Goal: Task Accomplishment & Management: Manage account settings

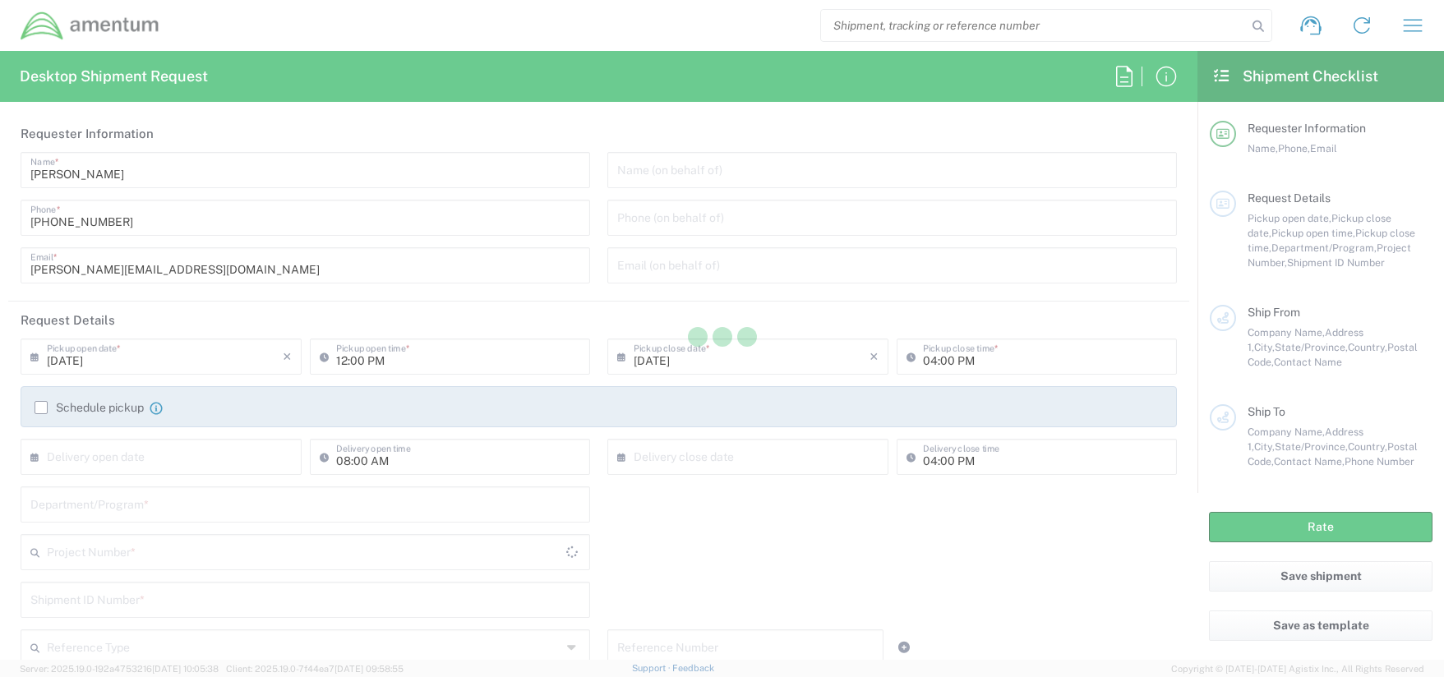
type input "United States"
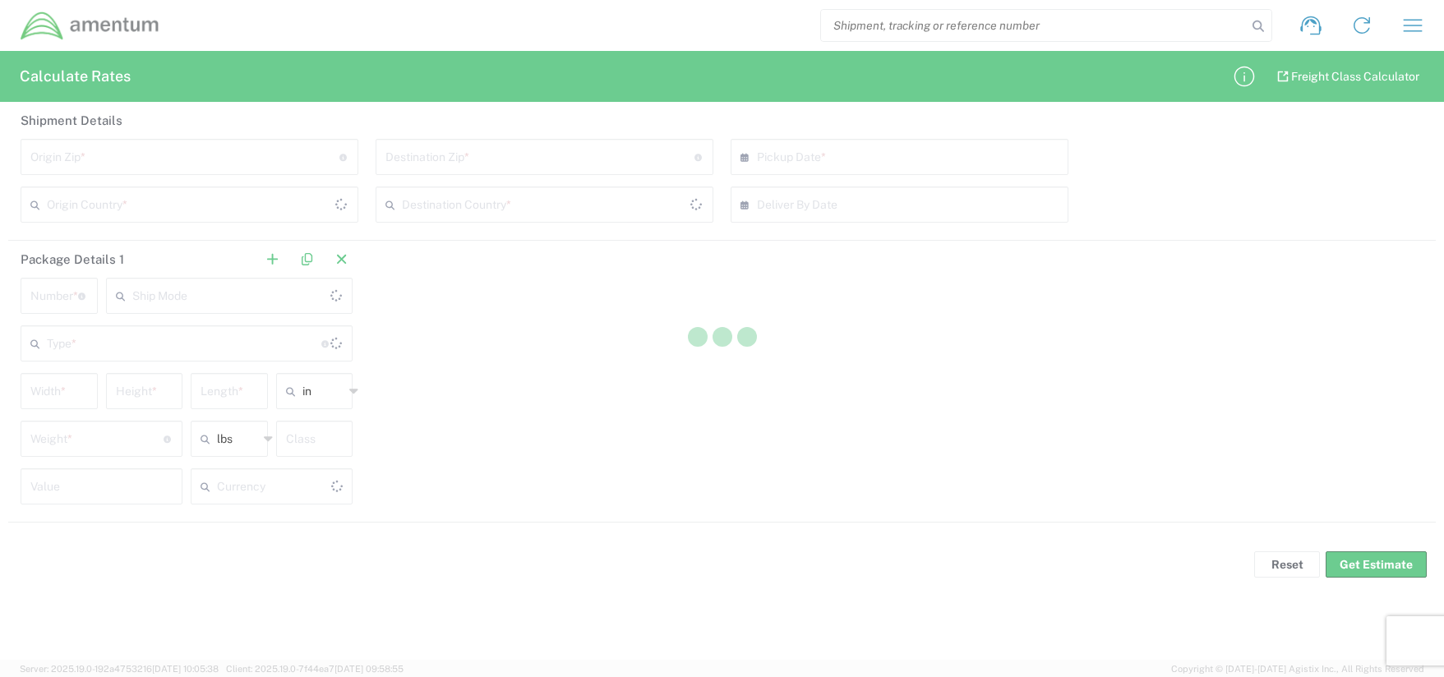
type input "US Dollar"
type input "United States"
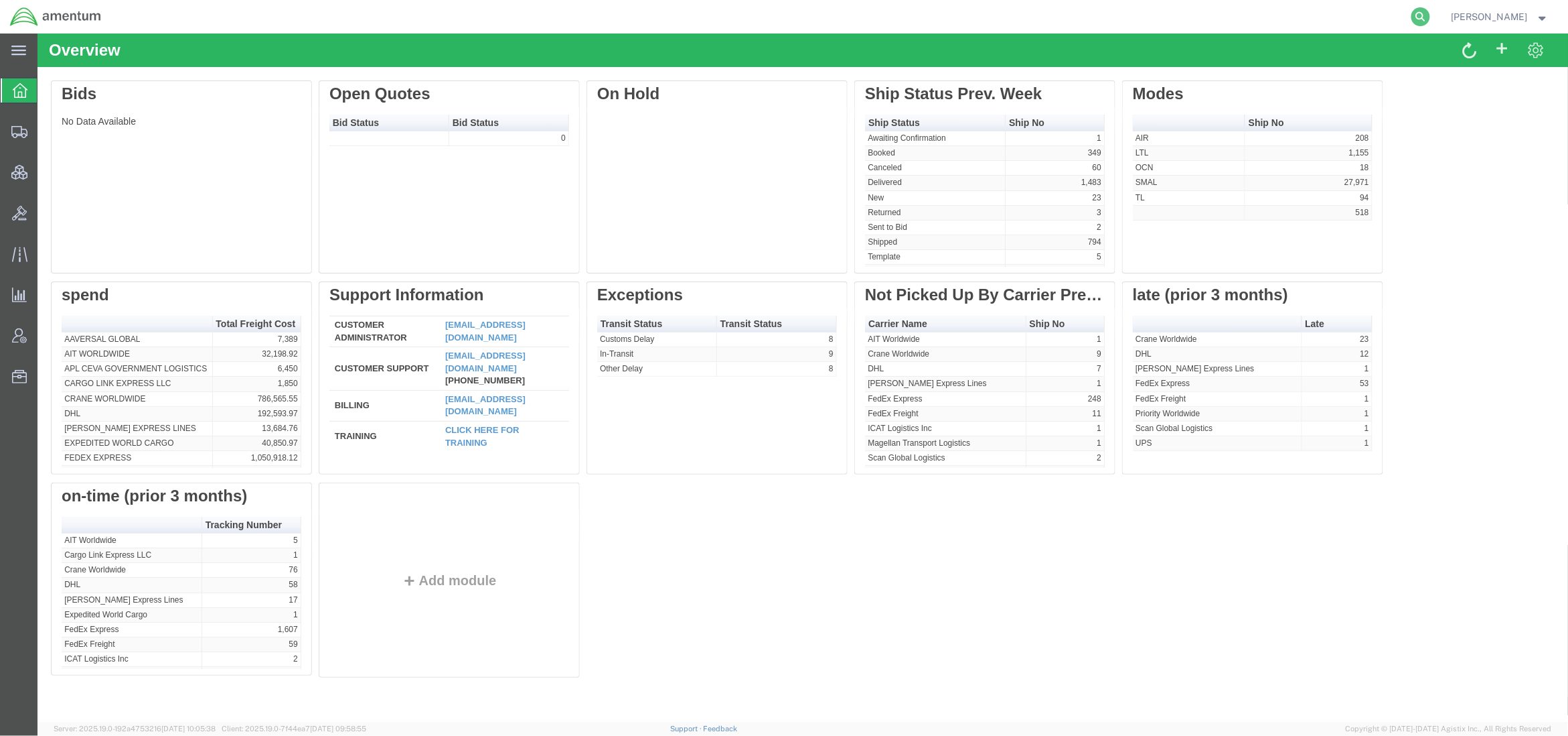
click at [1423, 14] on icon at bounding box center [1421, 16] width 19 height 19
paste input "56821163"
type input "56821163"
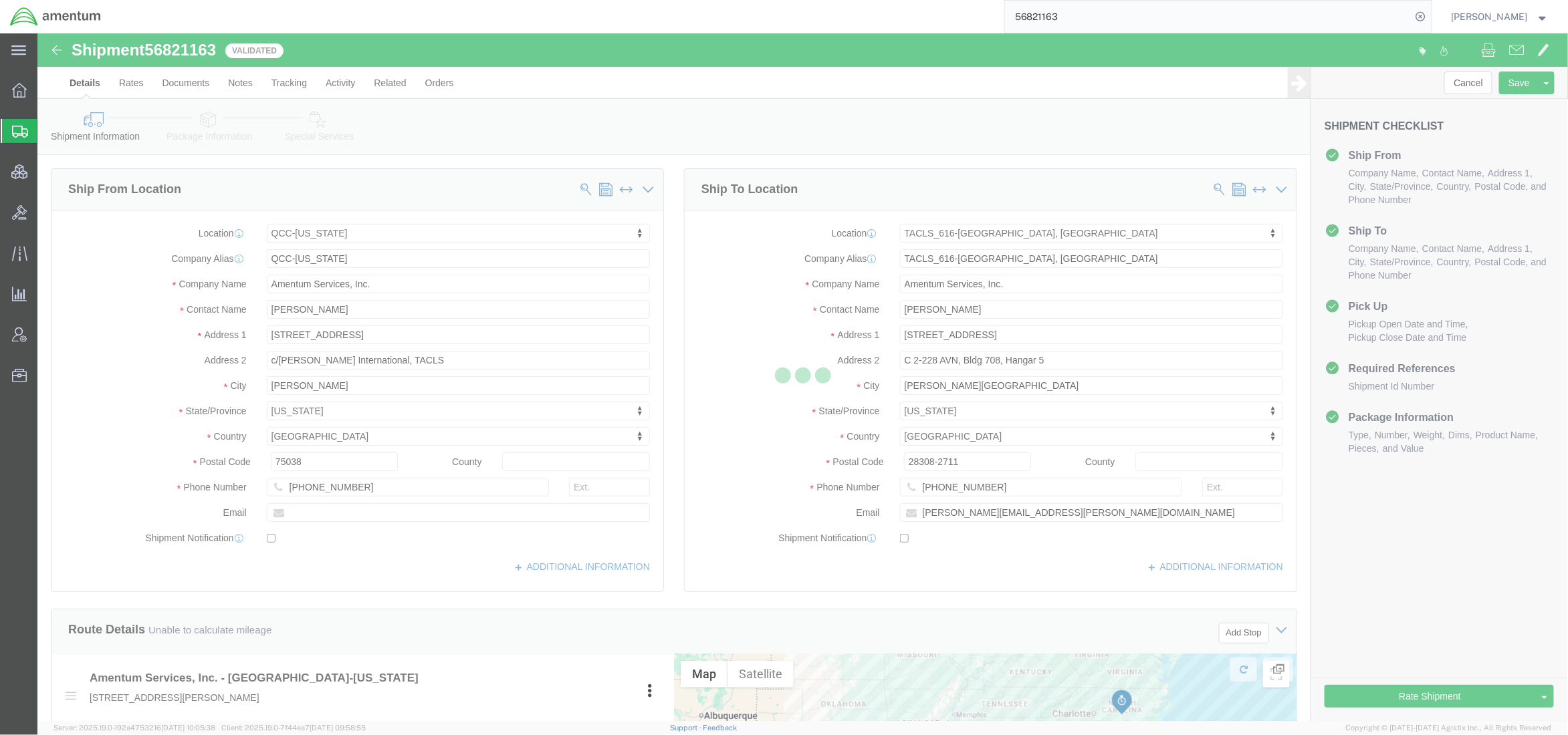
select select "42668"
select select "42712"
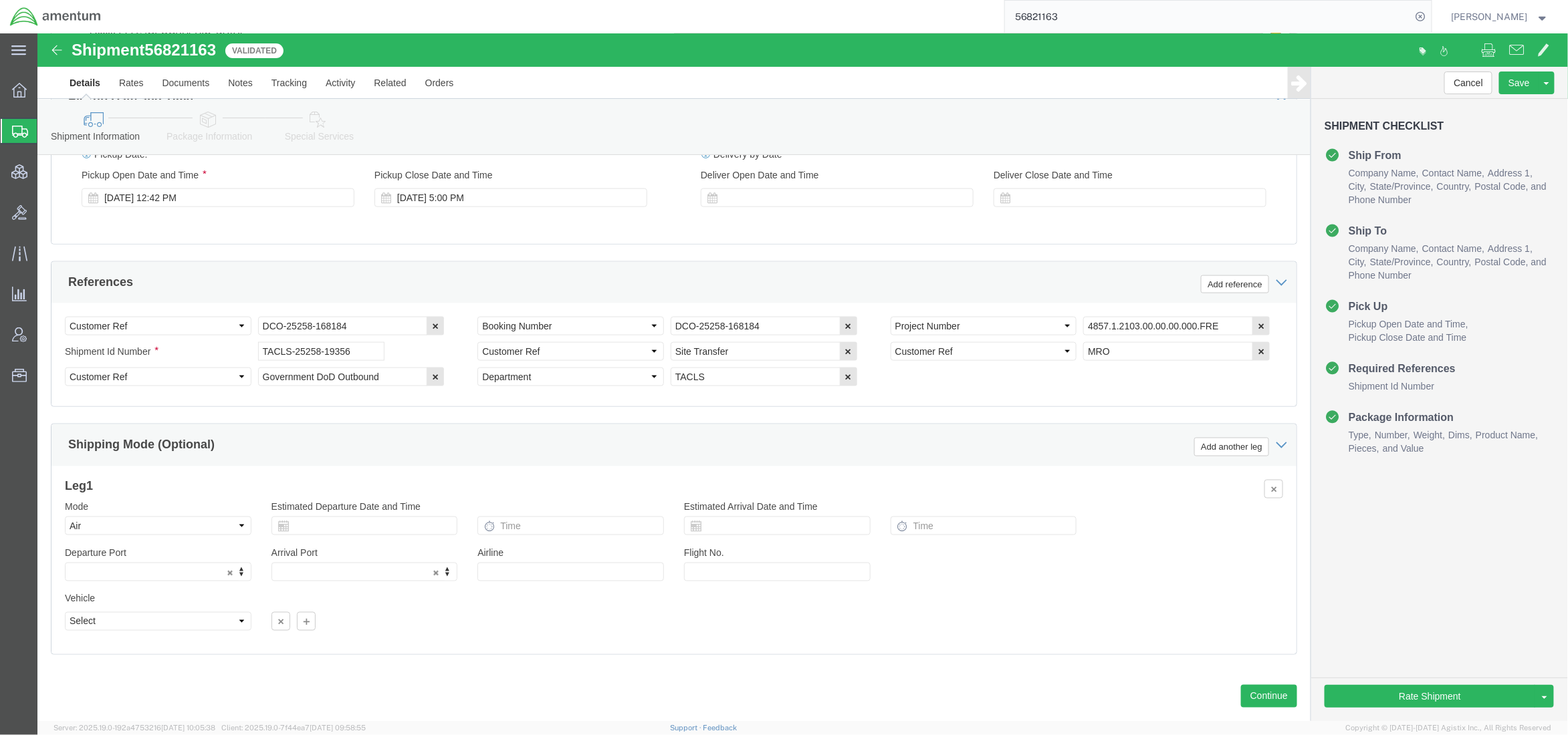
scroll to position [772, 0]
click select "Select Air Less than Truckload Multi-Leg Ocean Freight Rail Small Parcel Truckl…"
select select
click select "Select Air Less than Truckload Multi-Leg Ocean Freight Rail Small Parcel Truckl…"
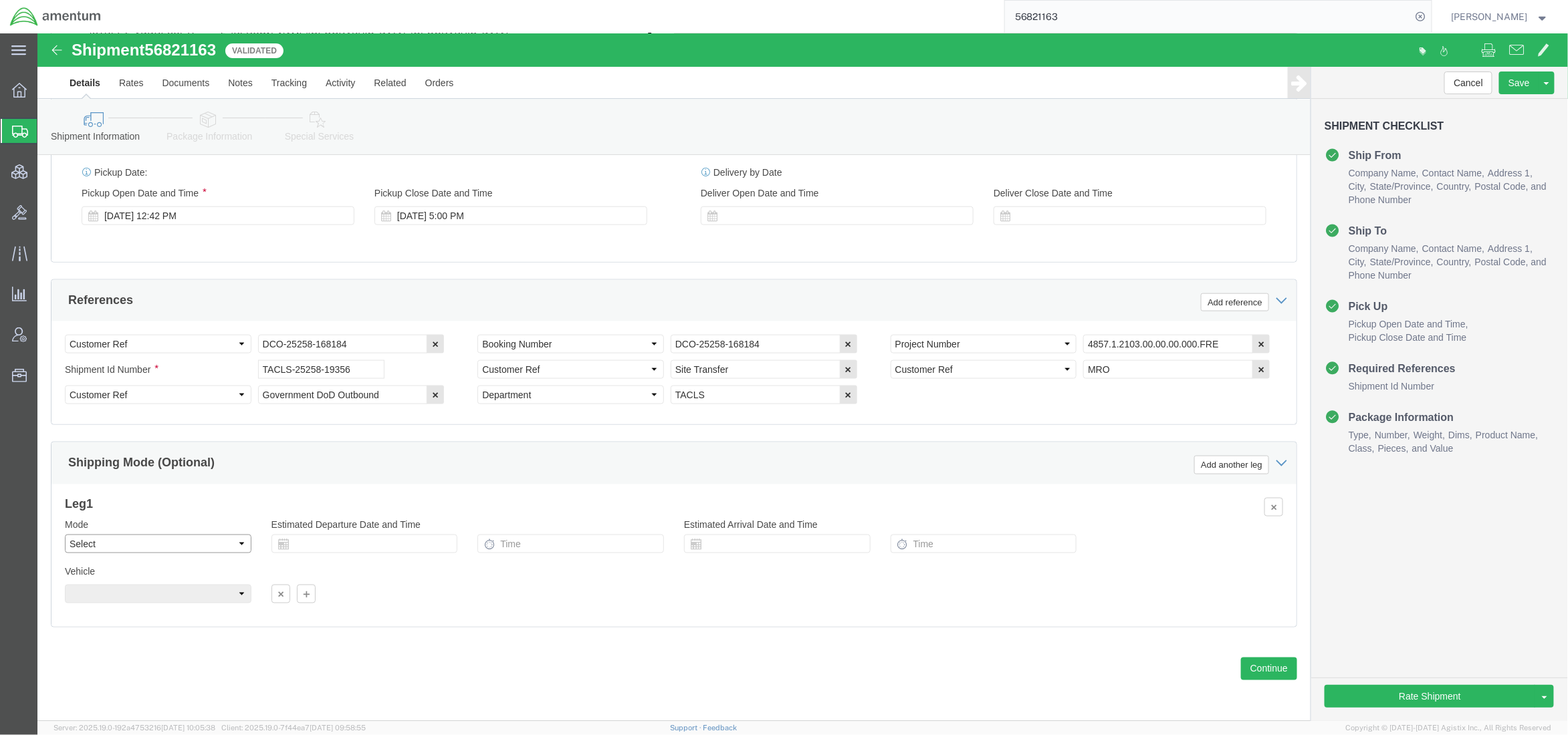
scroll to position [726, 0]
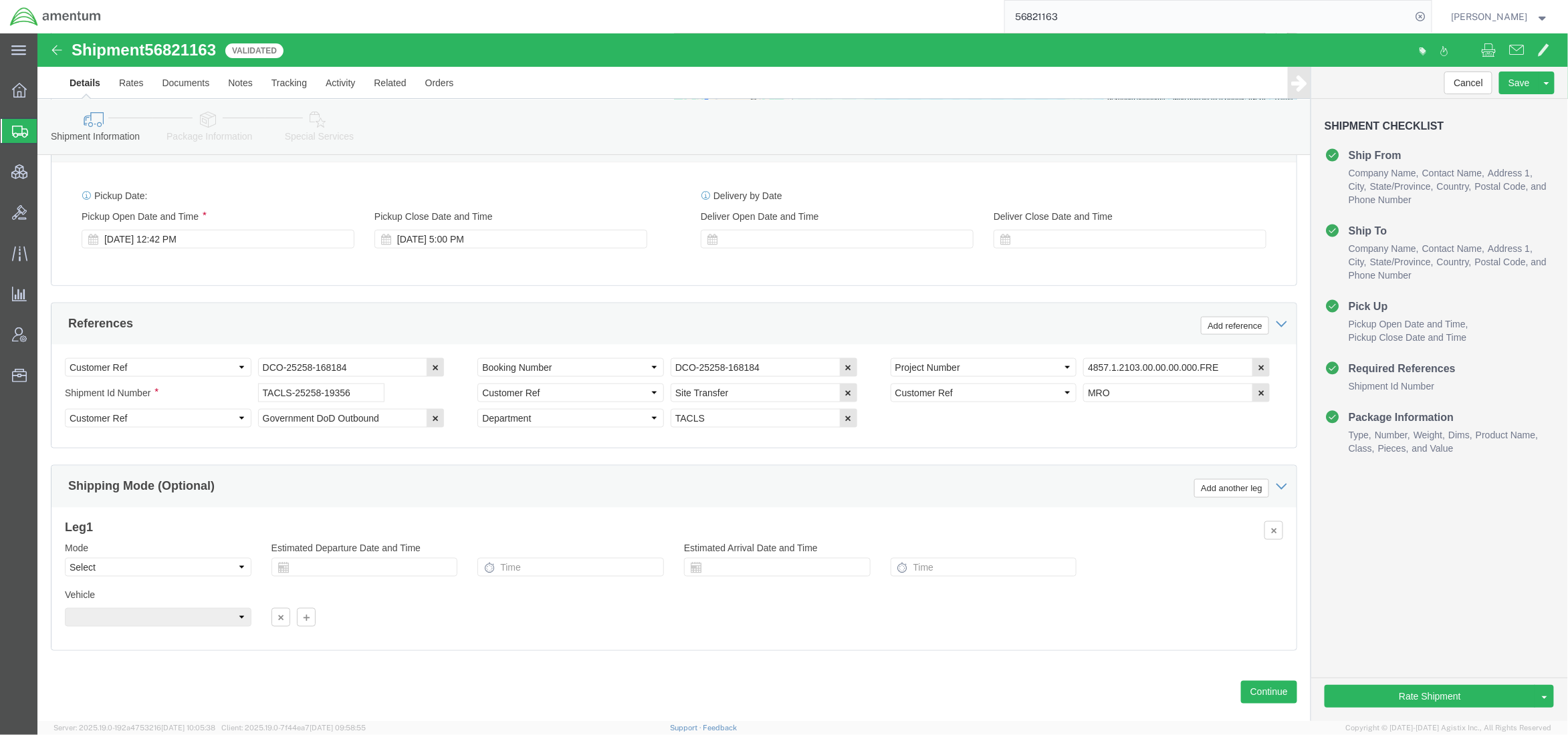
click icon
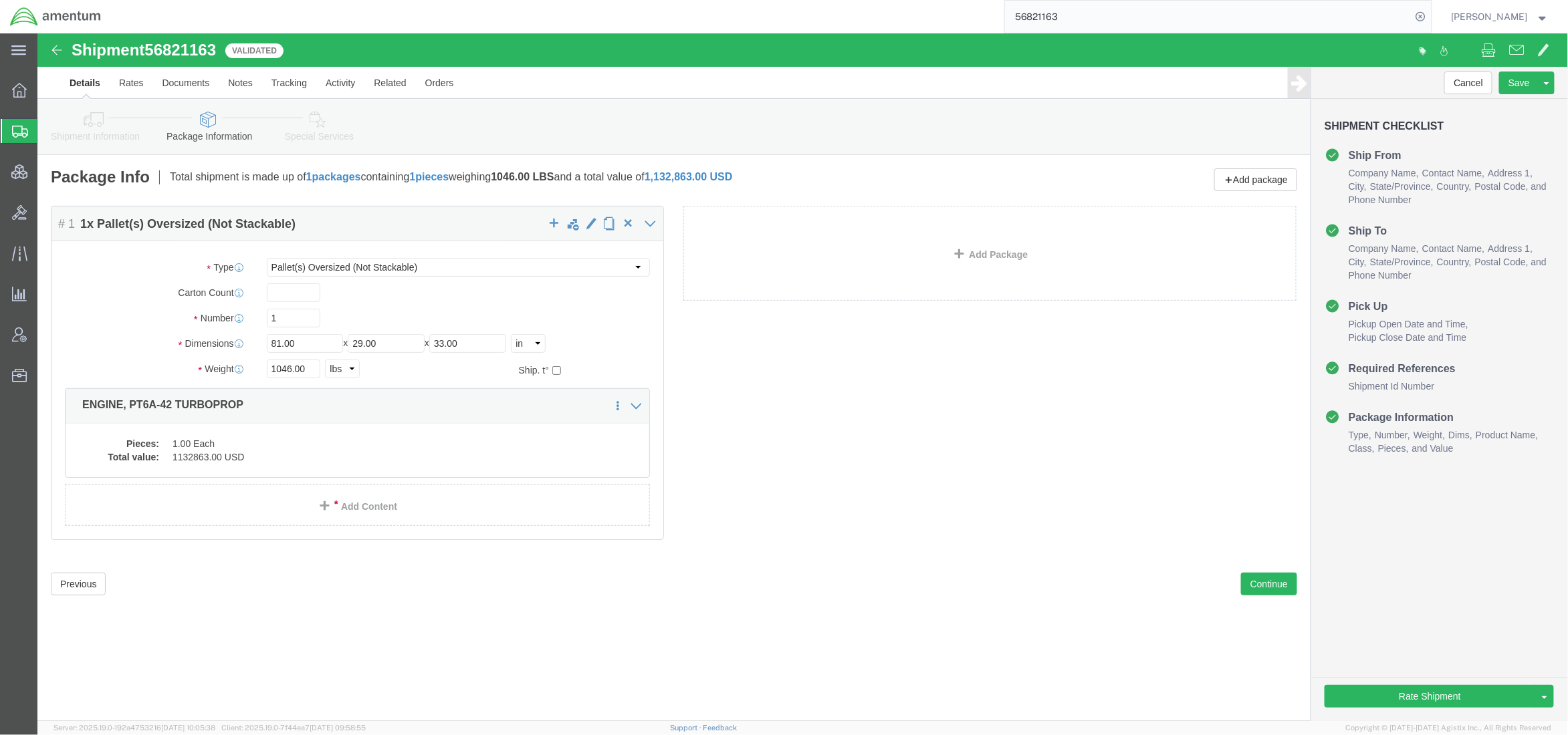
click div "Rate Shipment Send To Bid Rate And Send To Bid"
click button "Rate Shipment"
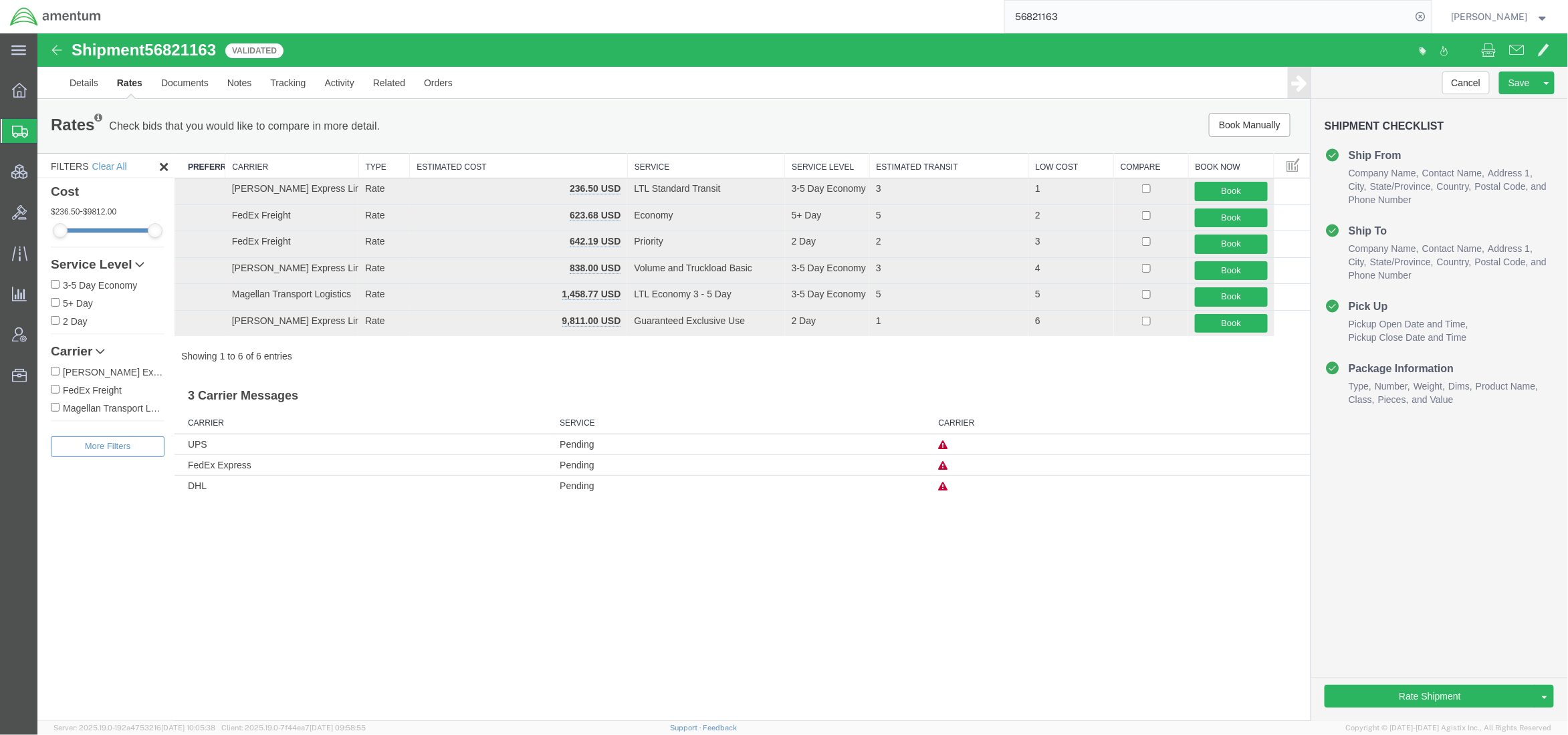
click at [946, 468] on icon at bounding box center [943, 465] width 10 height 10
click at [94, 84] on link "Details" at bounding box center [83, 81] width 47 height 32
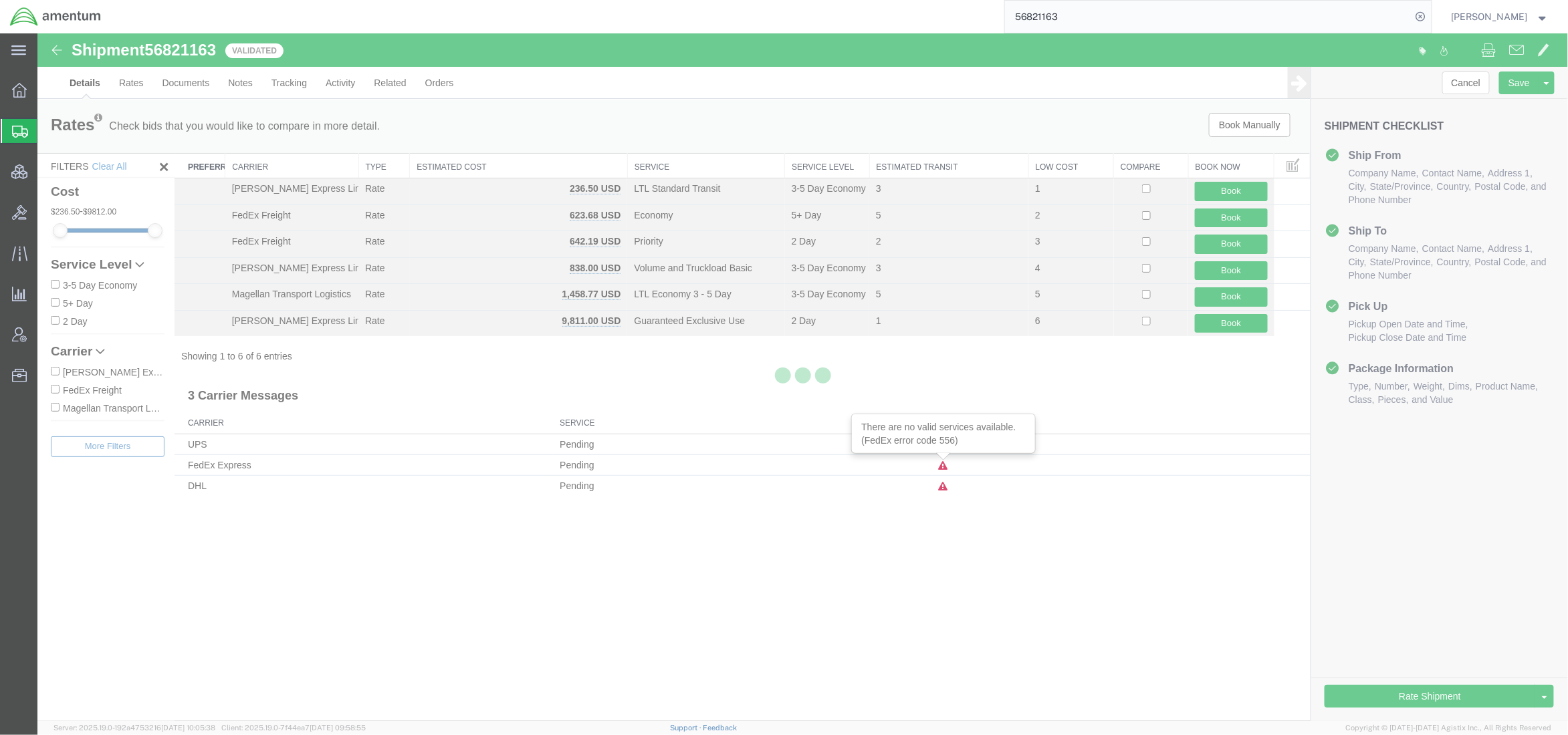
select select "42668"
select select "42712"
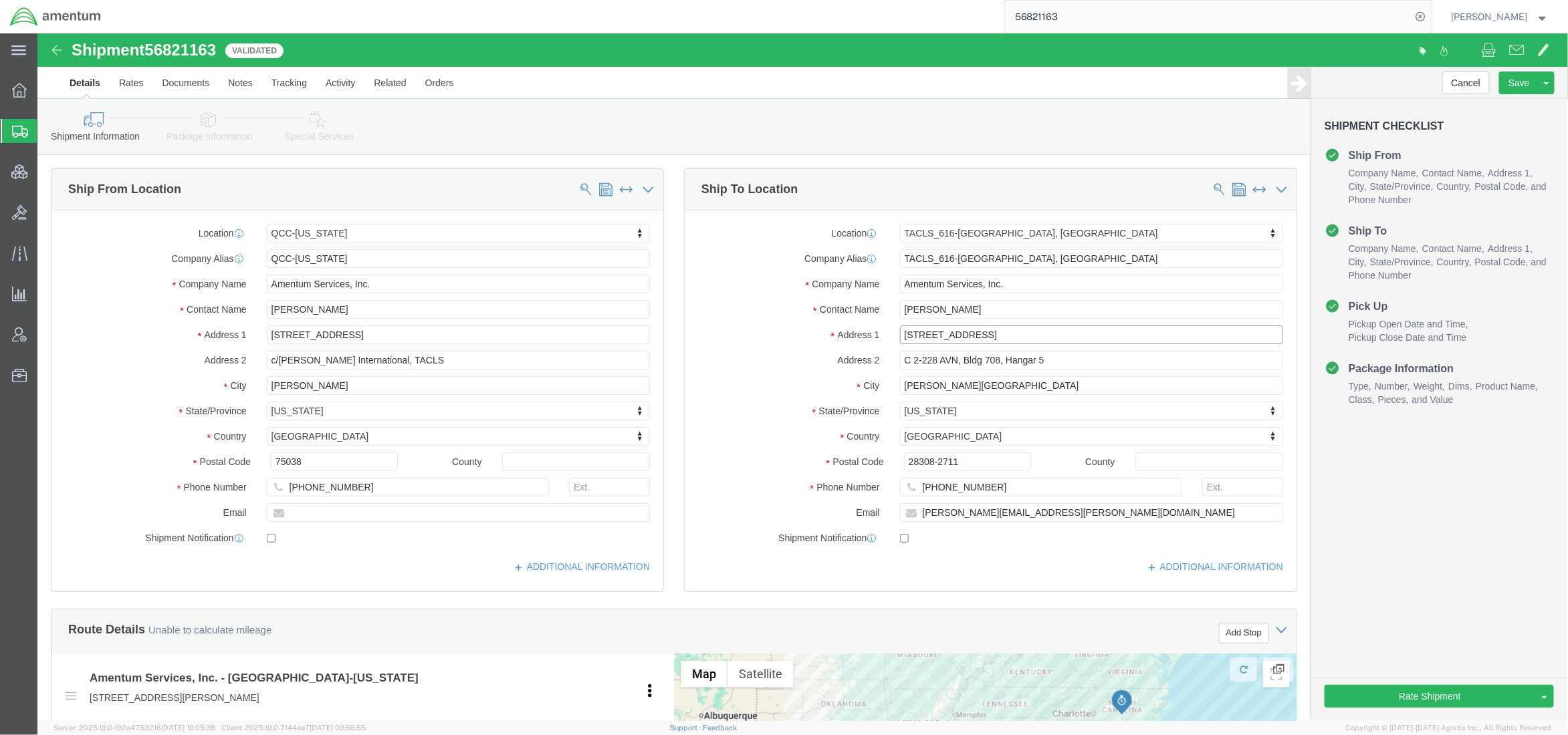
drag, startPoint x: 960, startPoint y: 301, endPoint x: 686, endPoint y: 255, distance: 277.8
click div "Location TACLS_616-[GEOGRAPHIC_DATA], [GEOGRAPHIC_DATA] Select My Profile Locat…"
drag, startPoint x: 894, startPoint y: 430, endPoint x: 834, endPoint y: 430, distance: 60.0
click div "Postal Code 28308-2711"
drag, startPoint x: 893, startPoint y: 428, endPoint x: 769, endPoint y: 411, distance: 125.2
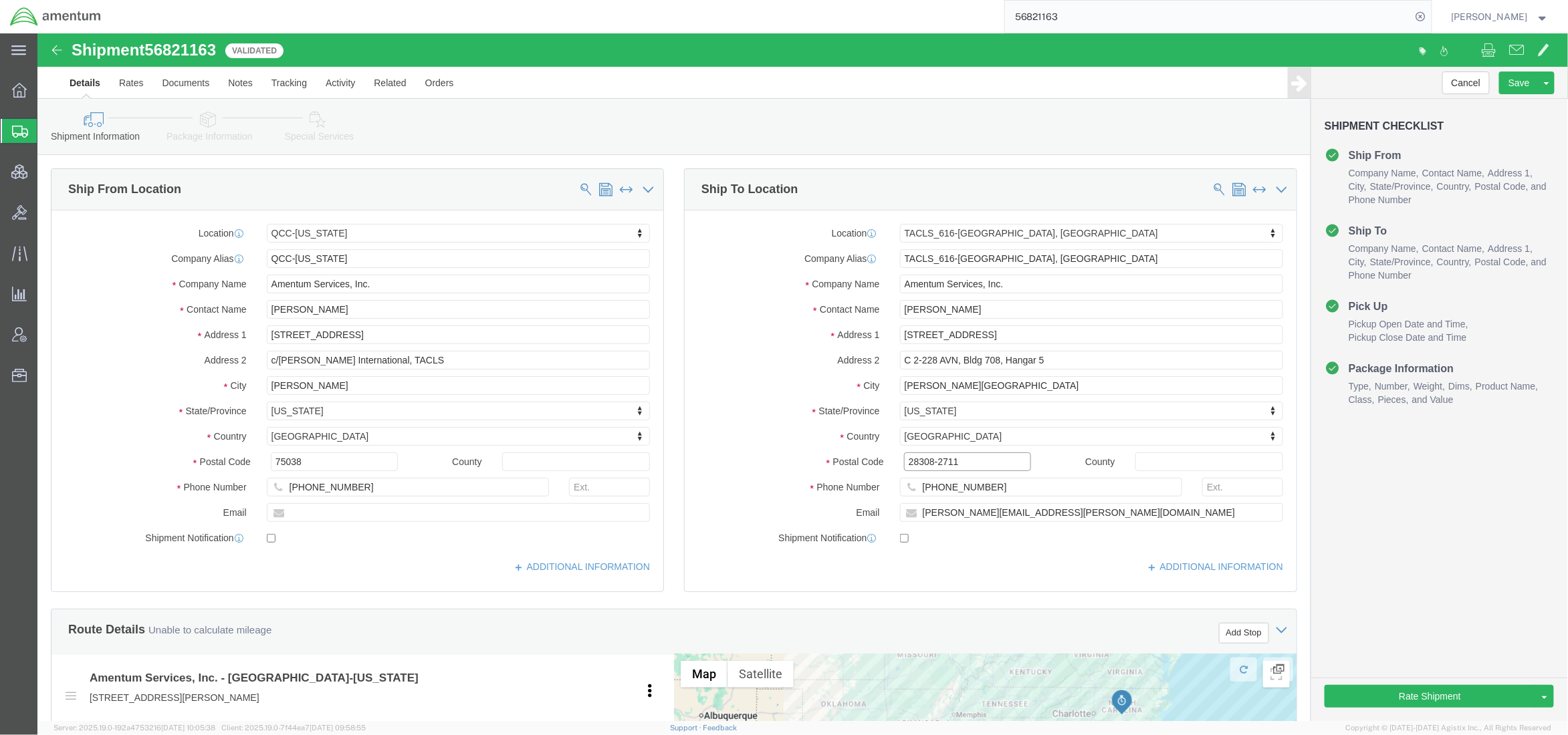
click div "Location TACLS_616-[GEOGRAPHIC_DATA], [GEOGRAPHIC_DATA] Select My Profile Locat…"
drag, startPoint x: 991, startPoint y: 346, endPoint x: 761, endPoint y: 328, distance: 230.7
click div "Location TACLS_616-[GEOGRAPHIC_DATA], [GEOGRAPHIC_DATA] Select My Profile Locat…"
drag, startPoint x: 894, startPoint y: 430, endPoint x: 818, endPoint y: 434, distance: 76.1
click div "Postal Code 28308-2711"
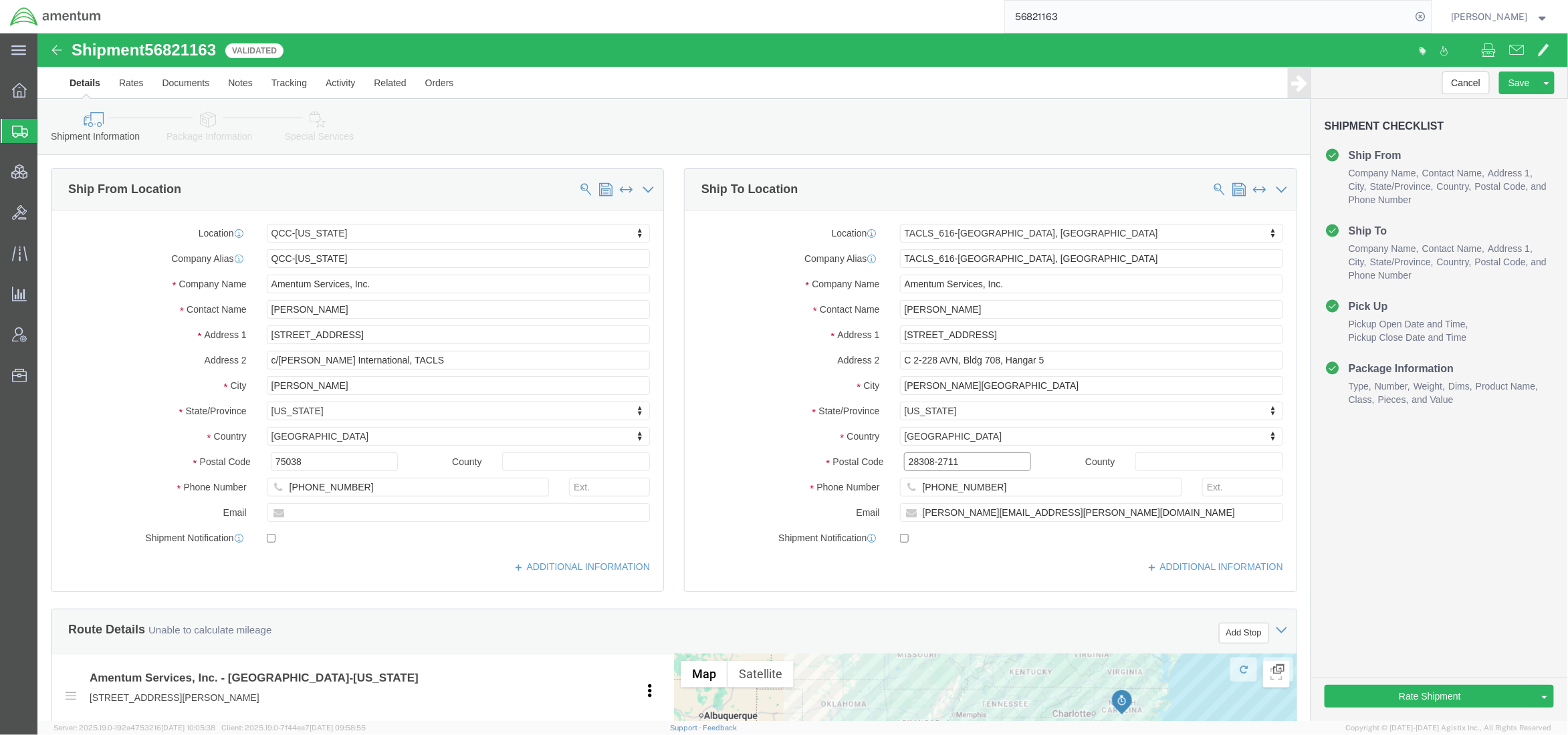
drag, startPoint x: 894, startPoint y: 433, endPoint x: 840, endPoint y: 434, distance: 54.0
click div "Postal Code 28308-2711"
click input "28308-2711"
drag, startPoint x: 891, startPoint y: 429, endPoint x: 834, endPoint y: 429, distance: 57.0
click div "Postal Code 28308-2711"
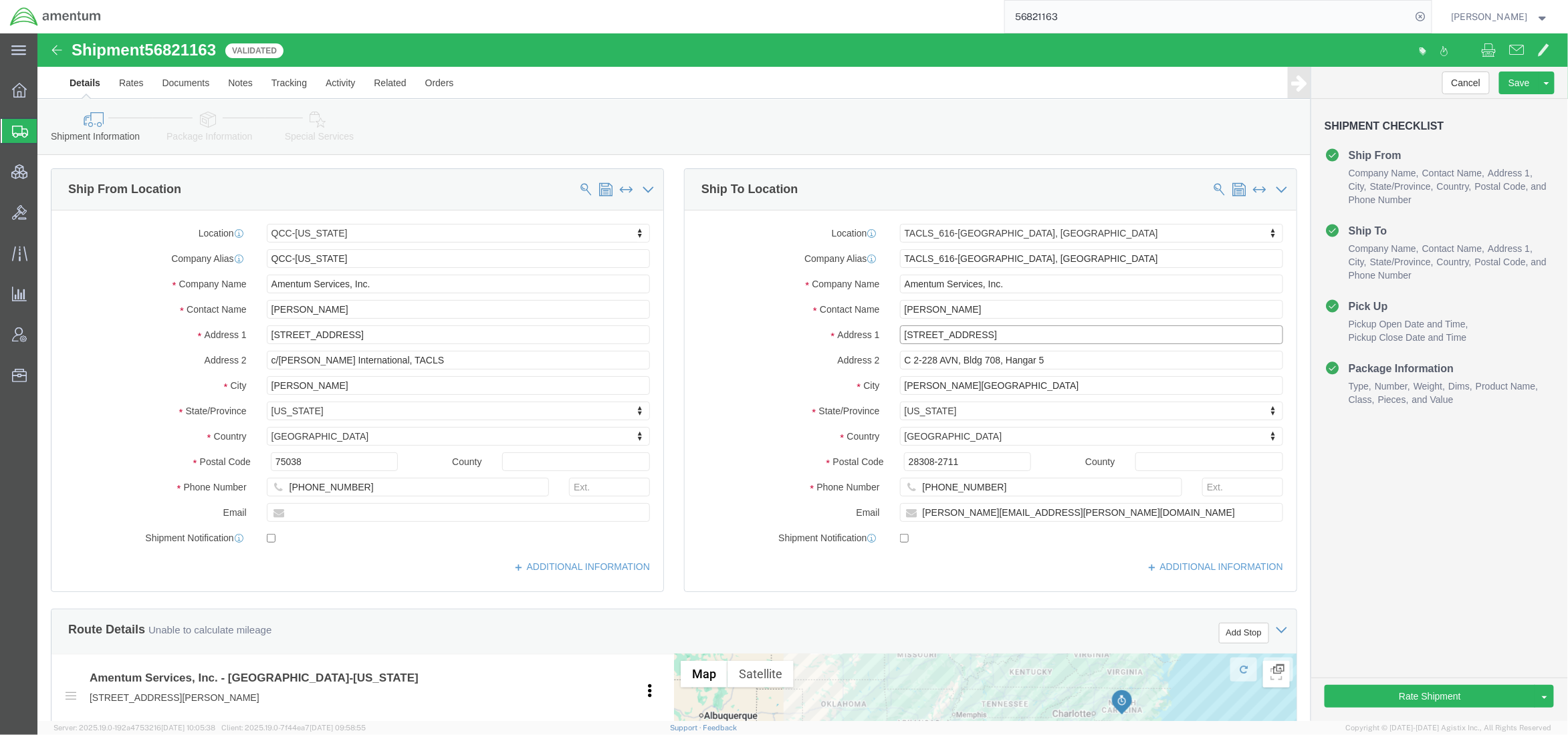
drag, startPoint x: 952, startPoint y: 307, endPoint x: 780, endPoint y: 311, distance: 172.0
click div "Location TACLS_616-[GEOGRAPHIC_DATA], [GEOGRAPHIC_DATA] Select My Profile Locat…"
drag, startPoint x: 982, startPoint y: 352, endPoint x: 765, endPoint y: 351, distance: 217.0
click div "City [PERSON_NAME][GEOGRAPHIC_DATA]"
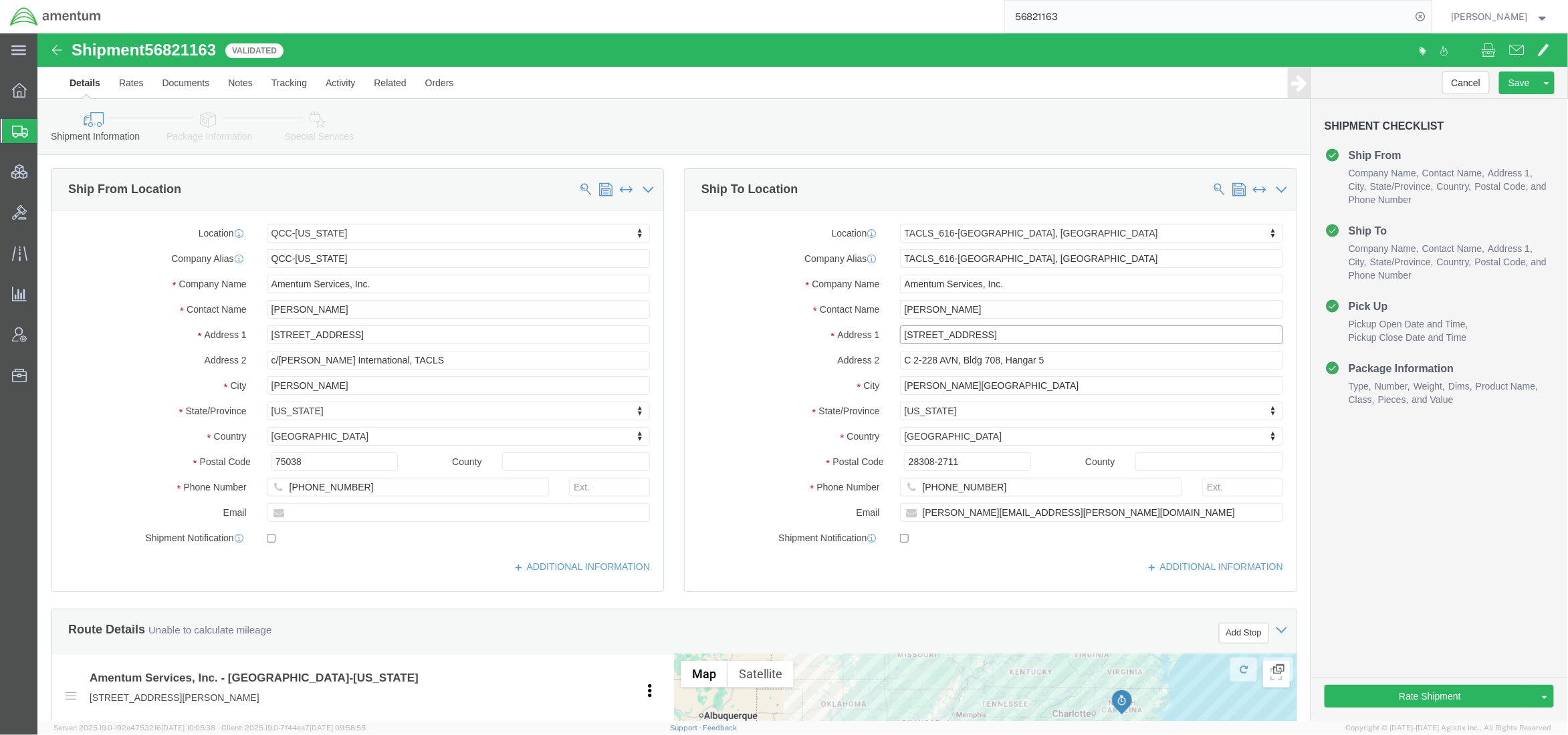
click input "[STREET_ADDRESS]"
click input "28308-2711"
type input "28308"
select select
click button "Rate Shipment"
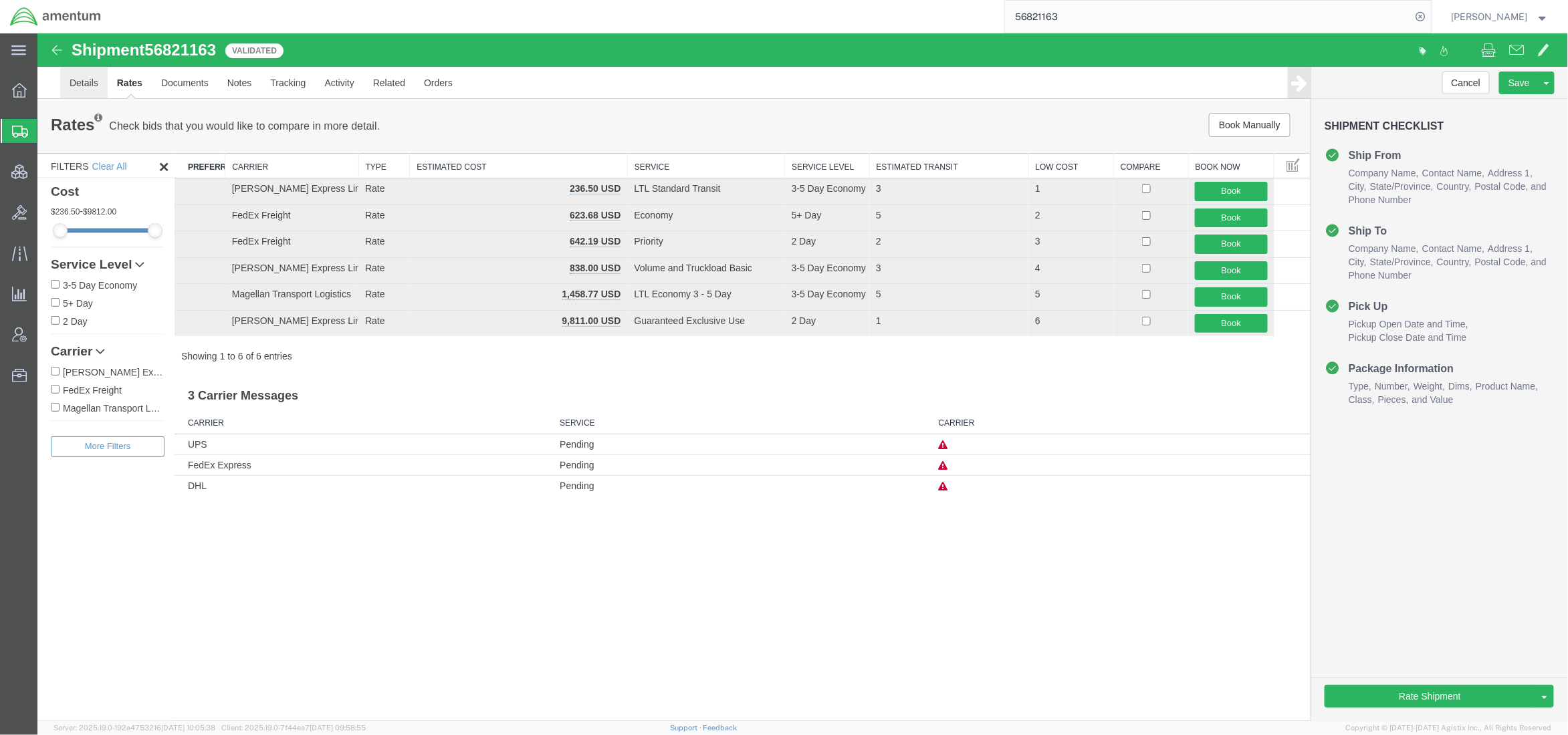
click at [85, 87] on link "Details" at bounding box center [83, 81] width 47 height 32
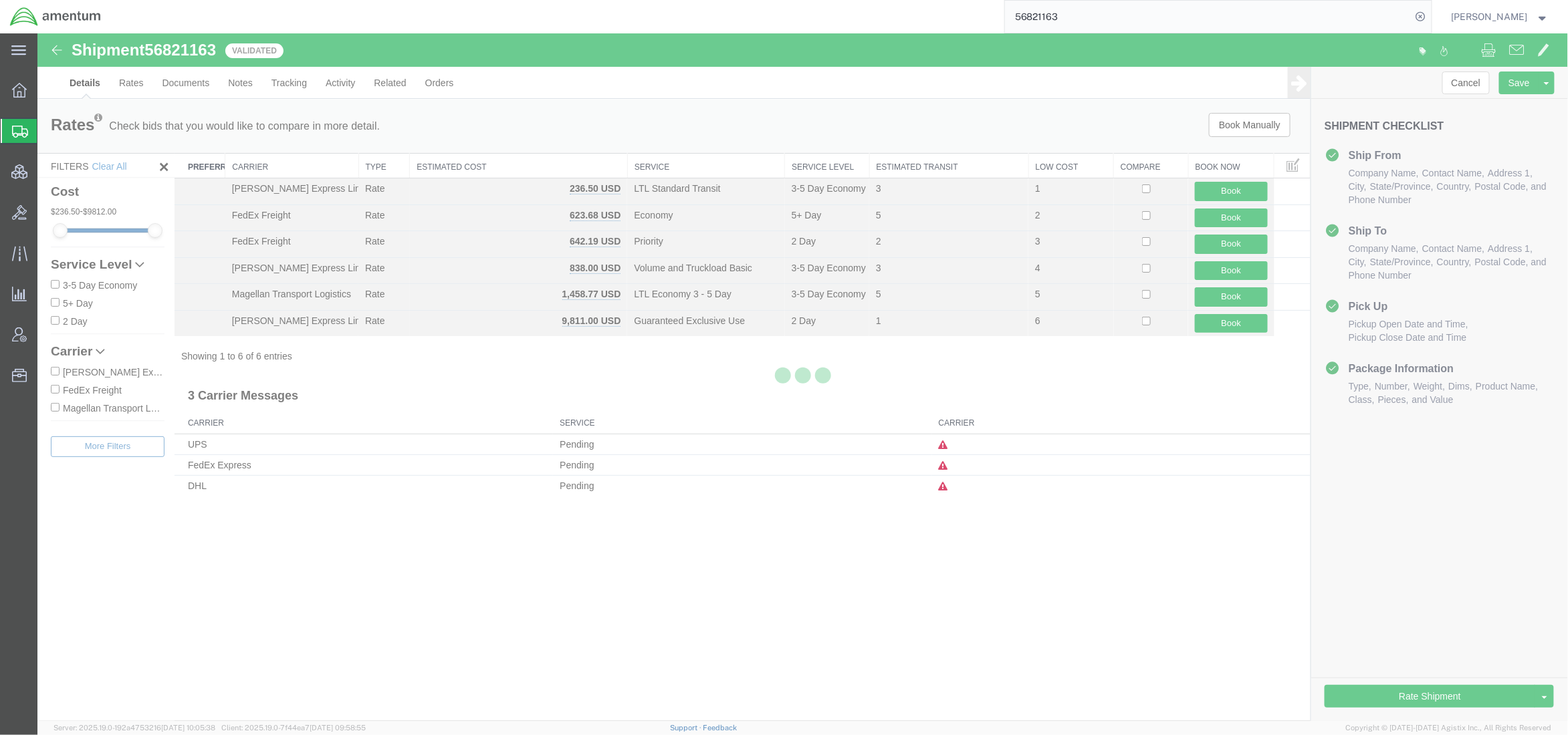
select select "42668"
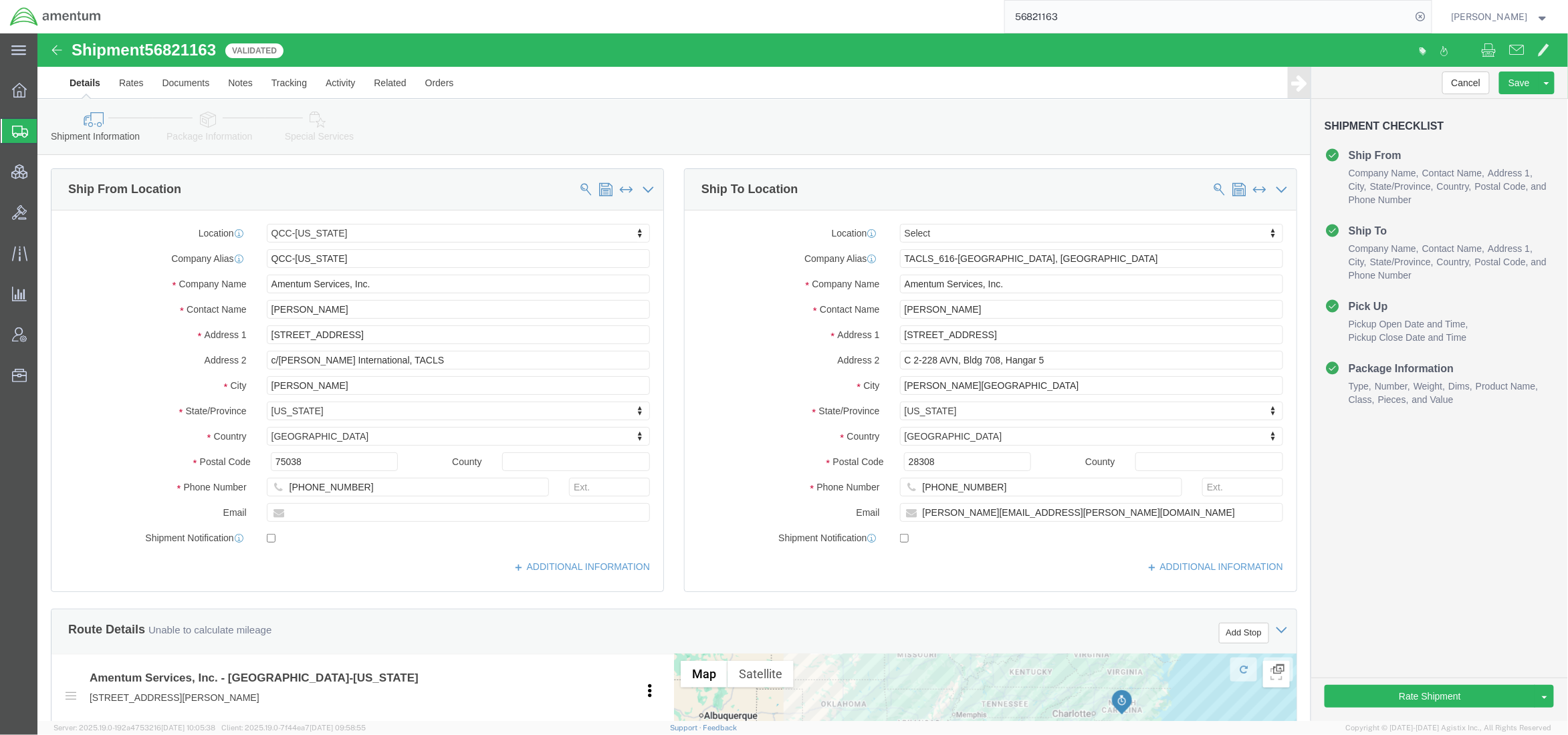
click icon
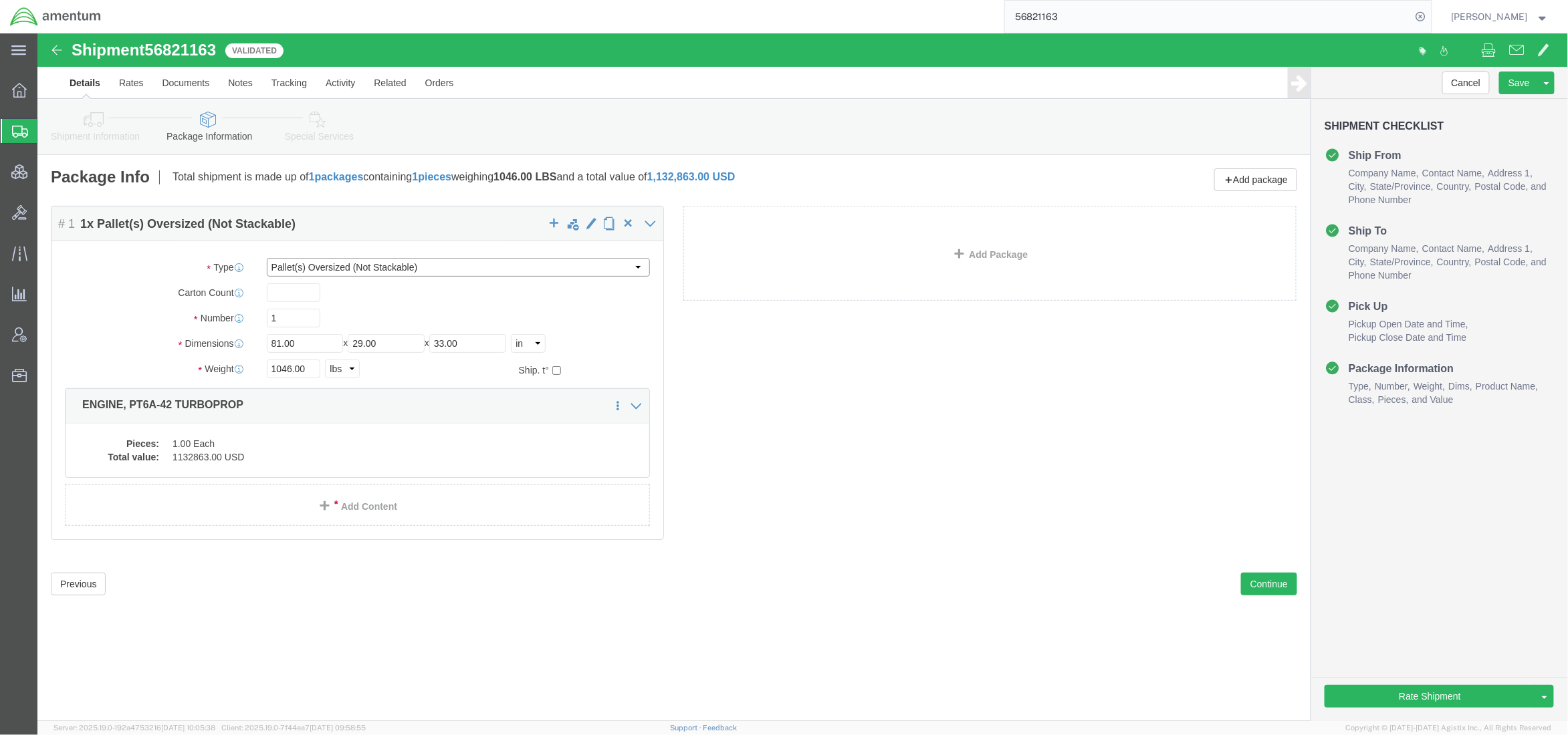
click select "Select BCK Boxes Bale(s) Basket(s) Bolt(s) Bottle(s) Buckets Bulk Bundle(s) Can…"
select select "YRPK"
click select "Select BCK Boxes Bale(s) Basket(s) Bolt(s) Bottle(s) Buckets Bulk Bundle(s) Can…"
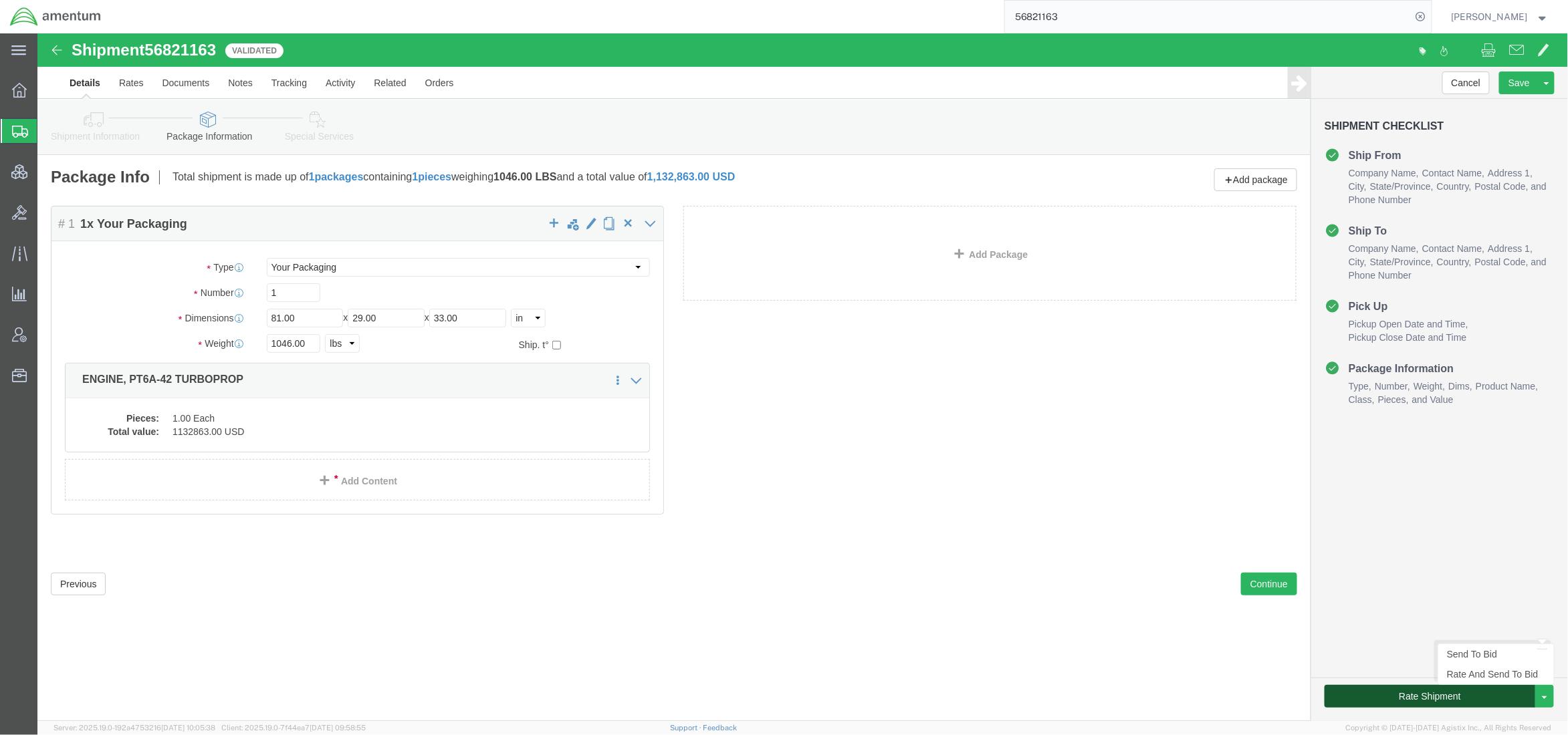
click button "Rate Shipment"
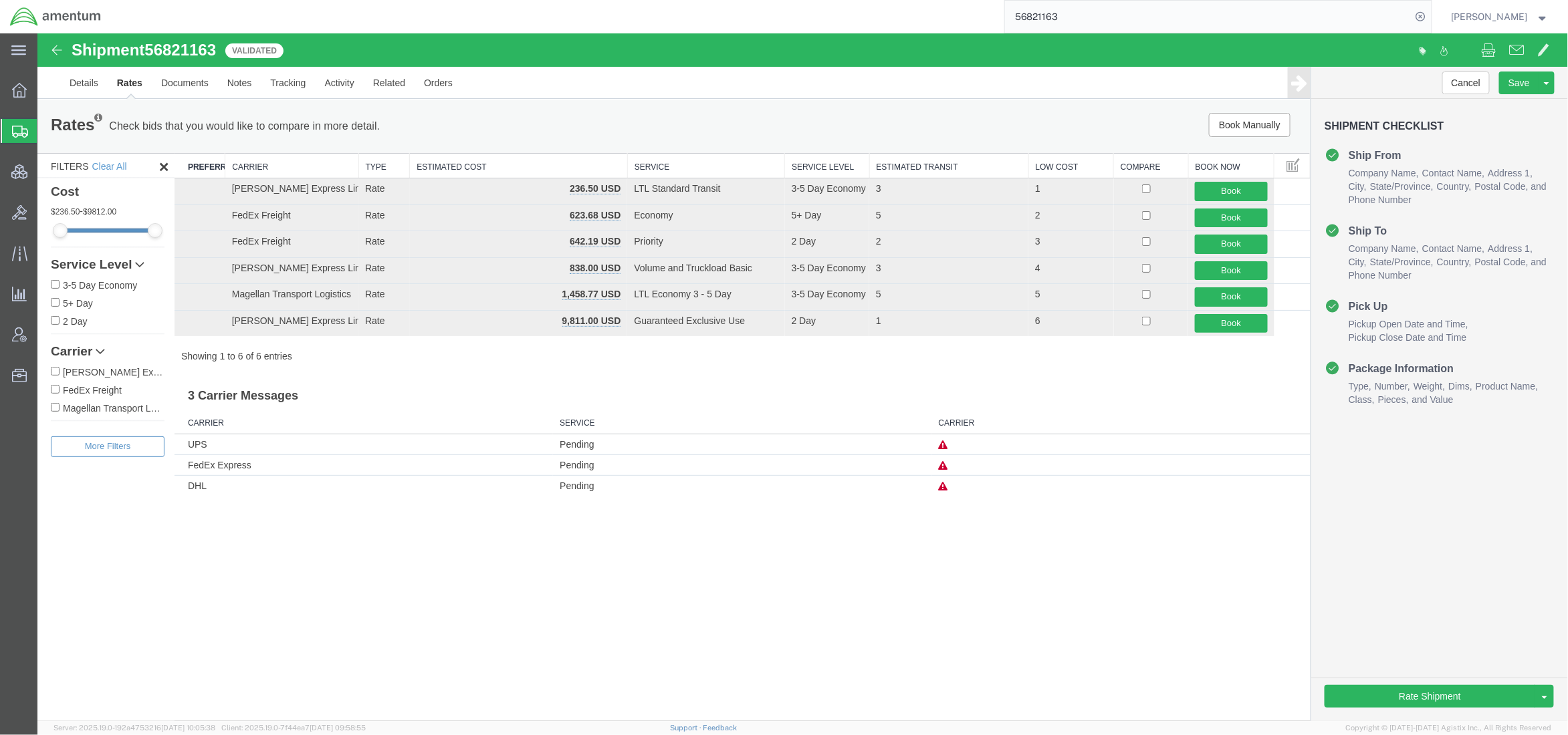
click at [945, 468] on icon at bounding box center [943, 465] width 10 height 10
click at [94, 82] on link "Details" at bounding box center [83, 81] width 47 height 32
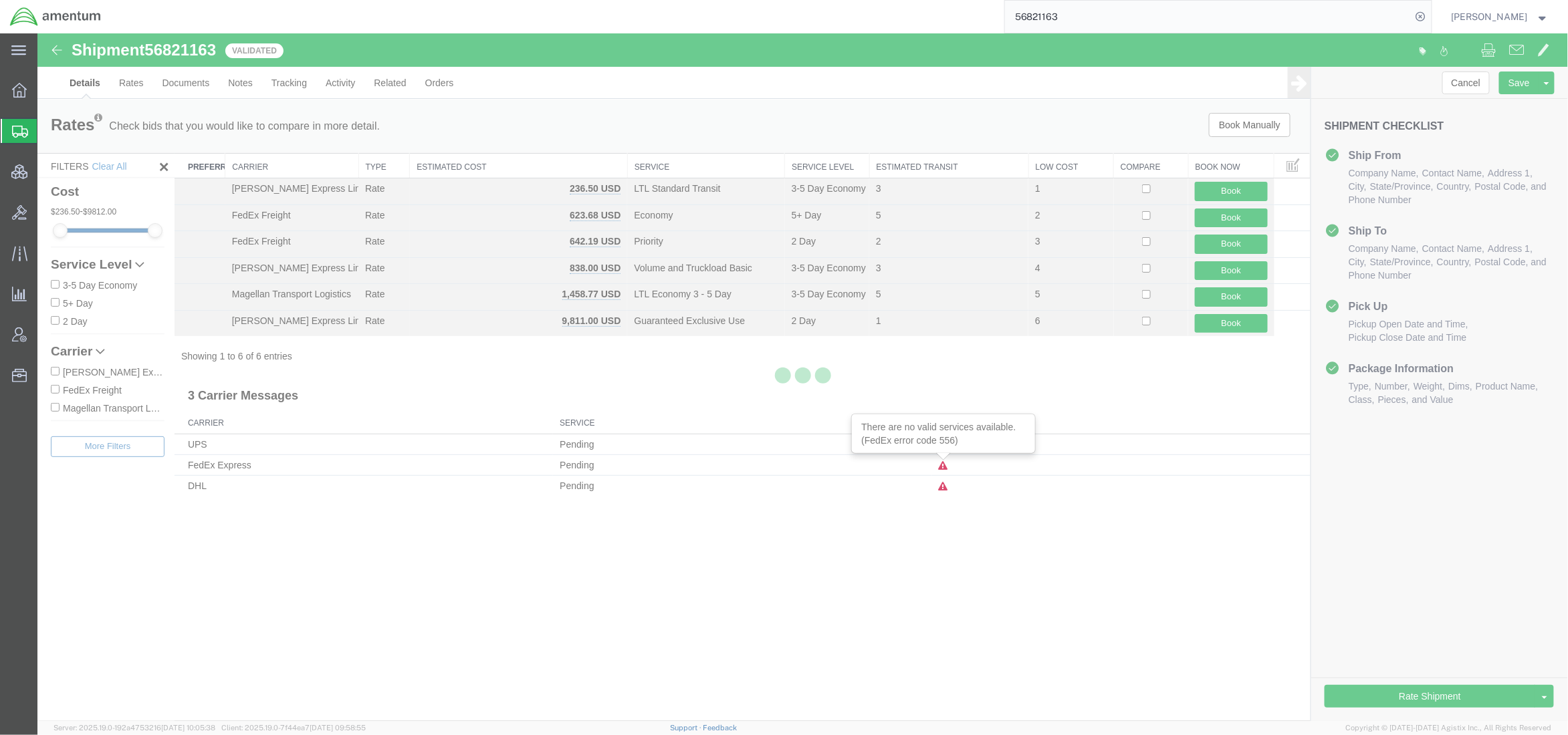
select select "42668"
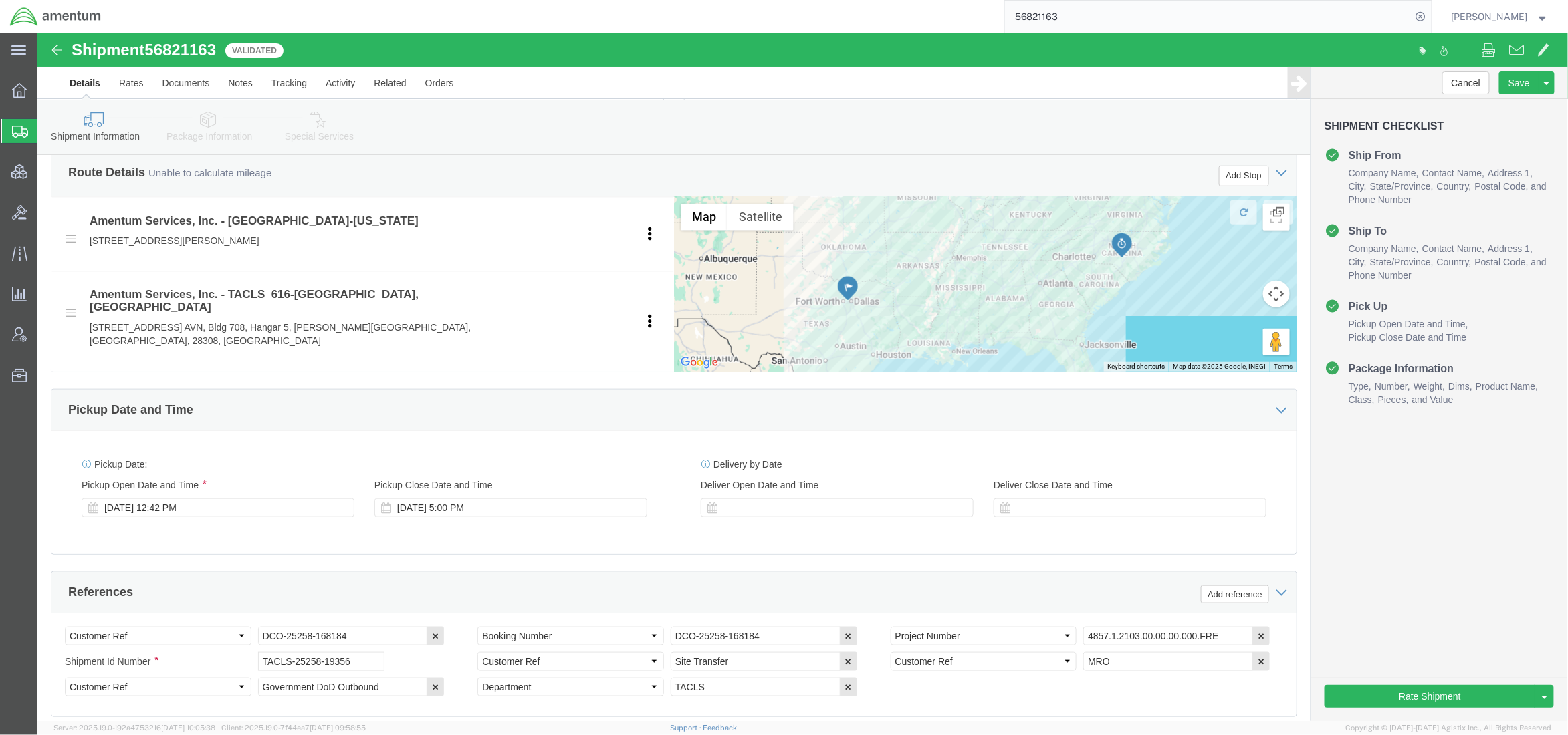
scroll to position [476, 0]
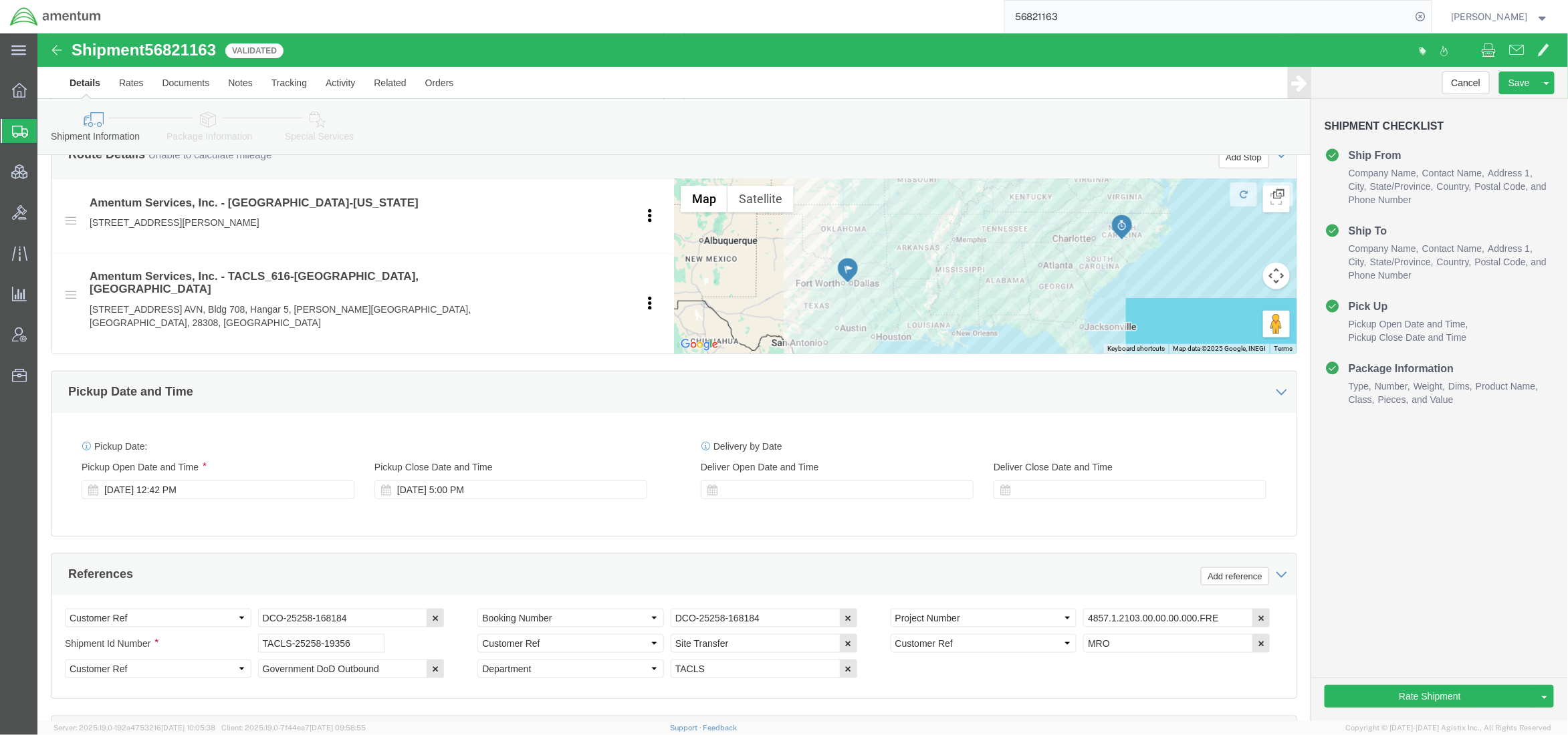
click icon
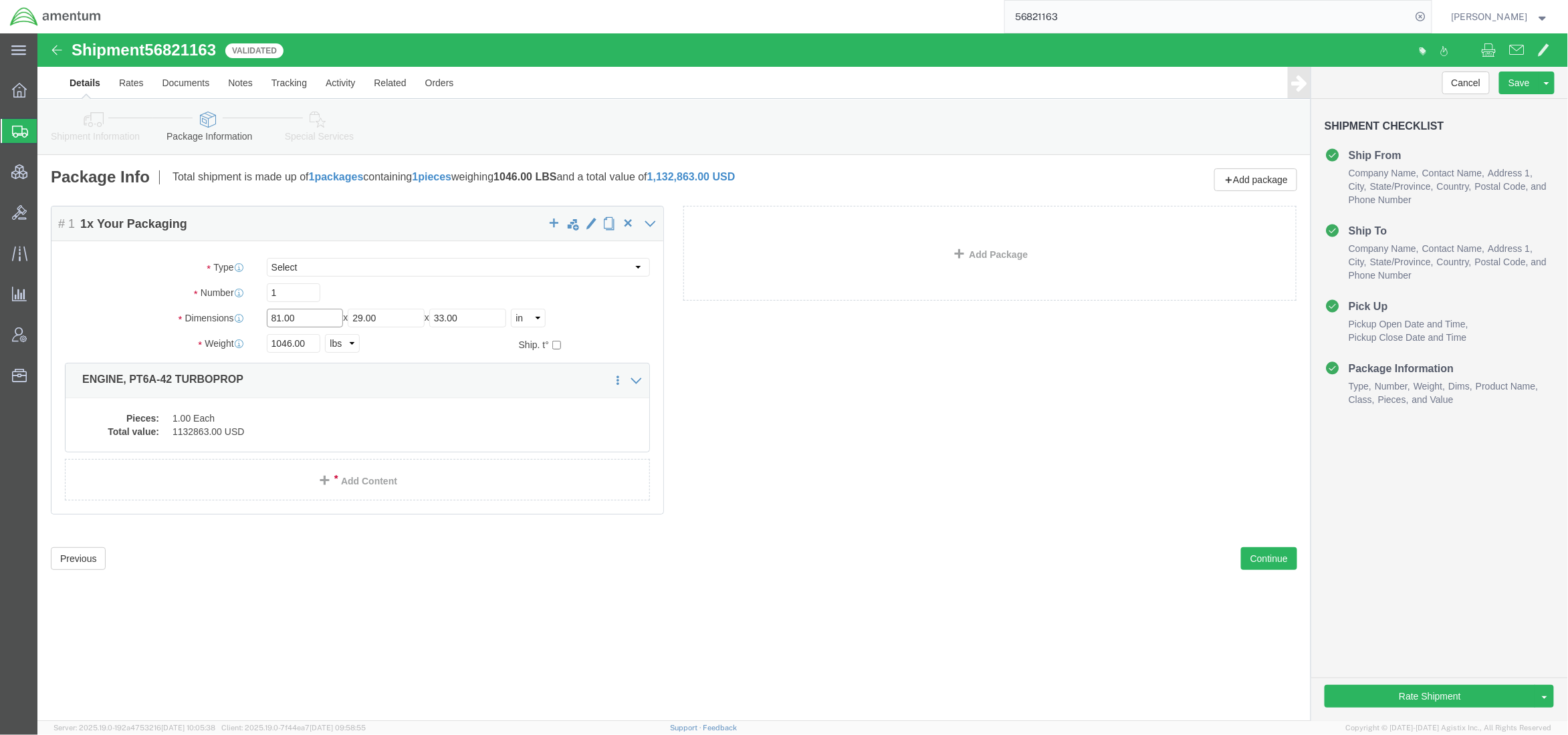
drag, startPoint x: 289, startPoint y: 284, endPoint x: 104, endPoint y: 261, distance: 186.4
click div "Package Type Select BCK Boxes Bale(s) Basket(s) Bolt(s) Bottle(s) Buckets Bulk …"
type input "60"
click button "Rate Shipment"
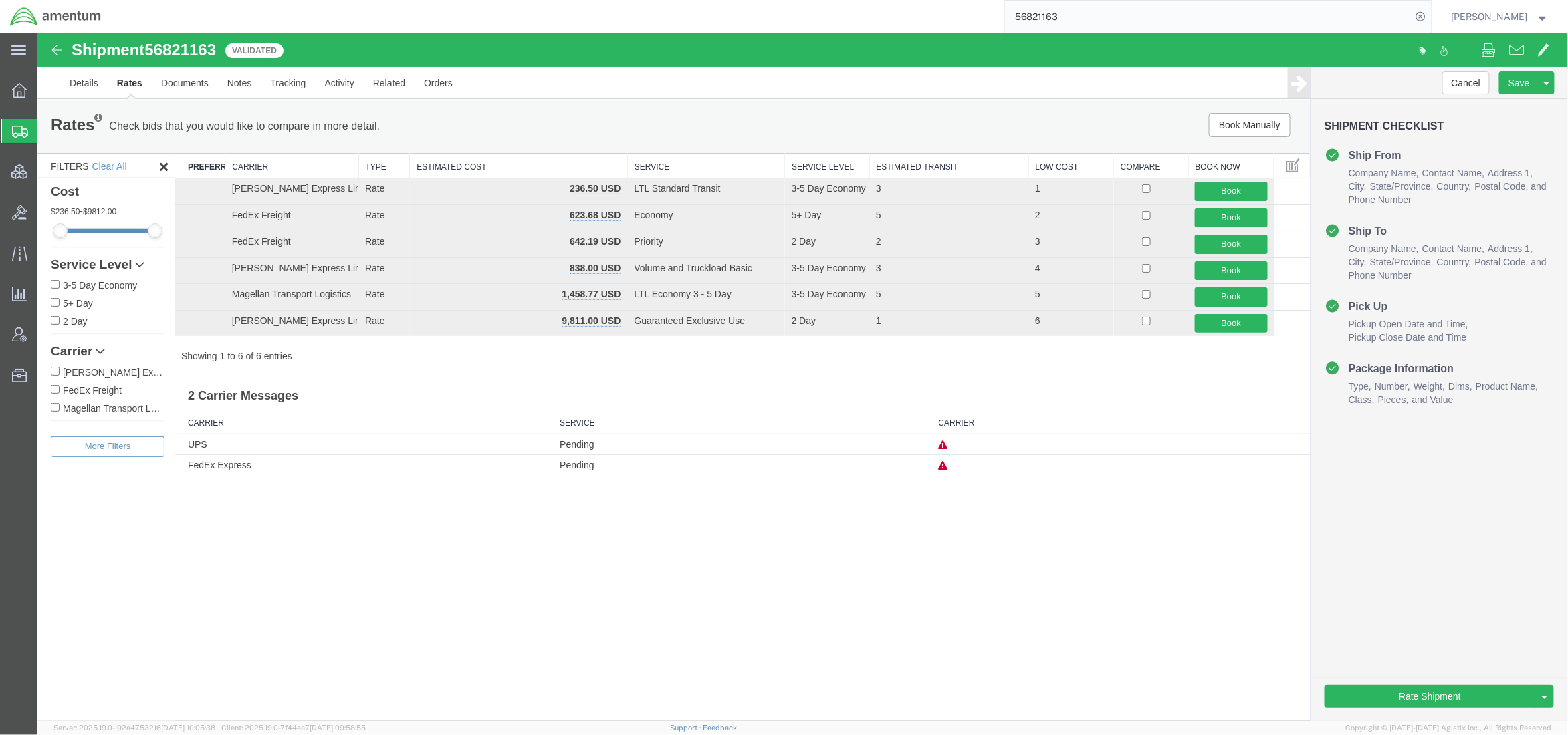
click at [945, 466] on icon at bounding box center [943, 465] width 10 height 10
click at [74, 84] on link "Details" at bounding box center [83, 81] width 47 height 32
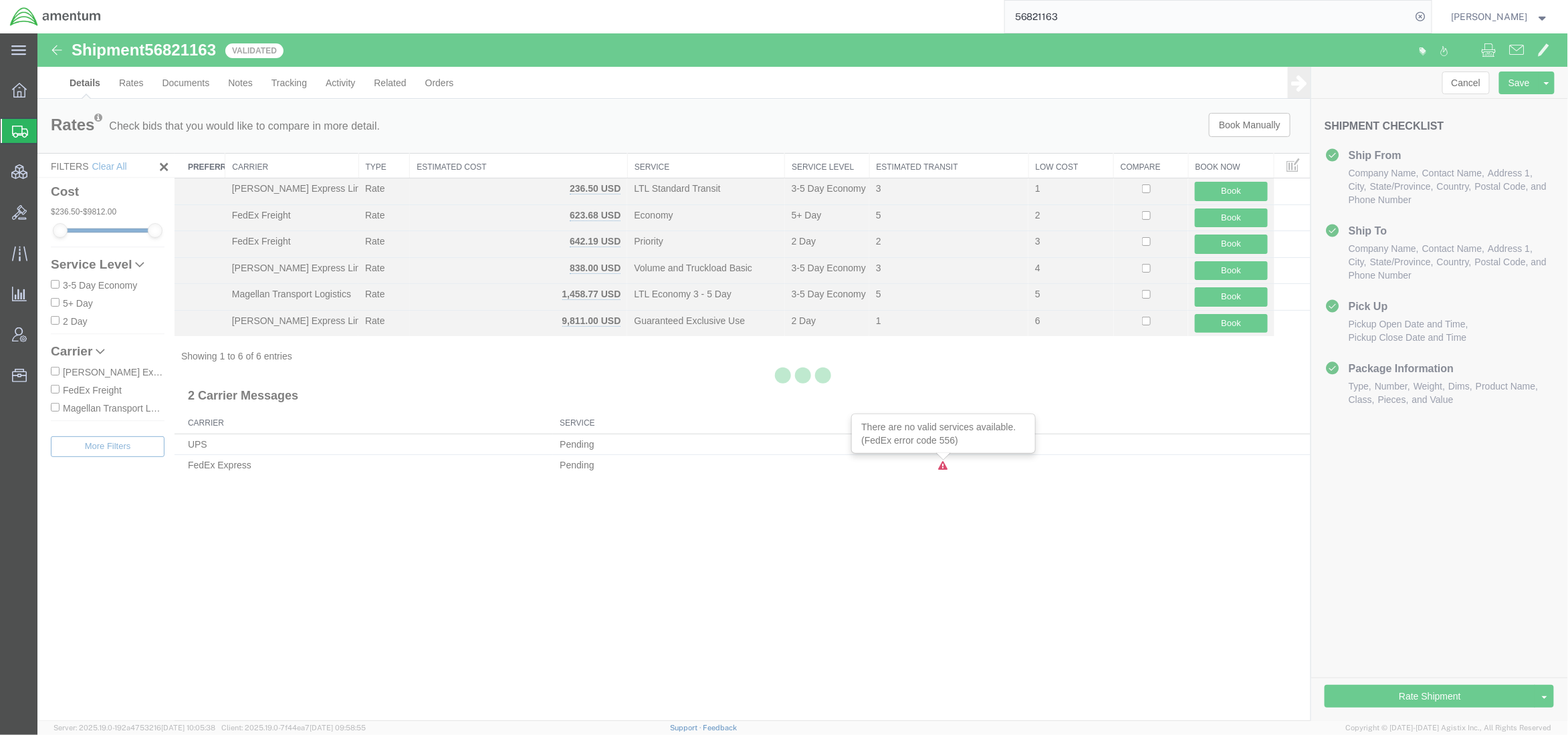
select select "42668"
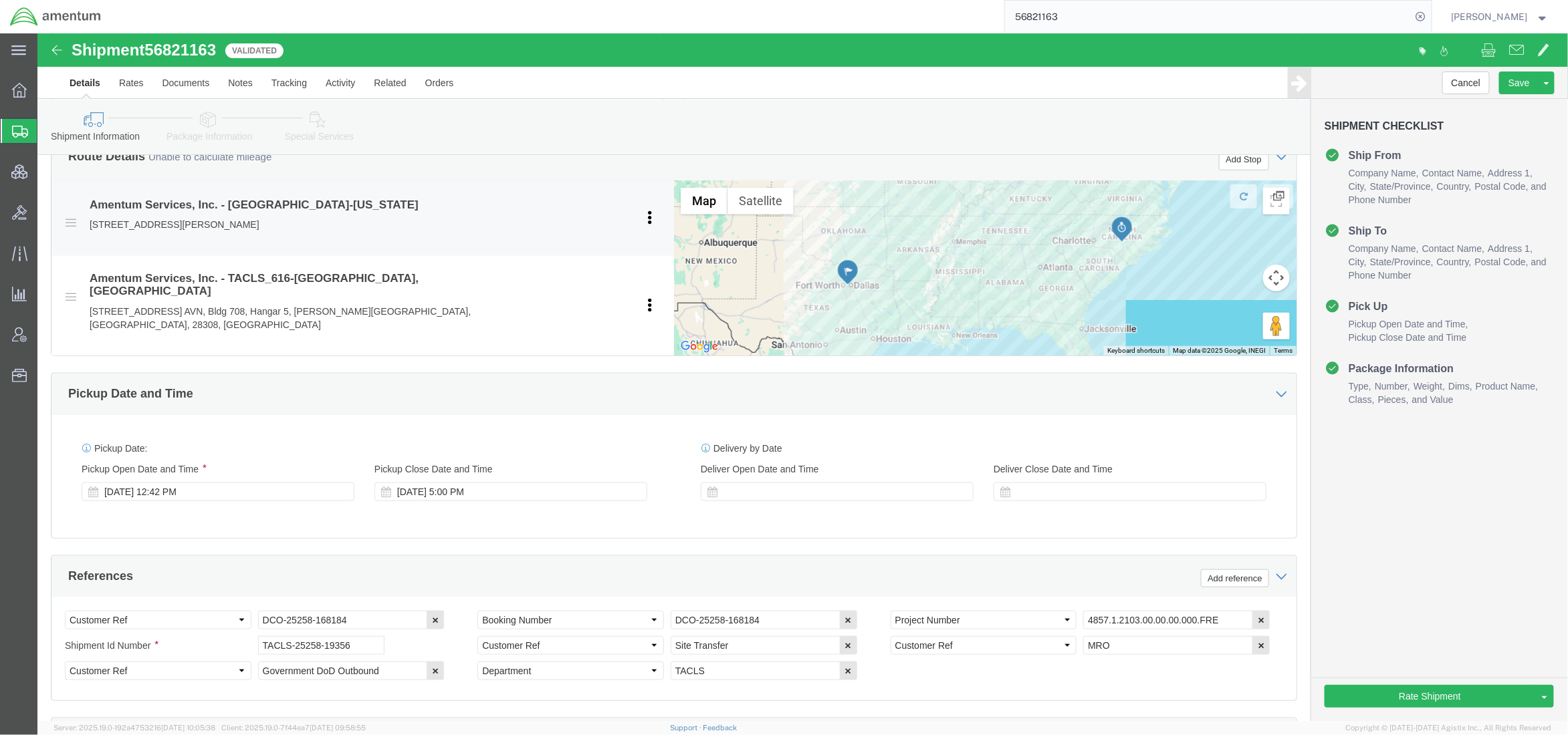
scroll to position [476, 0]
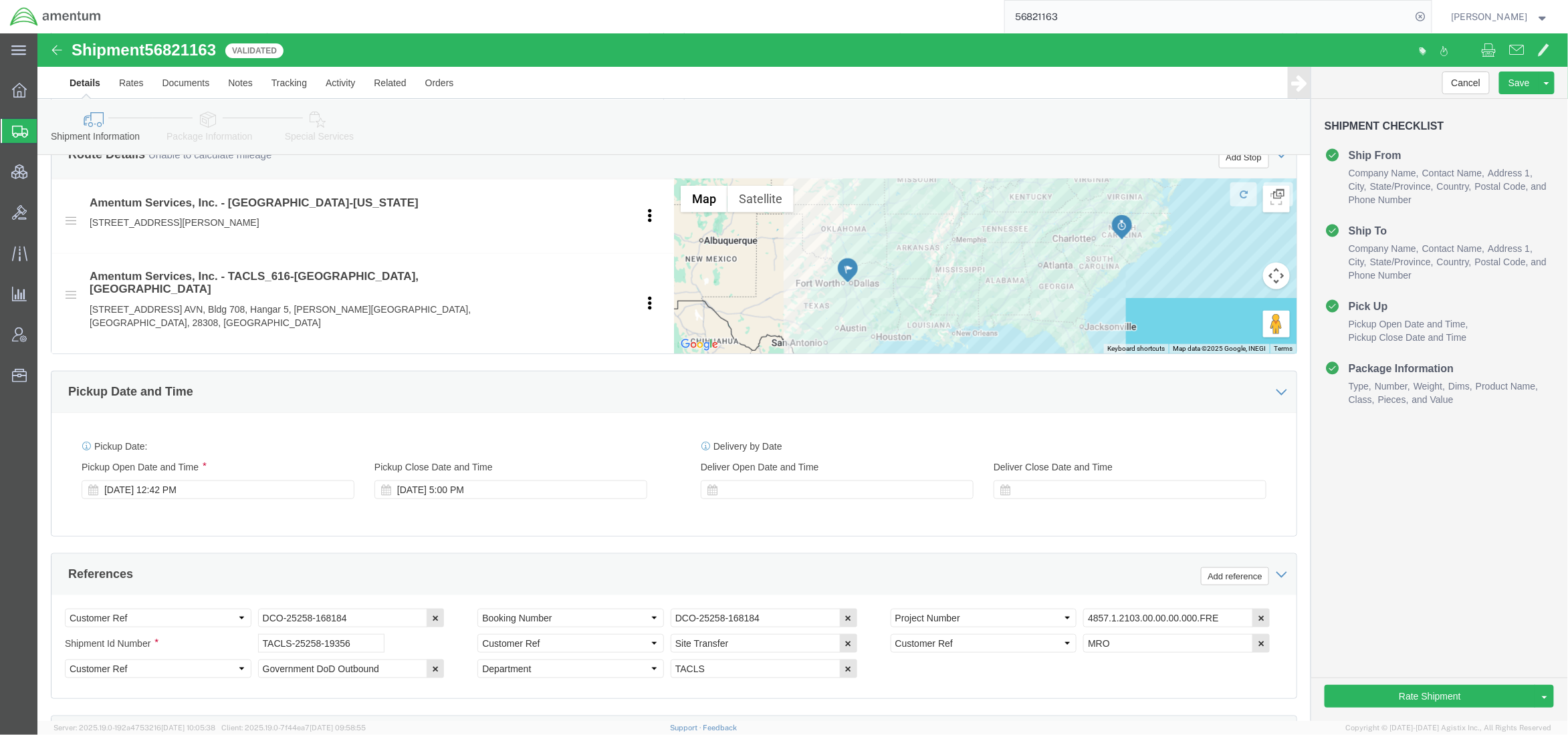
drag, startPoint x: 172, startPoint y: 94, endPoint x: 246, endPoint y: 161, distance: 99.8
click icon
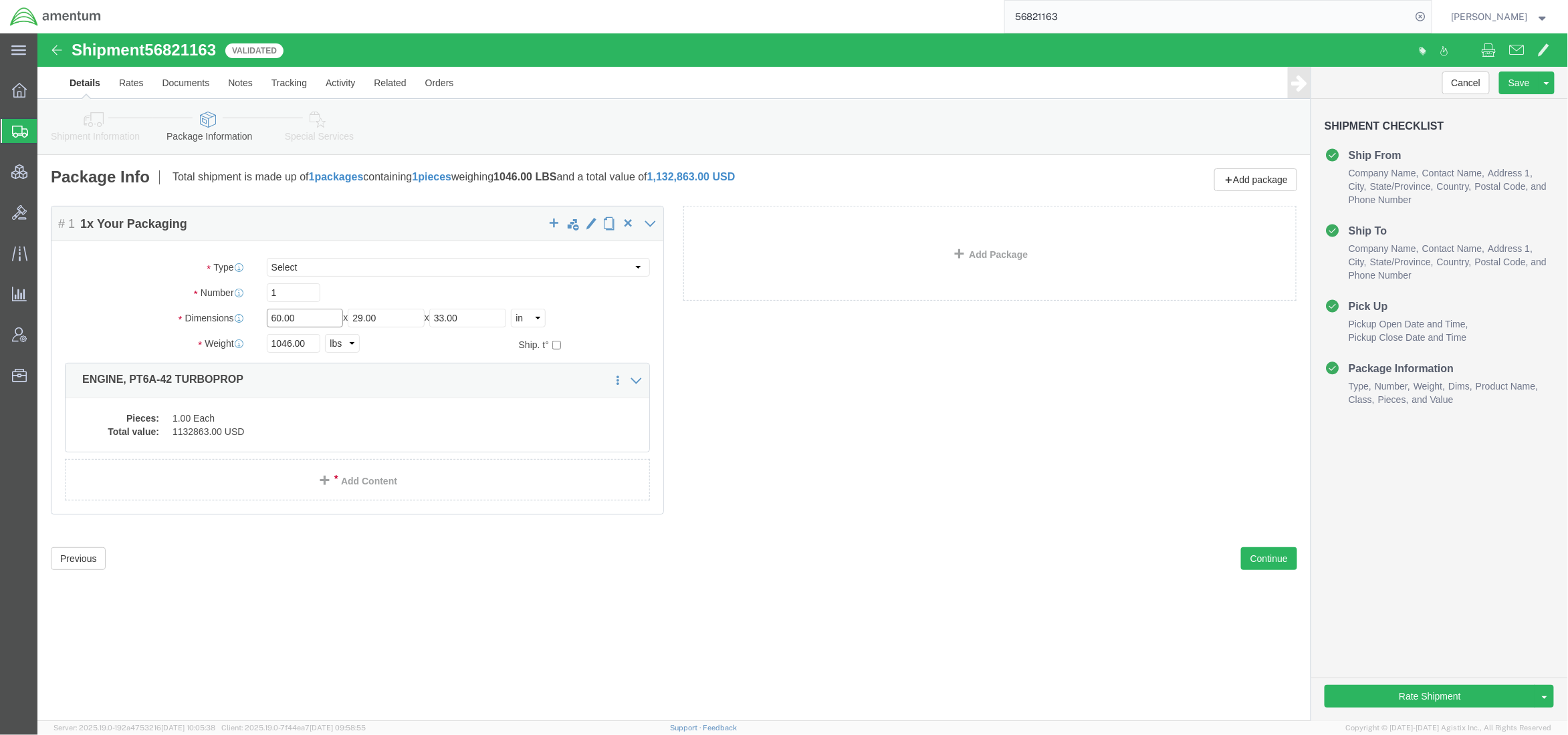
drag, startPoint x: 266, startPoint y: 287, endPoint x: 146, endPoint y: 264, distance: 122.2
click div "Package Type Select BCK Boxes Bale(s) Basket(s) Bolt(s) Bottle(s) Buckets Bulk …"
type input "81"
click button "Rate Shipment"
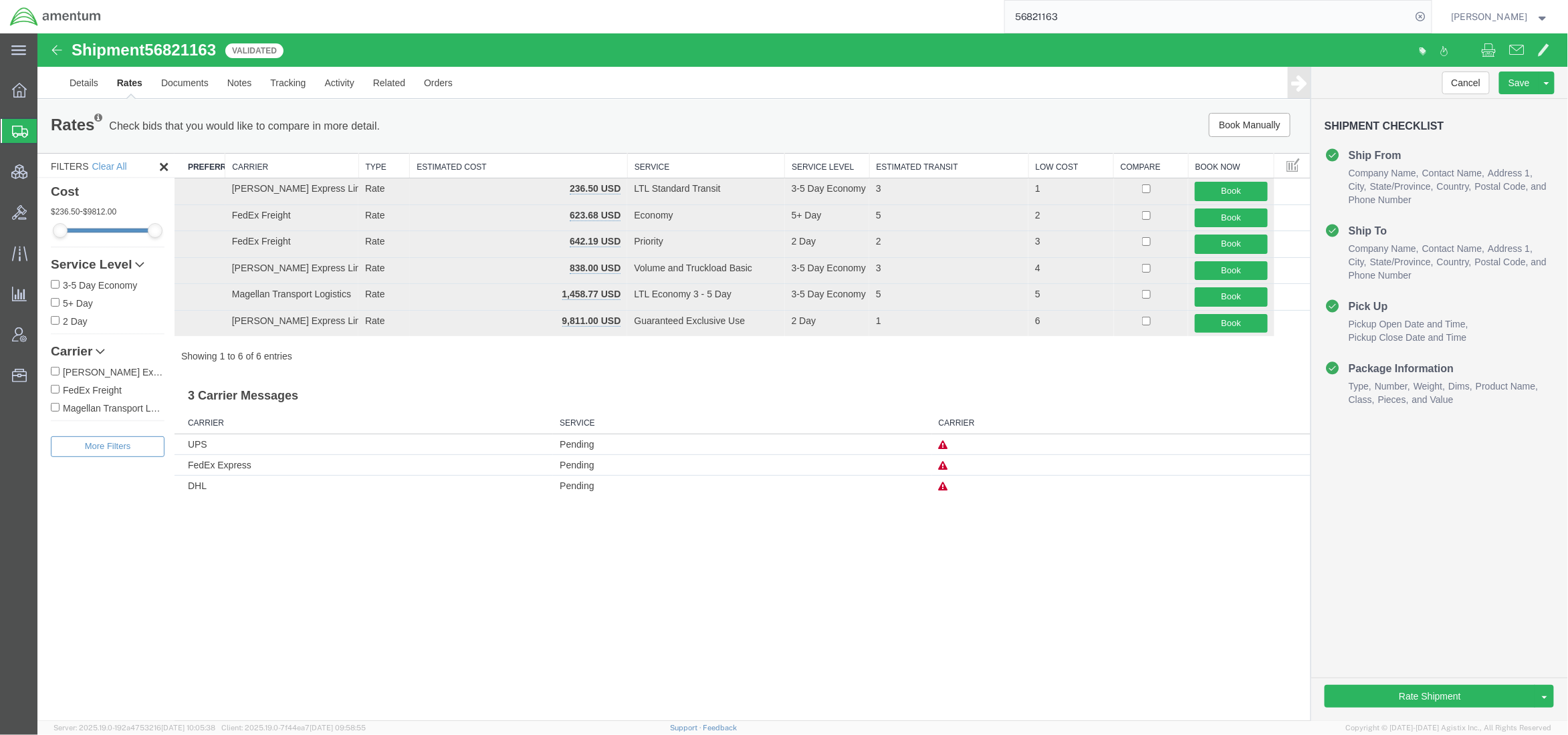
click at [945, 468] on icon at bounding box center [943, 465] width 10 height 10
click at [79, 80] on link "Details" at bounding box center [83, 81] width 47 height 32
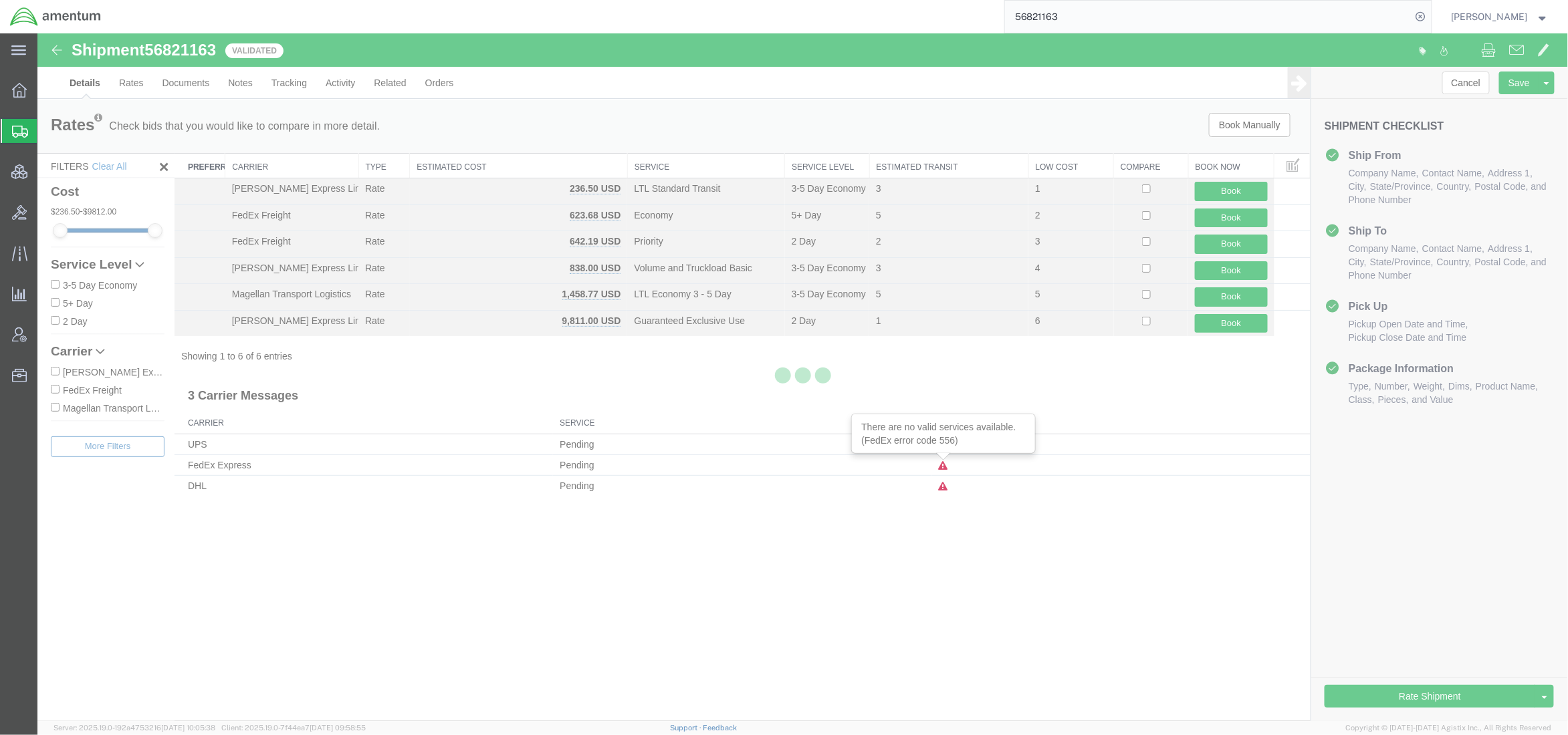
select select "42668"
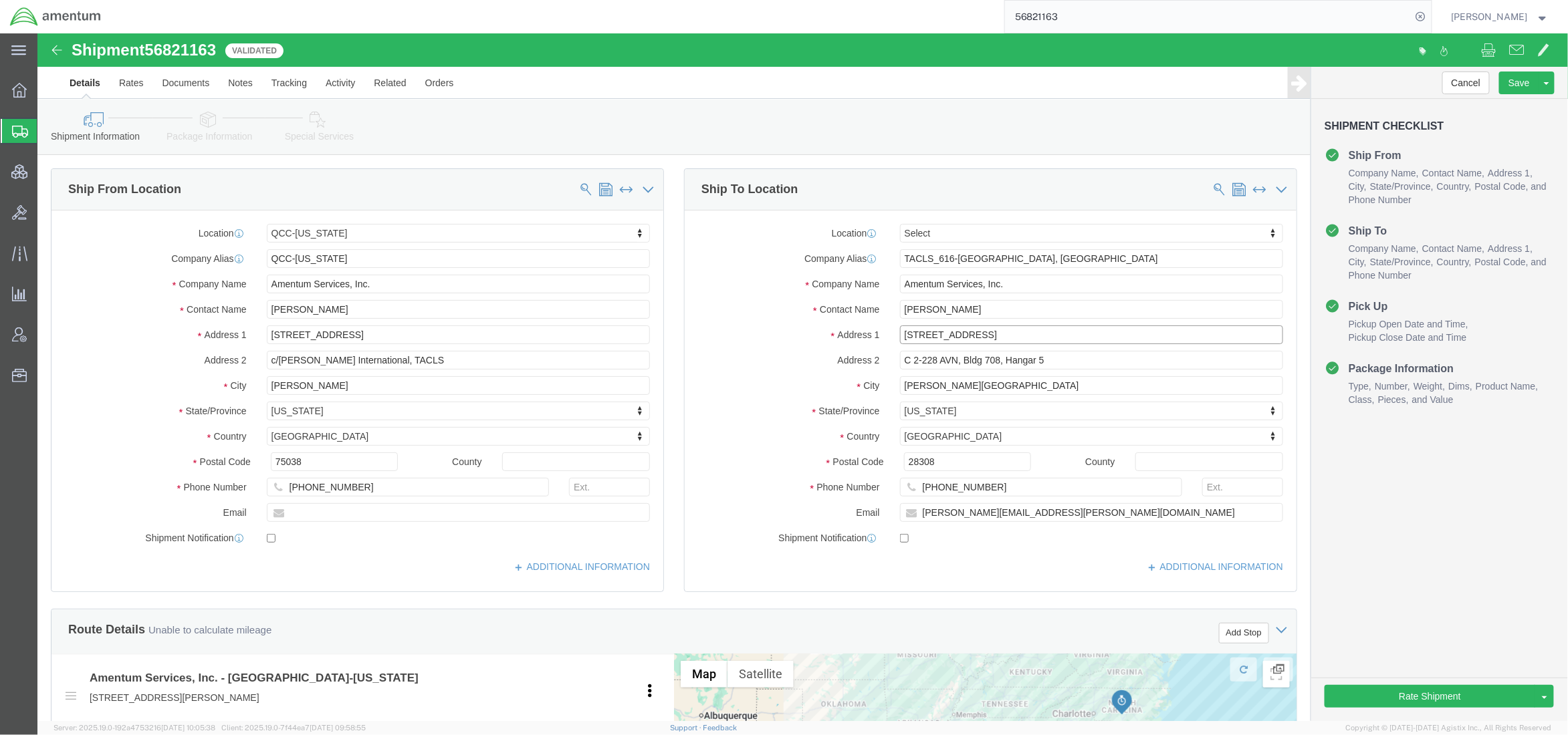
drag, startPoint x: 882, startPoint y: 302, endPoint x: 782, endPoint y: 294, distance: 100.3
click div "Address 1 [STREET_ADDRESS]"
type input "SURVEYOR ST"
click button "Rate Shipment"
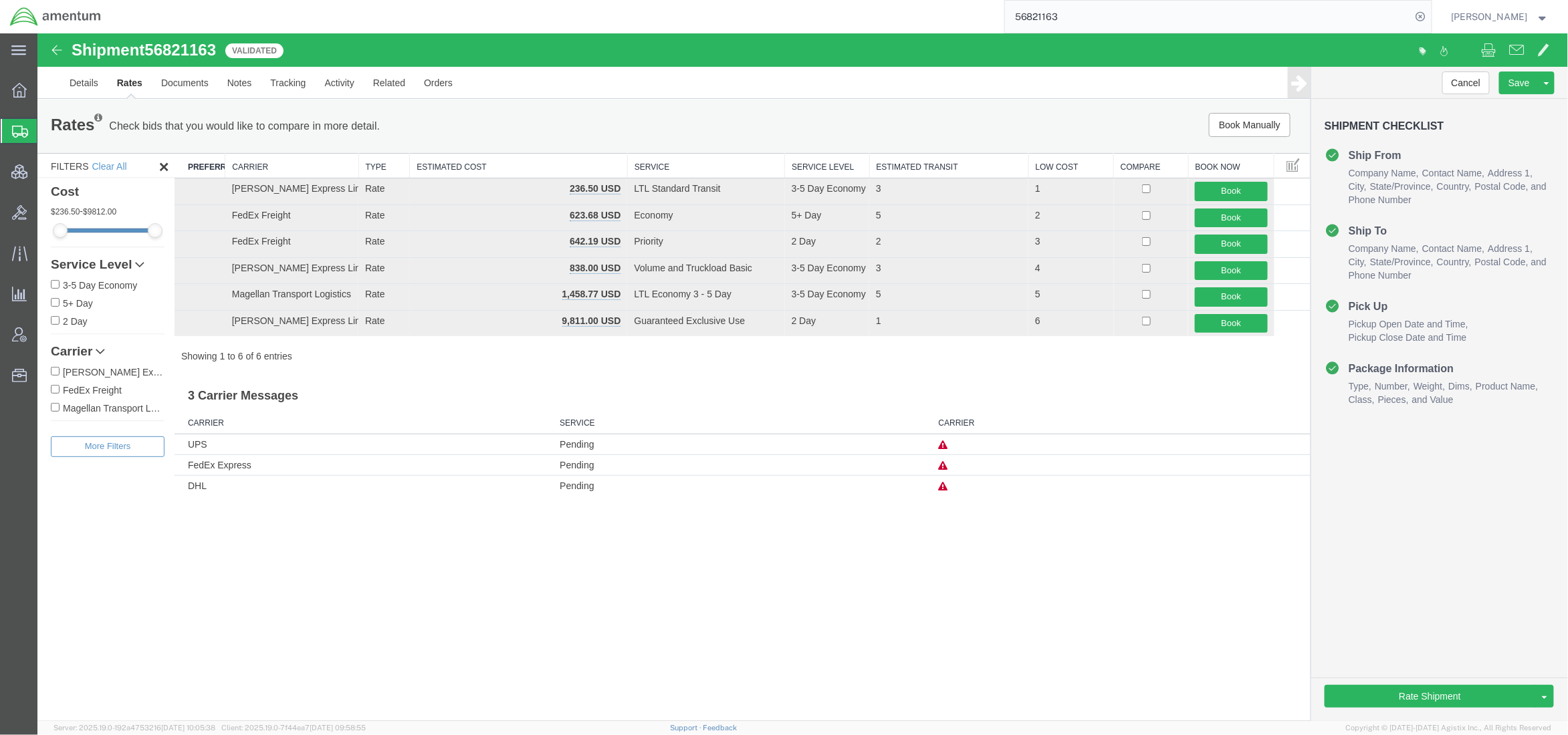
click at [944, 468] on icon at bounding box center [943, 465] width 10 height 10
click at [71, 80] on link "Details" at bounding box center [83, 81] width 47 height 32
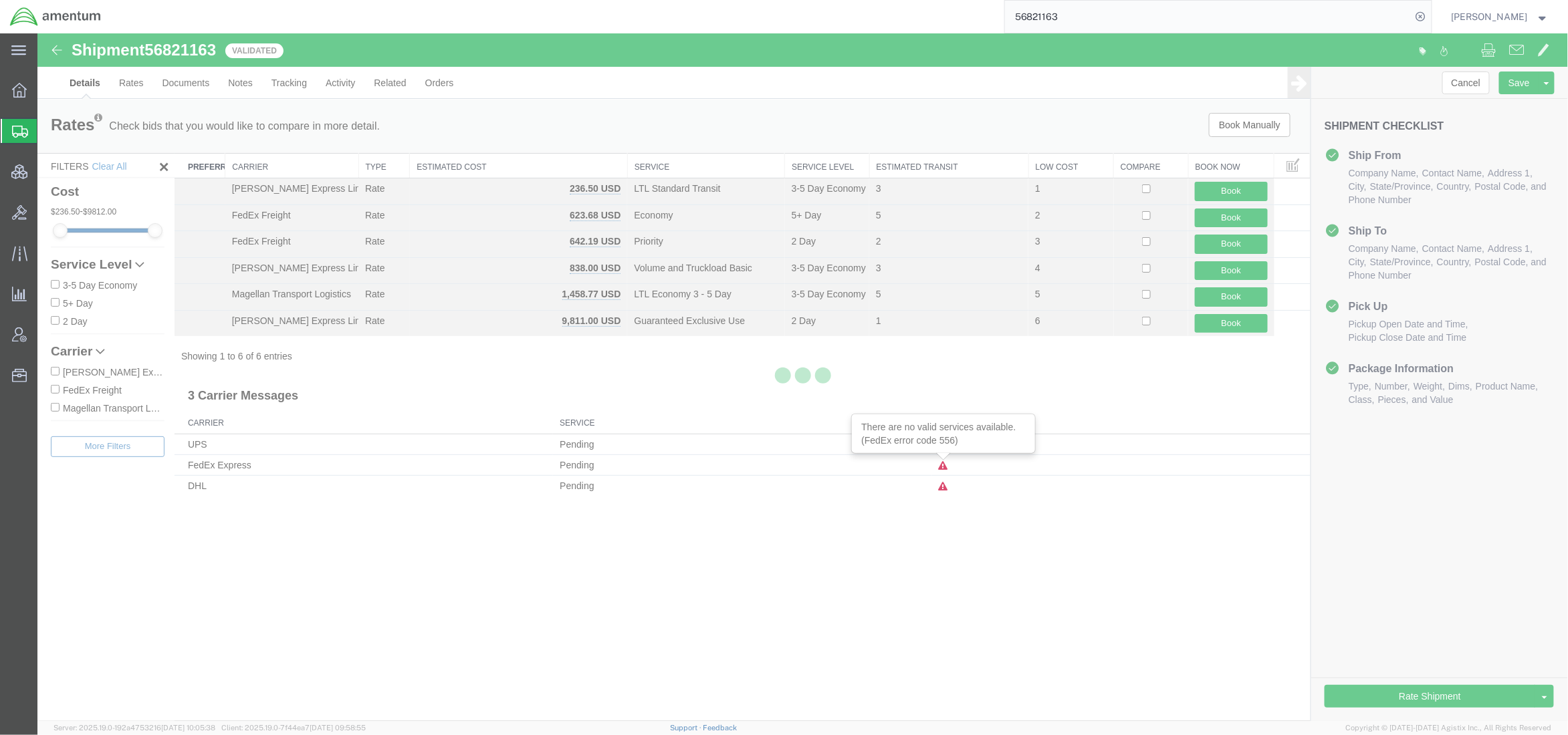
select select "42668"
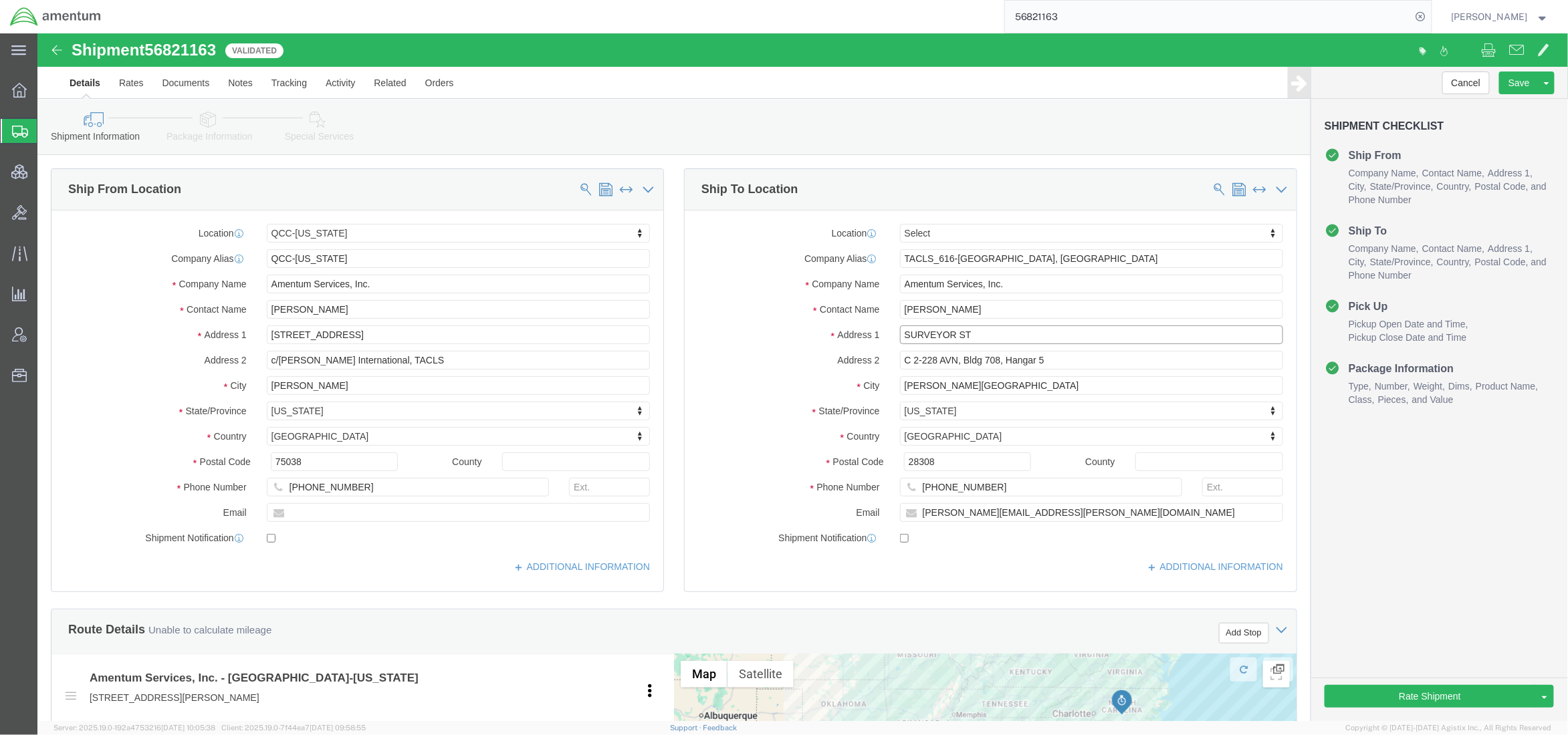
click input "SURVEYOR ST"
paste input "393"
type input "[STREET_ADDRESS]"
drag, startPoint x: 922, startPoint y: 426, endPoint x: 737, endPoint y: 423, distance: 185.0
click div "Postal Code 28308"
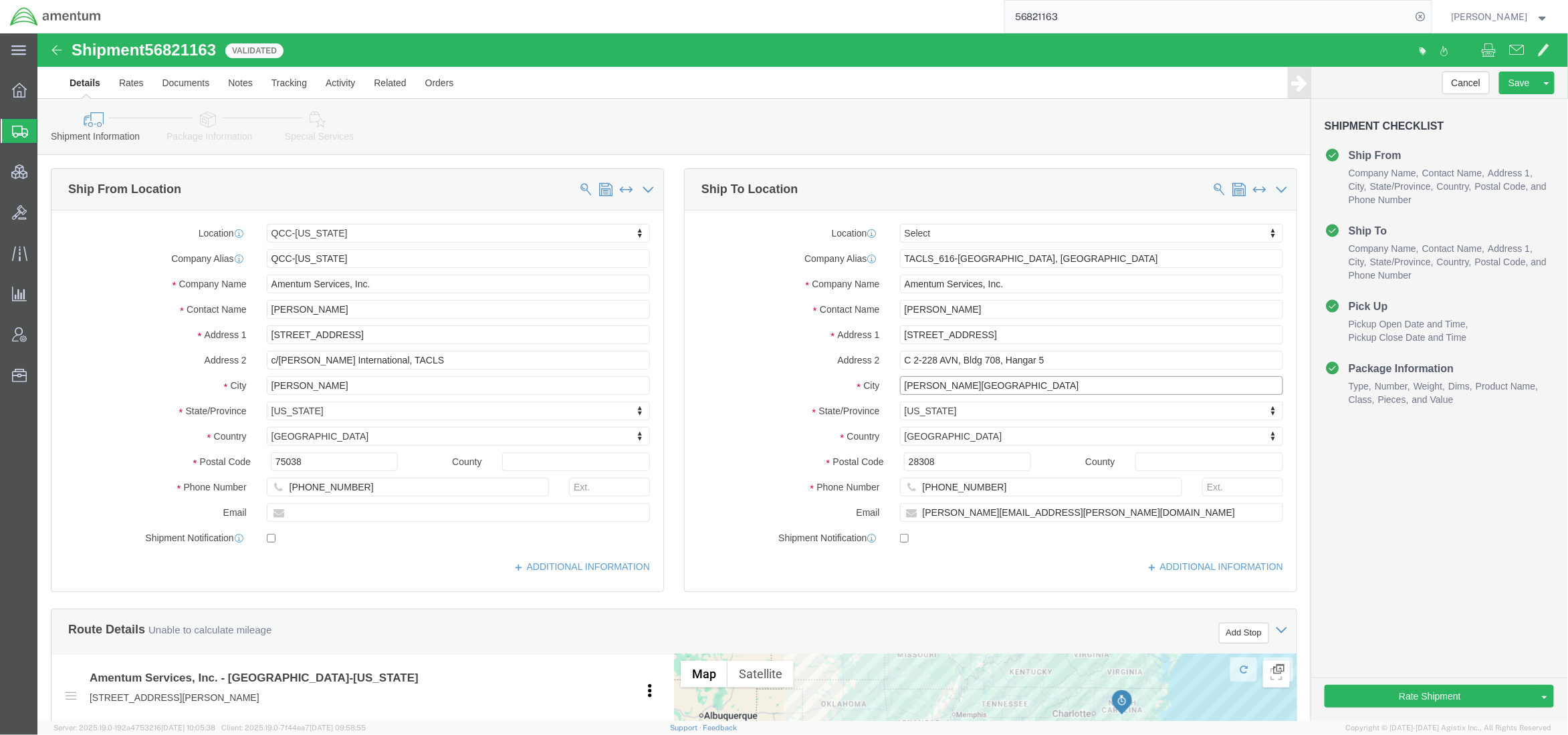
drag, startPoint x: 975, startPoint y: 350, endPoint x: 581, endPoint y: 302, distance: 396.9
click div "Ship From Location Location QCC-[US_STATE] Select My Profile Location [PHONE_NU…"
click div "[PERSON_NAME]"
drag, startPoint x: 922, startPoint y: 325, endPoint x: 590, endPoint y: 318, distance: 332.1
click div "Ship From Location Location QCC-[US_STATE] Select My Profile Location [PHONE_NU…"
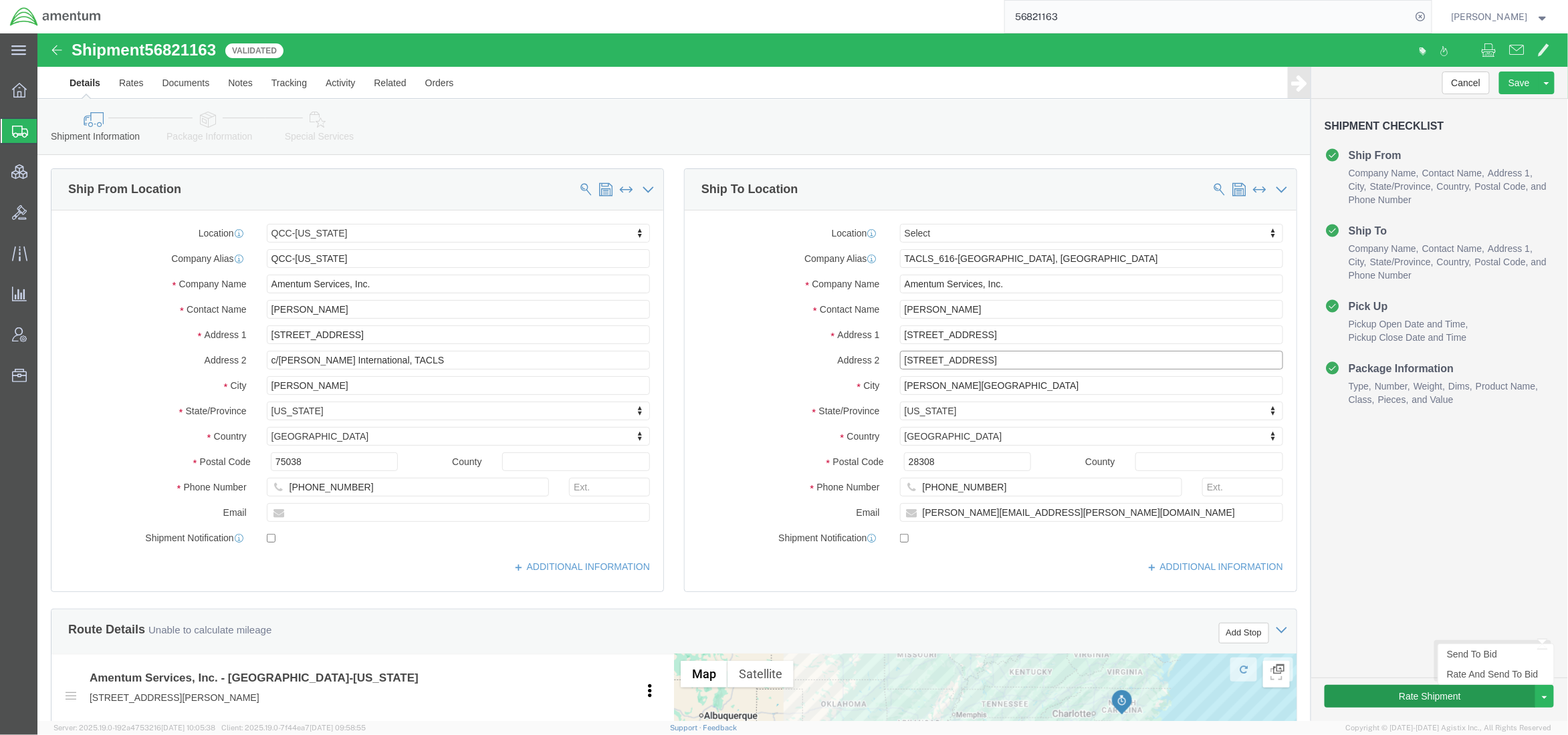
type input "[STREET_ADDRESS]"
click button "Rate Shipment"
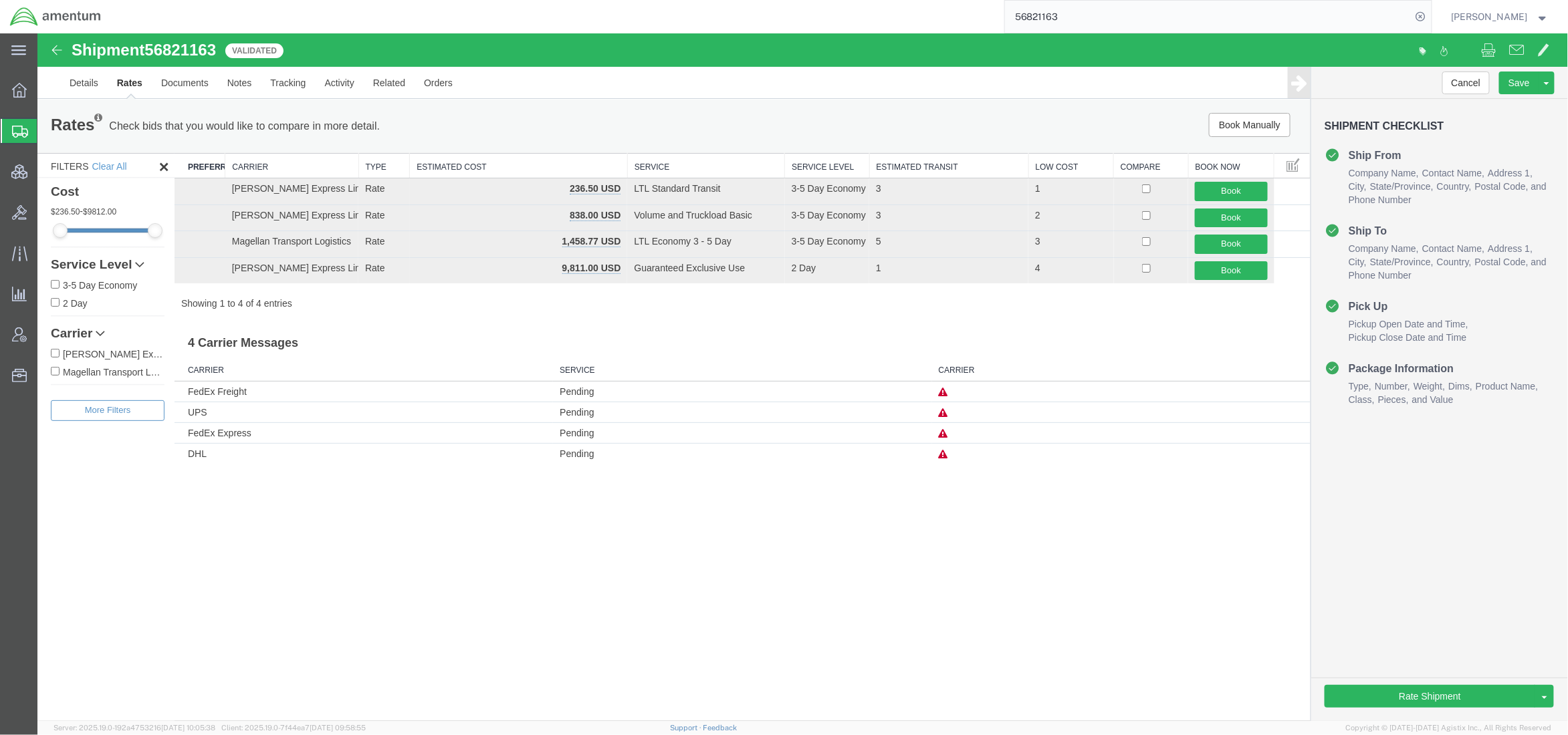
click at [945, 394] on icon at bounding box center [943, 392] width 10 height 10
click at [944, 435] on icon at bounding box center [943, 433] width 10 height 10
click at [82, 80] on link "Details" at bounding box center [83, 81] width 47 height 32
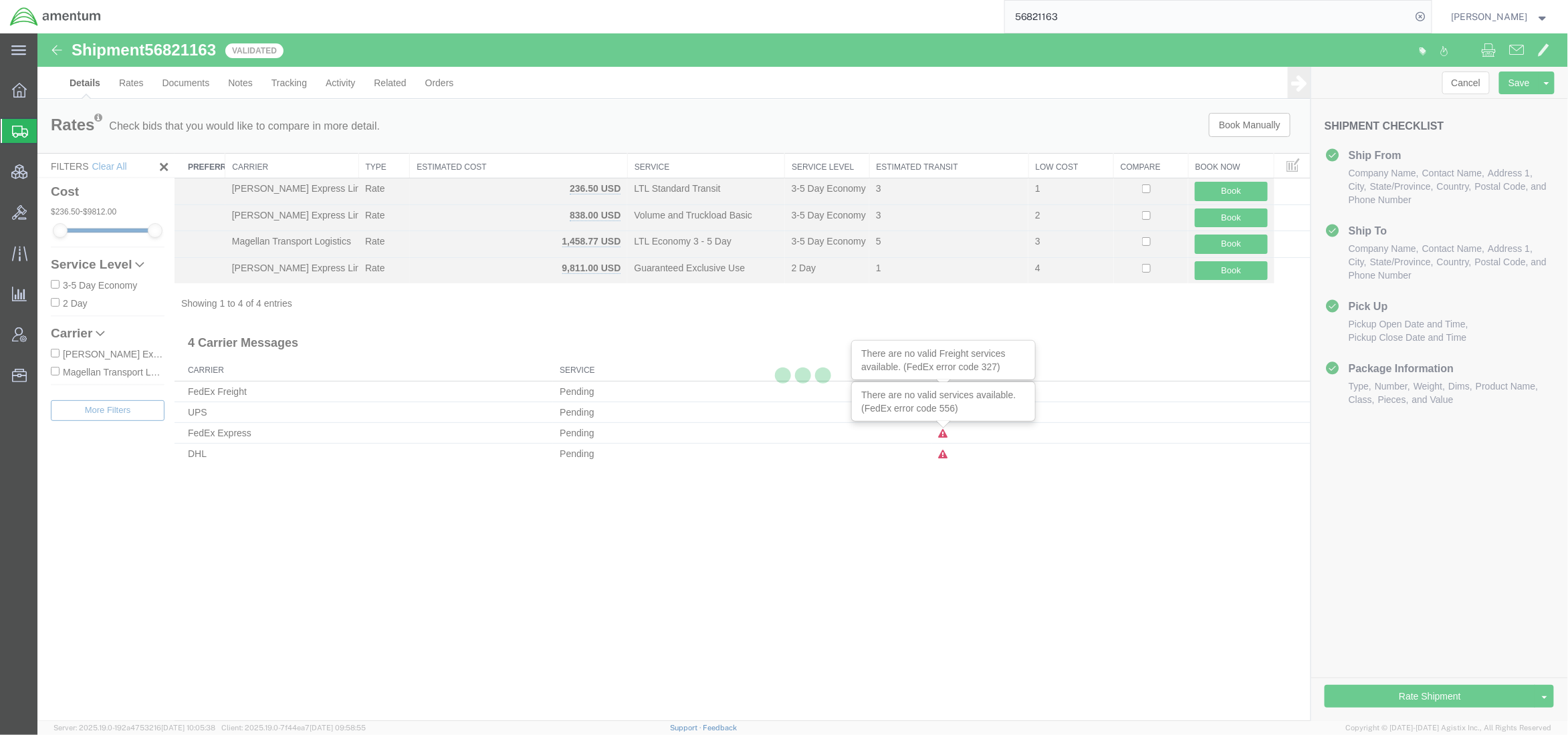
select select "42668"
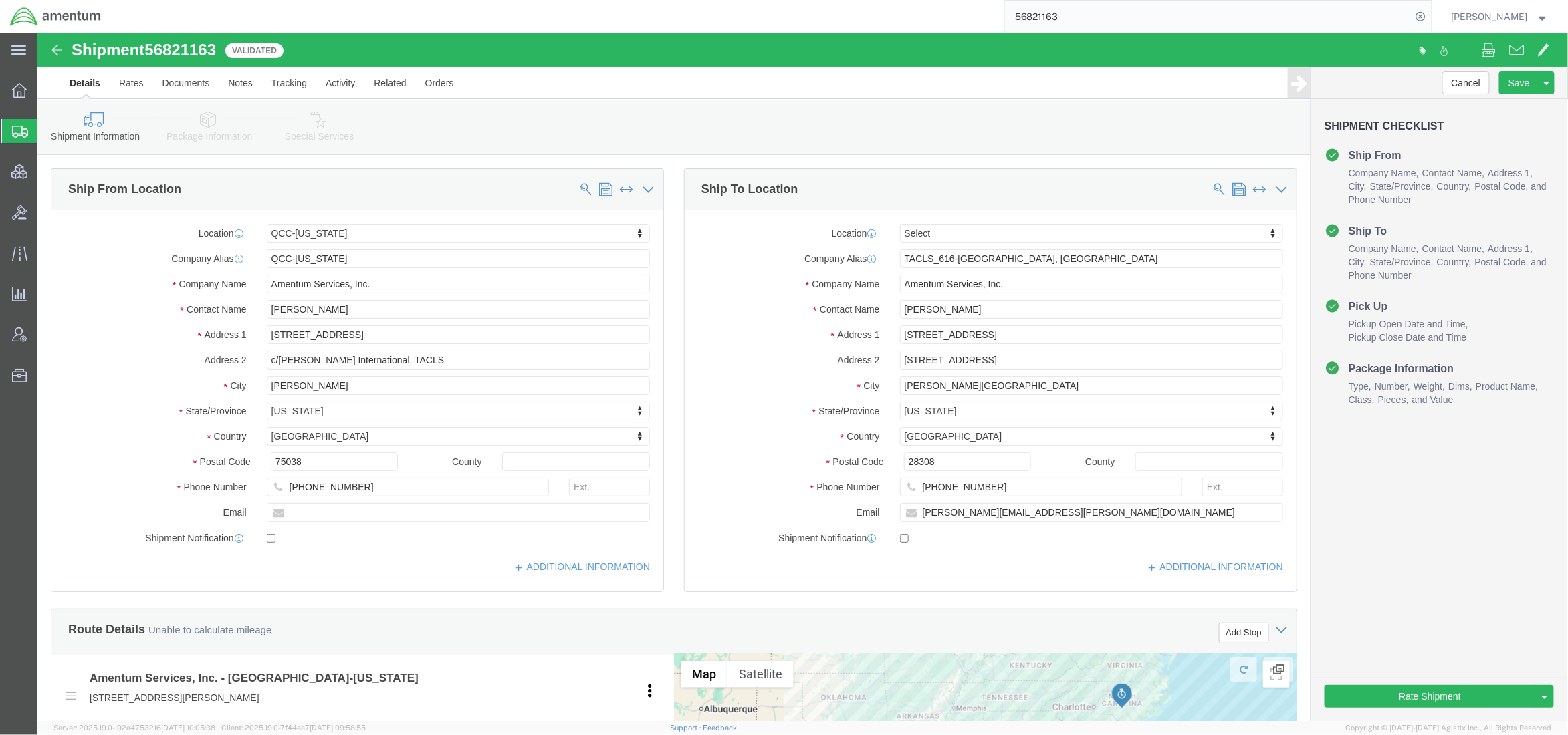
scroll to position [119, 0]
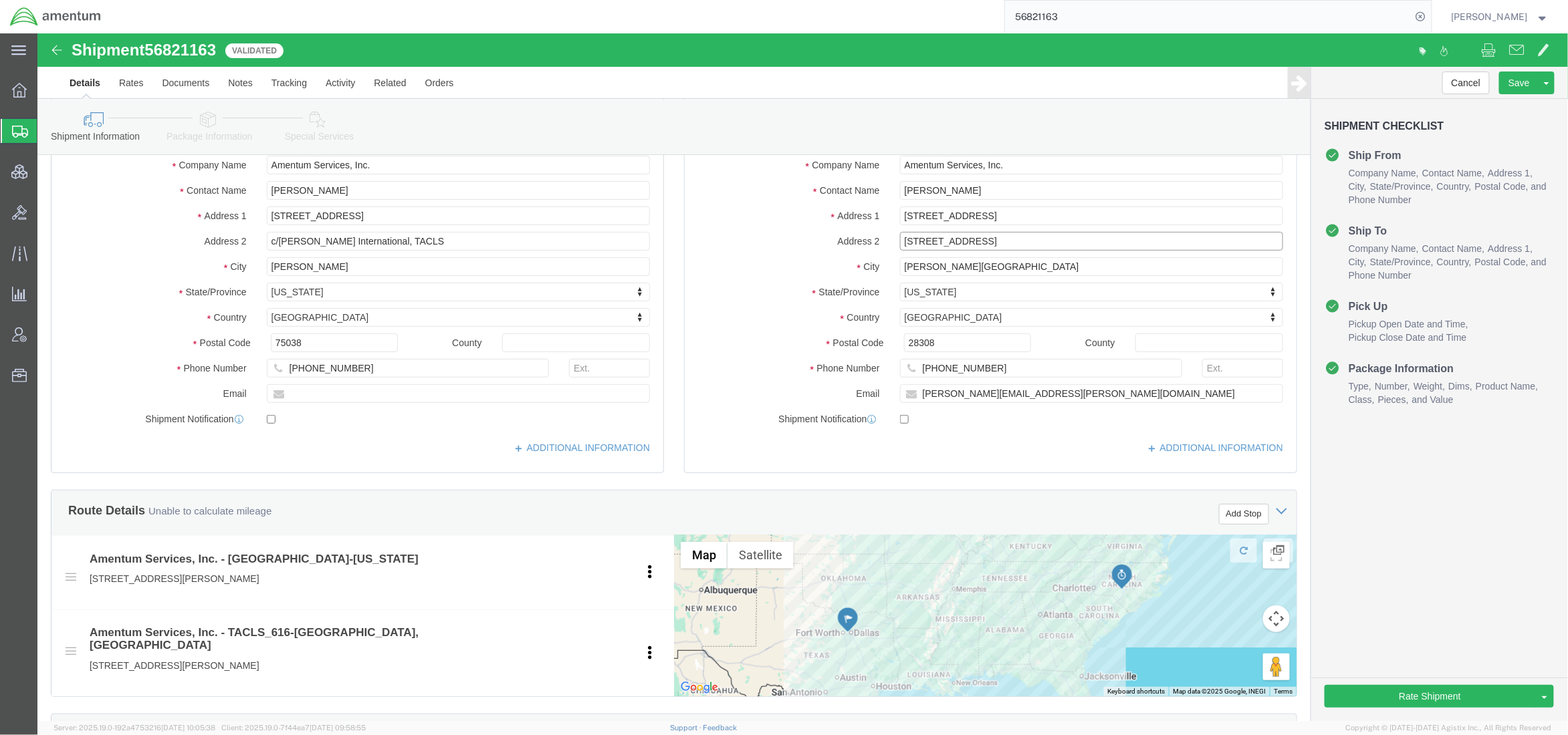
click input "[STREET_ADDRESS]"
paste input "C 2-228 AVN,"
type input "C 2-228 AVN, Bldg 708, Hangar 5"
click link "Package Information"
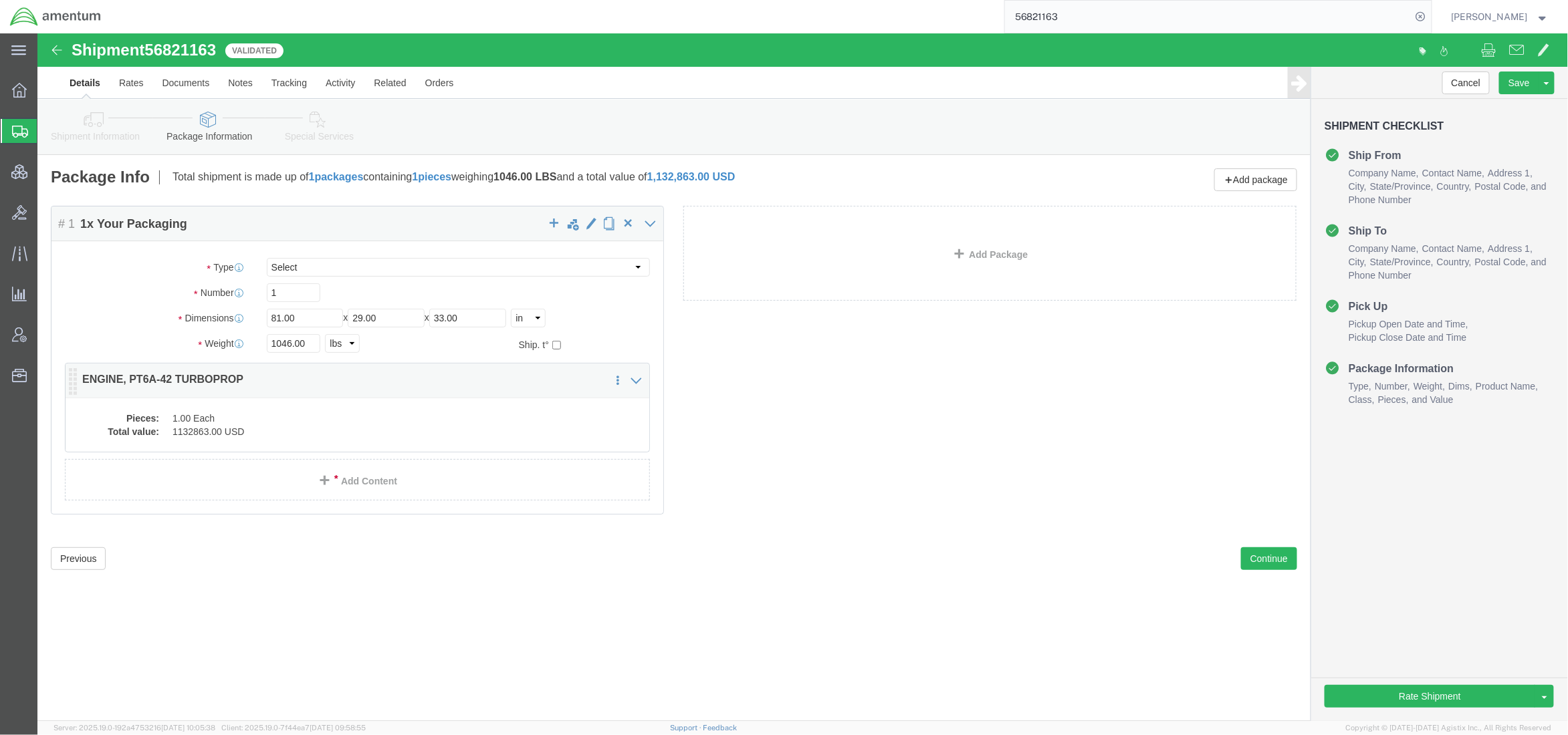
click dd "1132863.00 USD"
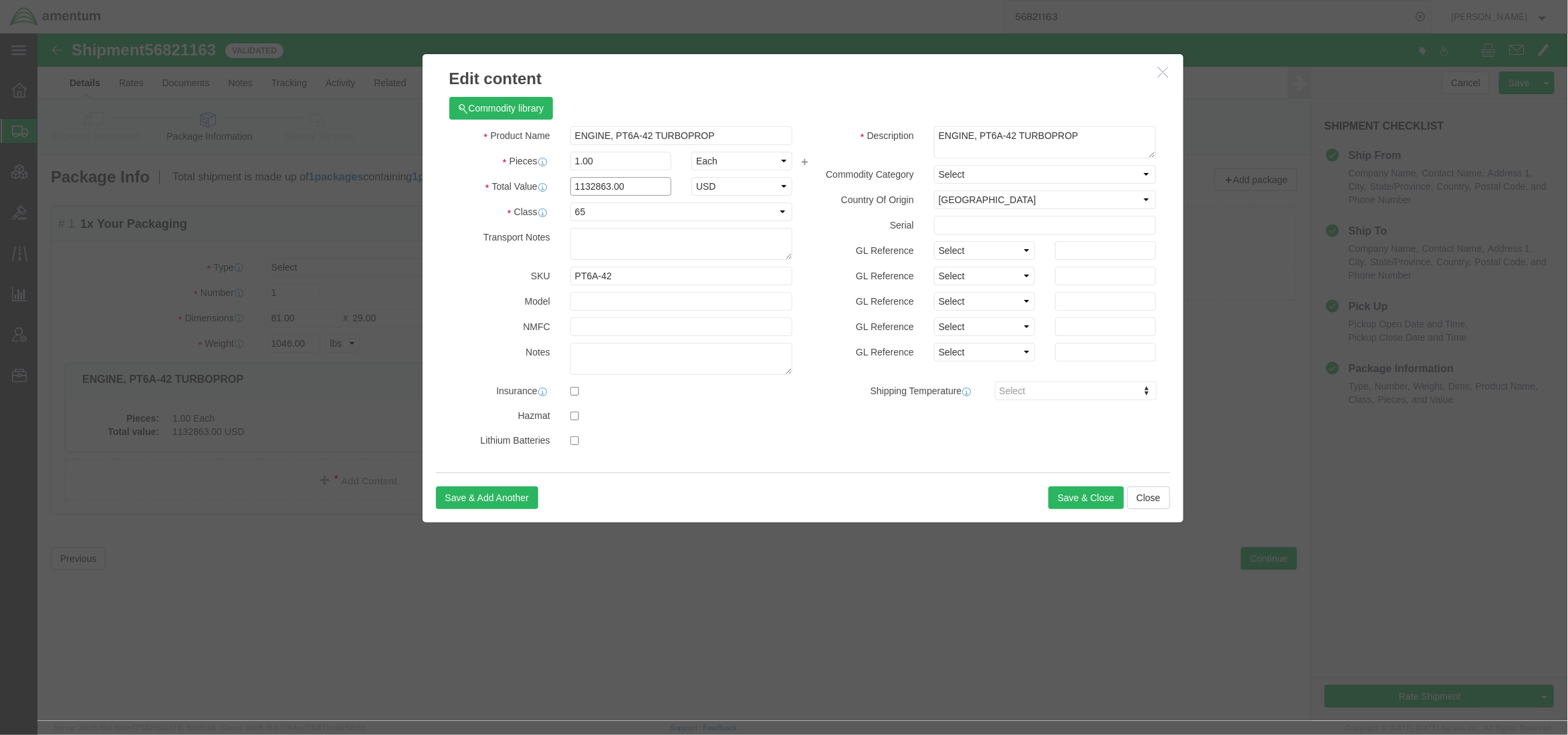
drag, startPoint x: 573, startPoint y: 150, endPoint x: 471, endPoint y: 146, distance: 102.1
click div "Total Value 1132863.00 Select ADP AED AFN ALL AMD AOA ARS ATS AUD AWG AZN BAM B…"
type input "1.00"
click button "Save & Close"
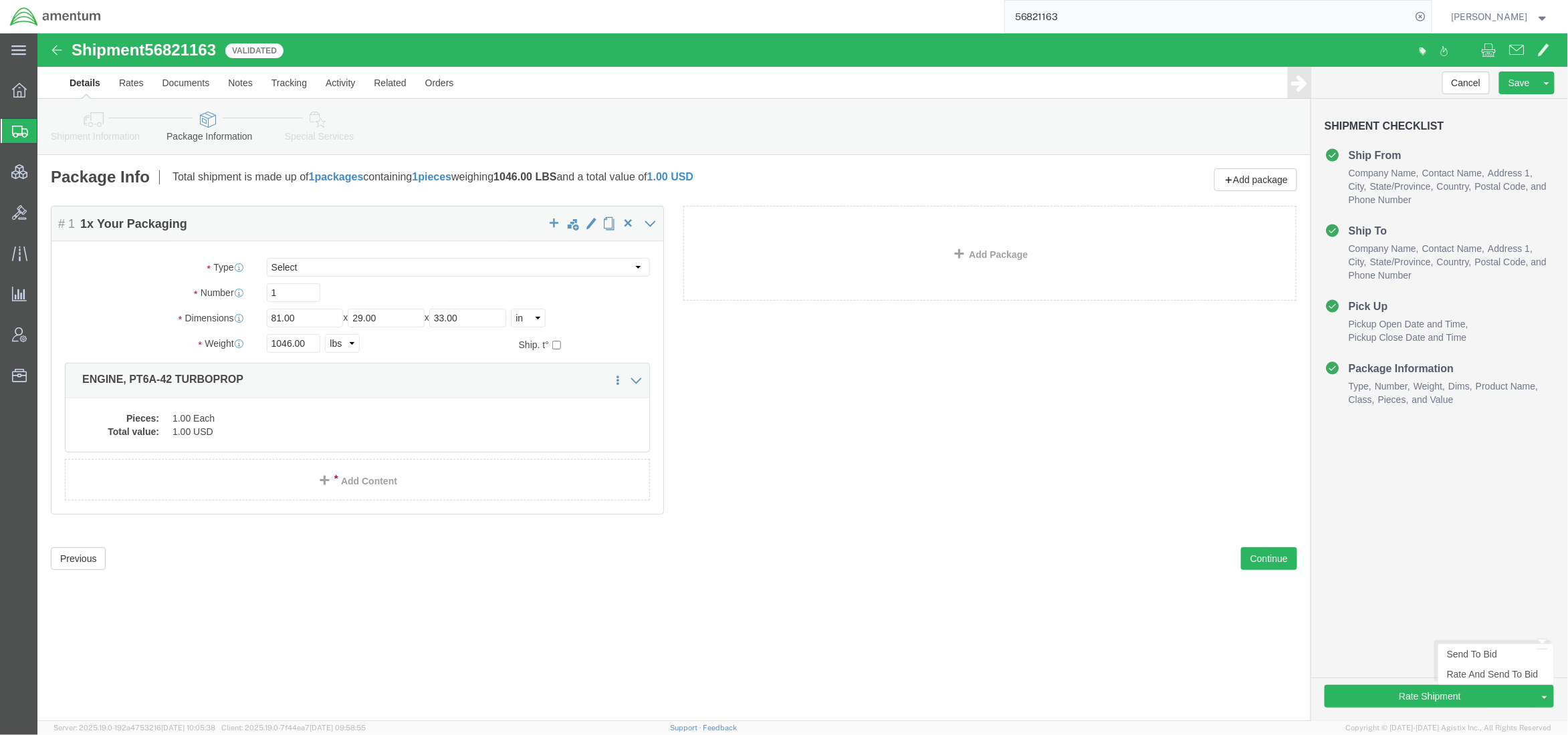
click div "Rate Shipment Send To Bid Rate And Send To Bid"
click button "Rate Shipment"
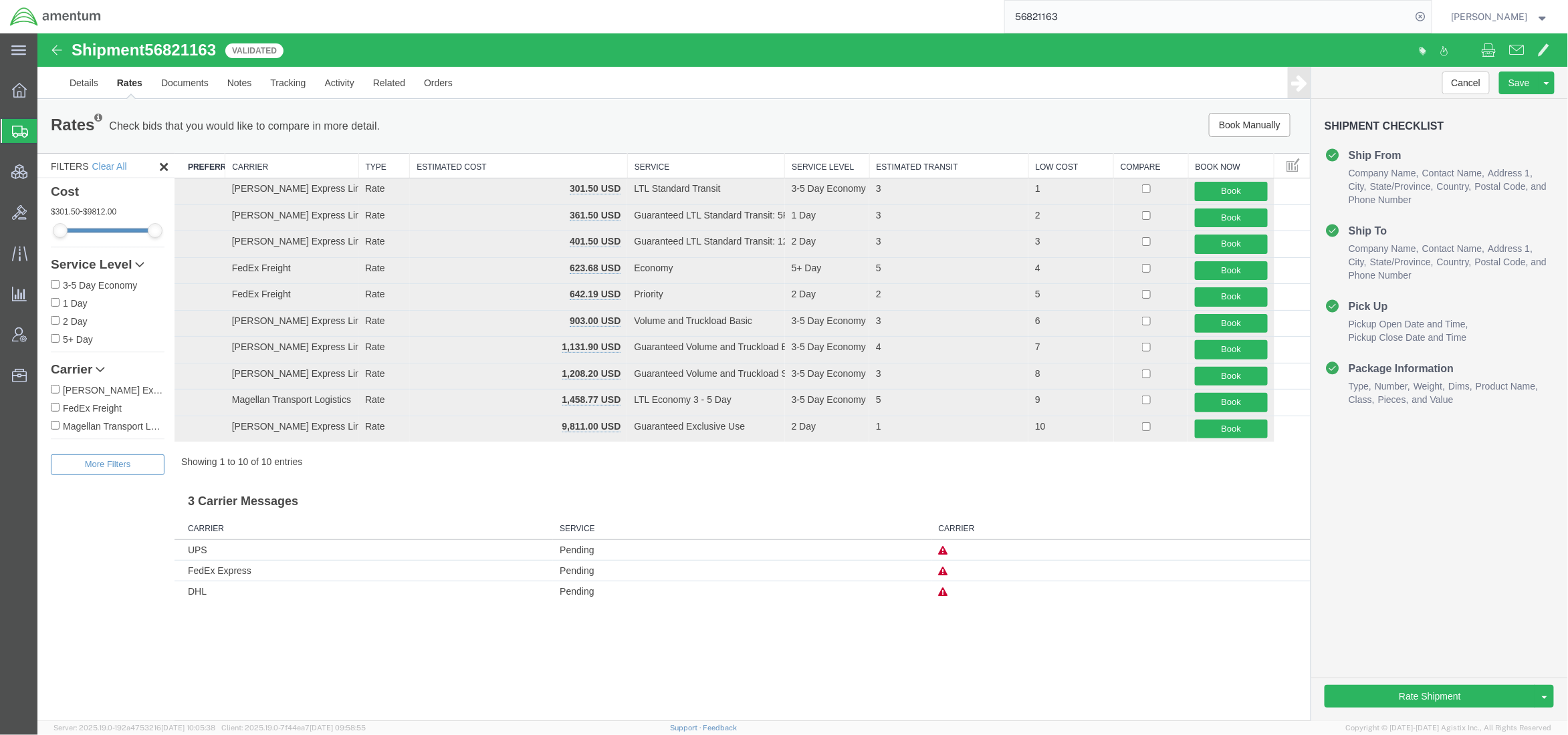
click at [938, 569] on icon at bounding box center [943, 571] width 10 height 10
click at [83, 88] on link "Details" at bounding box center [83, 81] width 47 height 32
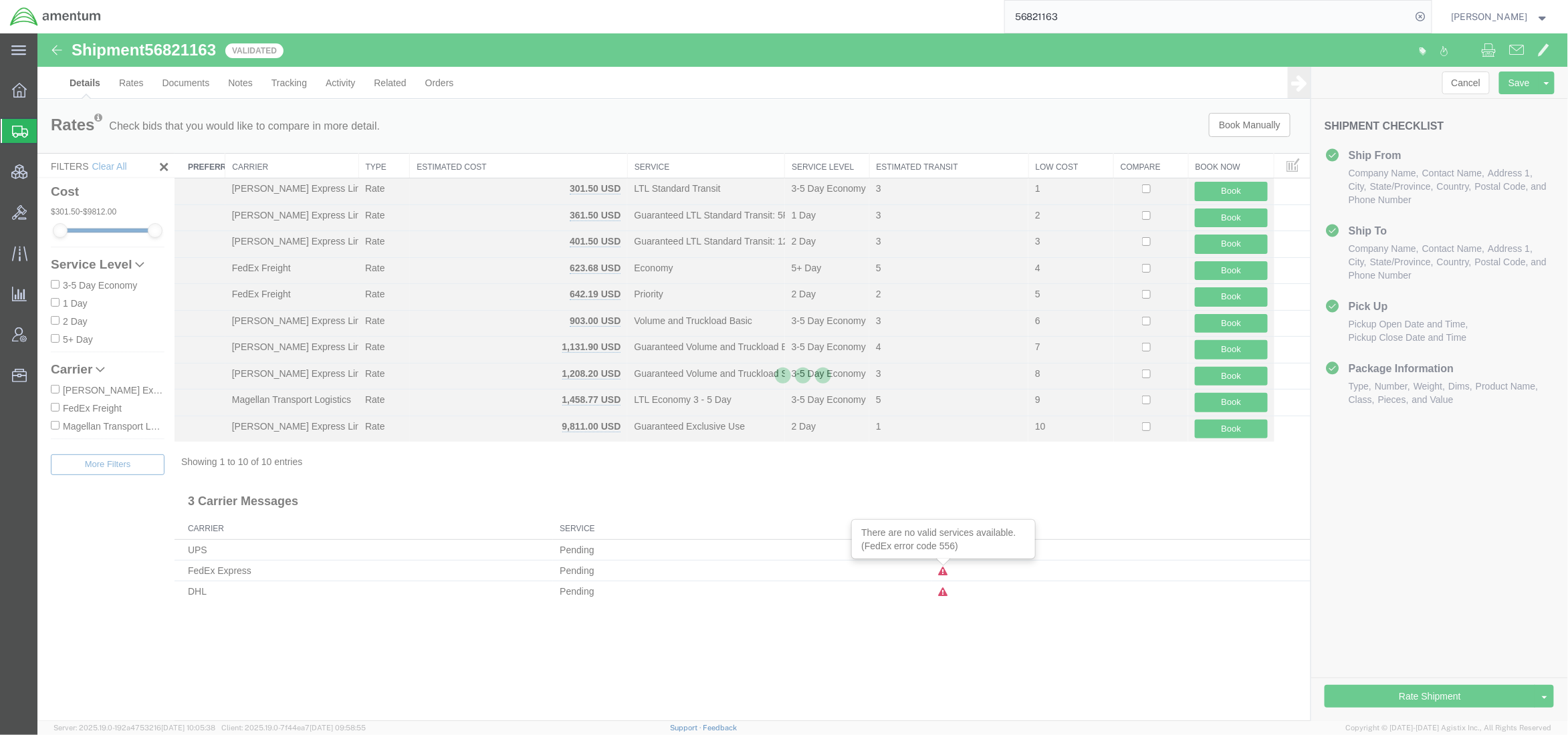
select select "42668"
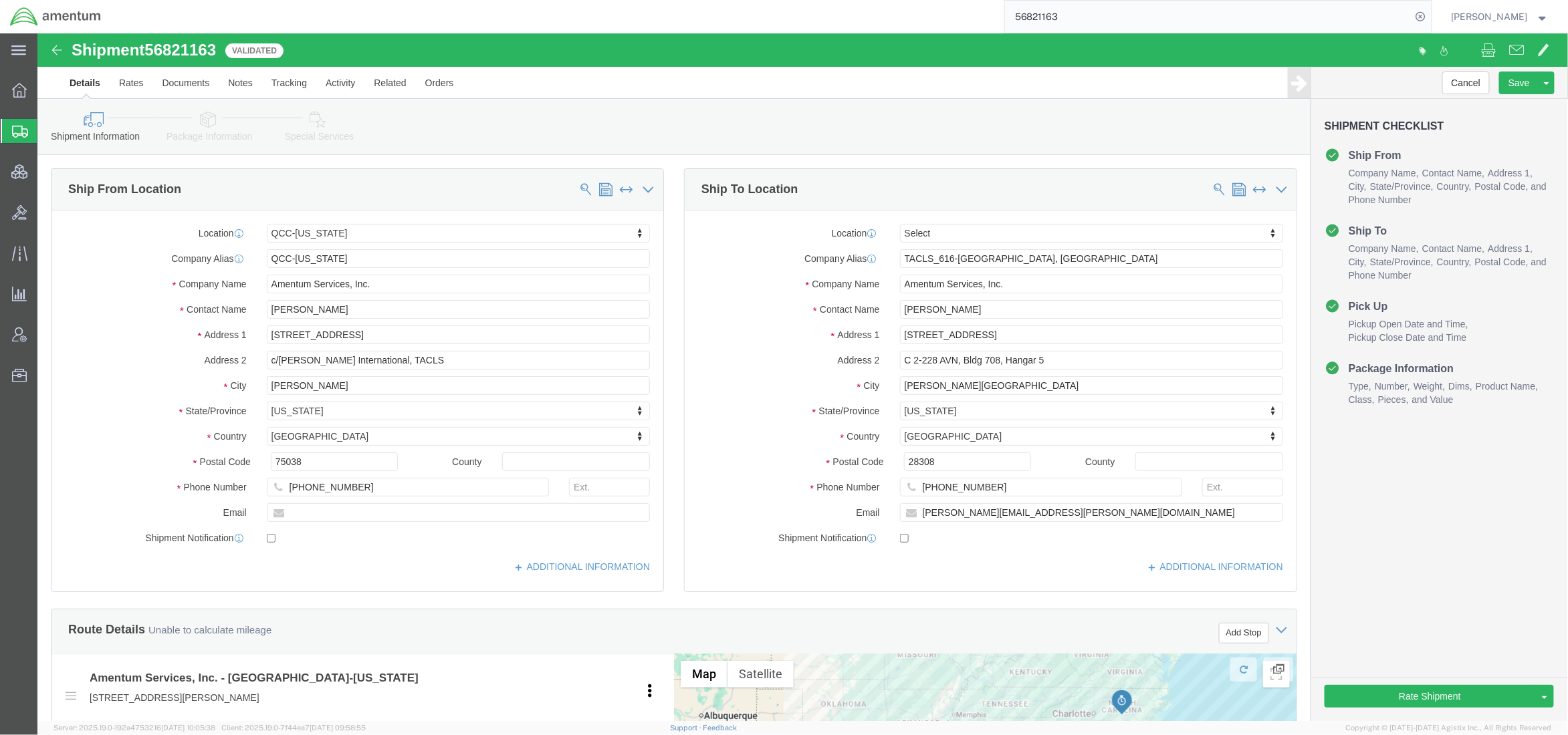
click icon
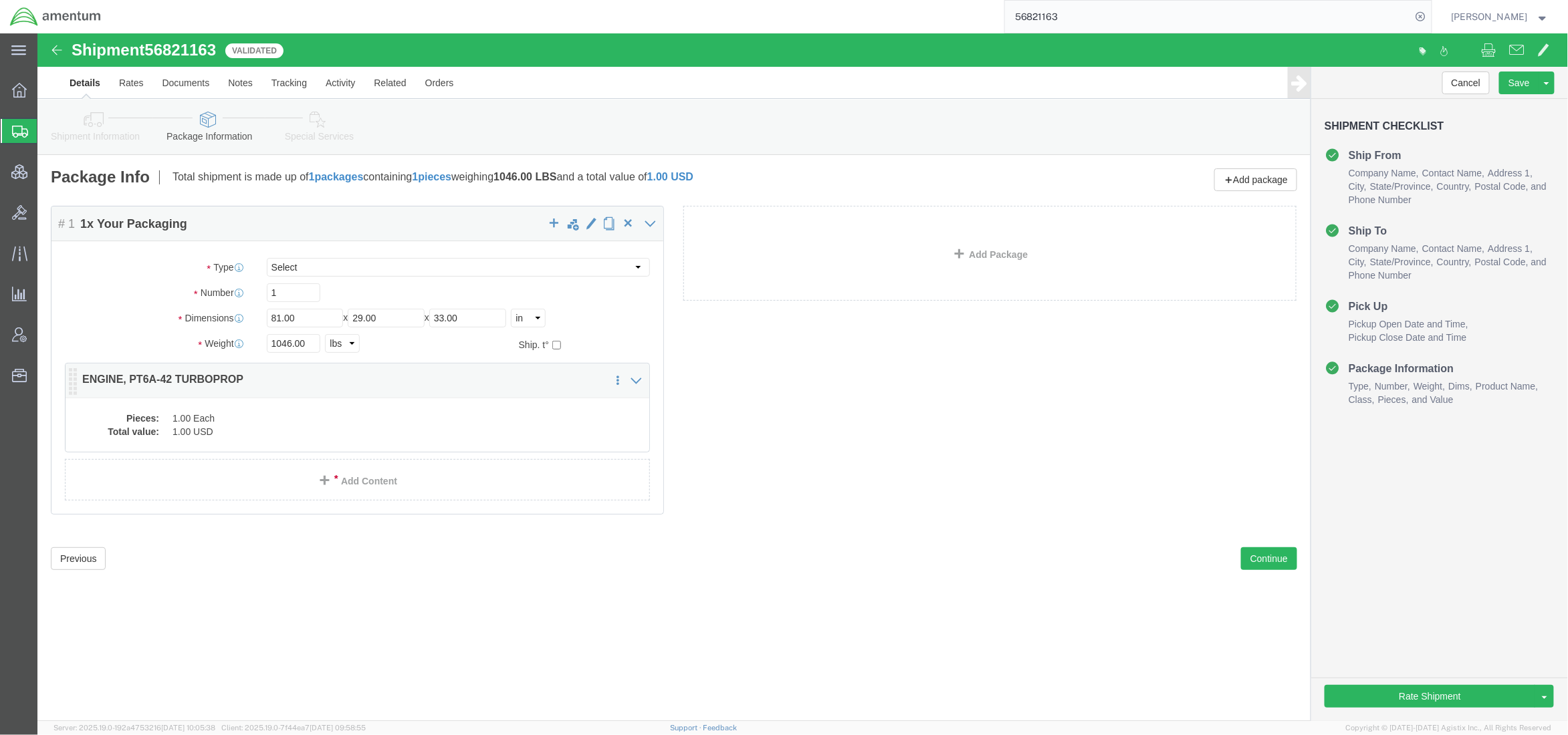
click dd "1.00 Each"
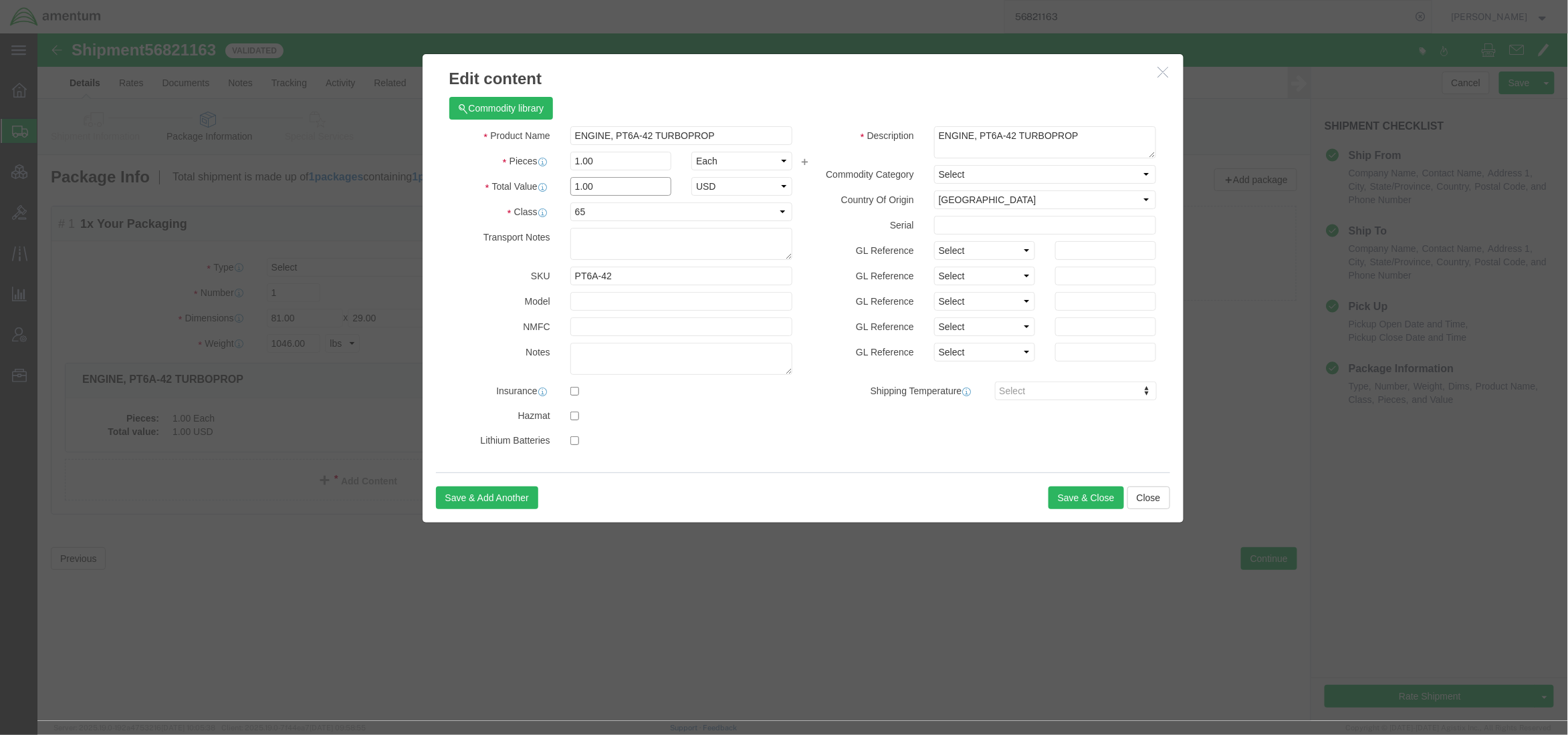
drag, startPoint x: 585, startPoint y: 158, endPoint x: 451, endPoint y: 153, distance: 134.1
click div "Total Value 1.00 Select ADP AED AFN ALL AMD AOA ARS ATS AUD AWG AZN BAM BBD BDT…"
paste input "132863"
type input "1132863"
click div "Product Name ENGINE, PT6A-42 TURBOPROP Pieces 1.00 Select Bag Barrels 100Board …"
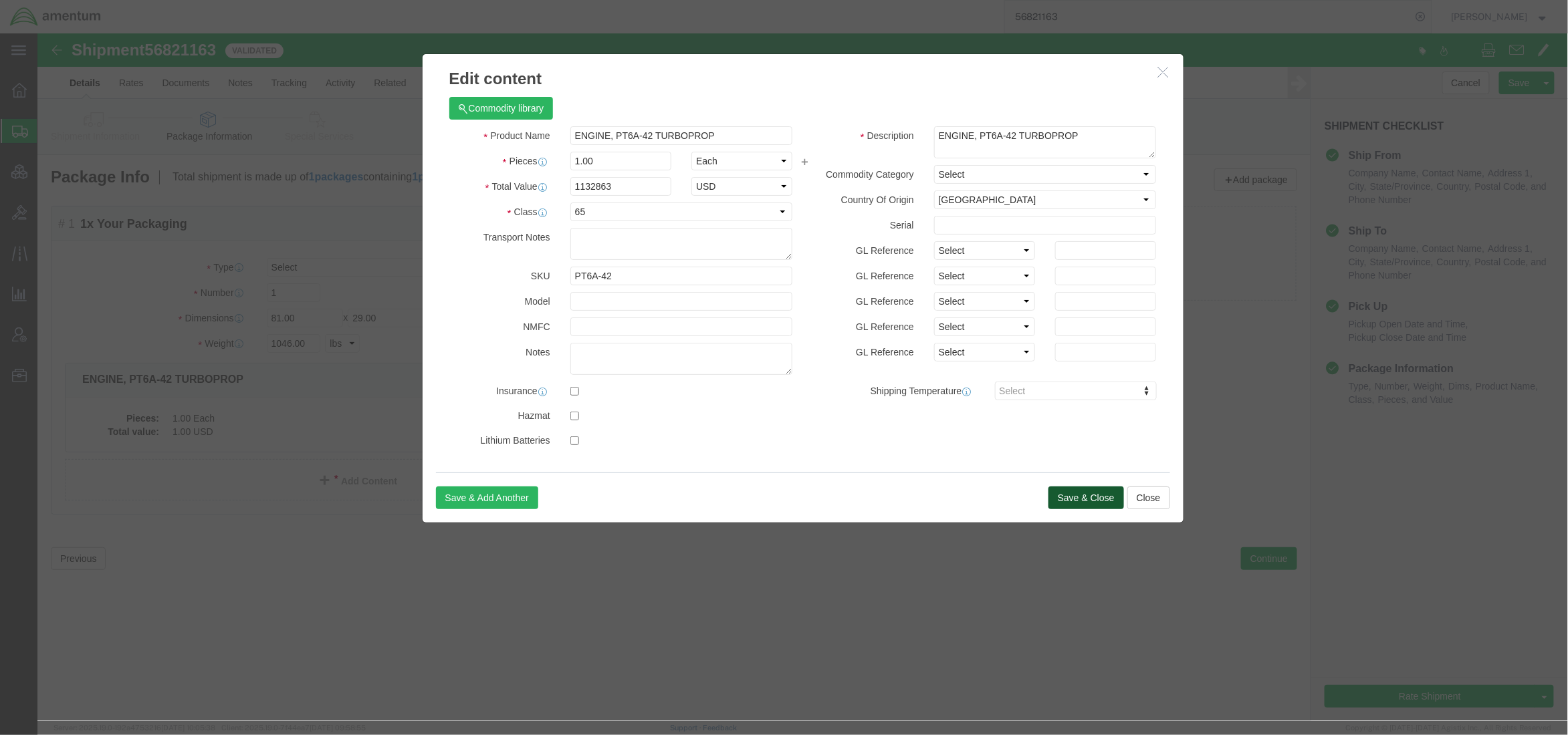
click button "Save & Close"
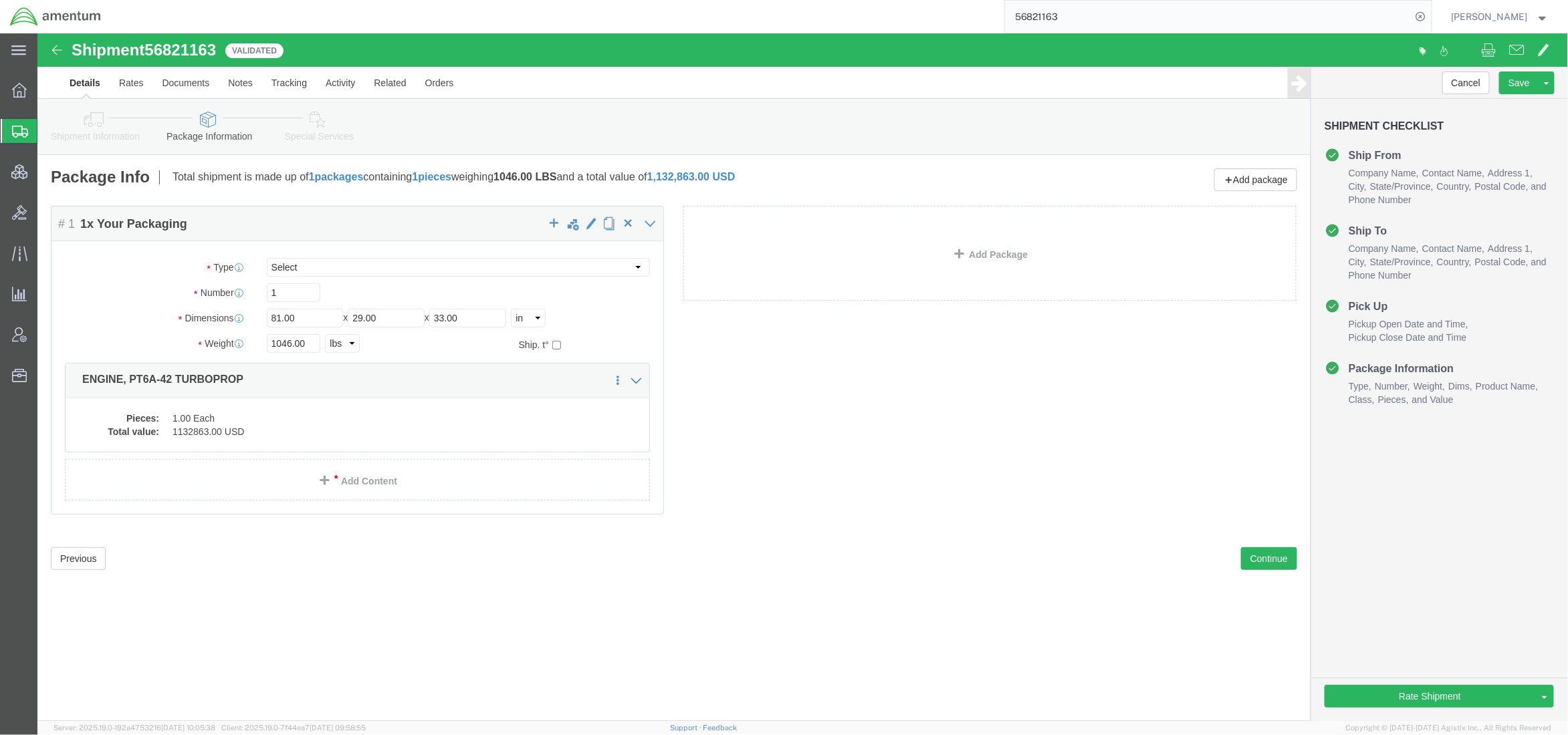
click link "Special Services"
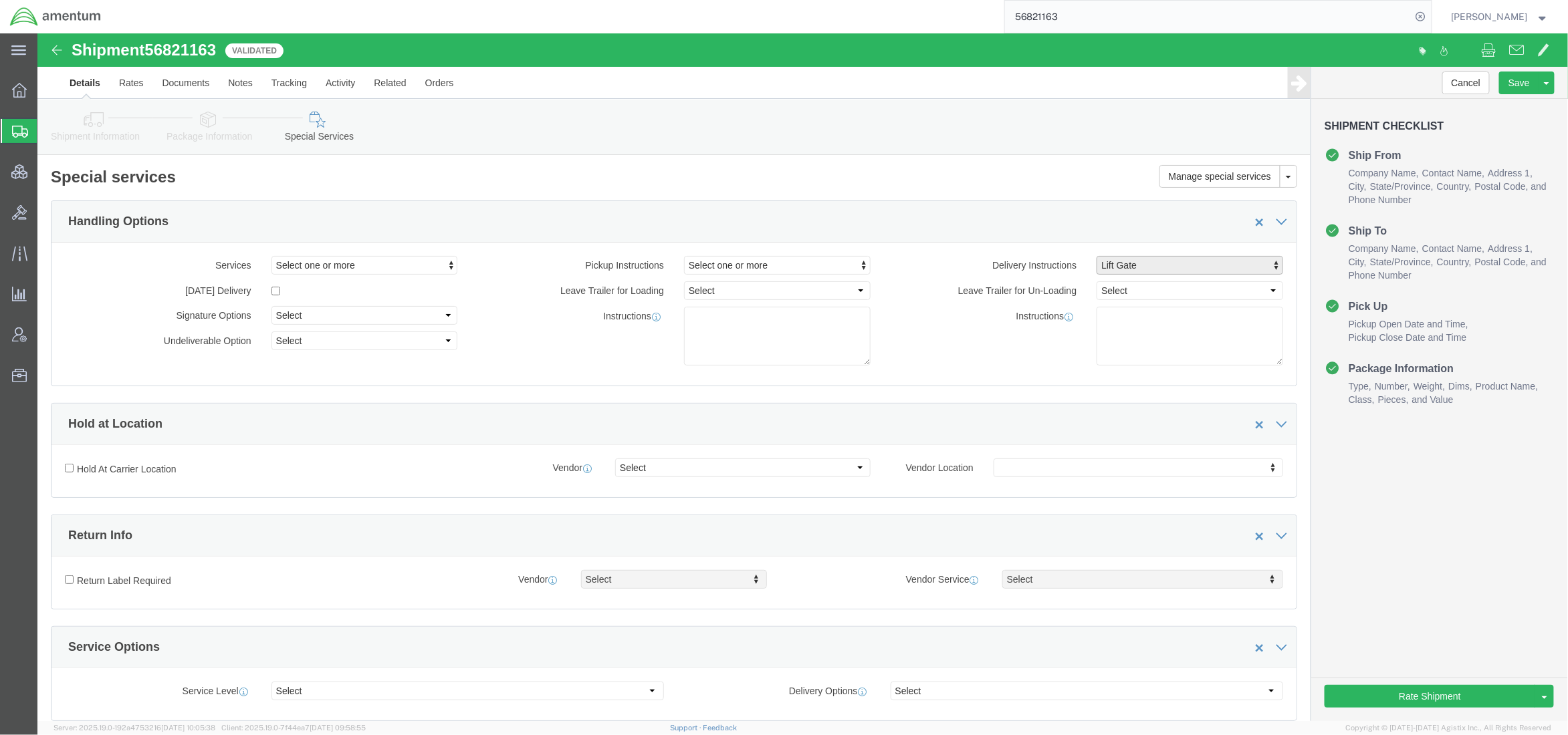
click span "Lift Gate"
click link "Lift Gate"
select select
click div "Instructions"
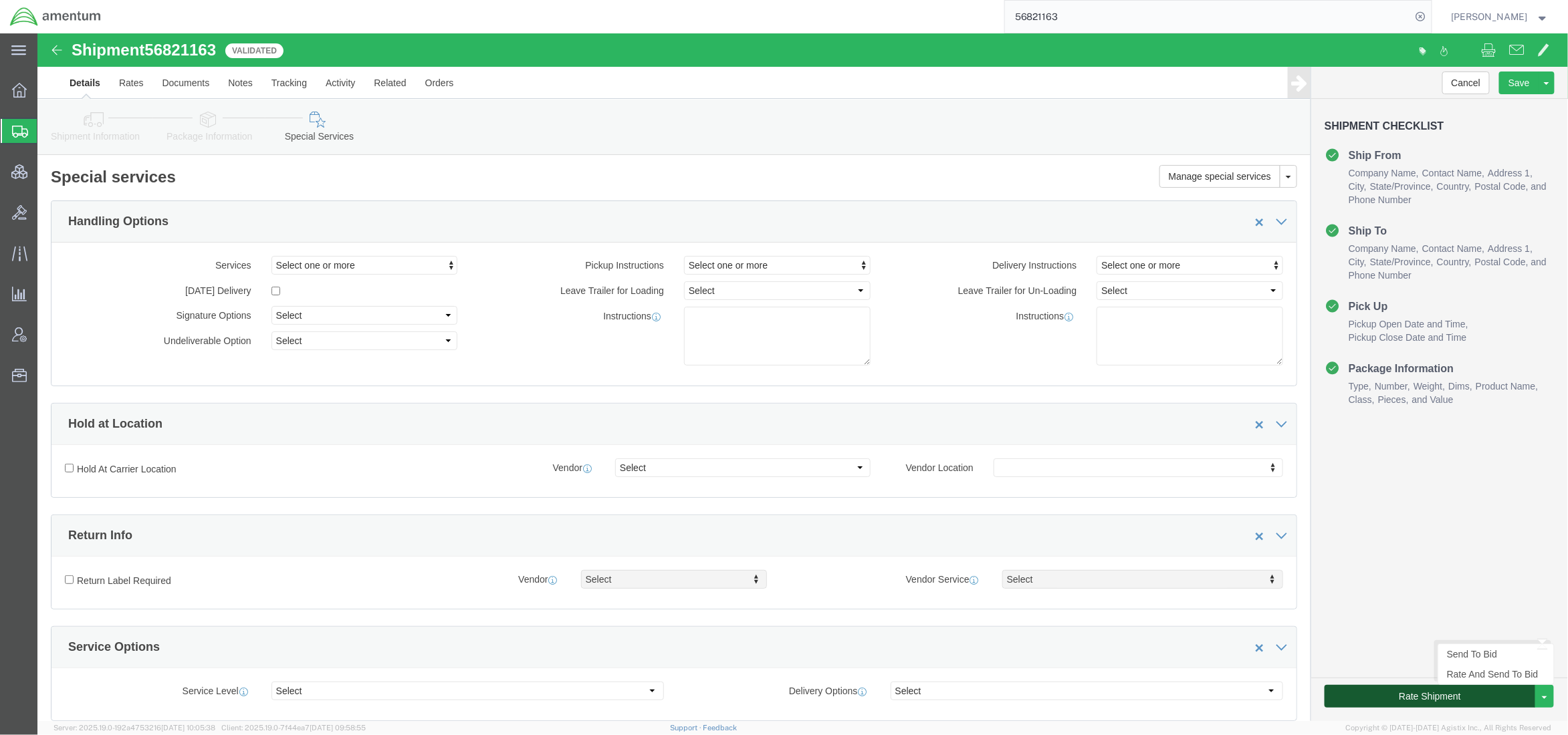
click button "Rate Shipment"
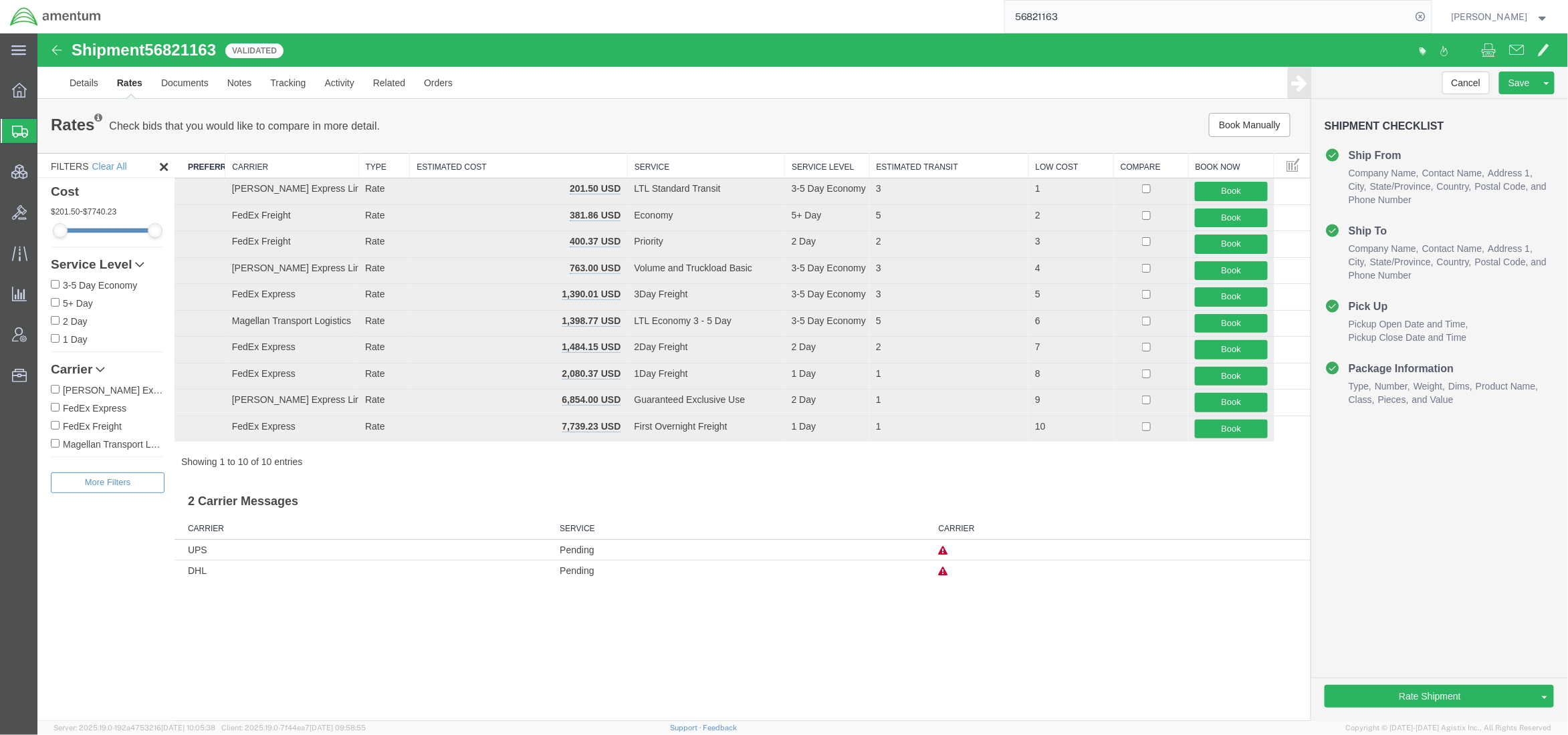
click at [1332, 596] on div "Cancel Save [GEOGRAPHIC_DATA] Assign To Clone Shipment Save As Template Approve…" at bounding box center [1439, 393] width 257 height 655
click at [72, 77] on link "Details" at bounding box center [83, 81] width 47 height 32
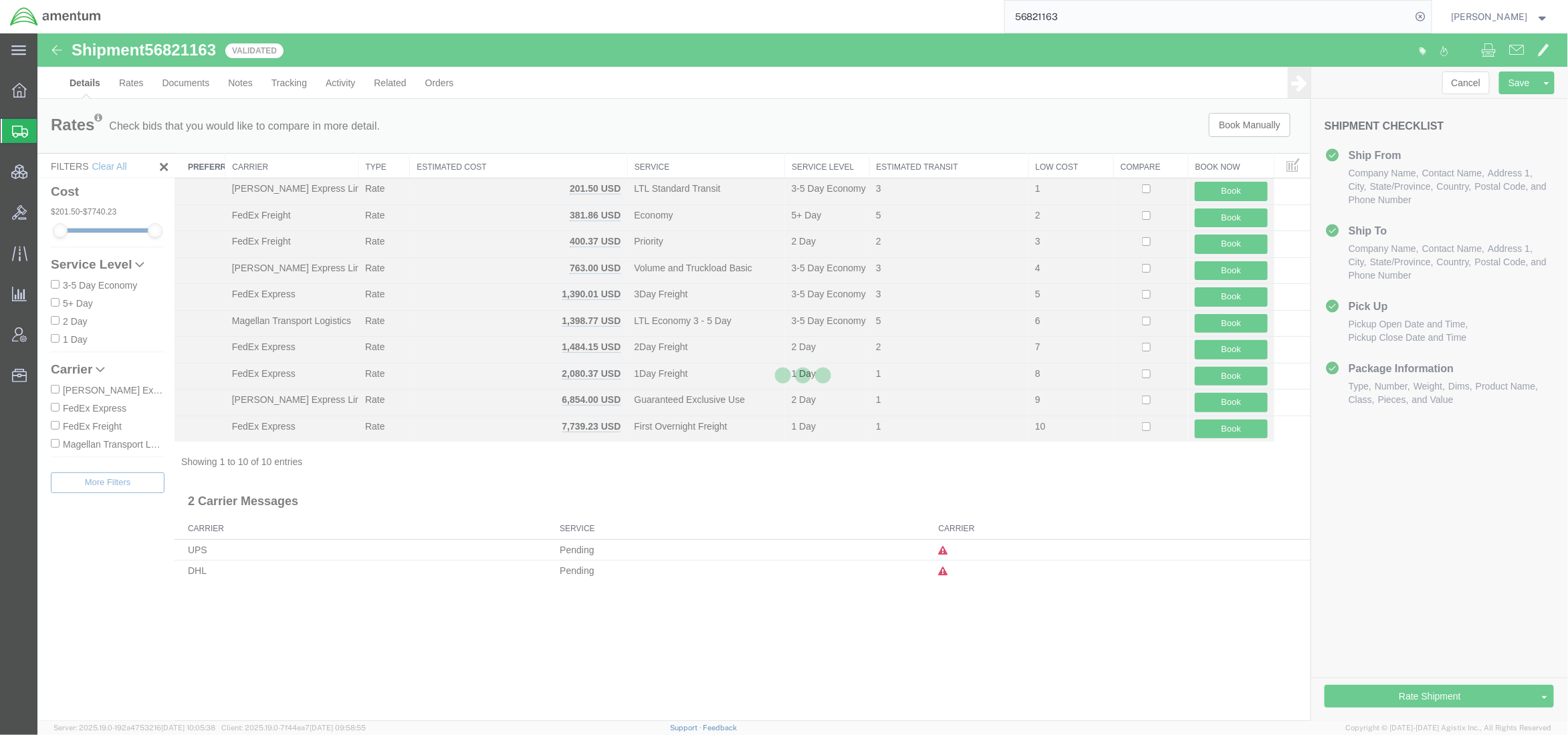
select select "42668"
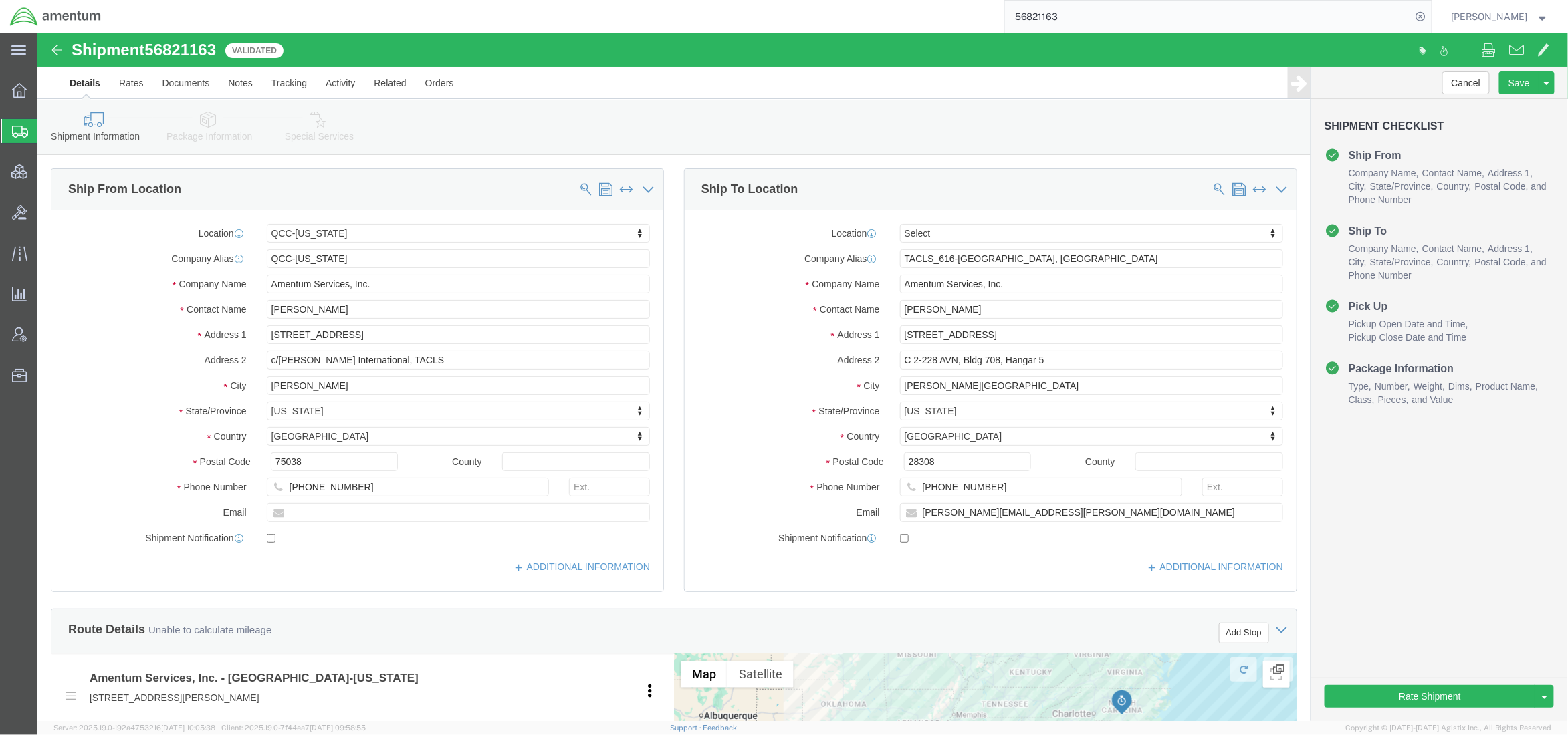
click icon
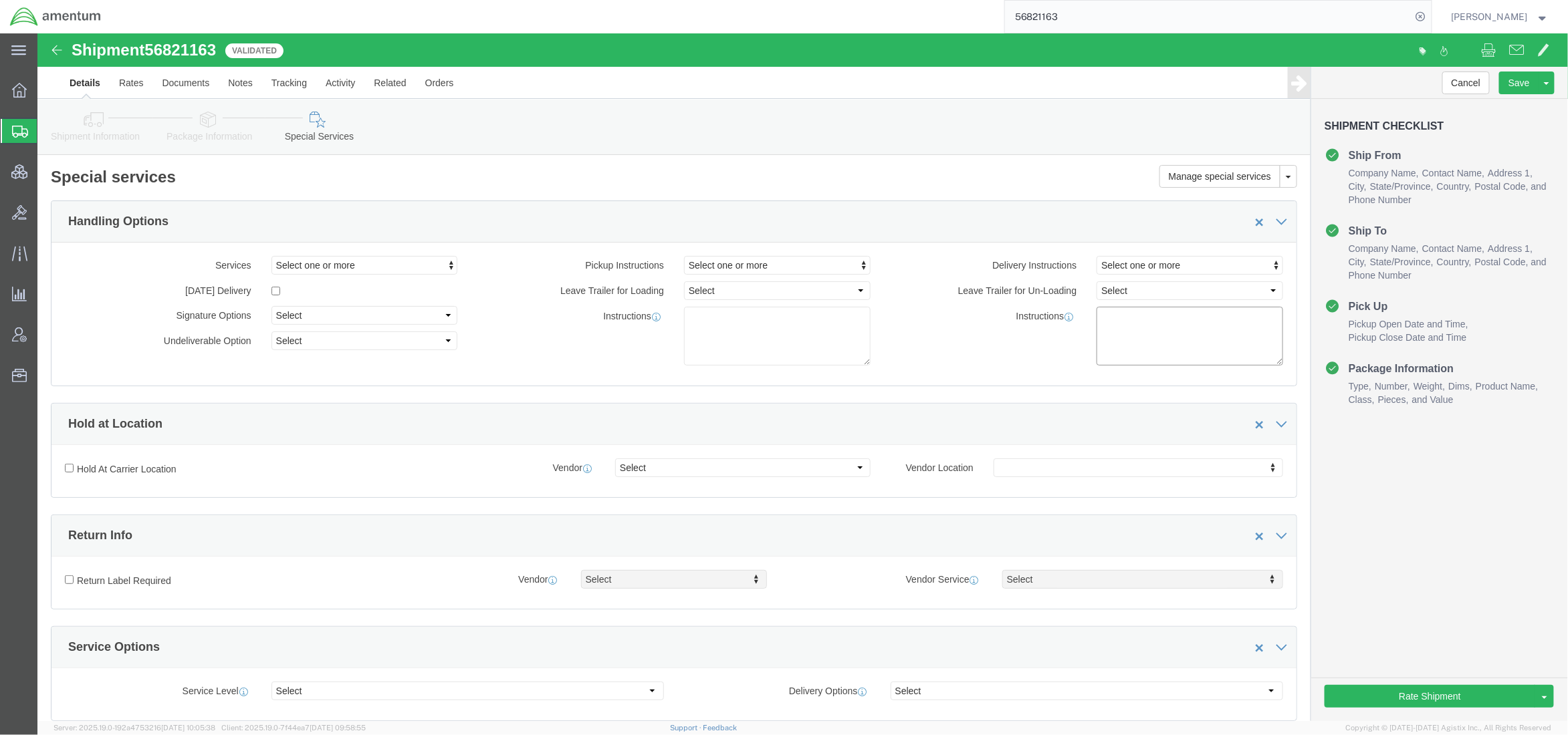
click textarea
type textarea "left gate needed for delivery"
click button "Rate Shipment"
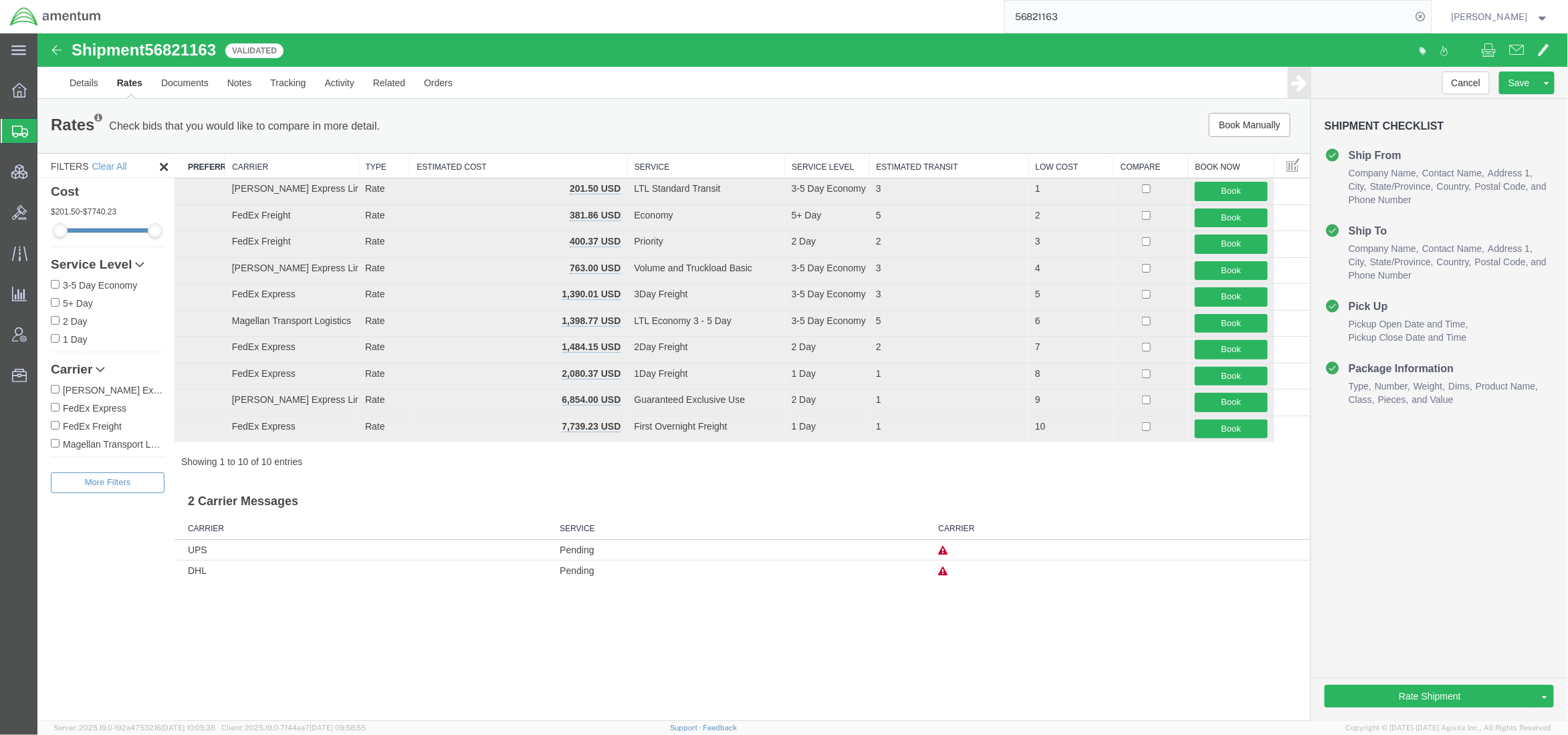
click at [47, 137] on span "Shipments" at bounding box center [41, 131] width 11 height 27
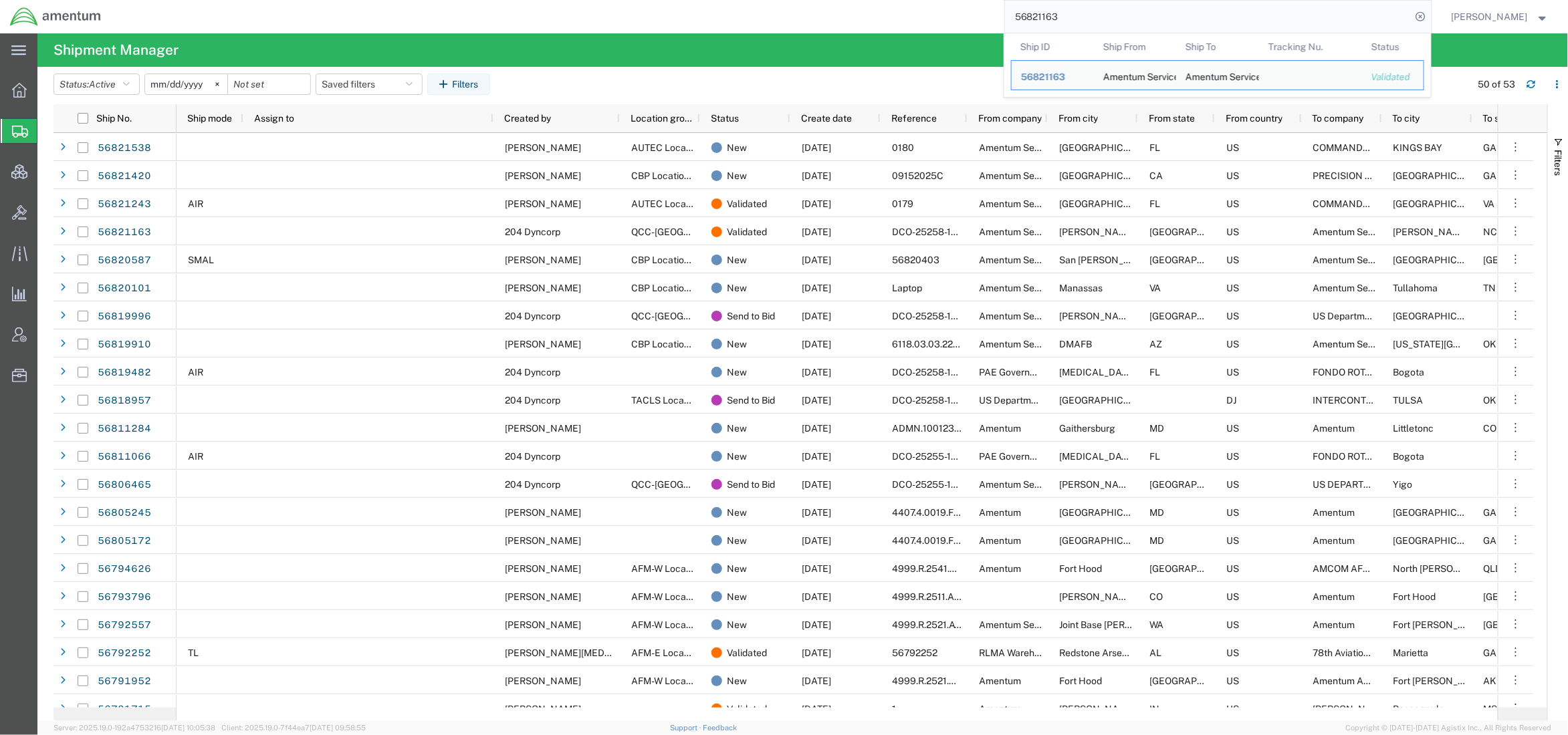
click at [1159, 4] on input "56821163" at bounding box center [1209, 16] width 407 height 32
click at [1061, 78] on span "56821163" at bounding box center [1043, 76] width 44 height 11
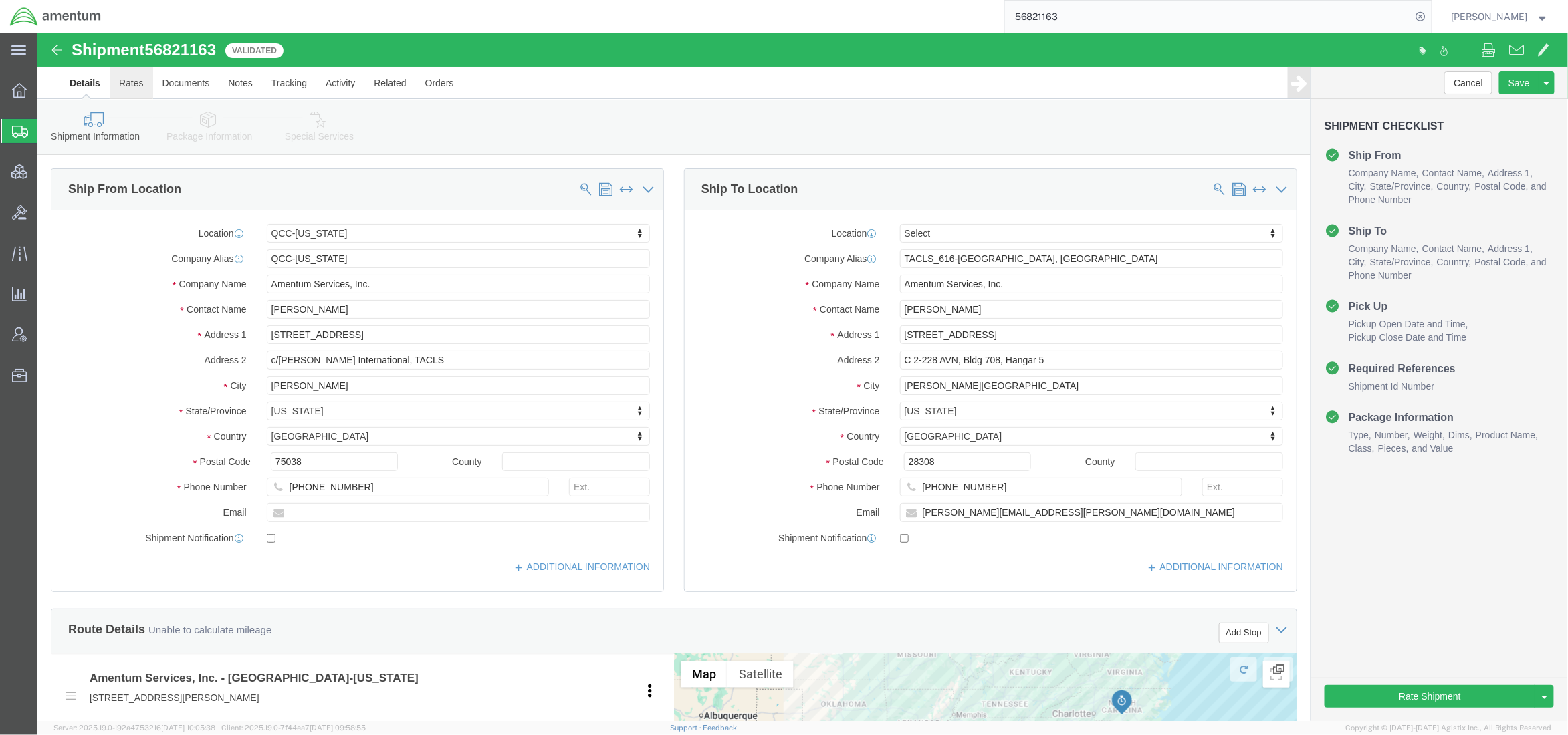
select select "42668"
select select
click at [47, 129] on span "Shipments" at bounding box center [41, 131] width 11 height 27
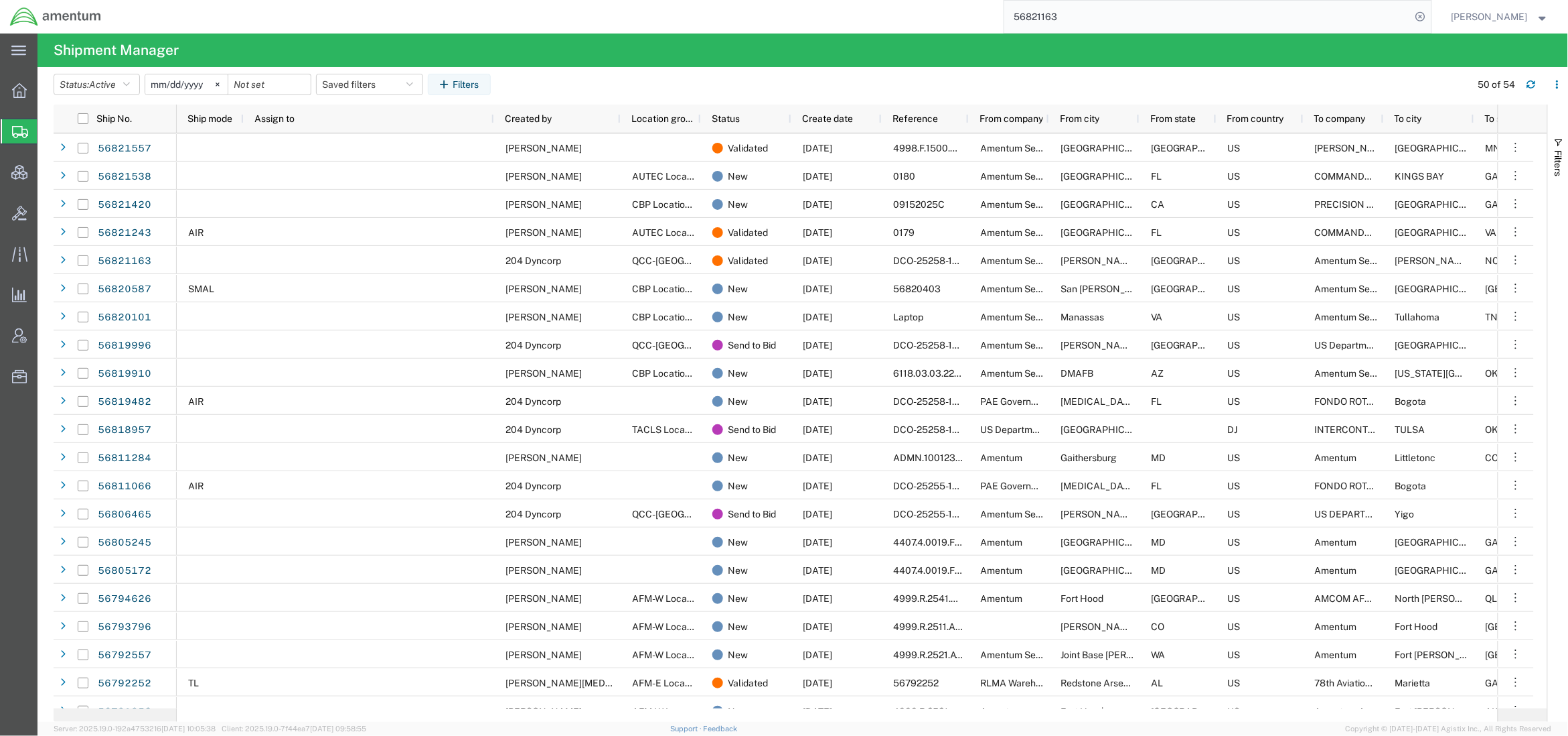
drag, startPoint x: 1466, startPoint y: 42, endPoint x: 1366, endPoint y: 42, distance: 100.0
click at [1463, 43] on agx-page-header "Shipment Manager" at bounding box center [802, 50] width 1531 height 33
click at [1254, 20] on input "56821163" at bounding box center [1208, 16] width 407 height 32
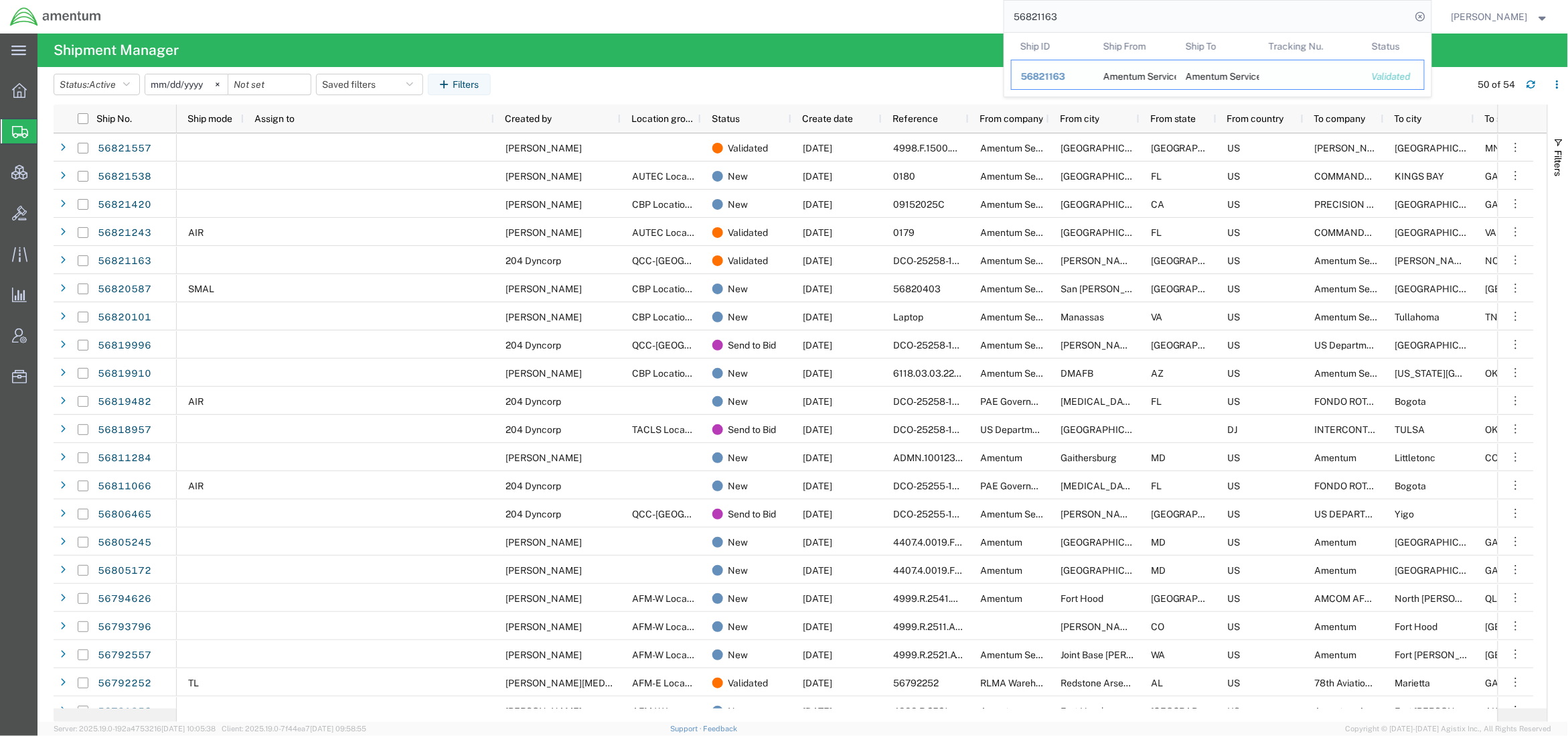
click at [1053, 78] on span "56821163" at bounding box center [1043, 76] width 44 height 11
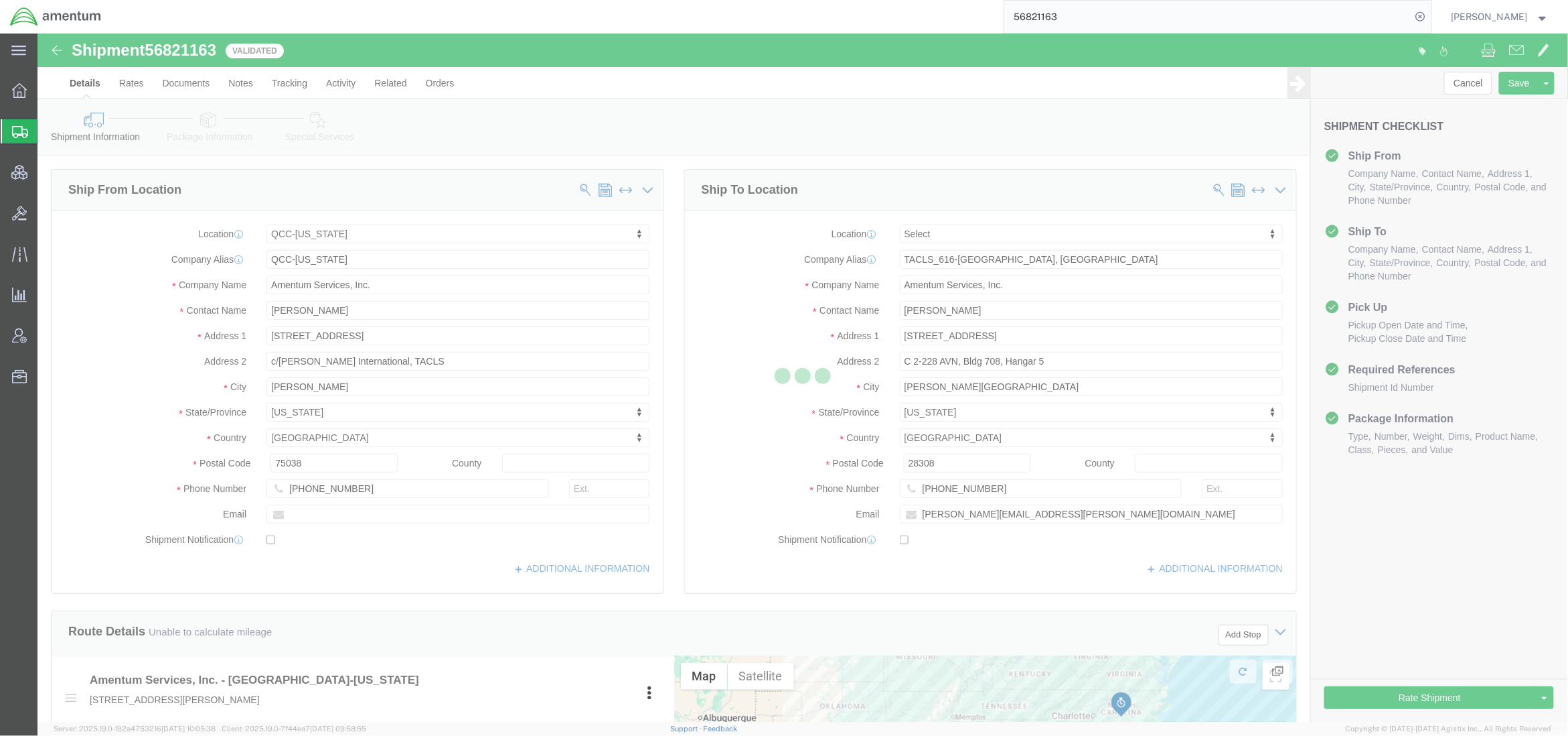
select select "42668"
select select
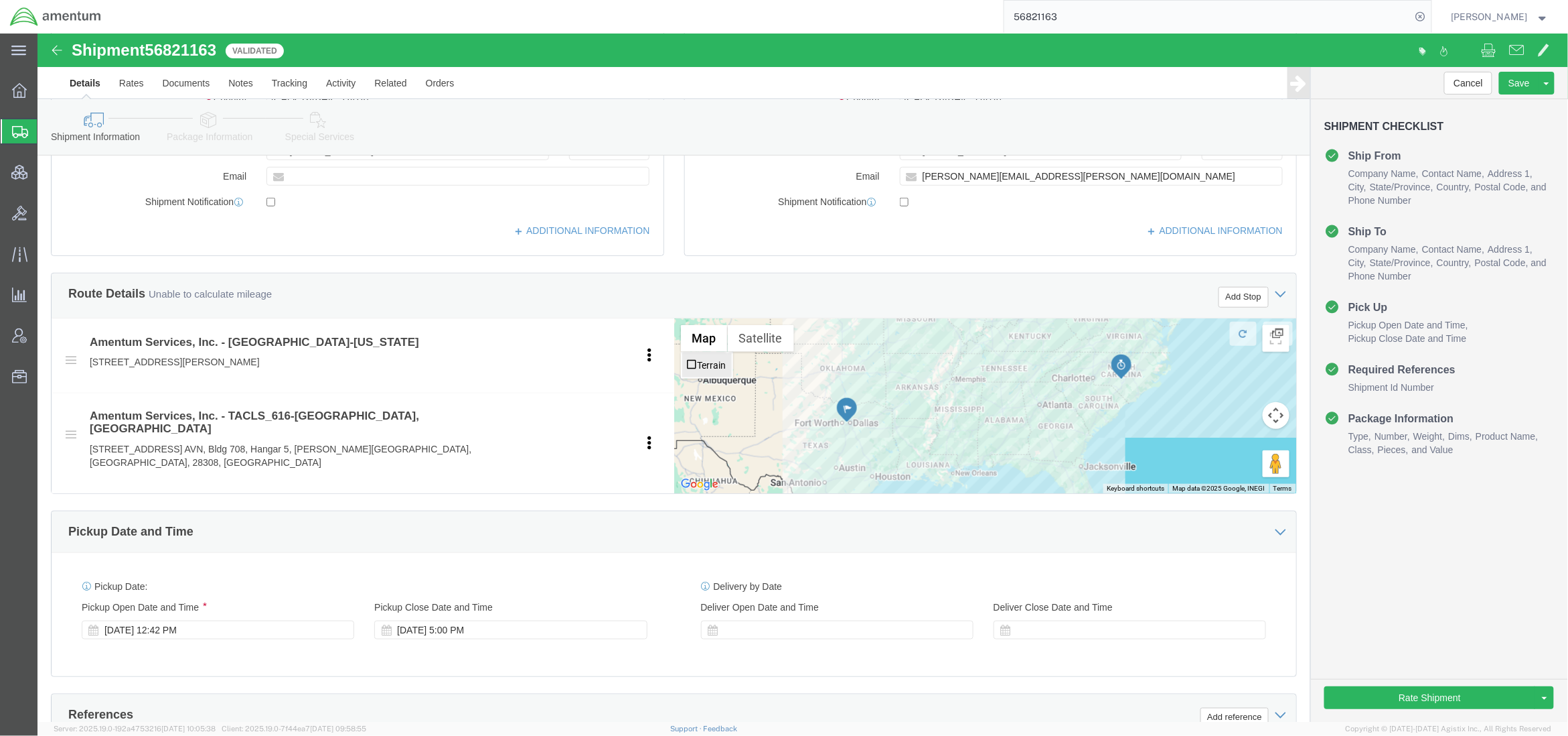
scroll to position [596, 0]
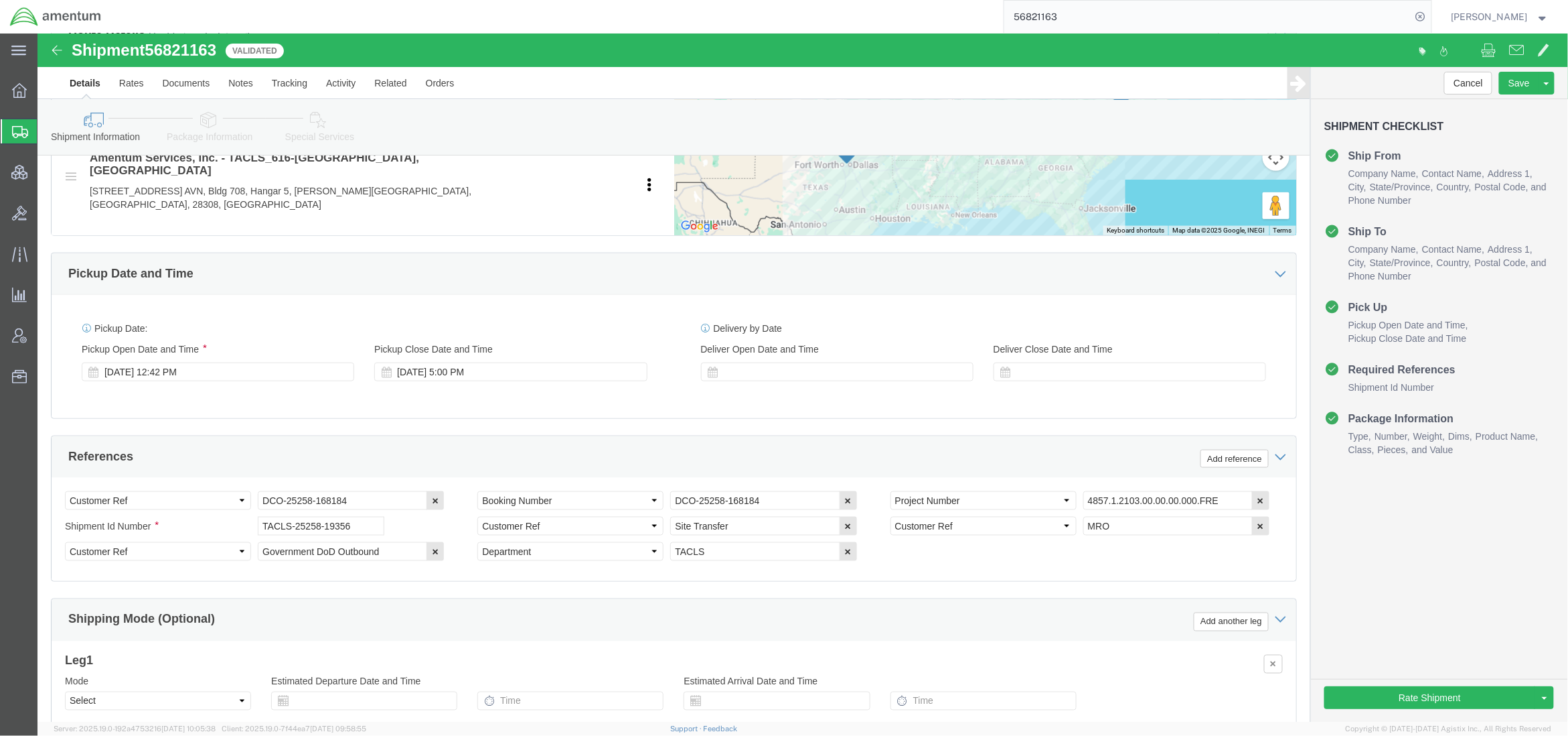
click at [47, 126] on span "Shipments" at bounding box center [42, 131] width 11 height 27
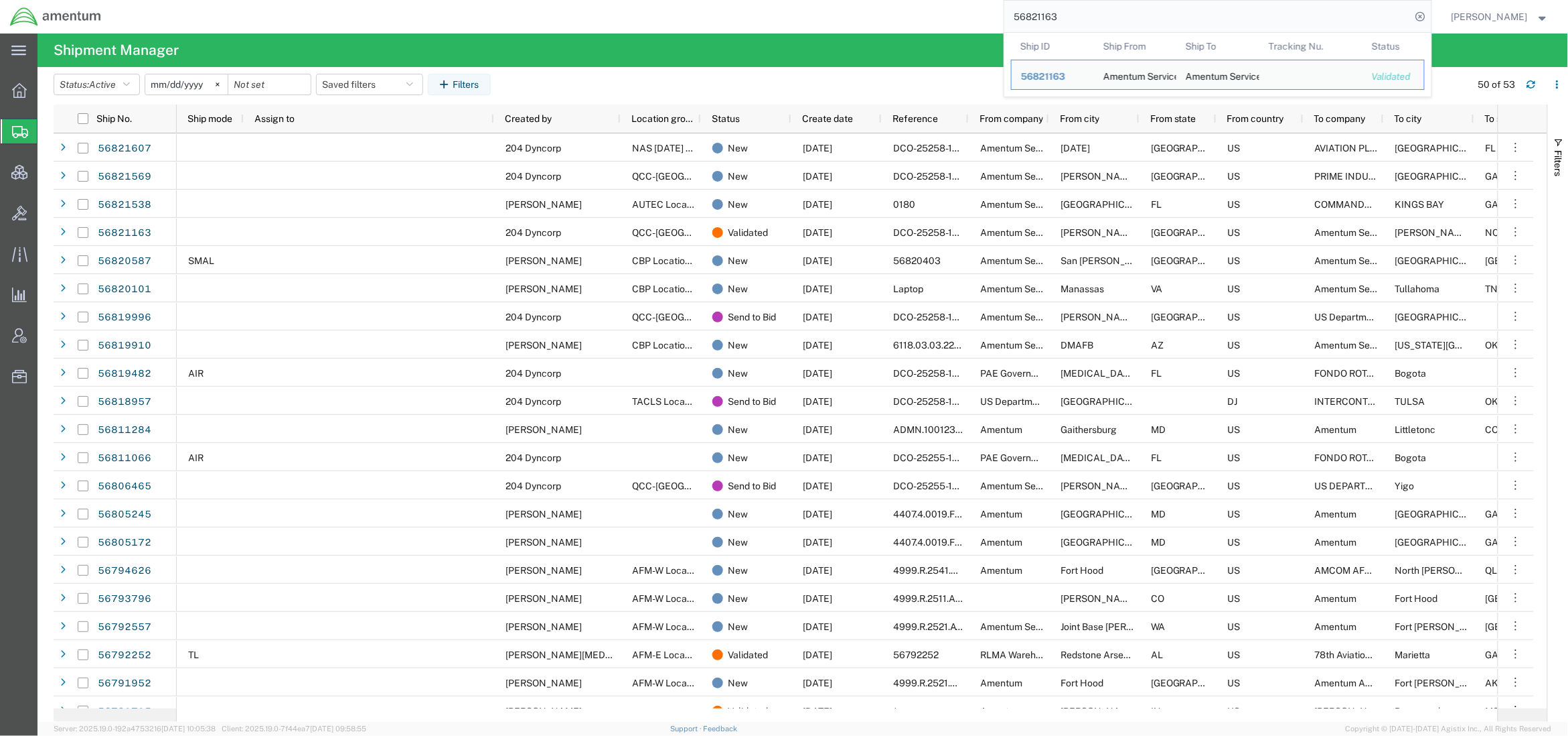
drag, startPoint x: 1150, startPoint y: 11, endPoint x: 879, endPoint y: 6, distance: 271.0
click at [879, 6] on div "56821163 Ship ID Ship From Ship To Tracking Nu. Status Ship ID 56821163 Ship Fr…" at bounding box center [771, 16] width 1320 height 33
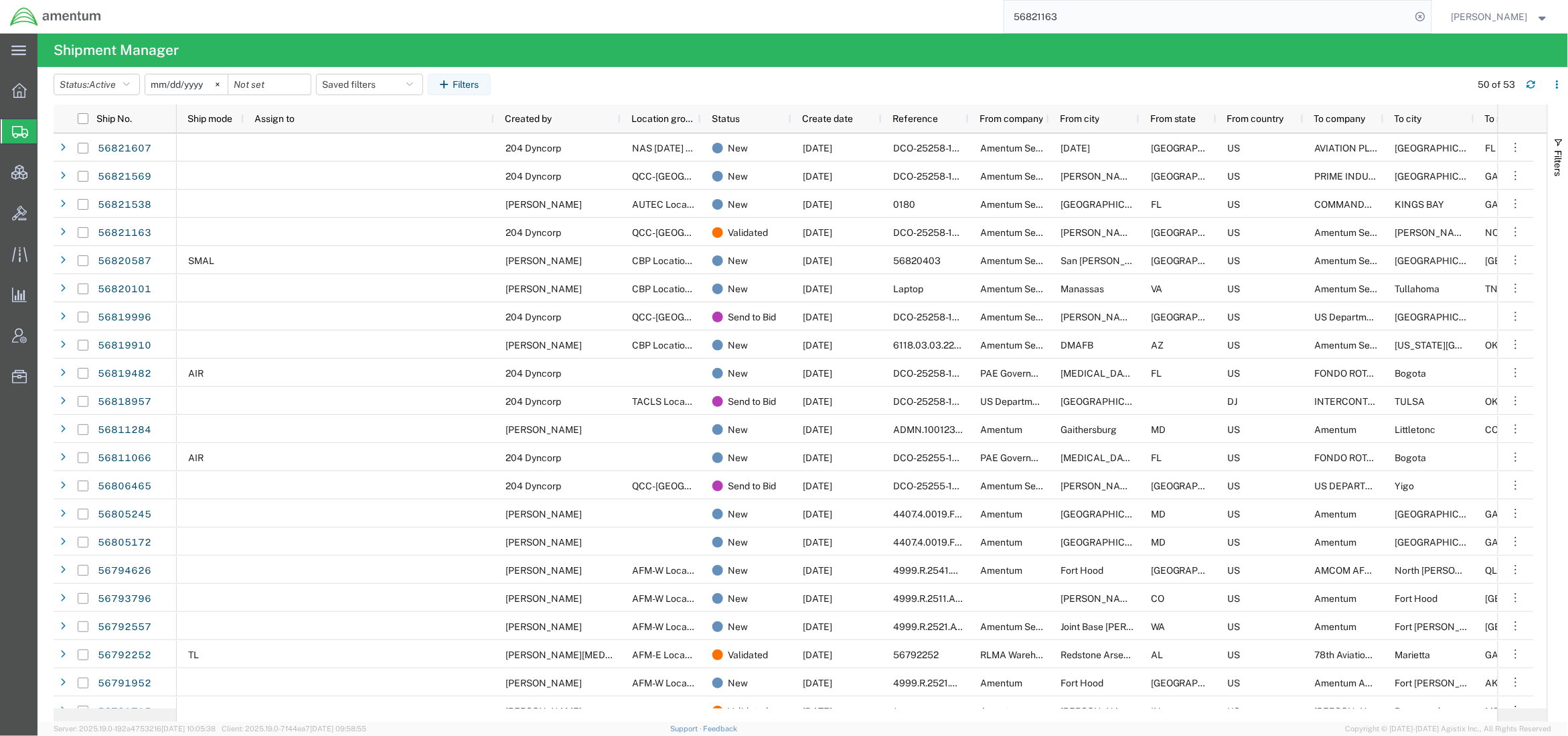
paste input "621790"
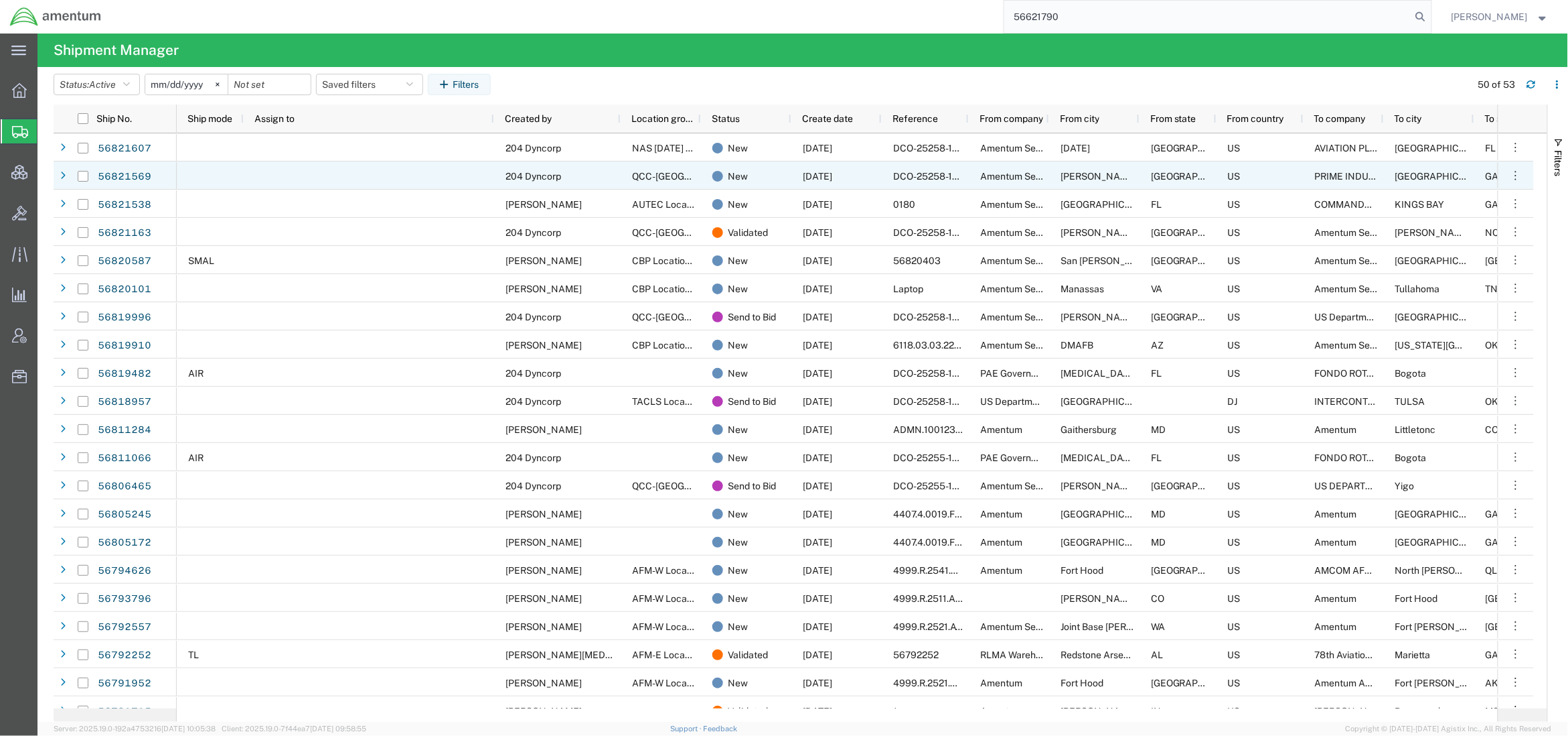
type input "56621790"
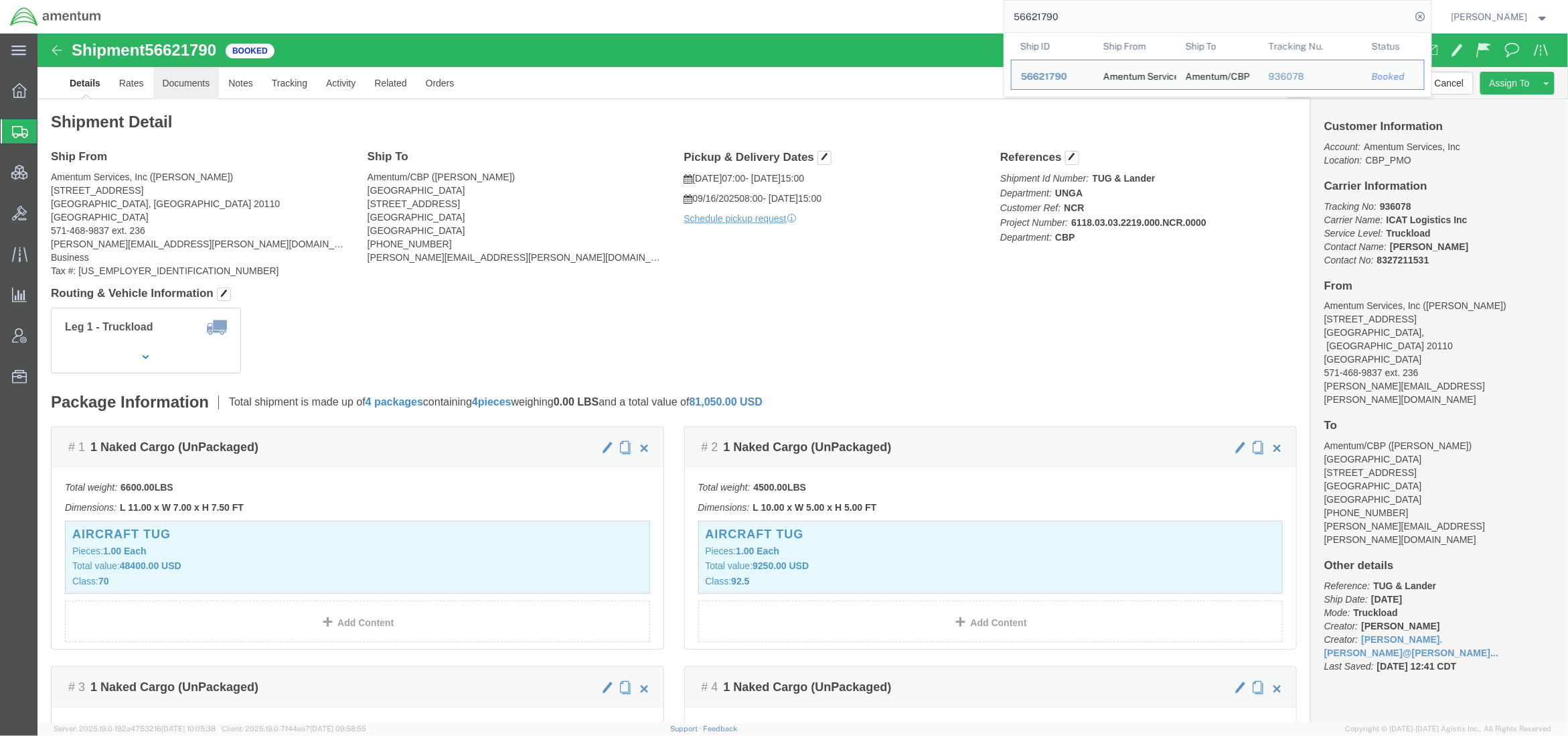
click link "Documents"
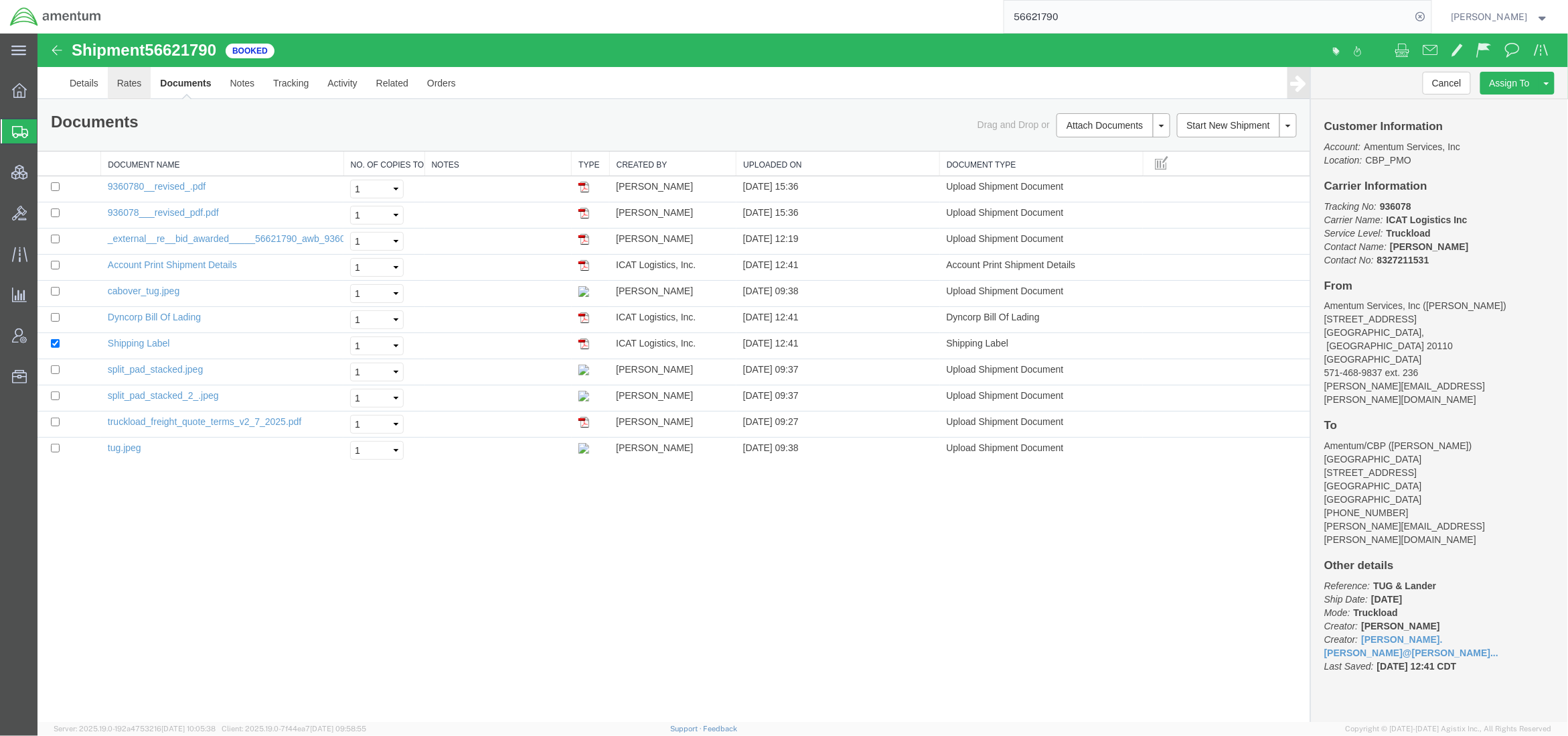
click at [124, 84] on link "Rates" at bounding box center [129, 82] width 43 height 32
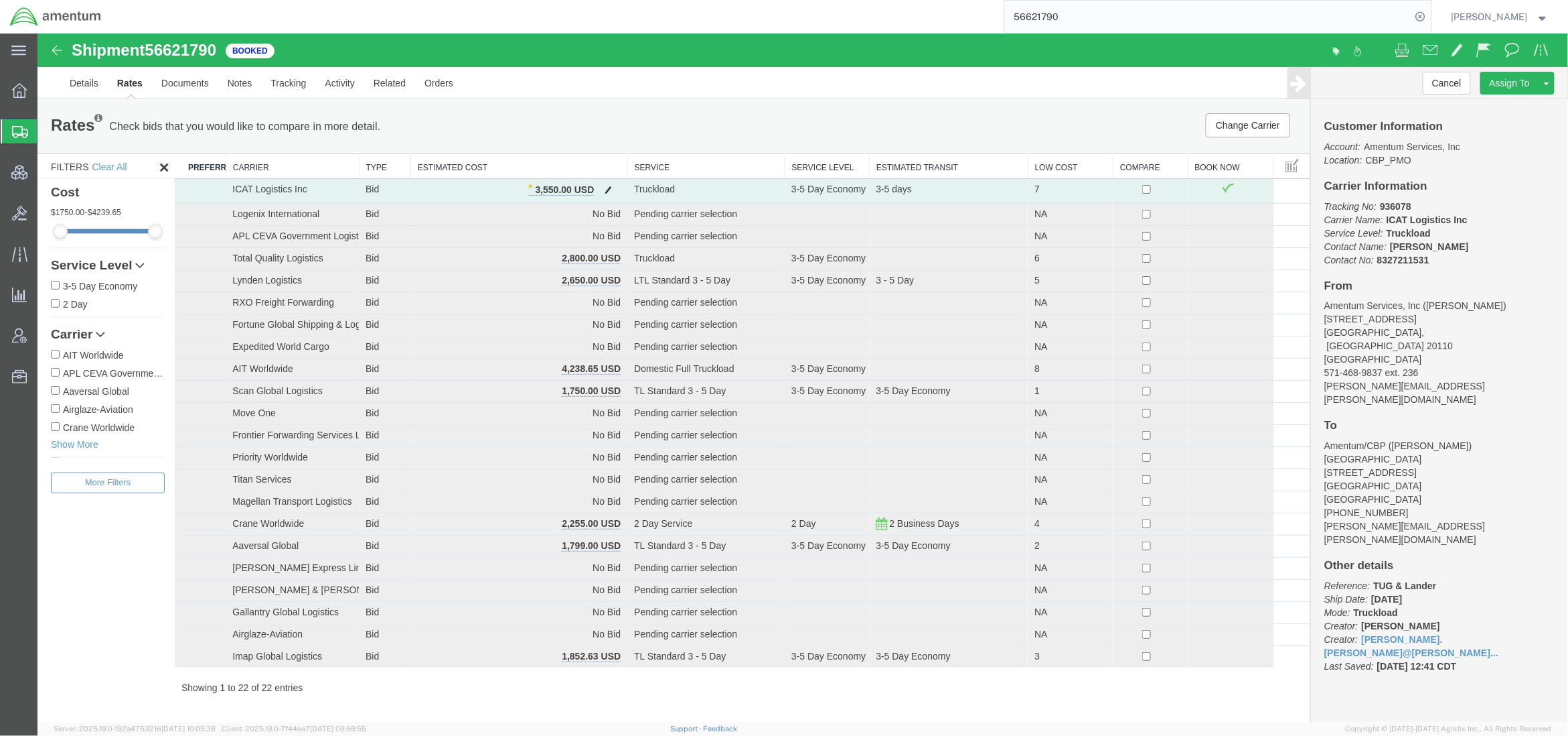
click at [604, 192] on span "button" at bounding box center [608, 189] width 7 height 10
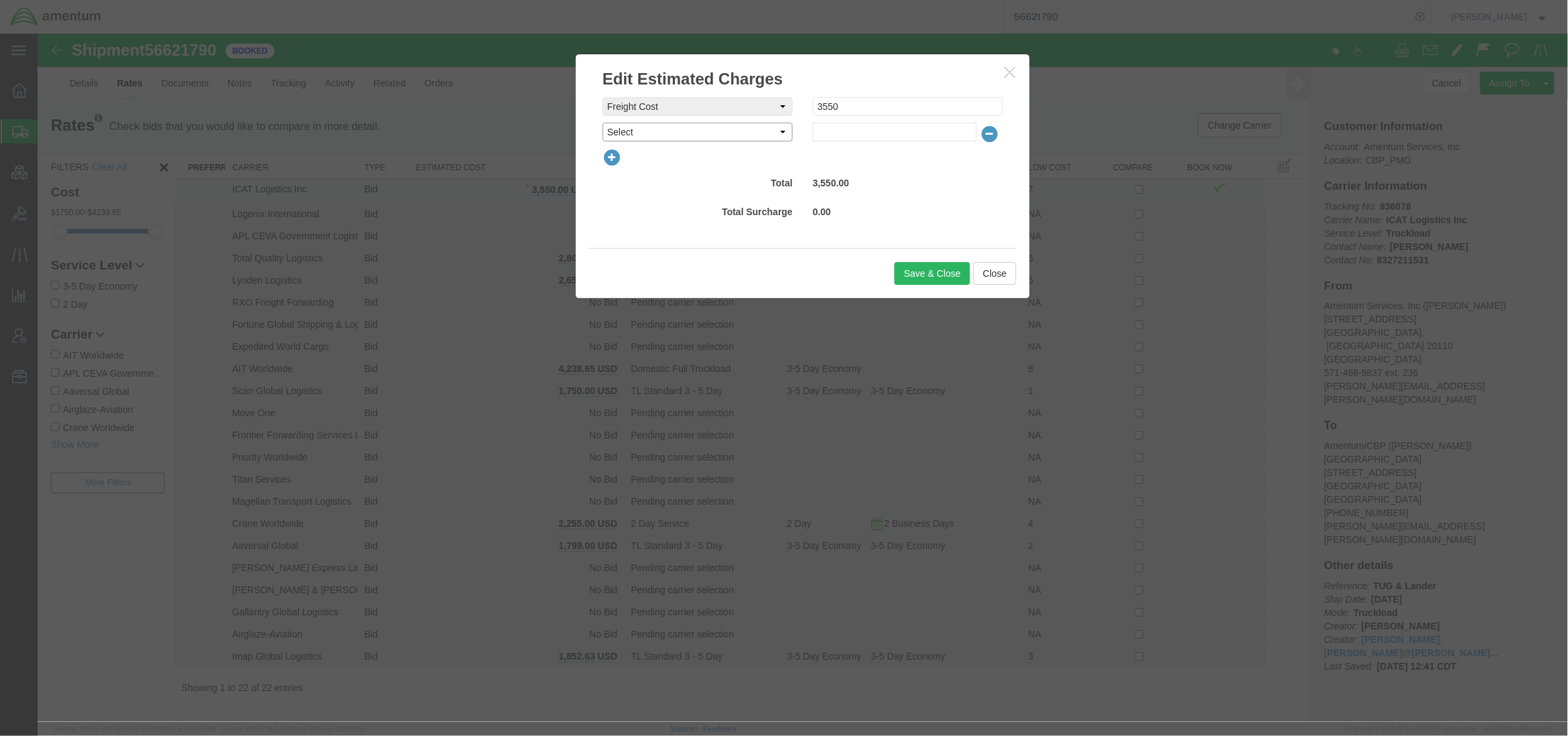
click at [666, 136] on select "Select AES Filing Accessorial Delivery Charge Additional Invoice Details Addres…" at bounding box center [696, 131] width 190 height 19
select select "EQUIPMENT"
click at [602, 122] on select "Select AES Filing Accessorial Delivery Charge Additional Invoice Details Addres…" at bounding box center [696, 131] width 190 height 19
click at [844, 132] on input "text" at bounding box center [894, 131] width 164 height 19
type input "1300"
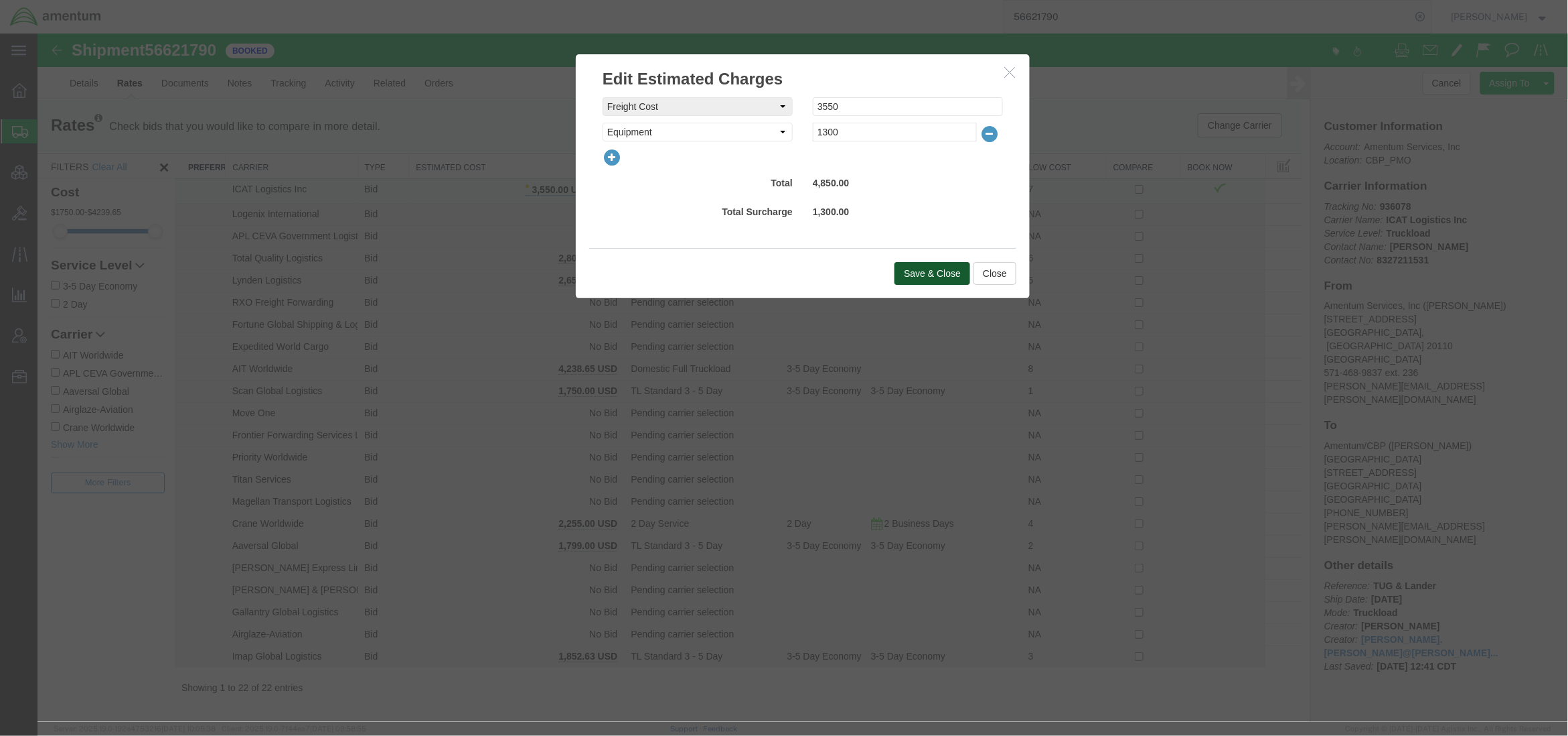
click at [926, 271] on button "Save & Close" at bounding box center [931, 273] width 76 height 23
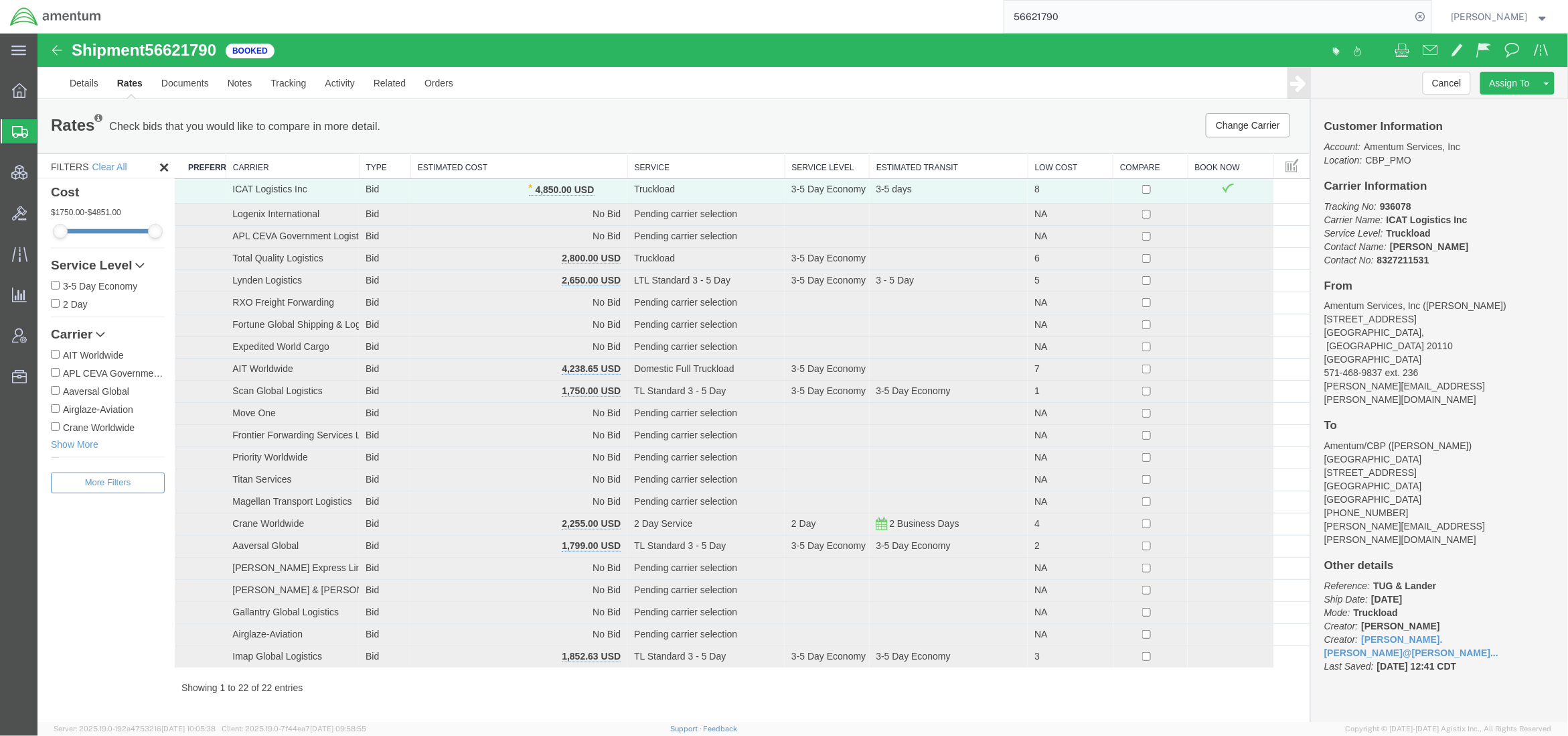
click at [47, 127] on span "Shipments" at bounding box center [42, 131] width 11 height 27
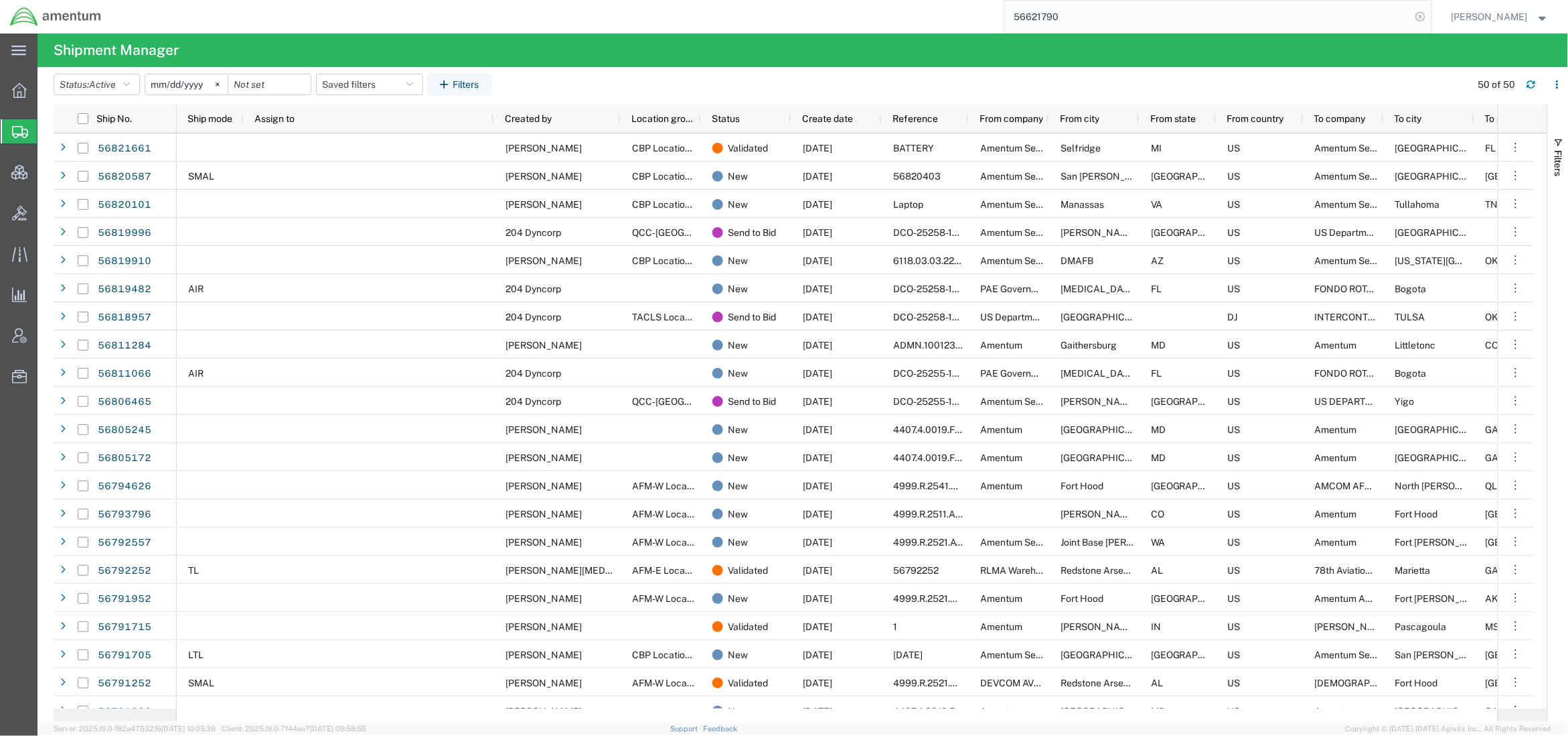
click at [1418, 12] on icon at bounding box center [1421, 16] width 19 height 19
click at [1418, 13] on icon at bounding box center [1421, 16] width 19 height 19
paste input "56821869"
type input "56821869"
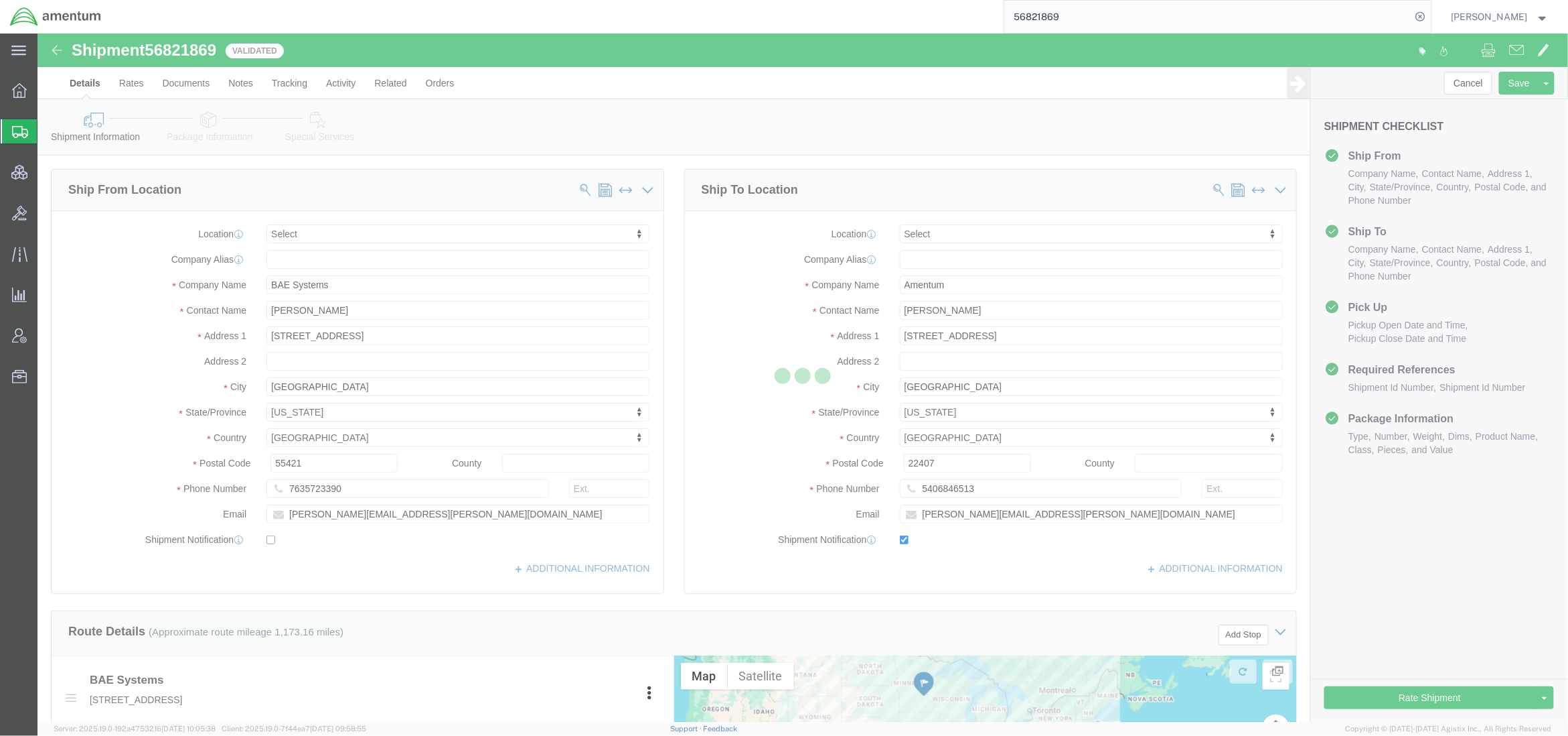
select select
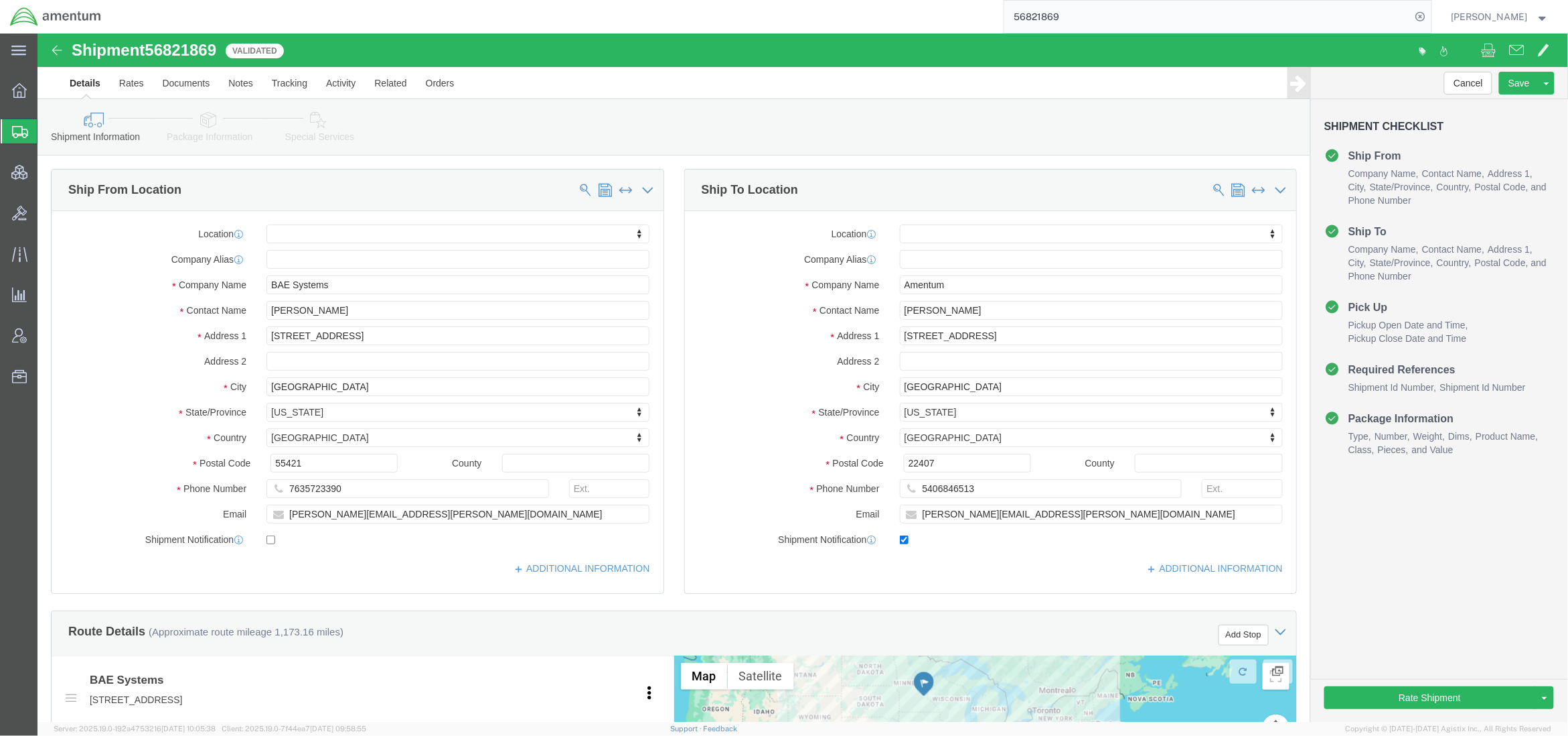
drag, startPoint x: 1401, startPoint y: 496, endPoint x: 1293, endPoint y: 463, distance: 112.9
click div "Cancel Save Preview Assign To Clone Shipment Save As Template Approve DPL Shipm…"
click link "Rates"
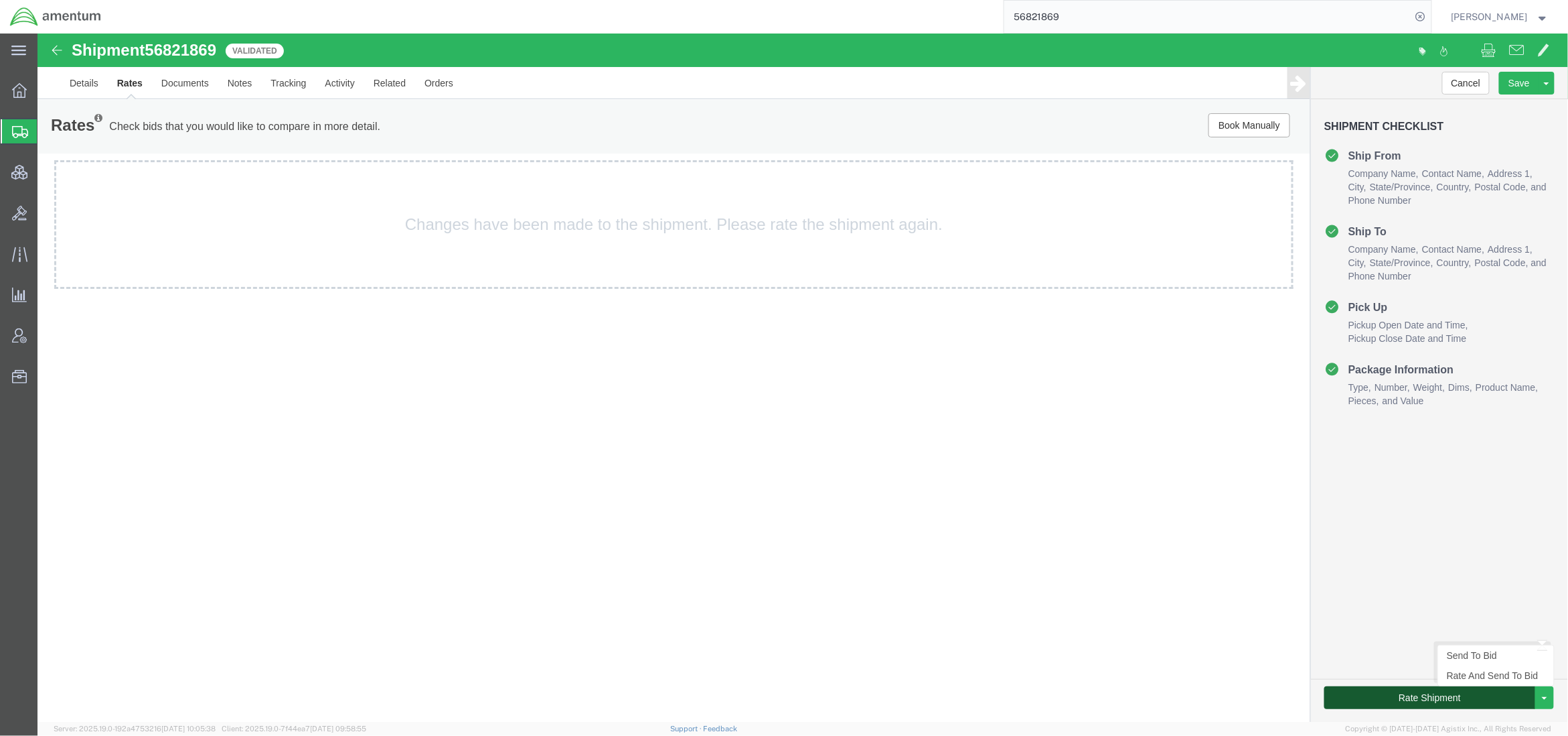
click at [1515, 696] on button "Rate Shipment" at bounding box center [1429, 697] width 211 height 23
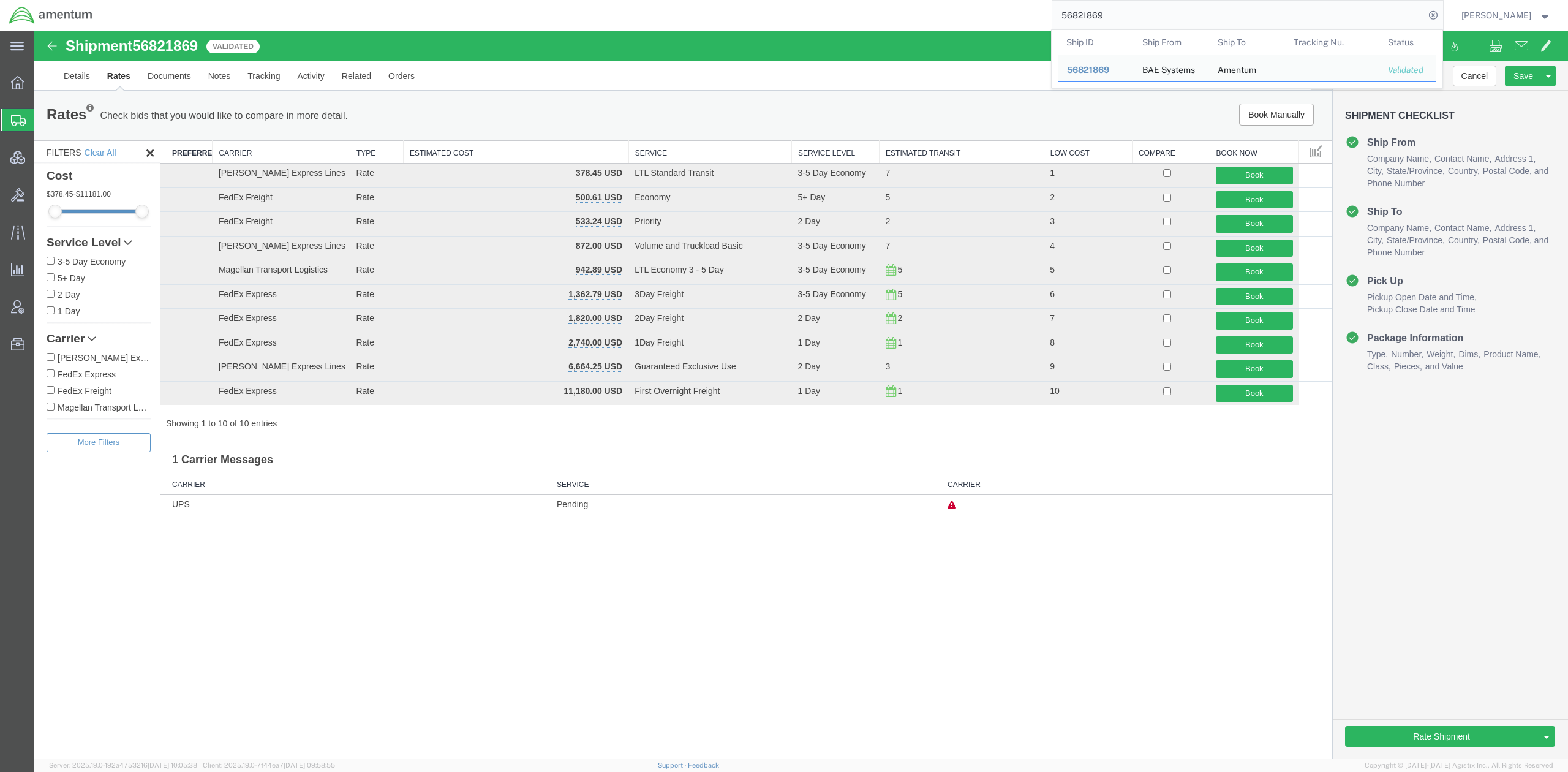
drag, startPoint x: 1210, startPoint y: 16, endPoint x: 740, endPoint y: -44, distance: 473.8
click at [740, 0] on html "main_menu Created with Sketch. Collapse Menu Overview Shipments Shipment Manage…" at bounding box center [784, 386] width 1568 height 772
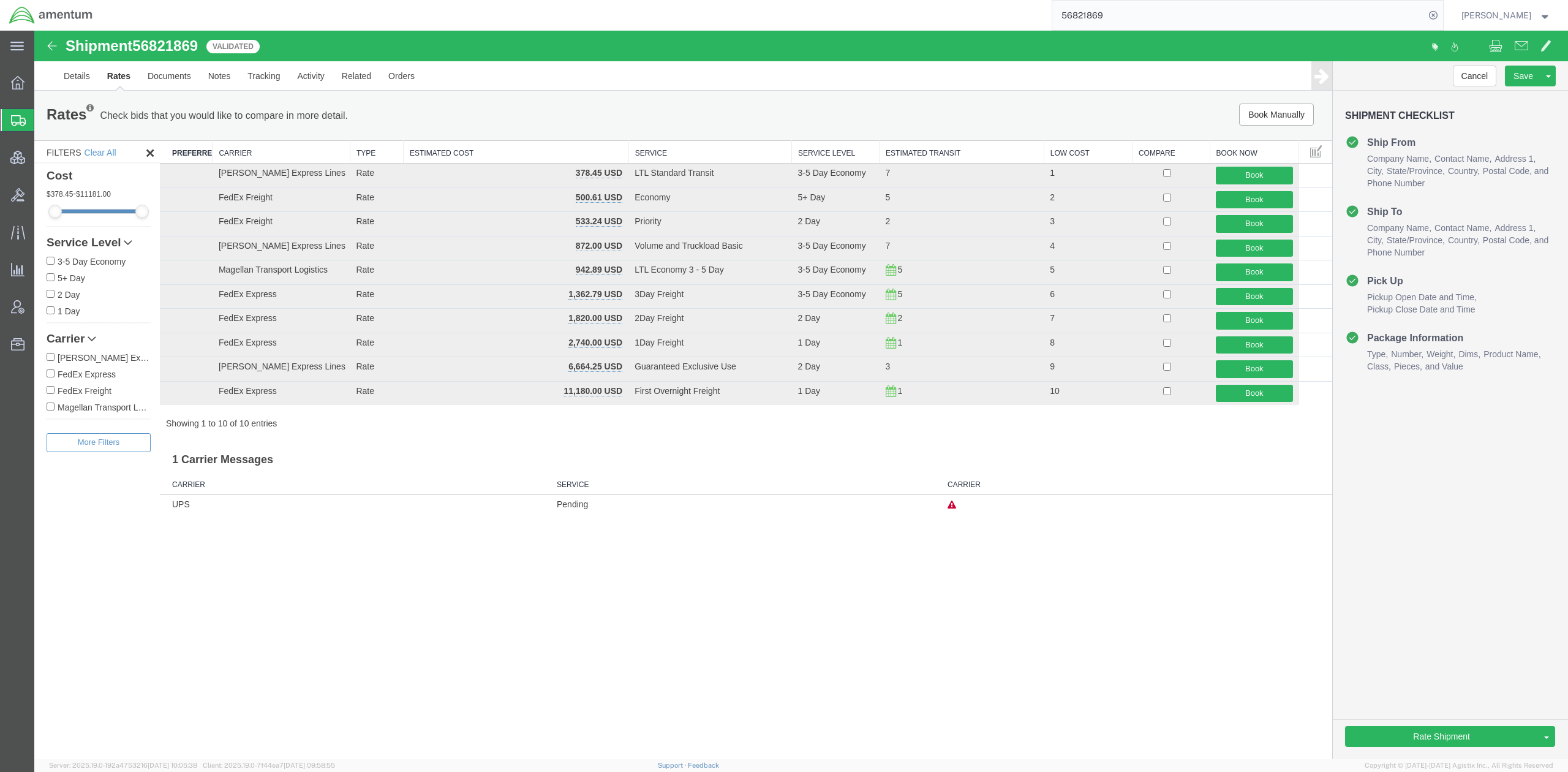
paste input "003-8079386"
type input "003-8079386"
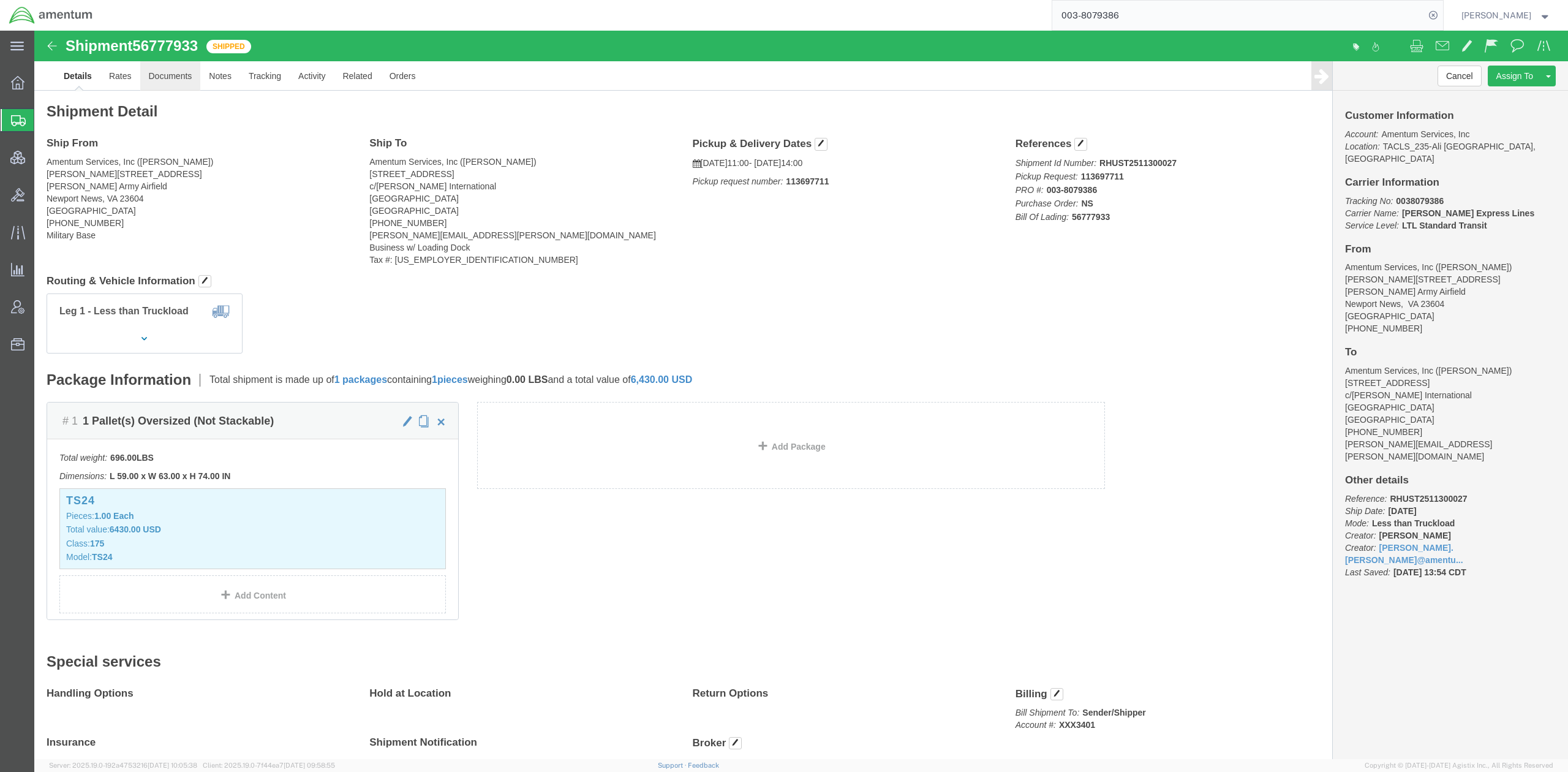
drag, startPoint x: 21, startPoint y: 95, endPoint x: 141, endPoint y: 44, distance: 130.4
click link "Documents"
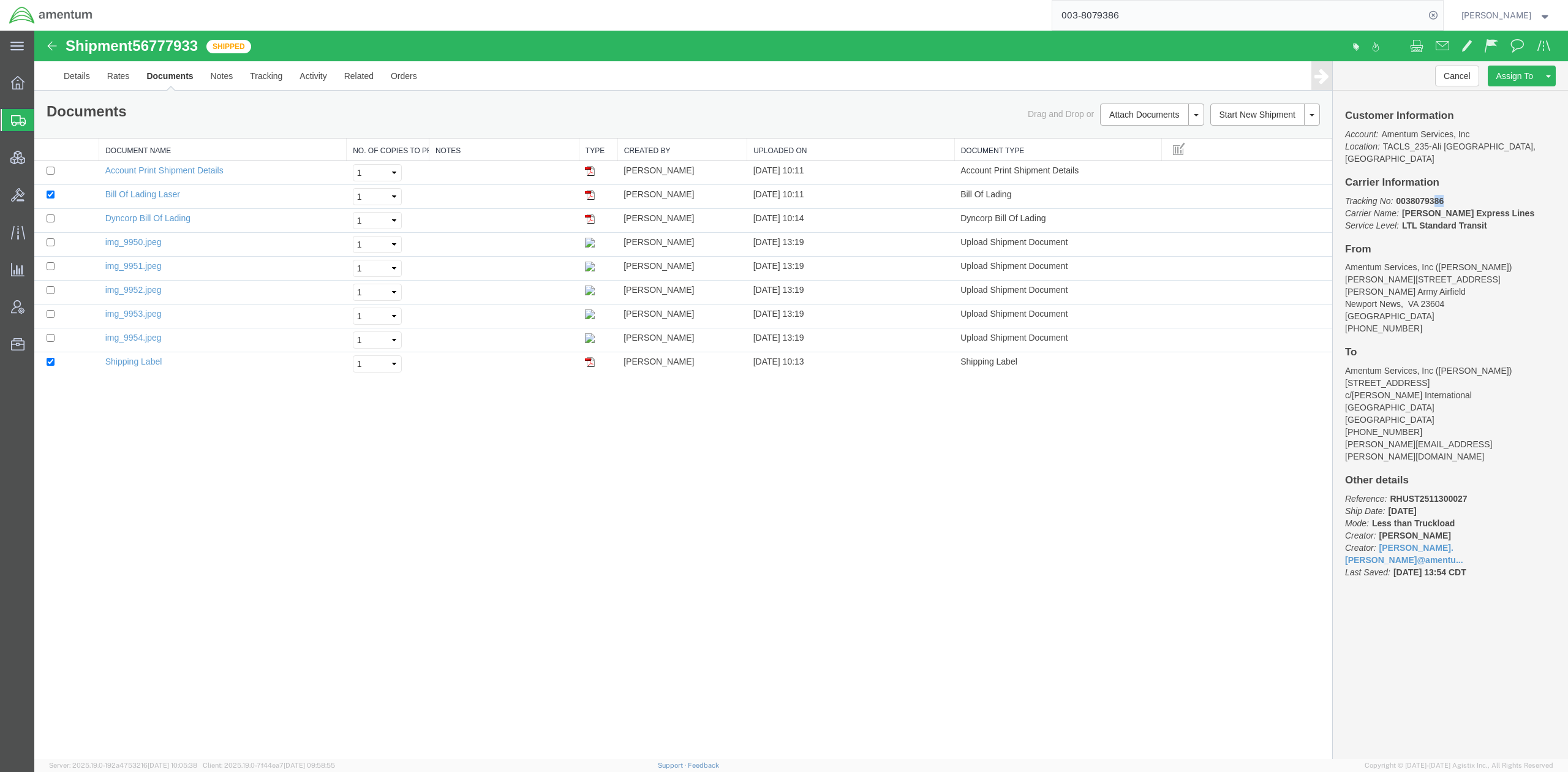
drag, startPoint x: 1447, startPoint y: 187, endPoint x: 1435, endPoint y: 187, distance: 12.0
click at [1435, 194] on p "Tracking No: 0038079386 Carrier Name: [PERSON_NAME] Express Lines [PERSON_NAME]…" at bounding box center [1450, 212] width 211 height 37
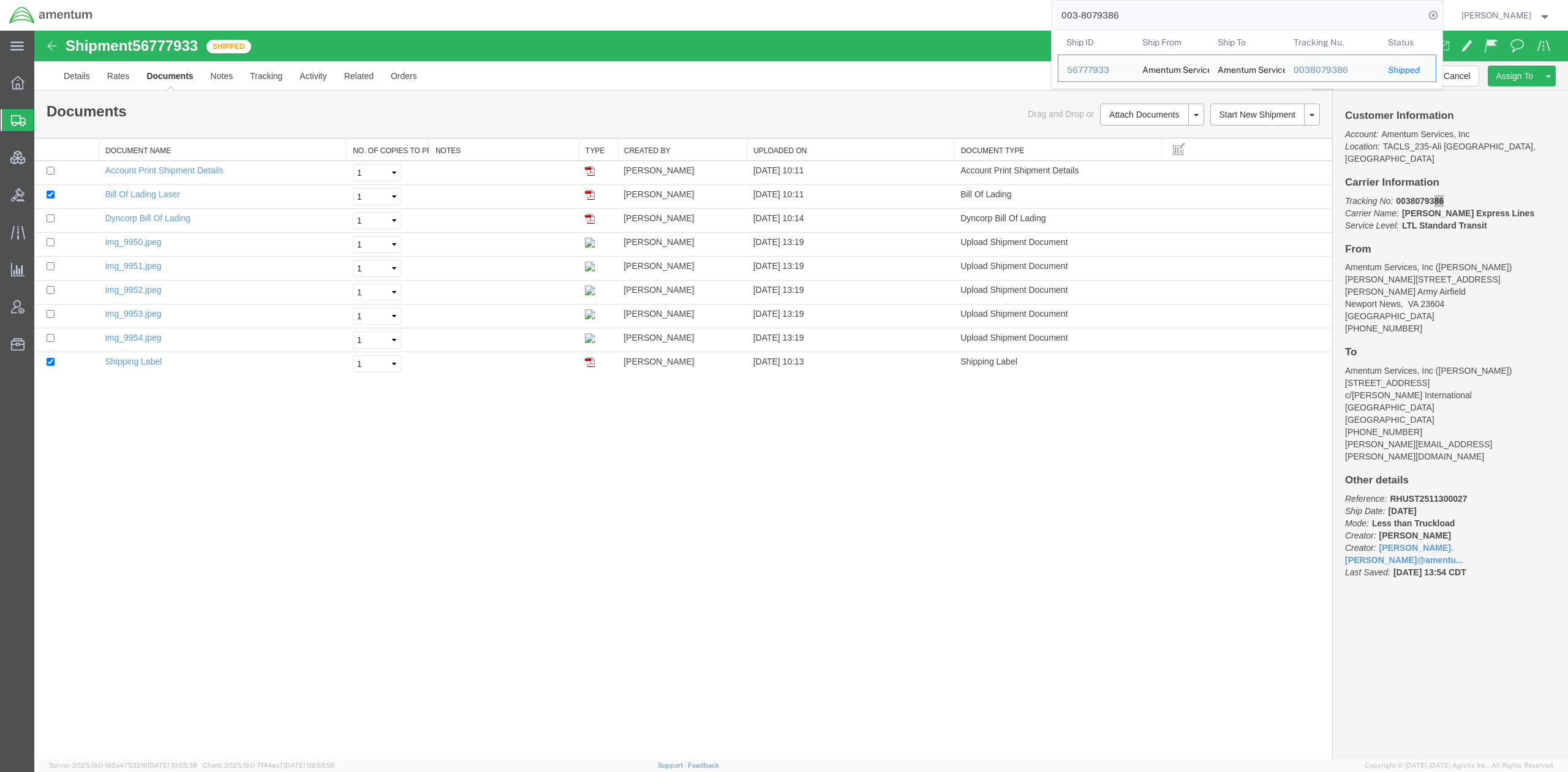
drag, startPoint x: 1114, startPoint y: 16, endPoint x: 1048, endPoint y: 21, distance: 66.2
click at [1052, 21] on input "003-8079386" at bounding box center [1238, 15] width 372 height 29
click at [1515, 206] on p "Tracking No: 0038079386 Carrier Name: Estes Express Lines Estes Express Lines S…" at bounding box center [1450, 212] width 211 height 37
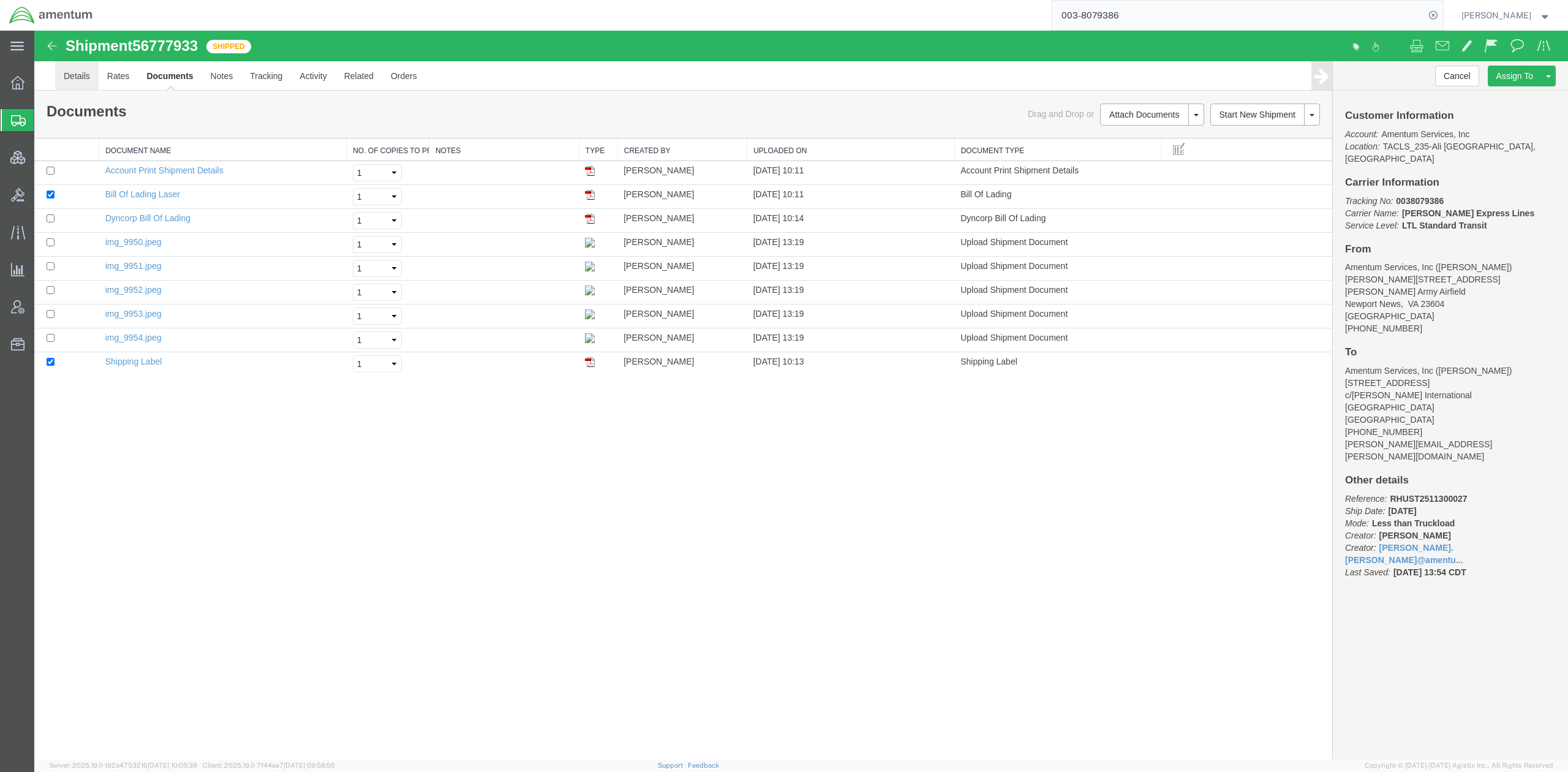
click at [78, 74] on link "Details" at bounding box center [77, 75] width 43 height 29
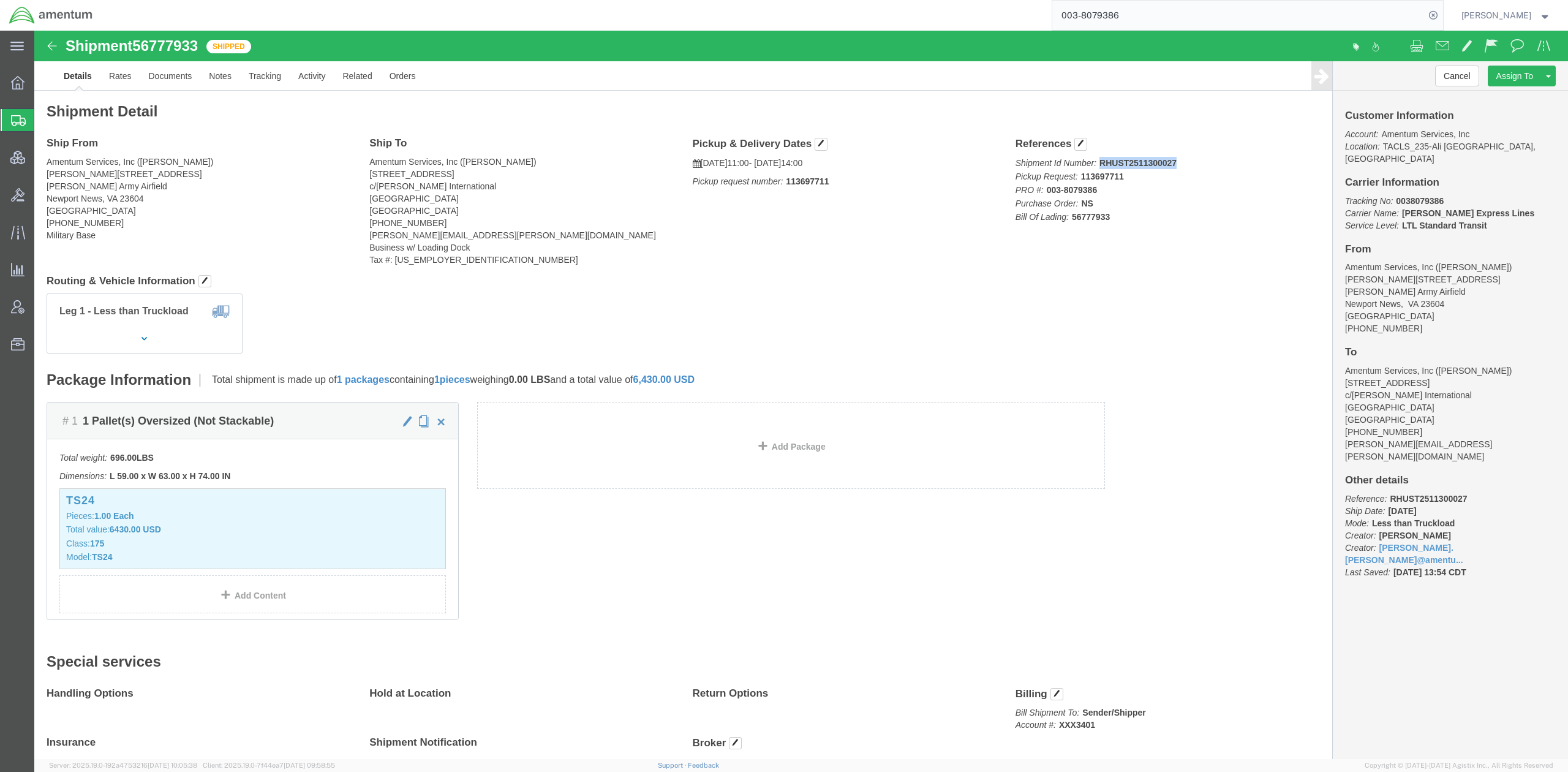
drag, startPoint x: 1144, startPoint y: 129, endPoint x: 1160, endPoint y: 126, distance: 16.3
click p "Shipment Id Number: RHUST2511300027 Pickup Request: 113697711 PRO #: 003-807938…"
click at [42, 302] on span "Account Admin" at bounding box center [38, 306] width 9 height 25
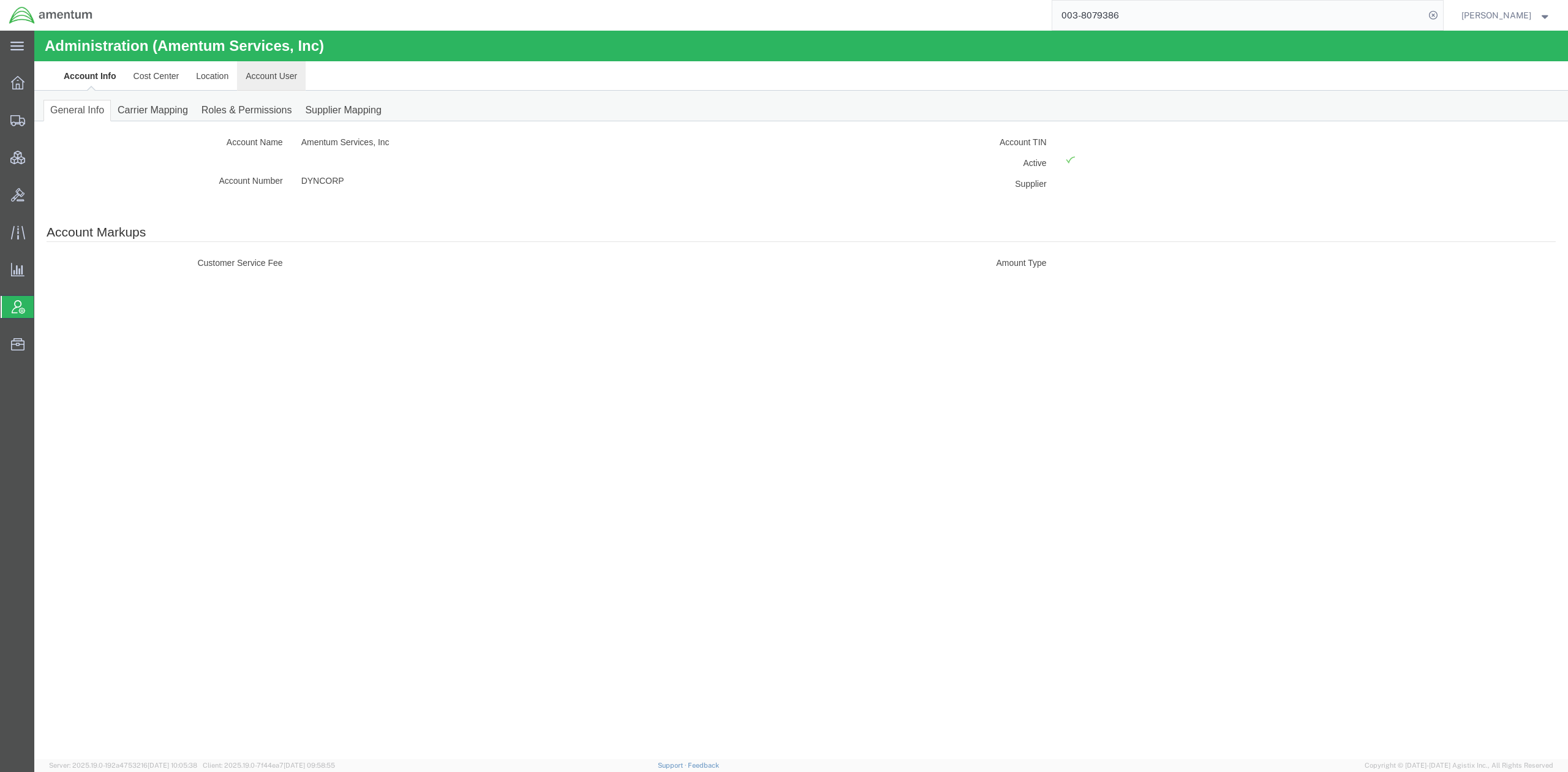
click at [263, 84] on link "Account User" at bounding box center [271, 75] width 69 height 29
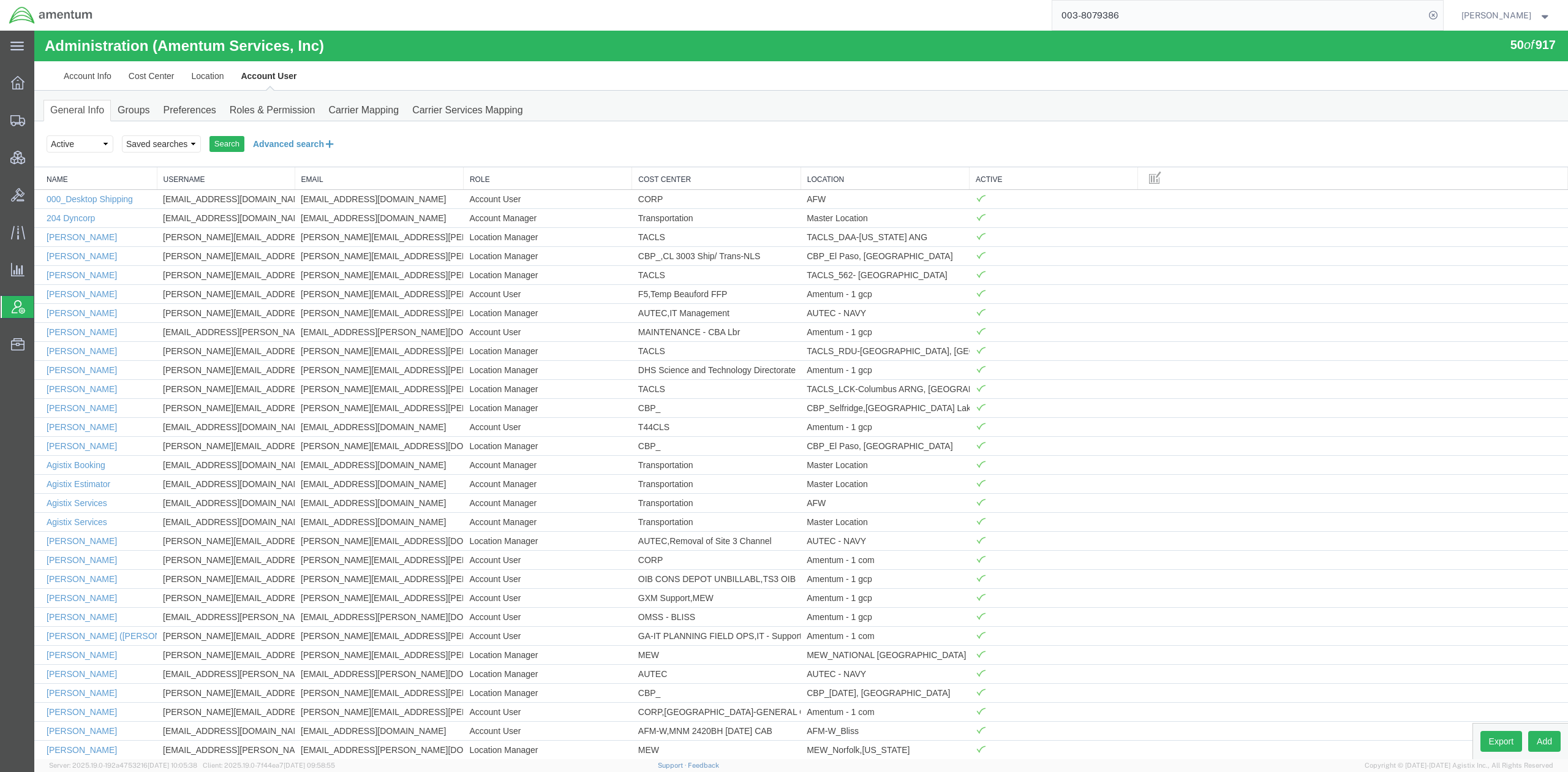
click at [305, 148] on button "Advanced search" at bounding box center [294, 144] width 100 height 21
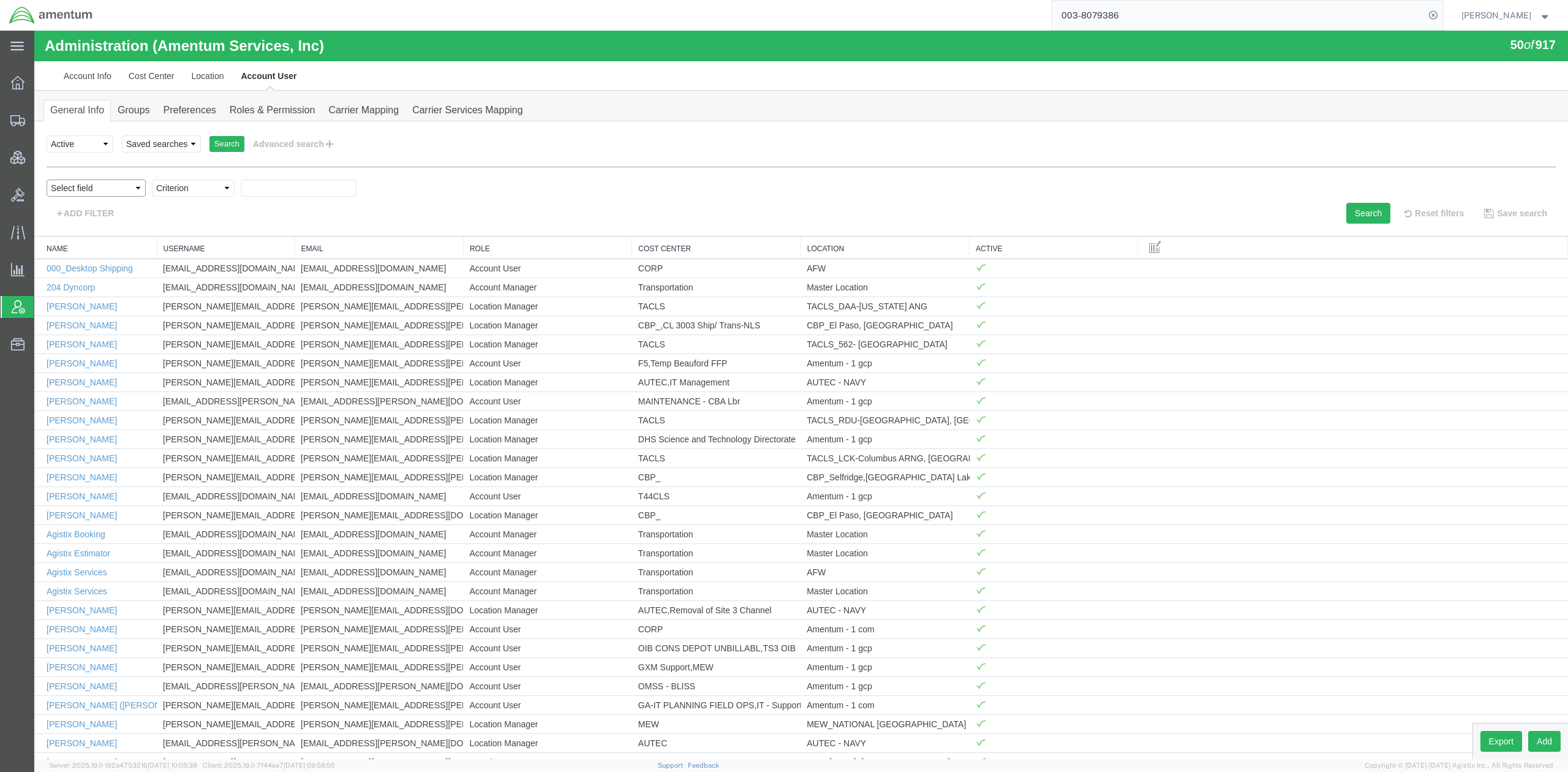
click at [125, 189] on select "Select field Cost Center Email Location Name Role Username" at bounding box center [95, 188] width 99 height 17
select select "personName"
click at [46, 180] on select "Select field Cost Center Email Location Name Role Username" at bounding box center [95, 188] width 99 height 17
click at [199, 203] on div "ADD FILTER" at bounding box center [419, 213] width 764 height 21
click at [206, 194] on select "Criterion contains does not contain is is blank is not blank starts with" at bounding box center [193, 188] width 83 height 17
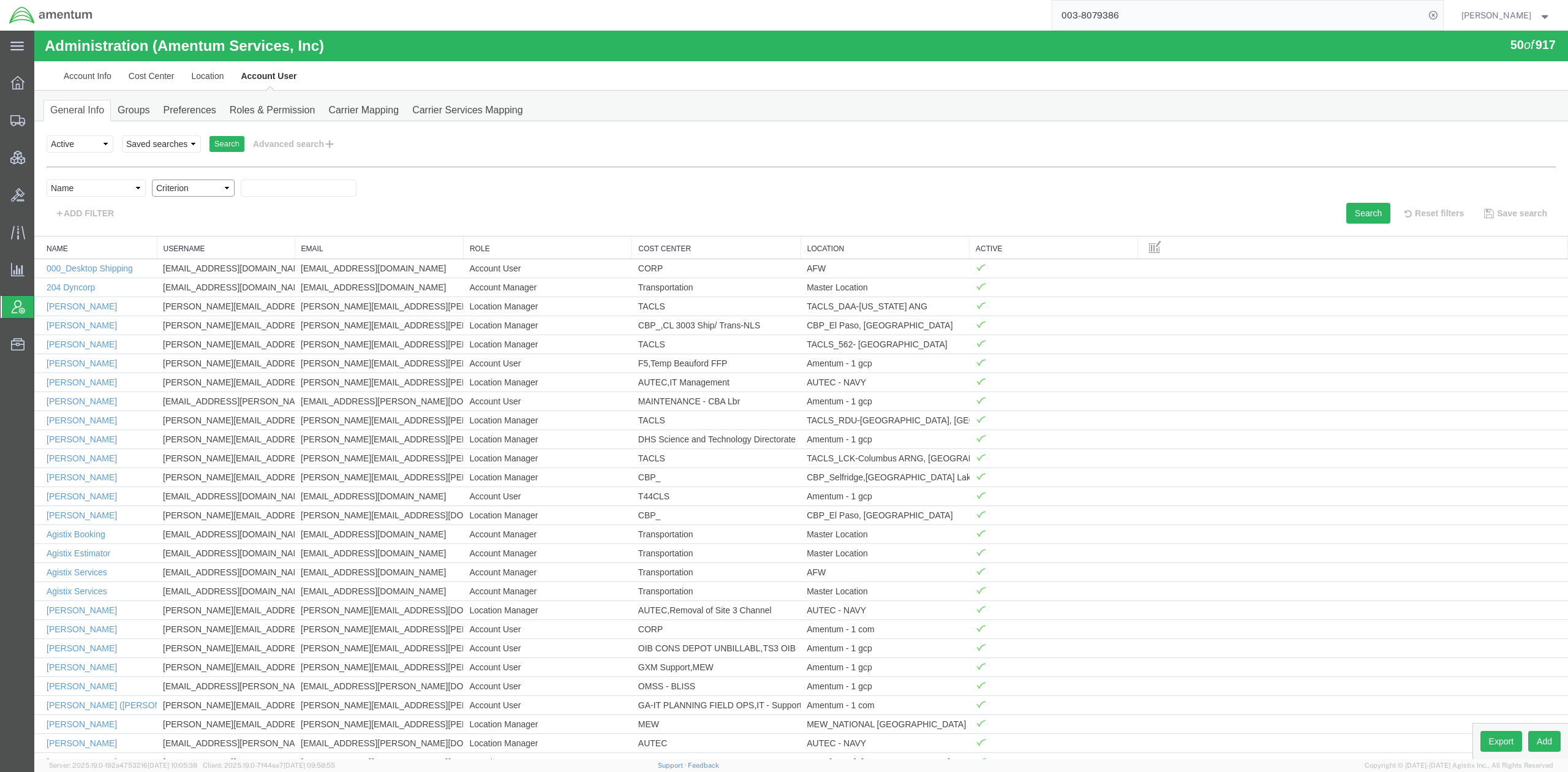
select select "contains"
click at [152, 180] on select "Criterion contains does not contain is is blank is not blank starts with" at bounding box center [193, 188] width 83 height 17
click at [277, 192] on input "text" at bounding box center [298, 188] width 115 height 17
type input "jared"
click at [1371, 221] on button "Search" at bounding box center [1368, 213] width 44 height 21
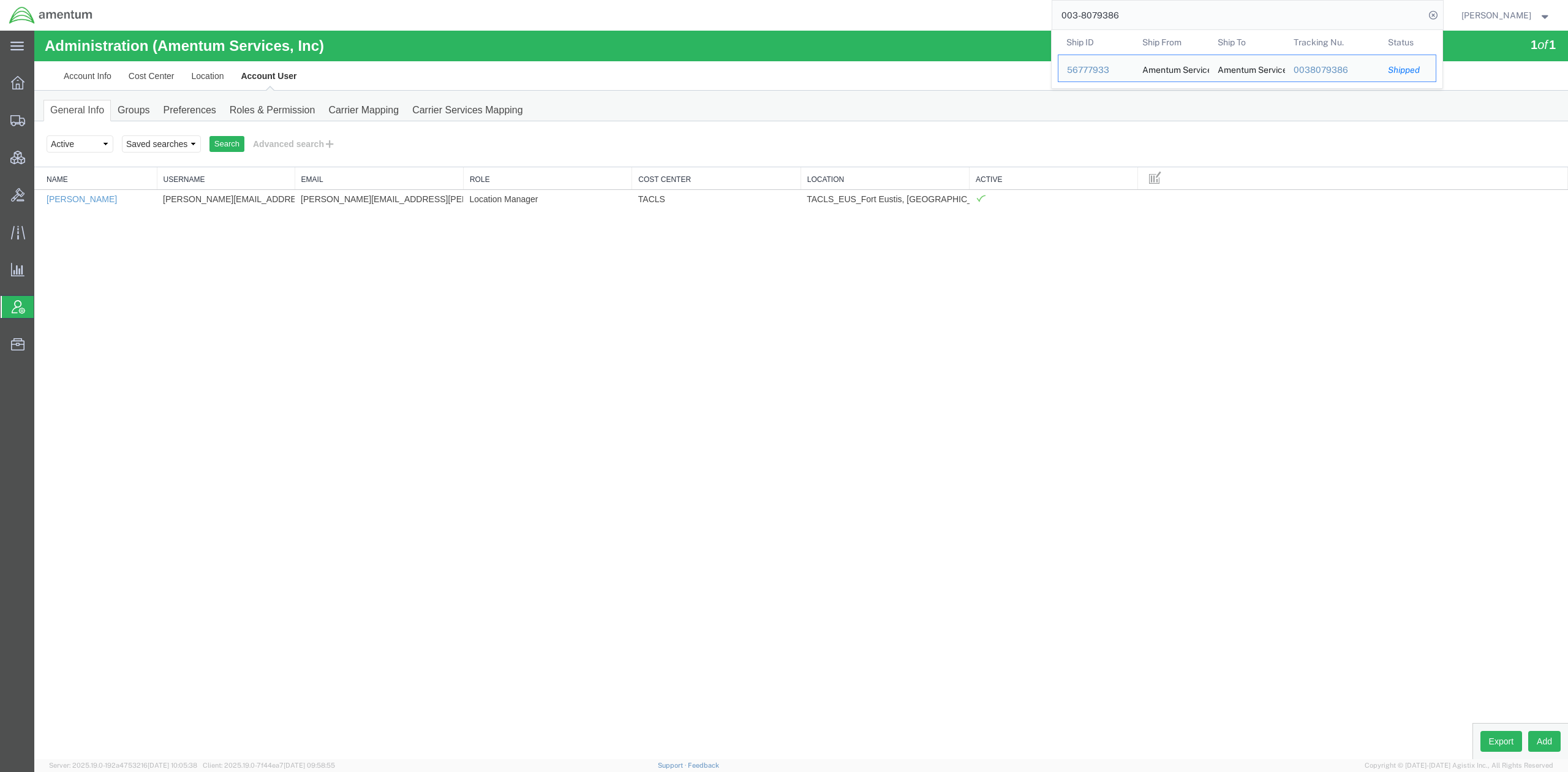
click at [1157, 17] on input "003-8079386" at bounding box center [1238, 15] width 372 height 29
click at [1100, 69] on div "56777933" at bounding box center [1096, 69] width 58 height 13
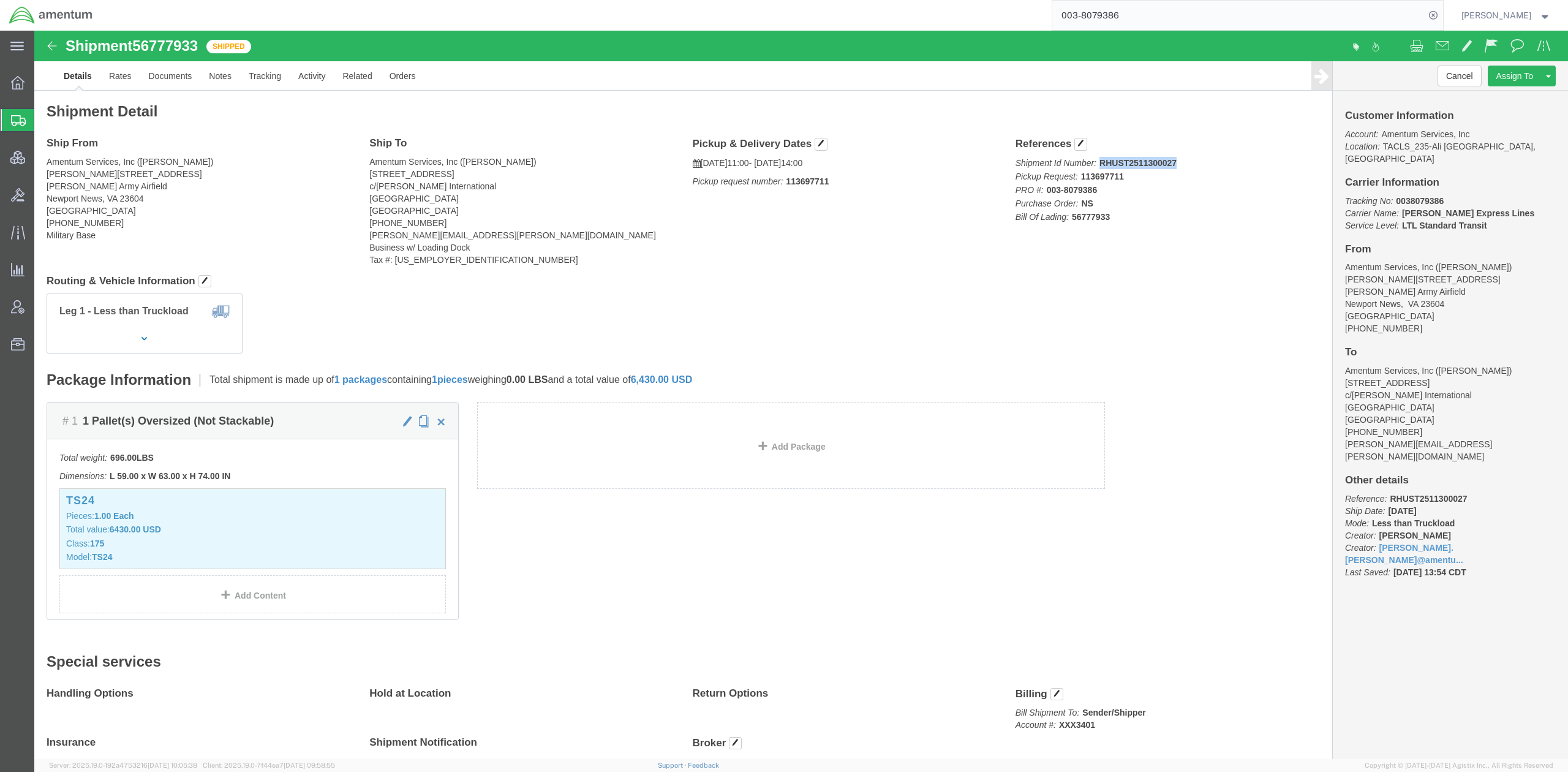
drag, startPoint x: 1137, startPoint y: 131, endPoint x: 1061, endPoint y: 136, distance: 76.2
click p "Shipment Id Number: RHUST2511300027 Pickup Request: 113697711 PRO #: 003-807938…"
copy b "RHUST2511300027"
click p "Total value: 6430.00 USD"
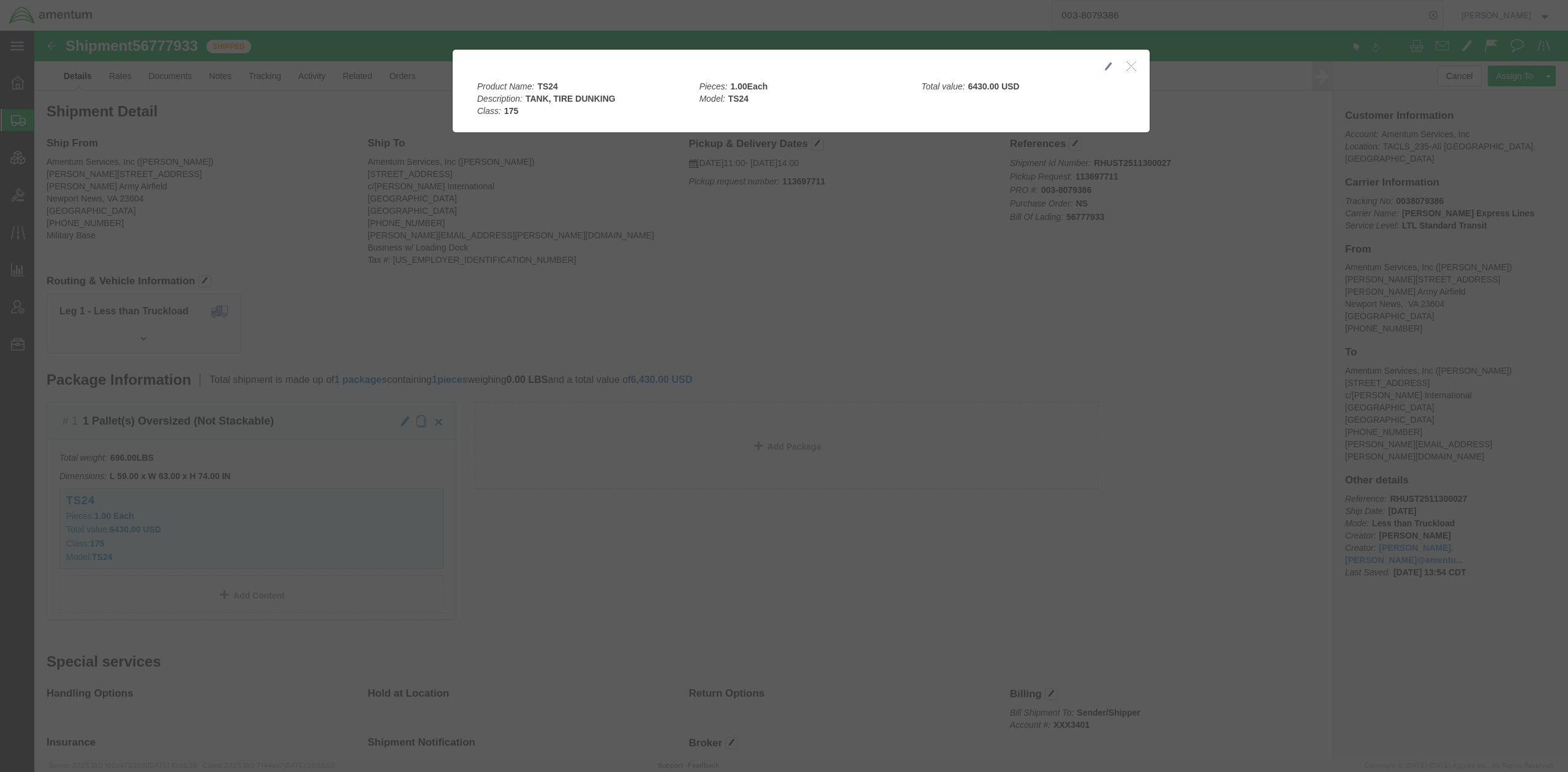
click div
click button "button"
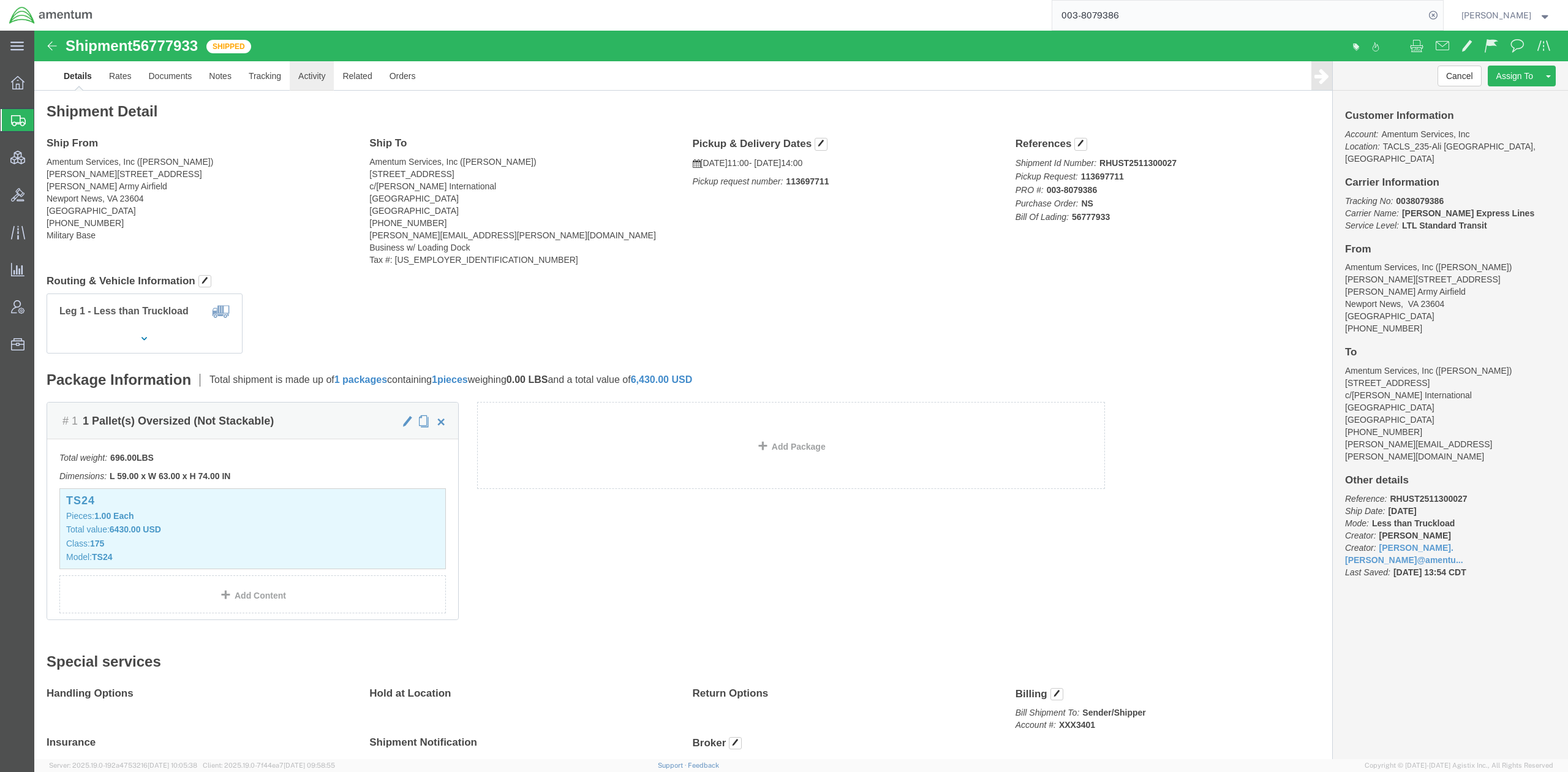
click link "Activity"
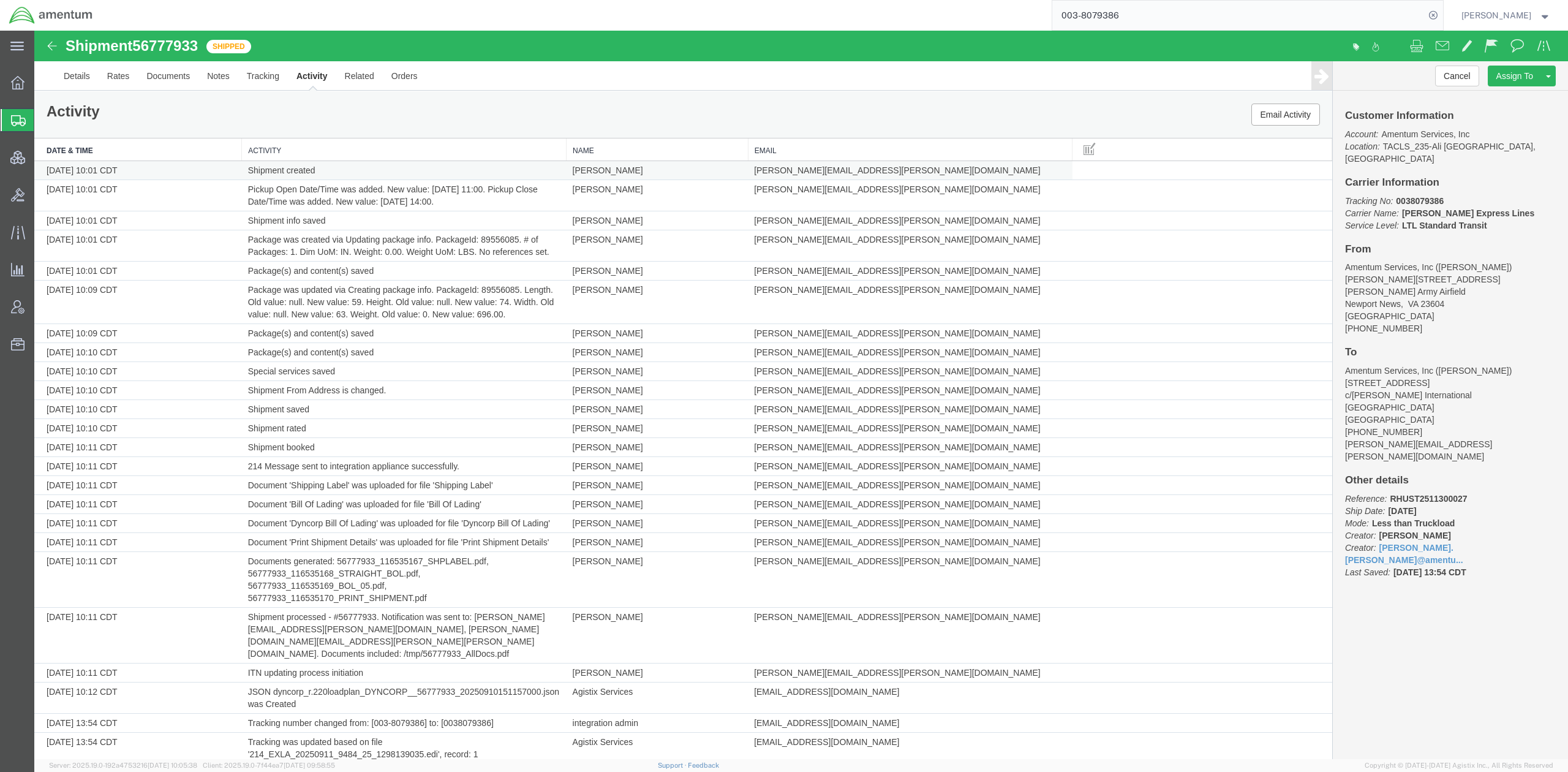
drag, startPoint x: 797, startPoint y: 171, endPoint x: 699, endPoint y: 171, distance: 98.0
click at [699, 171] on tr "09/10/2025 10:01 CDT Shipment created Hector Lopez hector.lopez@amentum.com" at bounding box center [683, 170] width 1298 height 19
copy tr "Hector Lopez hector.lopez"
drag, startPoint x: 167, startPoint y: 77, endPoint x: 361, endPoint y: 32, distance: 199.2
click at [167, 77] on link "Documents" at bounding box center [168, 75] width 60 height 29
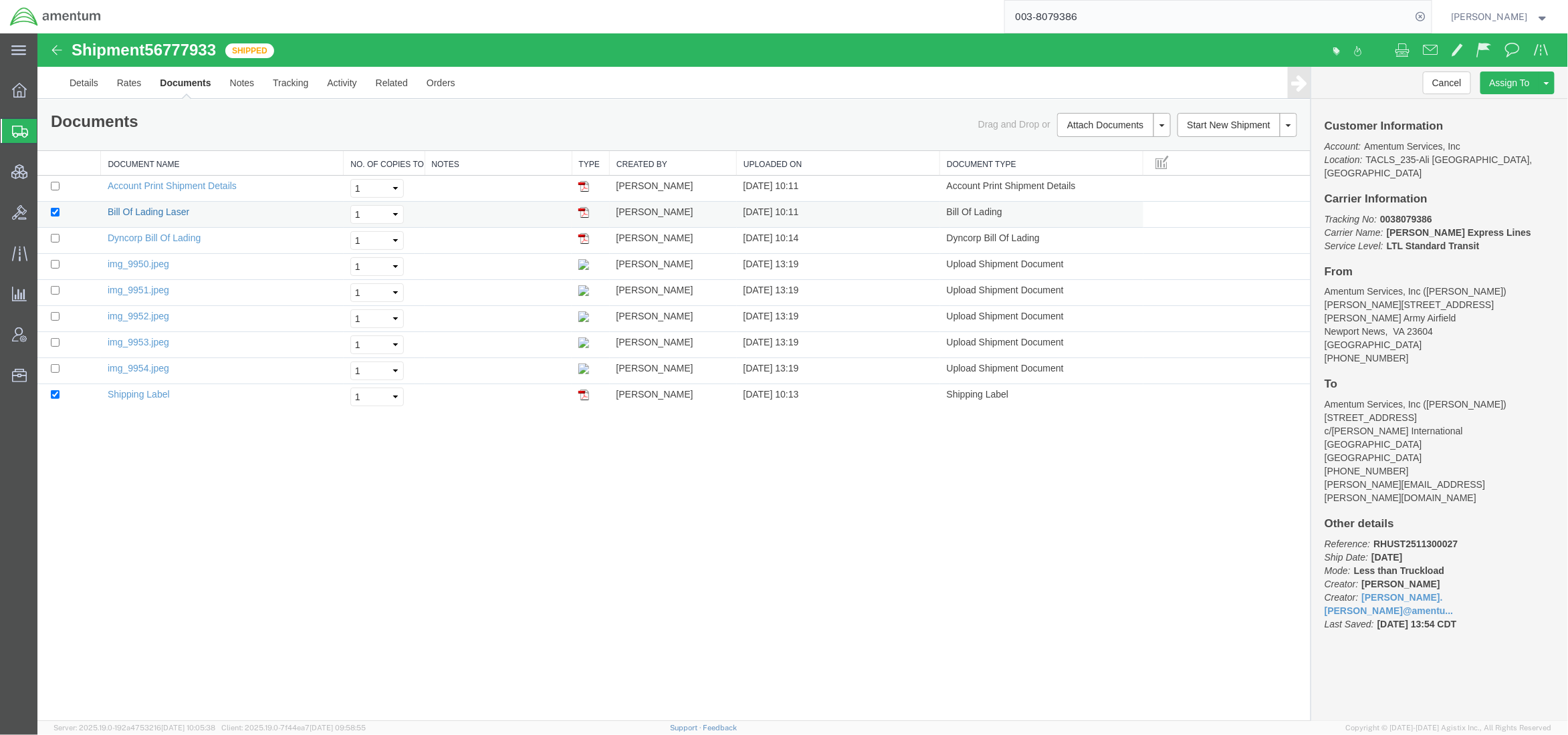
click at [172, 209] on link "Bill Of Lading Laser" at bounding box center [148, 211] width 81 height 11
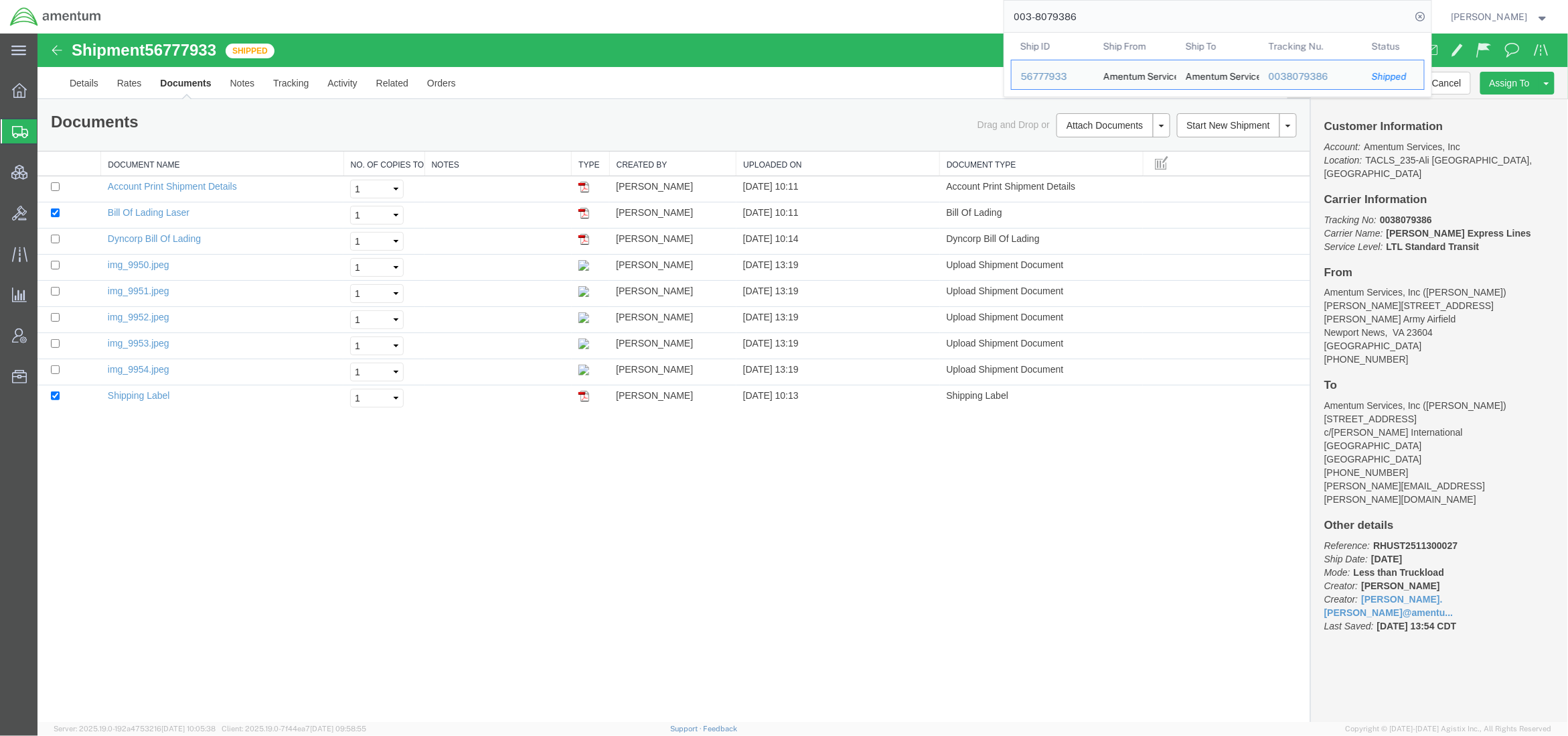
drag, startPoint x: 1157, startPoint y: 13, endPoint x: 524, endPoint y: -58, distance: 637.0
click at [524, 0] on html "main_menu Created with Sketch. Collapse Menu Overview Shipments Shipment Manage…" at bounding box center [784, 368] width 1568 height 736
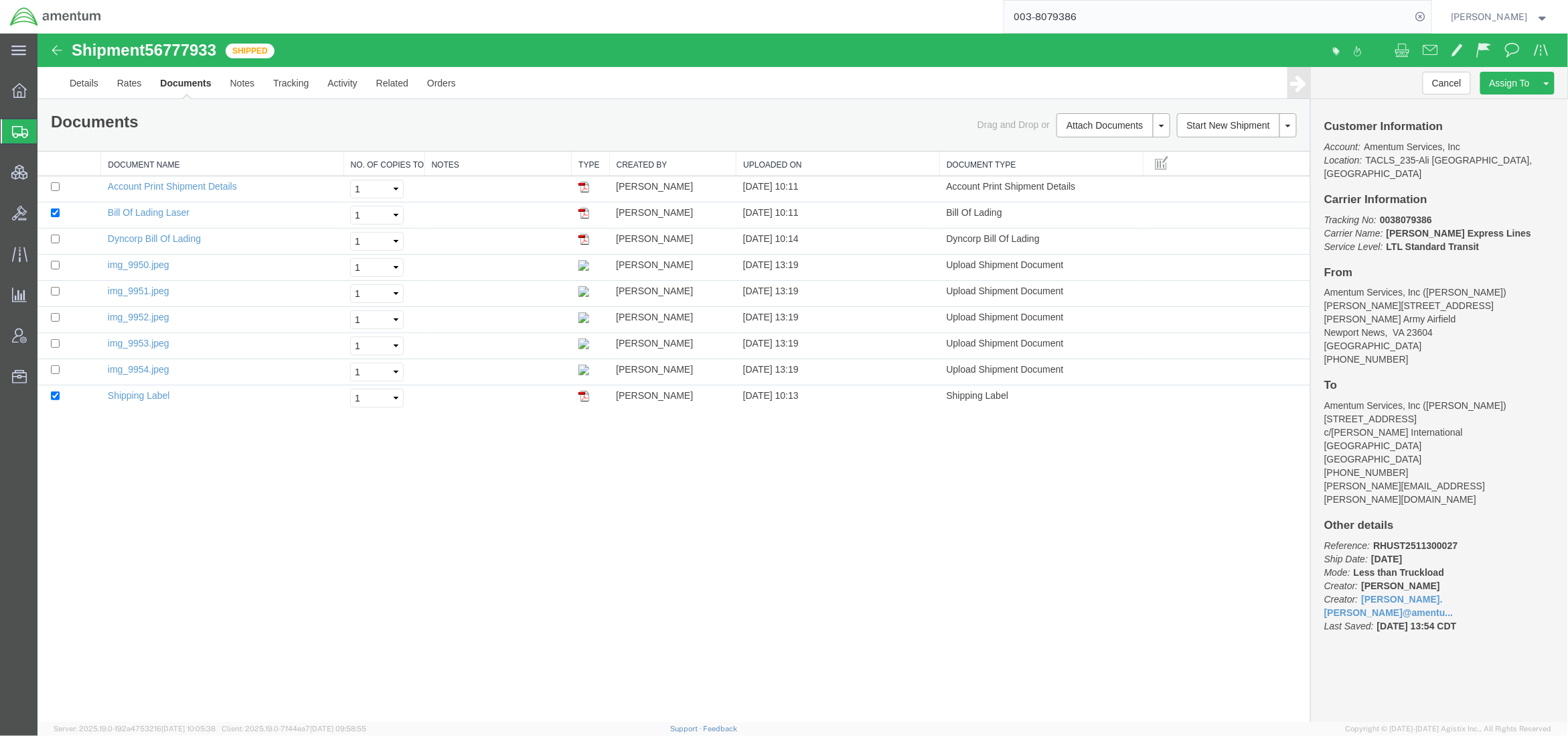
paste input "56621790"
type input "56621790"
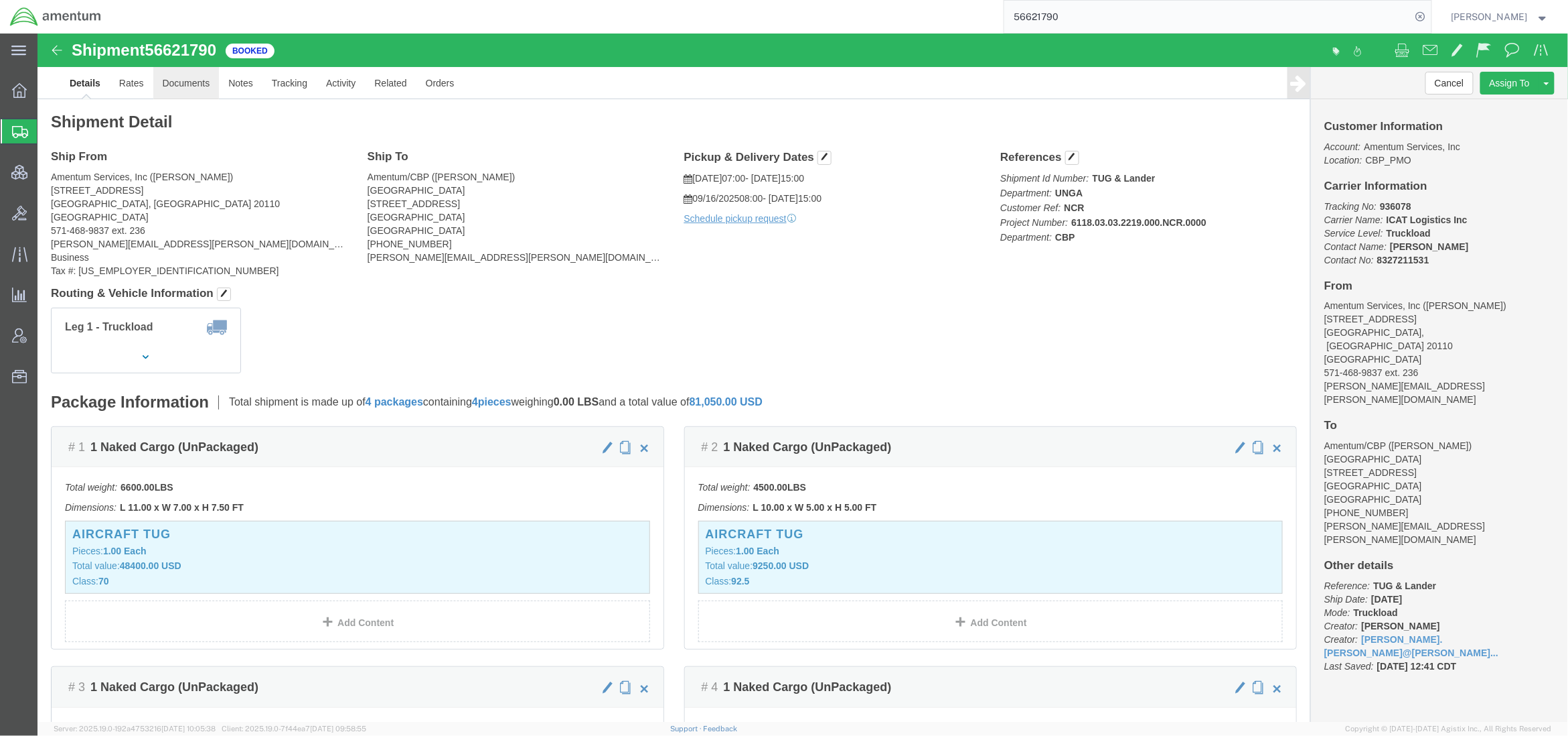
click link "Documents"
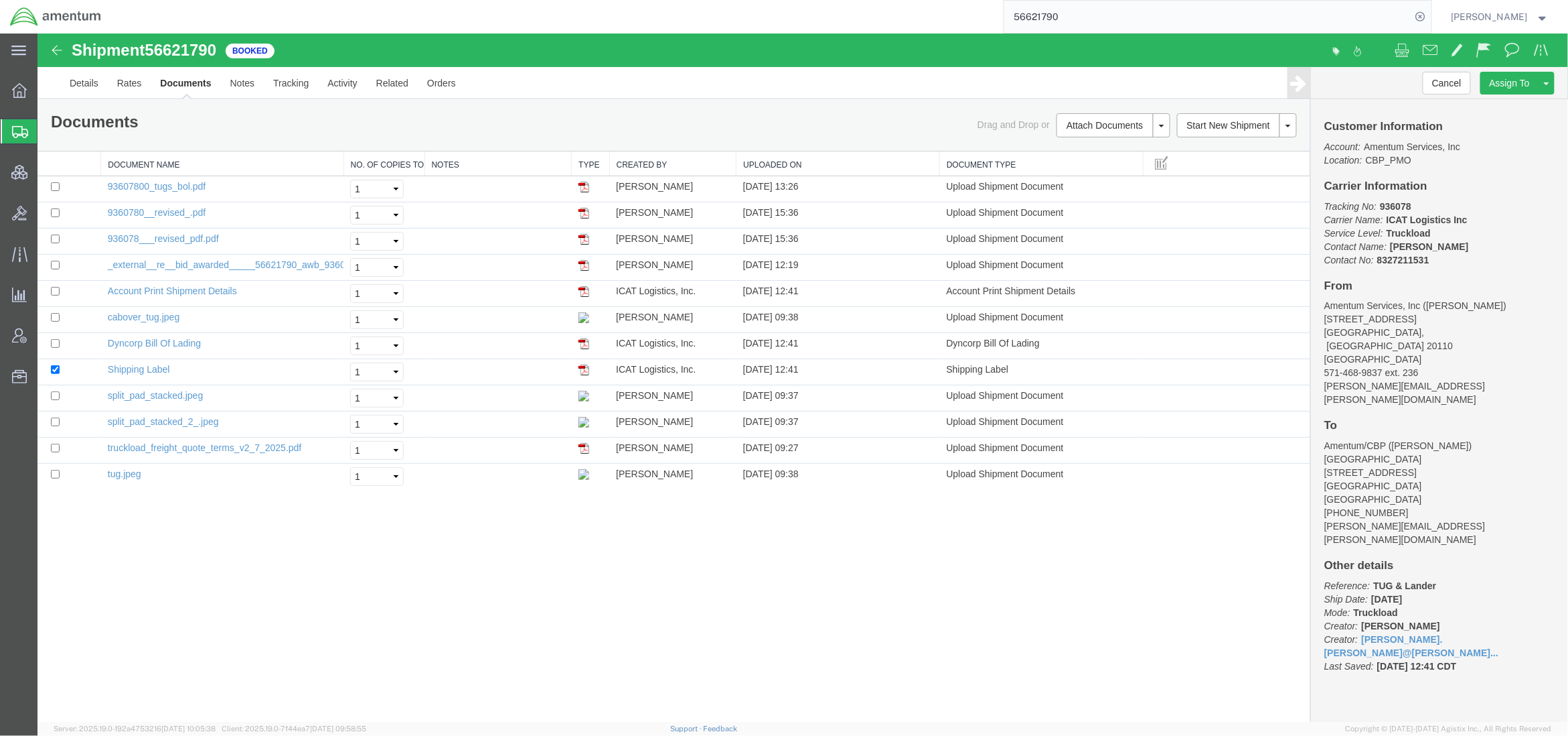
drag, startPoint x: 71, startPoint y: 133, endPoint x: 1003, endPoint y: 2, distance: 941.2
click at [47, 133] on span "Shipments" at bounding box center [42, 131] width 11 height 27
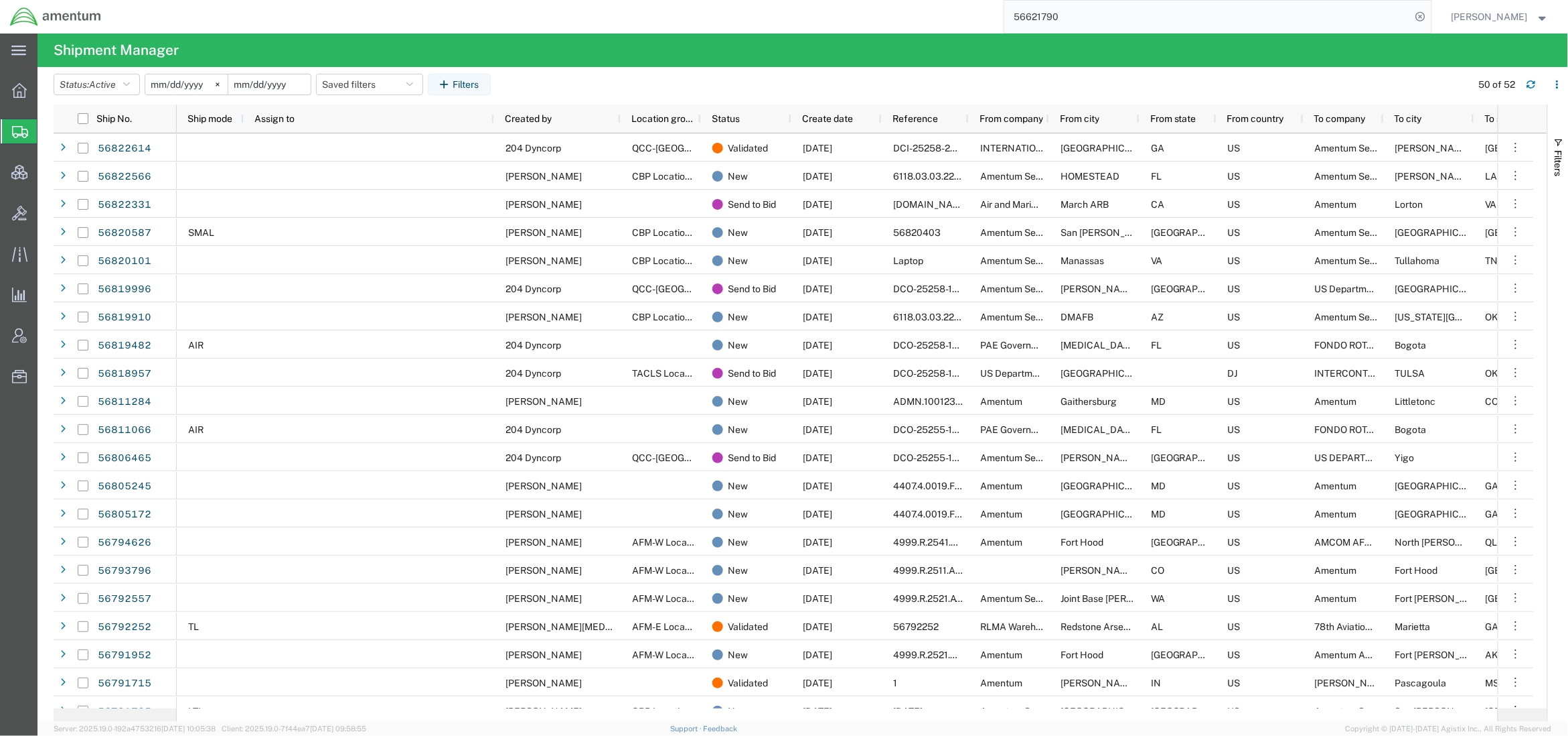
click at [268, 89] on input "date" at bounding box center [269, 84] width 82 height 20
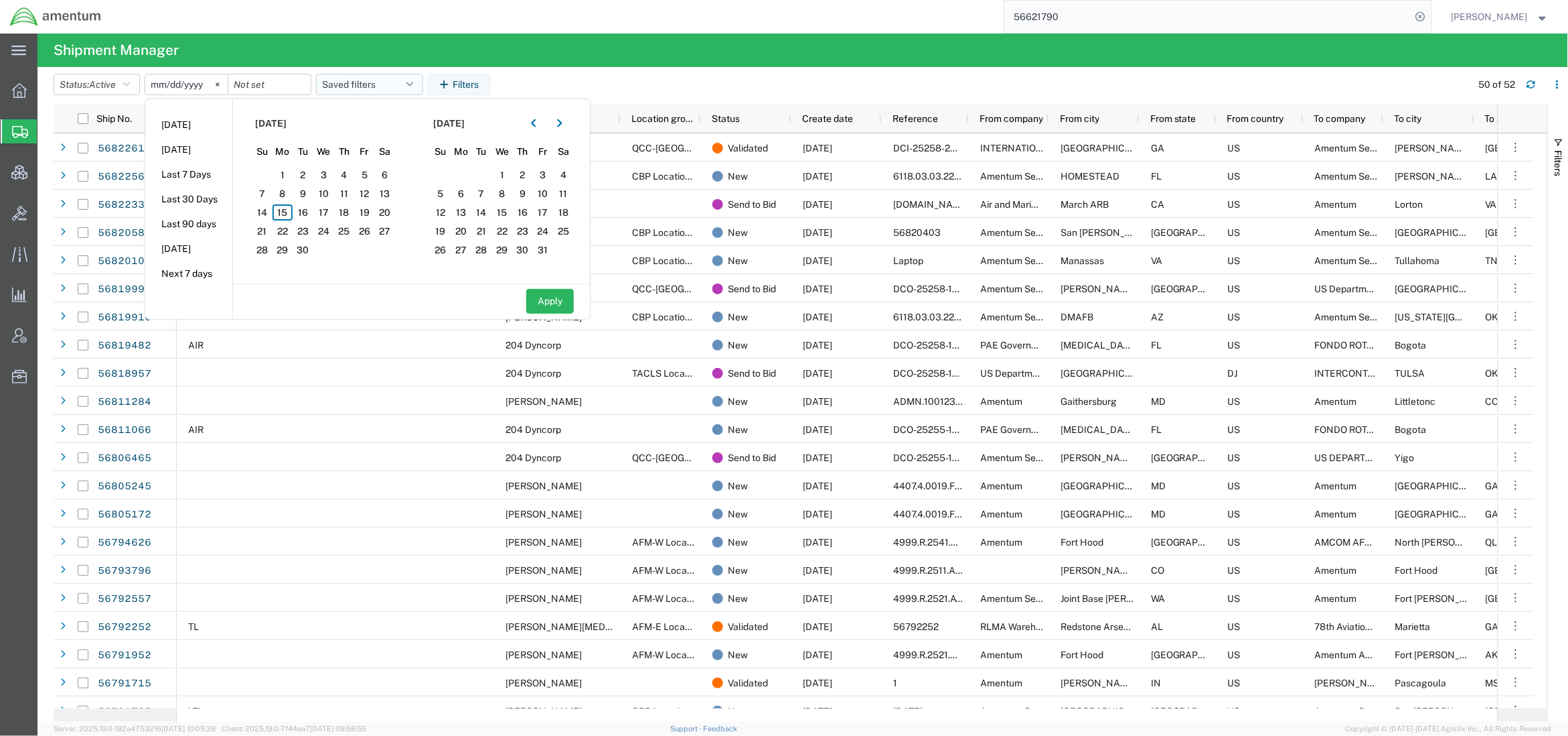
click at [373, 82] on button "Saved filters" at bounding box center [370, 84] width 108 height 21
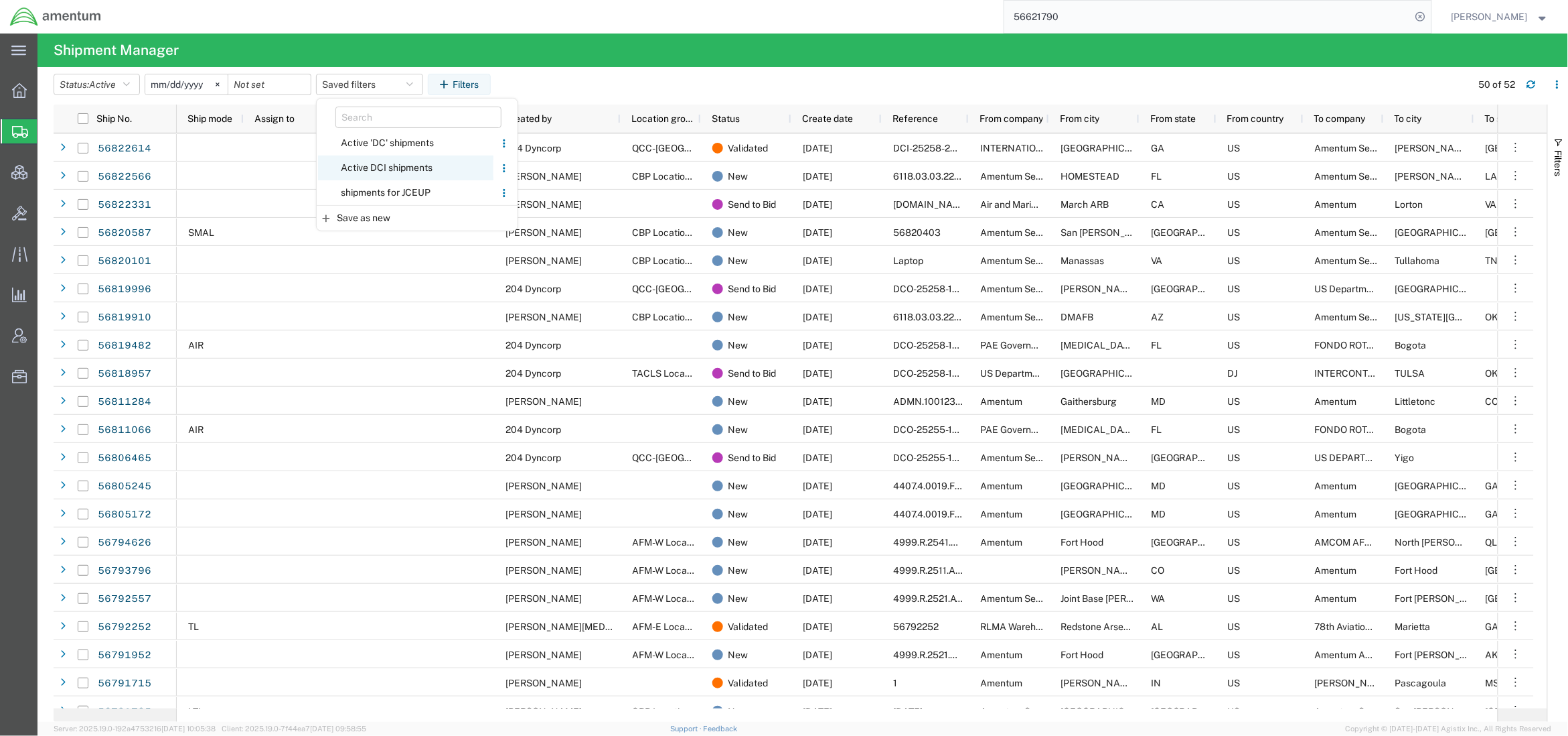
click at [378, 165] on span "Active DCI shipments" at bounding box center [405, 168] width 175 height 24
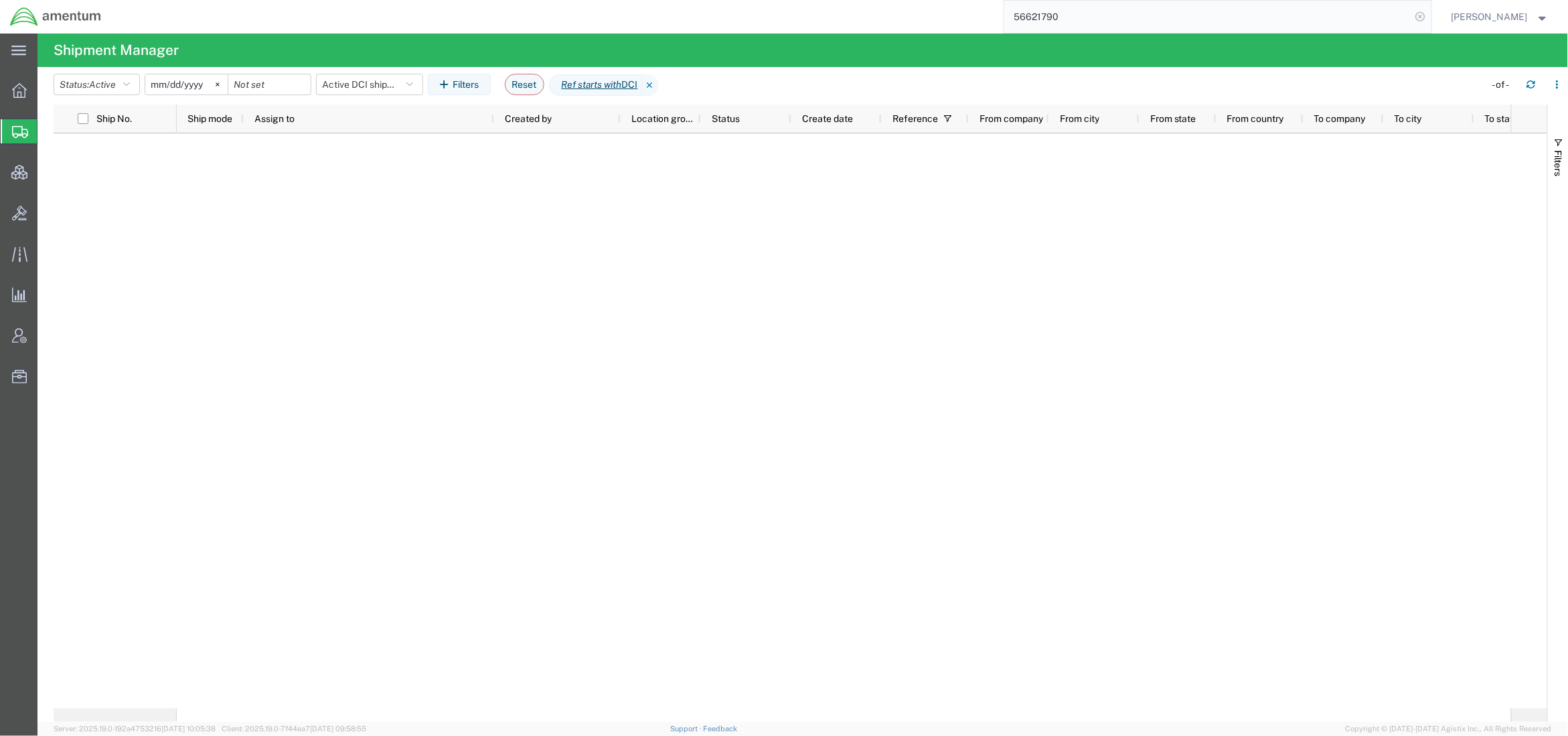
click at [1415, 22] on icon at bounding box center [1421, 16] width 19 height 19
click at [659, 87] on icon at bounding box center [651, 85] width 16 height 21
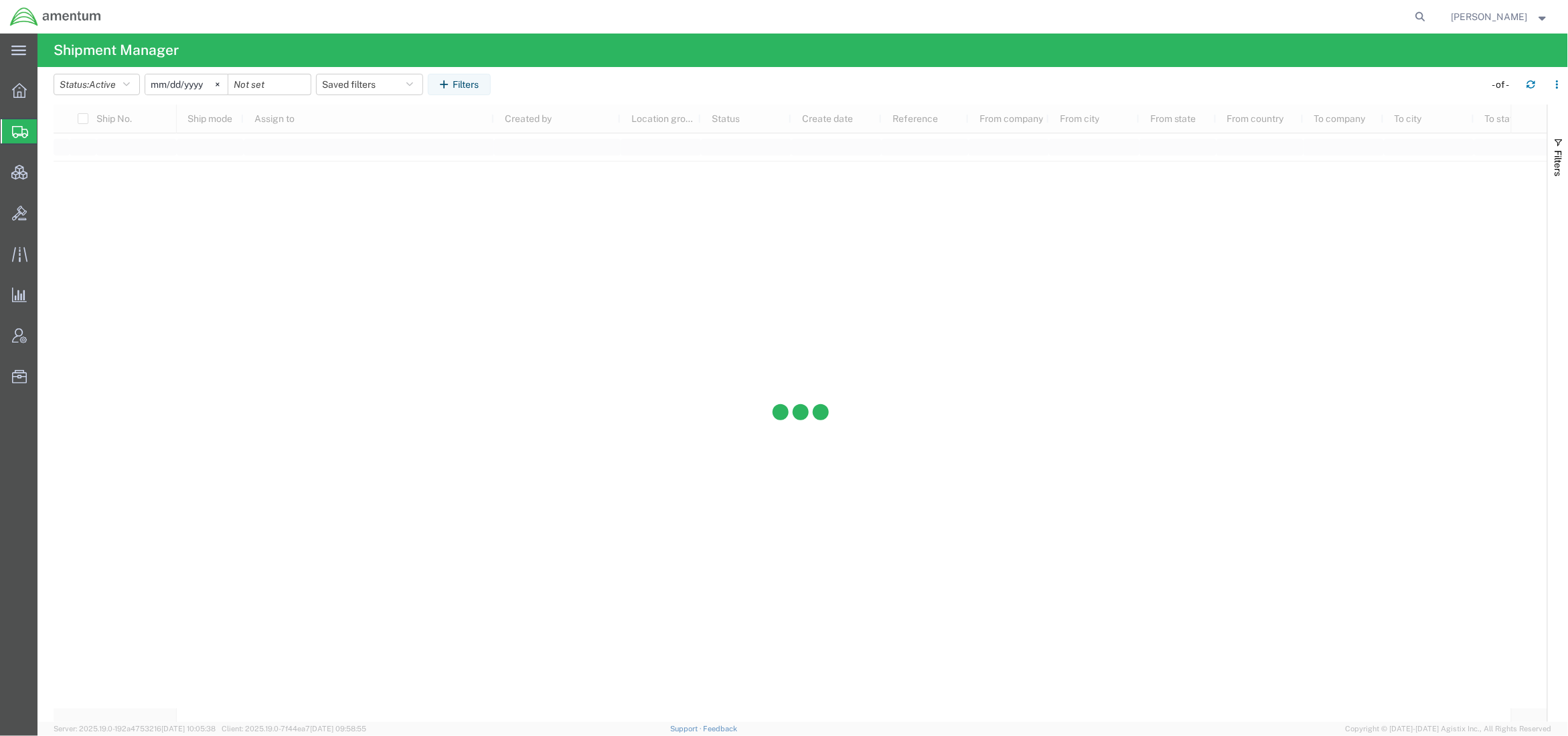
click at [47, 125] on span "Shipments" at bounding box center [42, 131] width 11 height 27
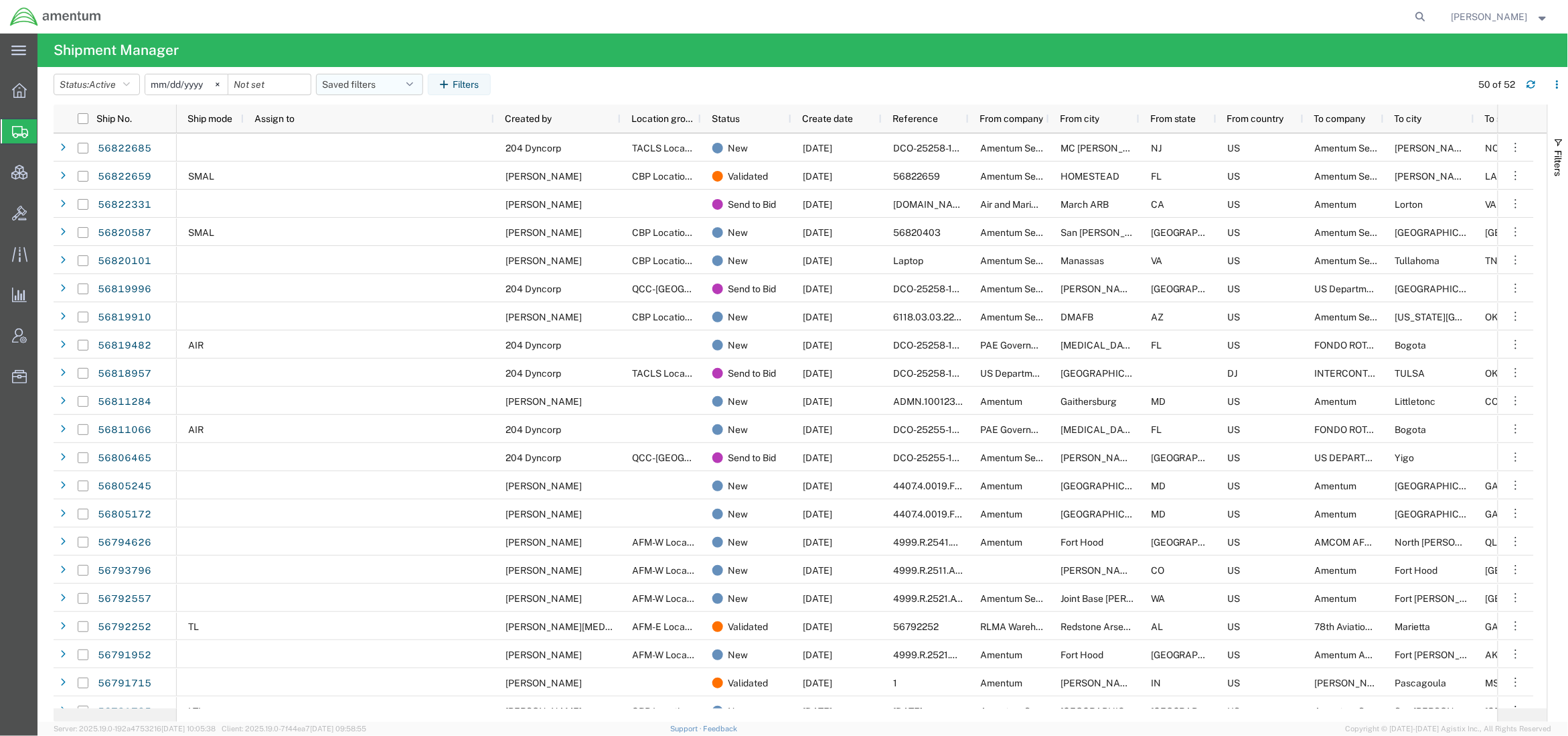
click at [402, 79] on button "Saved filters" at bounding box center [370, 84] width 108 height 21
click at [430, 161] on span "Active DCI shipments" at bounding box center [405, 168] width 175 height 24
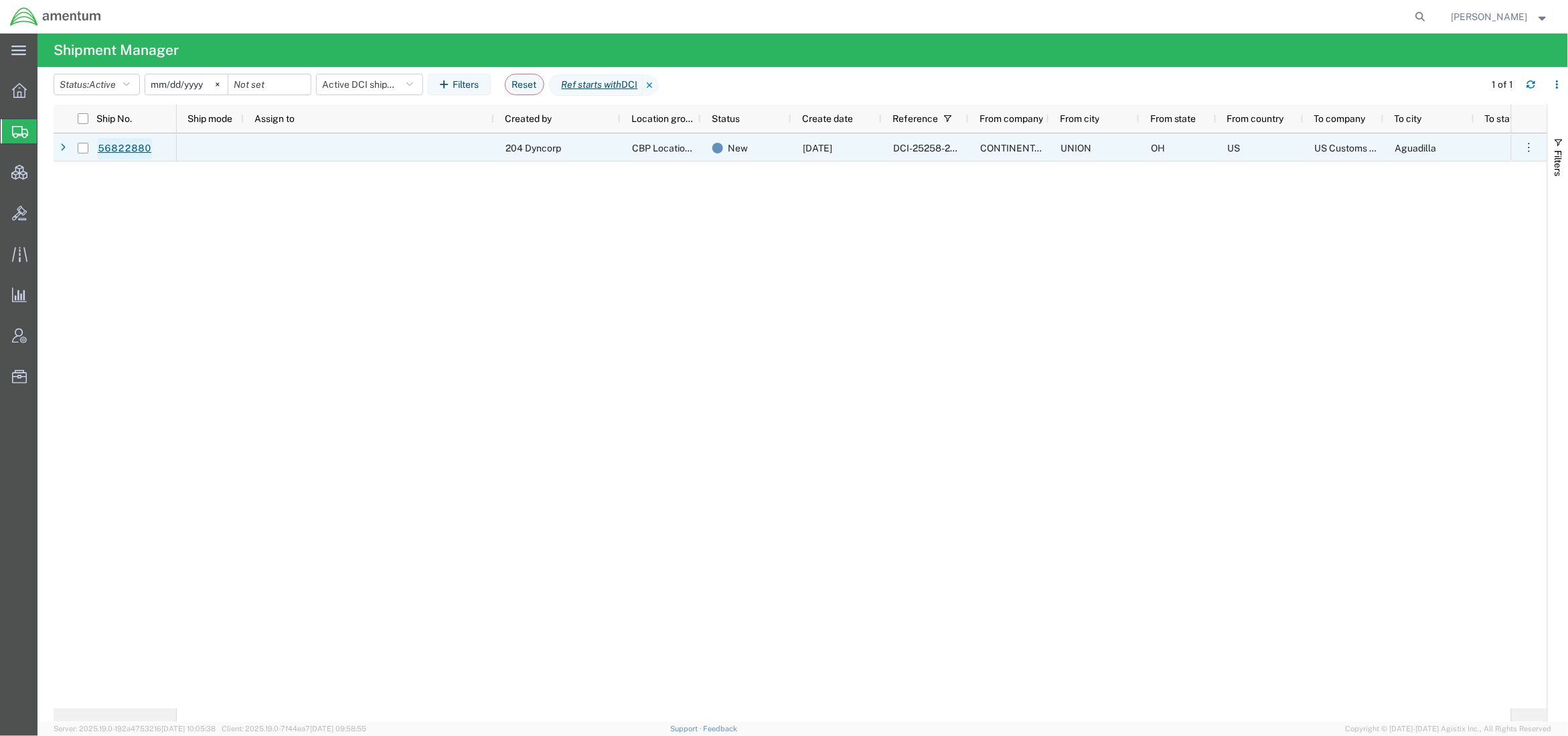
click at [127, 145] on link "56822880" at bounding box center [124, 148] width 55 height 21
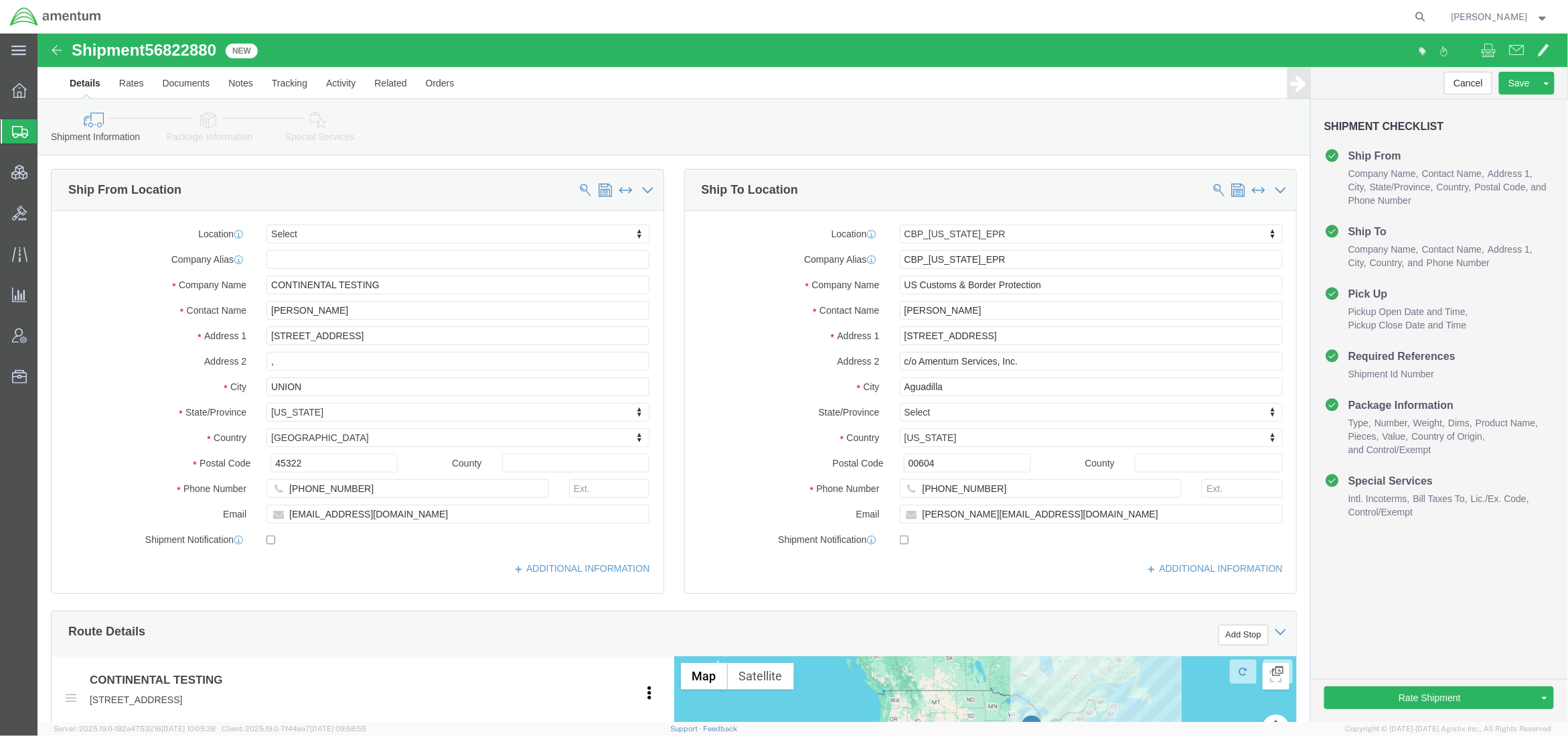
select select
select select "49933"
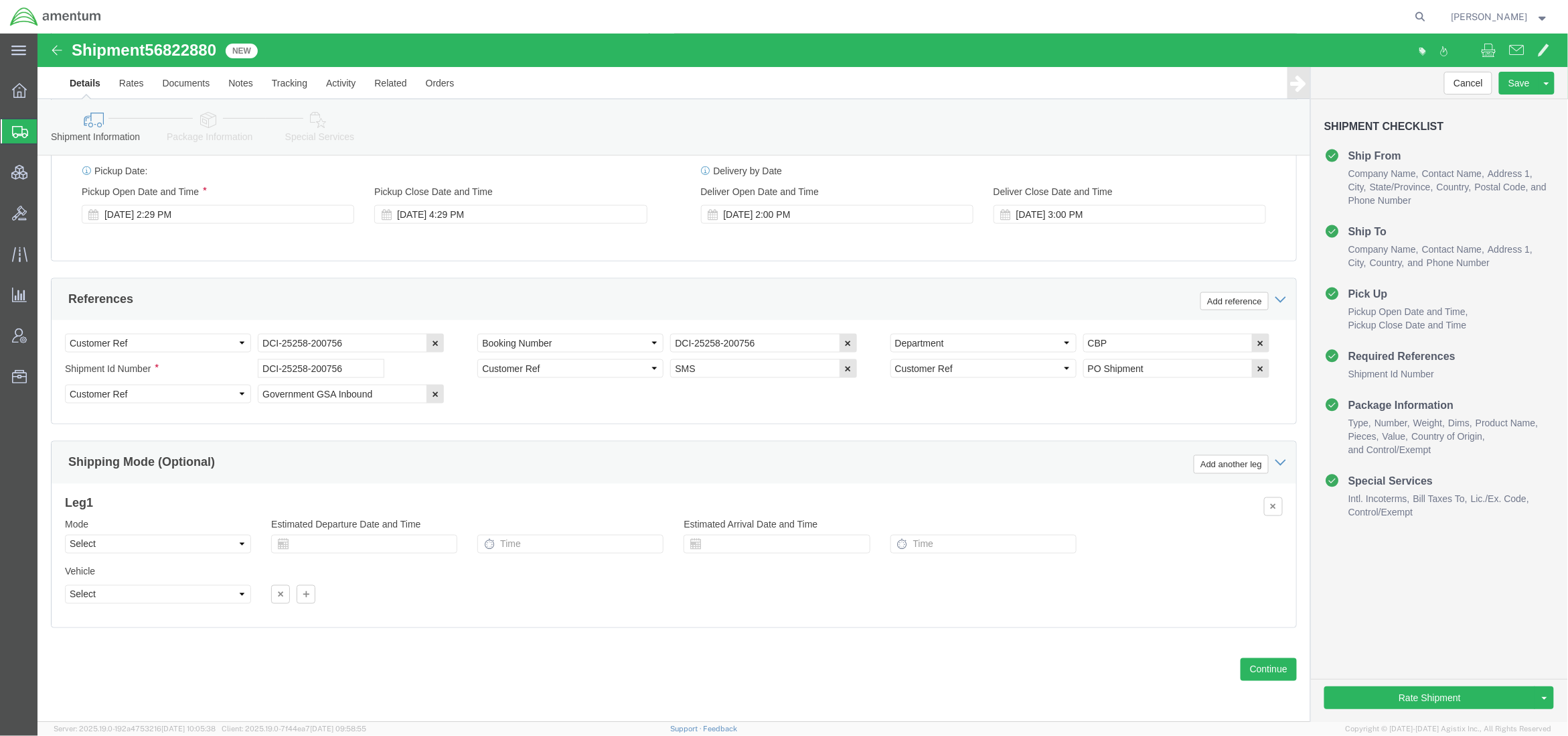
scroll to position [732, 0]
click icon
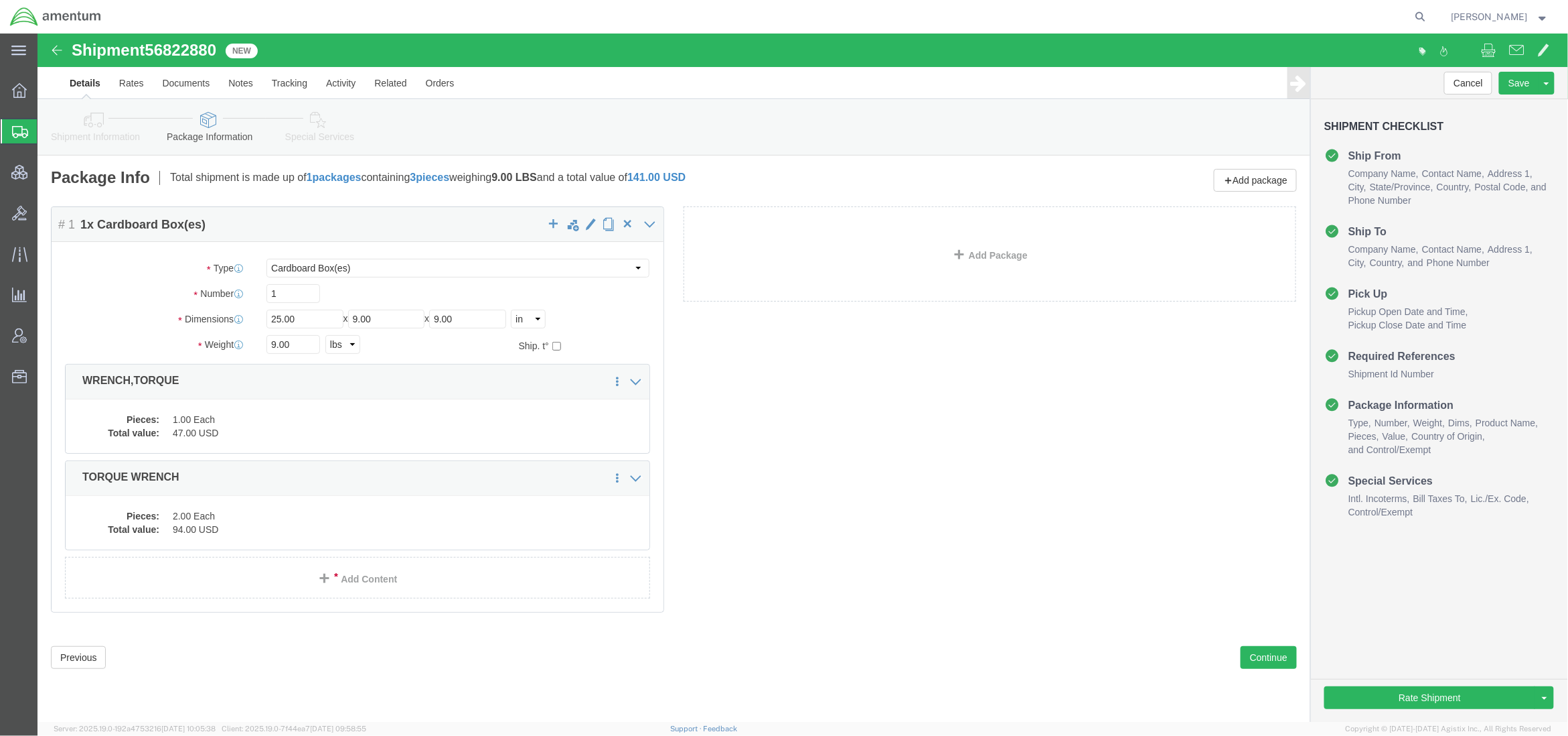
click icon
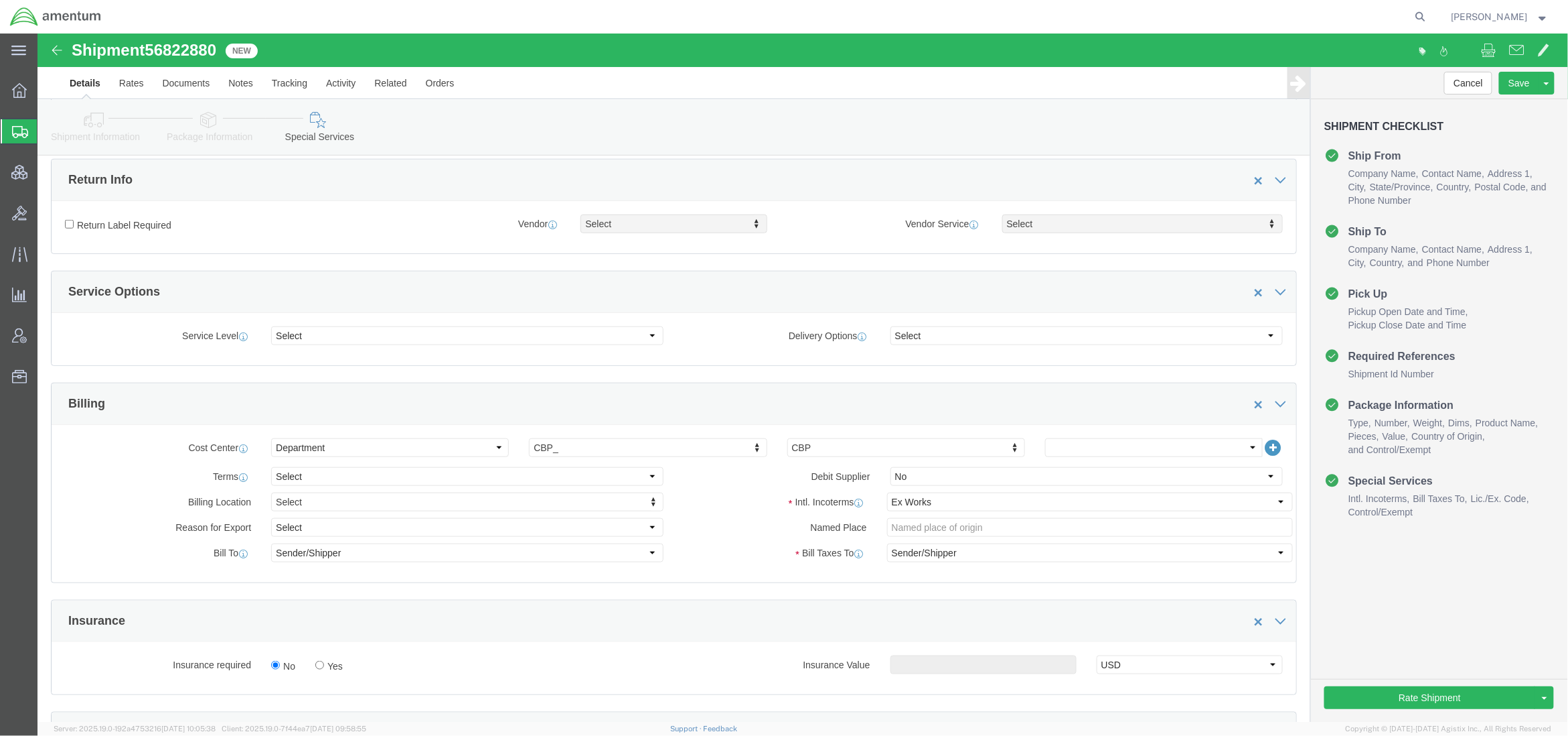
scroll to position [596, 0]
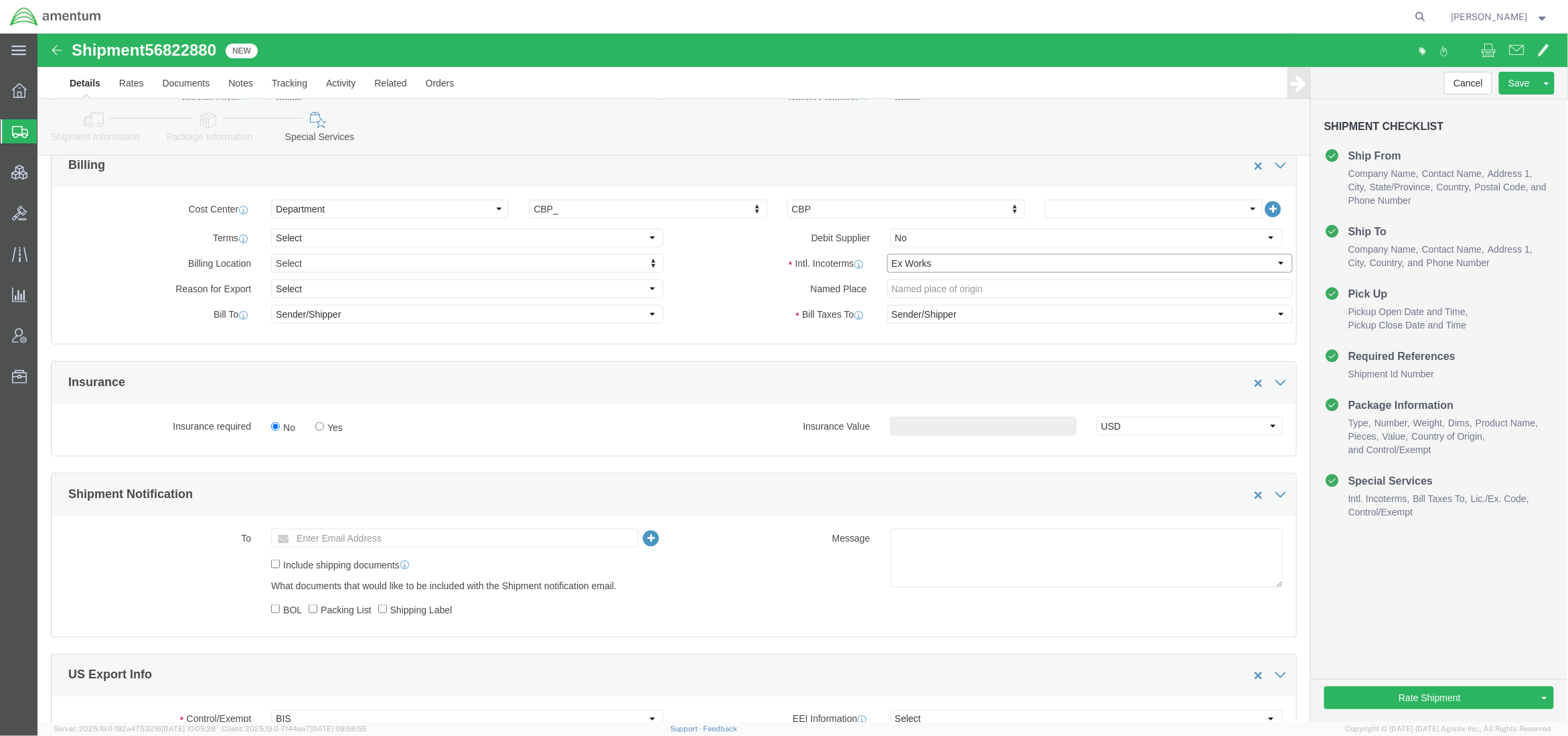
click select "Select Carriage Insurance Paid Carriage Paid To Cost and Freight Cost Insurance…"
select select "DDP"
click select "Select Carriage Insurance Paid Carriage Paid To Cost and Freight Cost Insurance…"
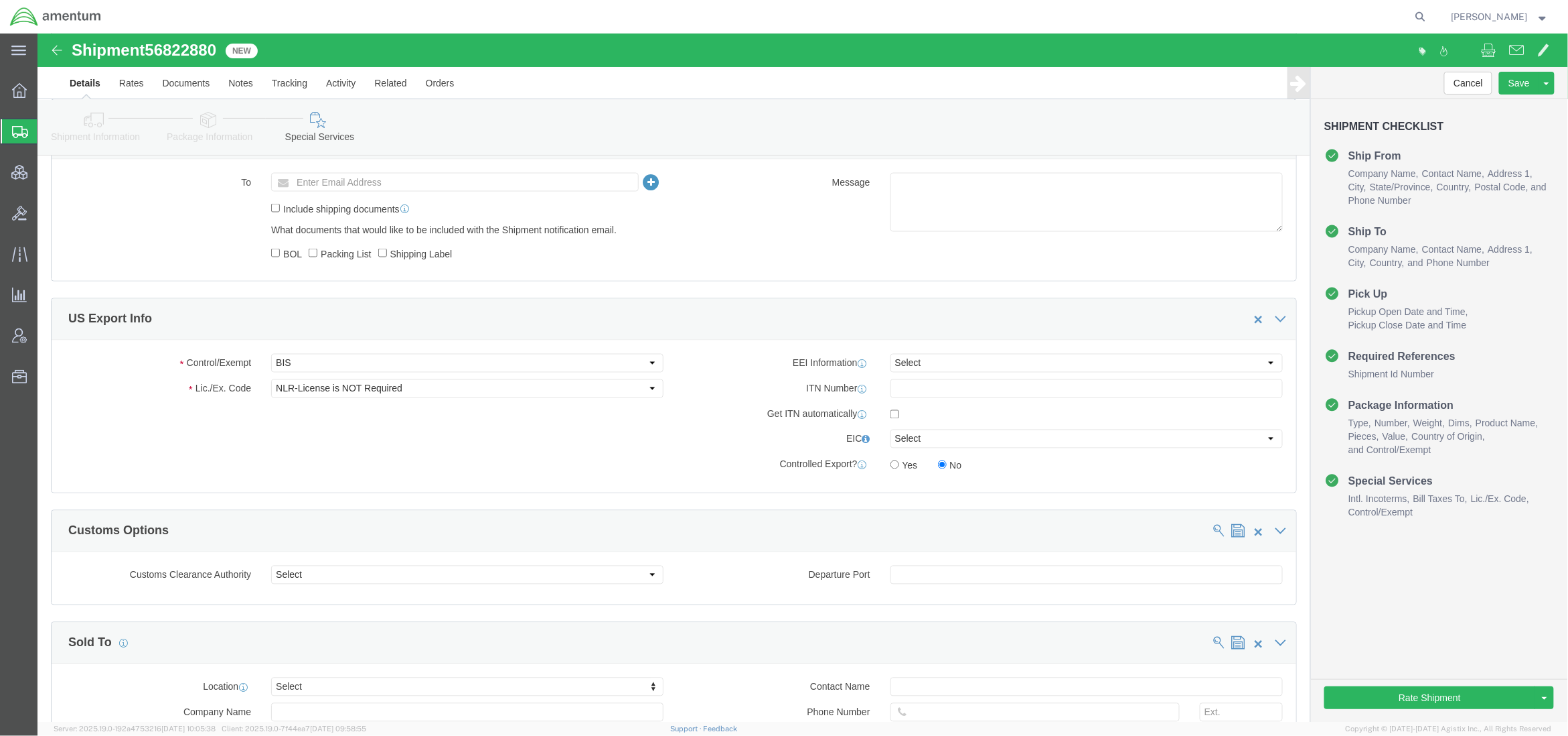
scroll to position [953, 0]
click select "Select ATF BIS DEA EPA FDA FTR ITAR OFAC Other (OPA)"
select select "FTR"
click select "Select ATF BIS DEA EPA FDA FTR ITAR OFAC Other (OPA)"
click select "Select 30.2(d)(2) 30.36 30.37(a) 30.37(f) 30.37(g) 30.37(h) 30.37(i) 30.37(j) 3…"
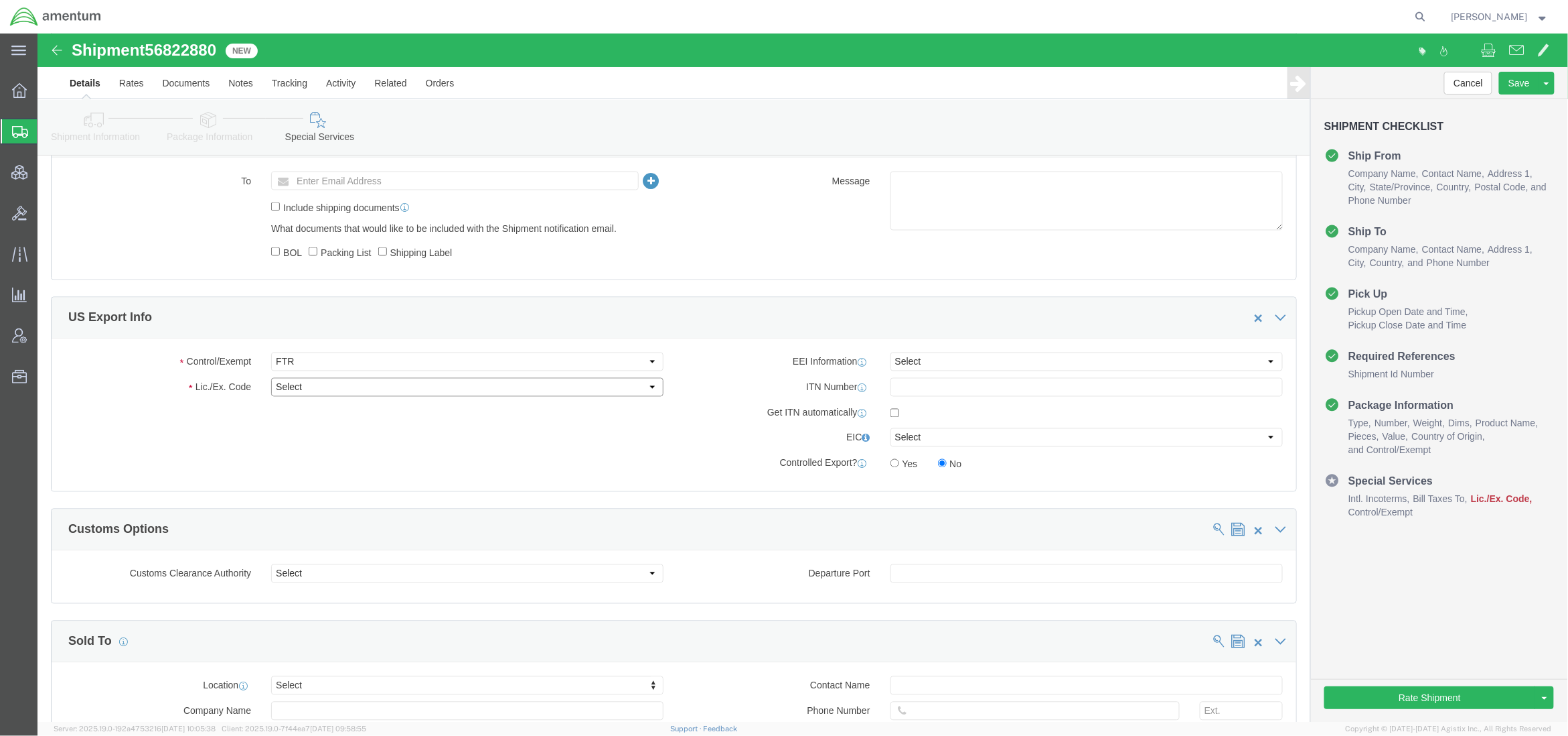
select select "30.37(a)"
click select "Select 30.2(d)(2) 30.36 30.37(a) 30.37(f) 30.37(g) 30.37(h) 30.37(i) 30.37(j) 3…"
click select "Select AES-Direct EEI Carrier File EEI EEI Exempt"
select select "EXEM"
click select "Select AES-Direct EEI Carrier File EEI EEI Exempt"
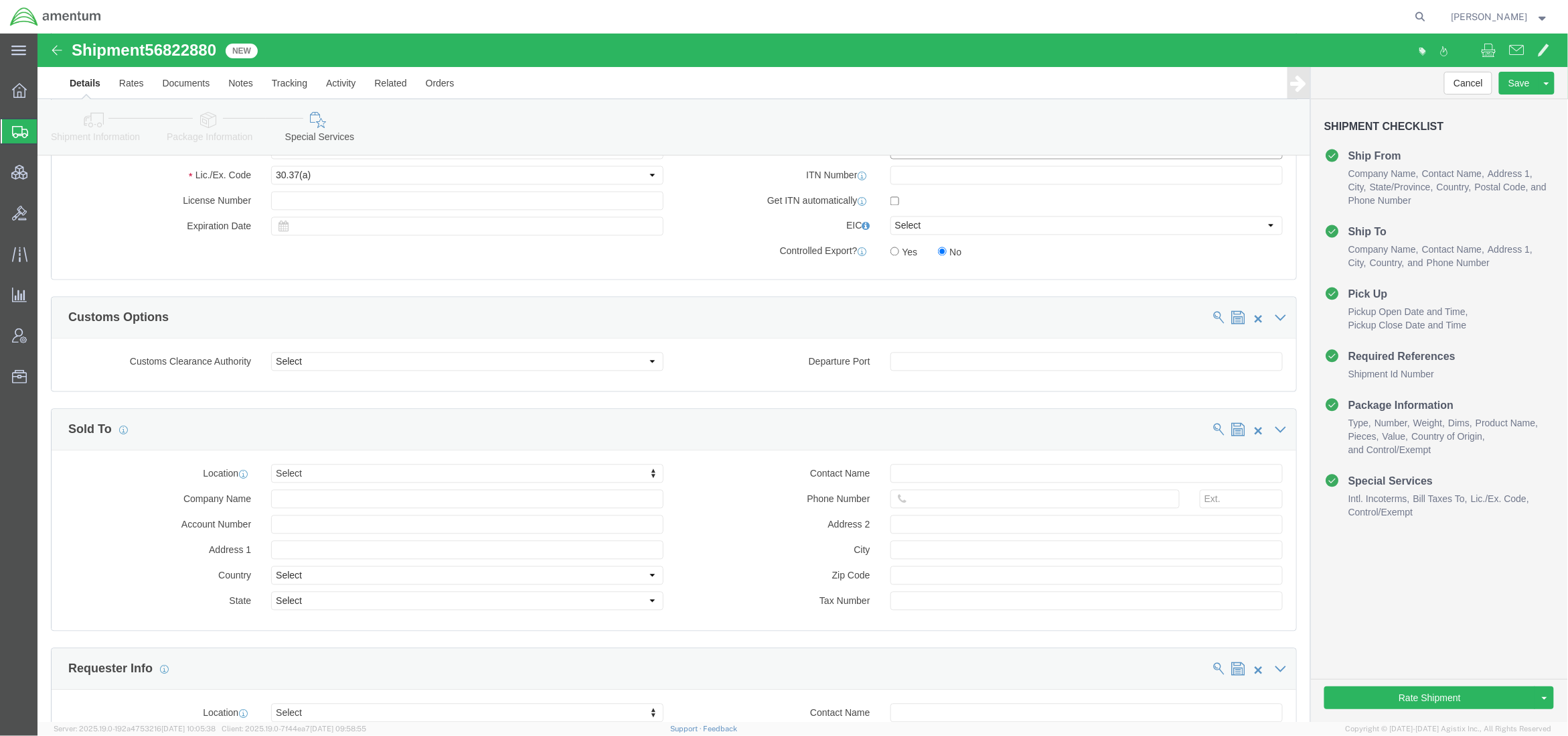
scroll to position [1191, 0]
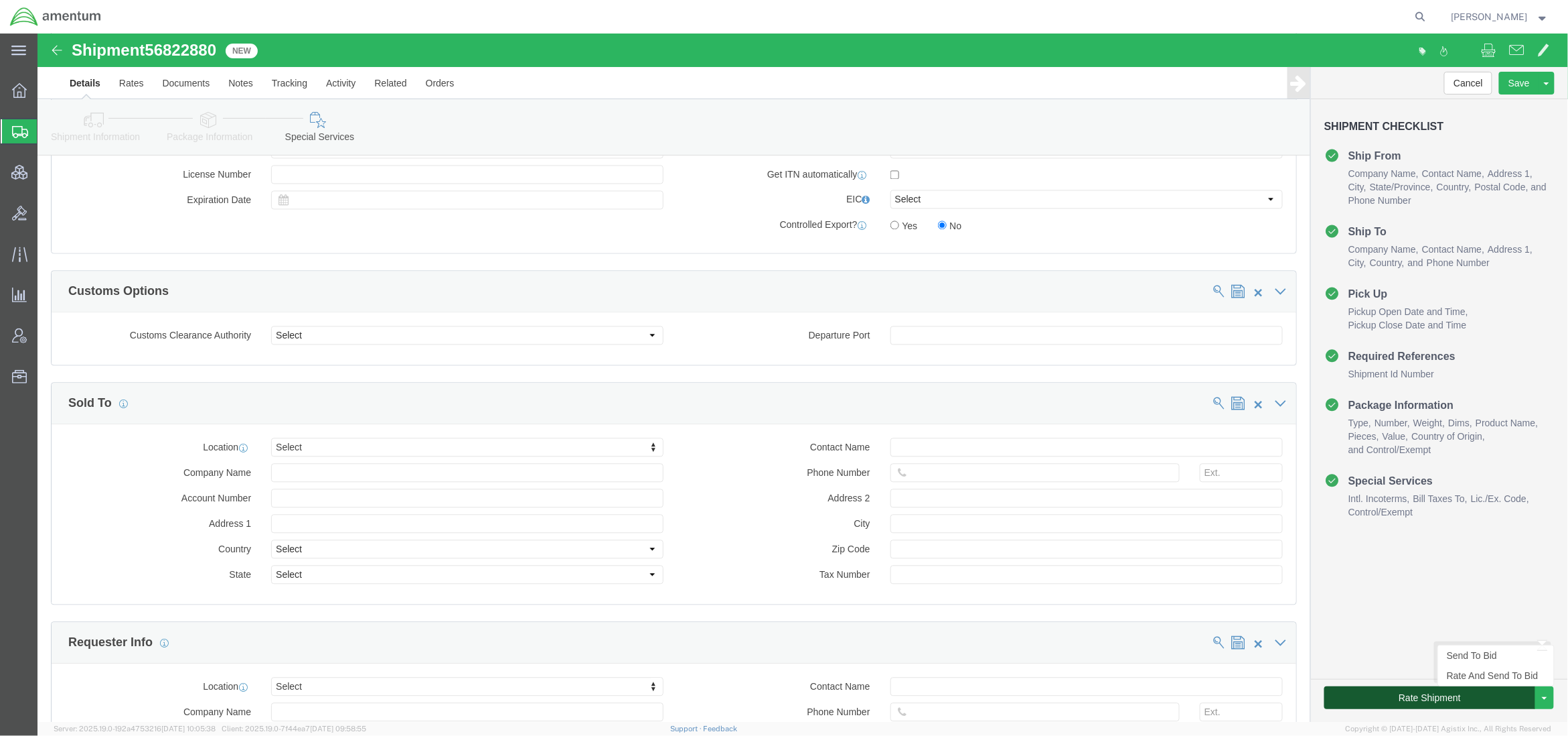
click button "Rate Shipment"
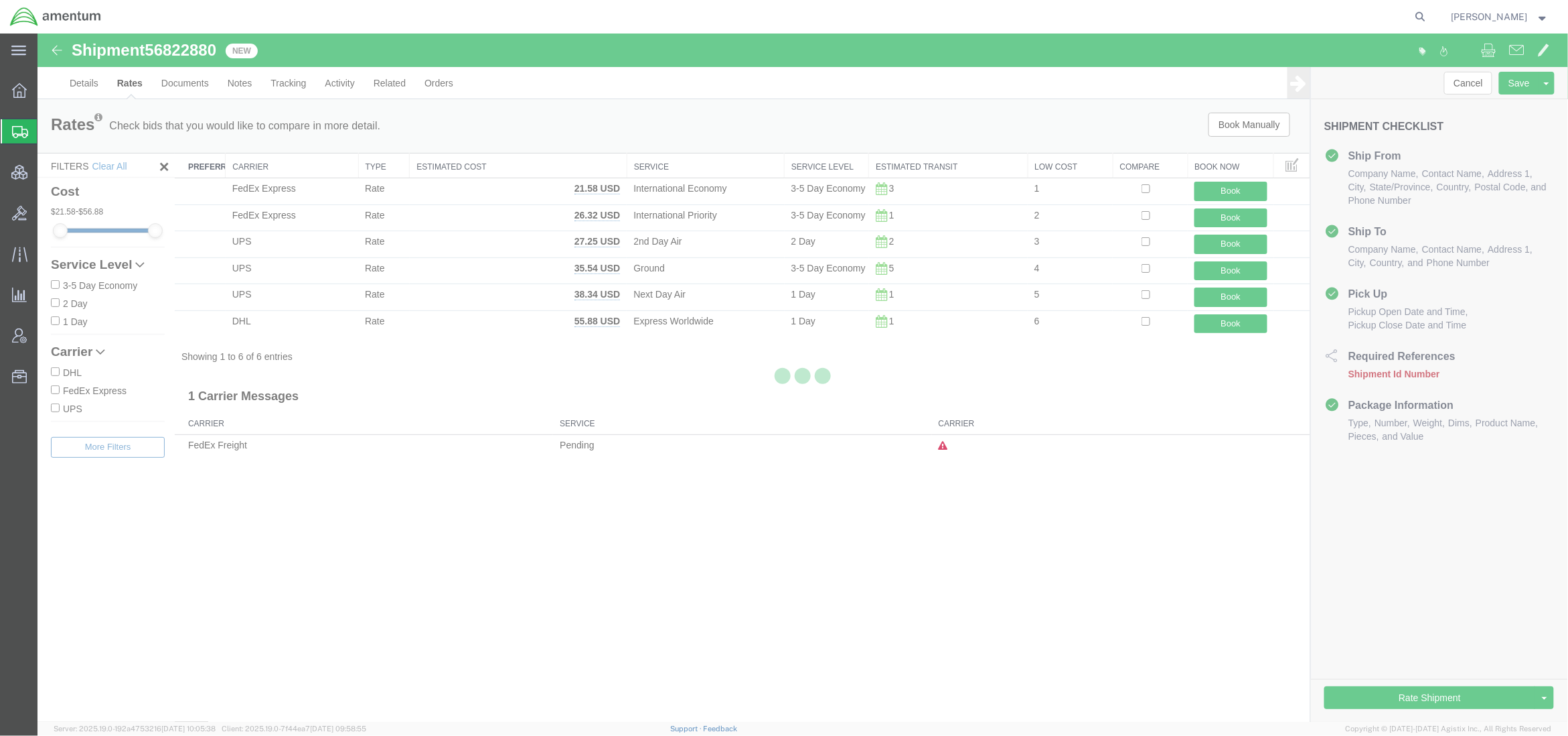
scroll to position [0, 0]
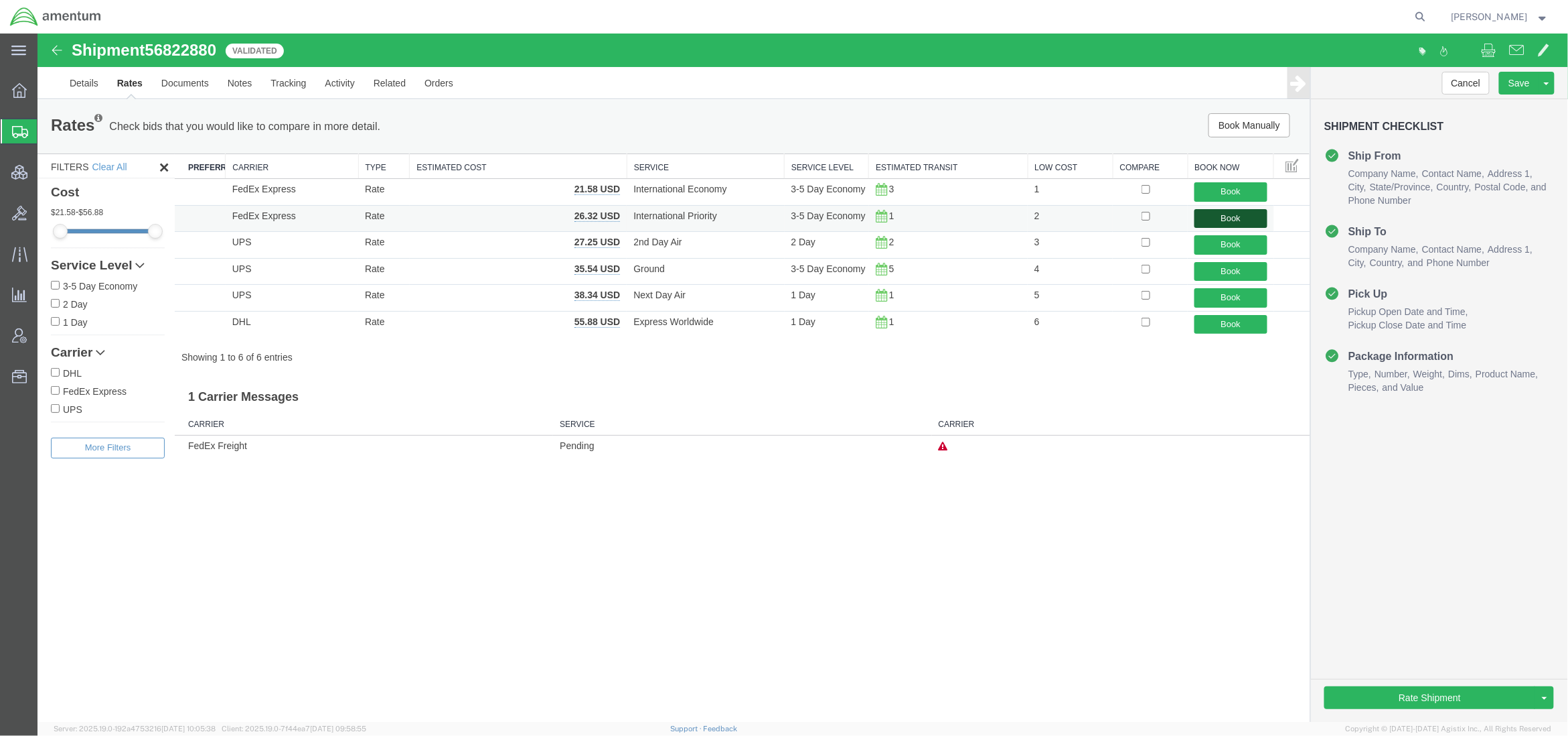
click at [1248, 219] on button "Book" at bounding box center [1230, 218] width 72 height 20
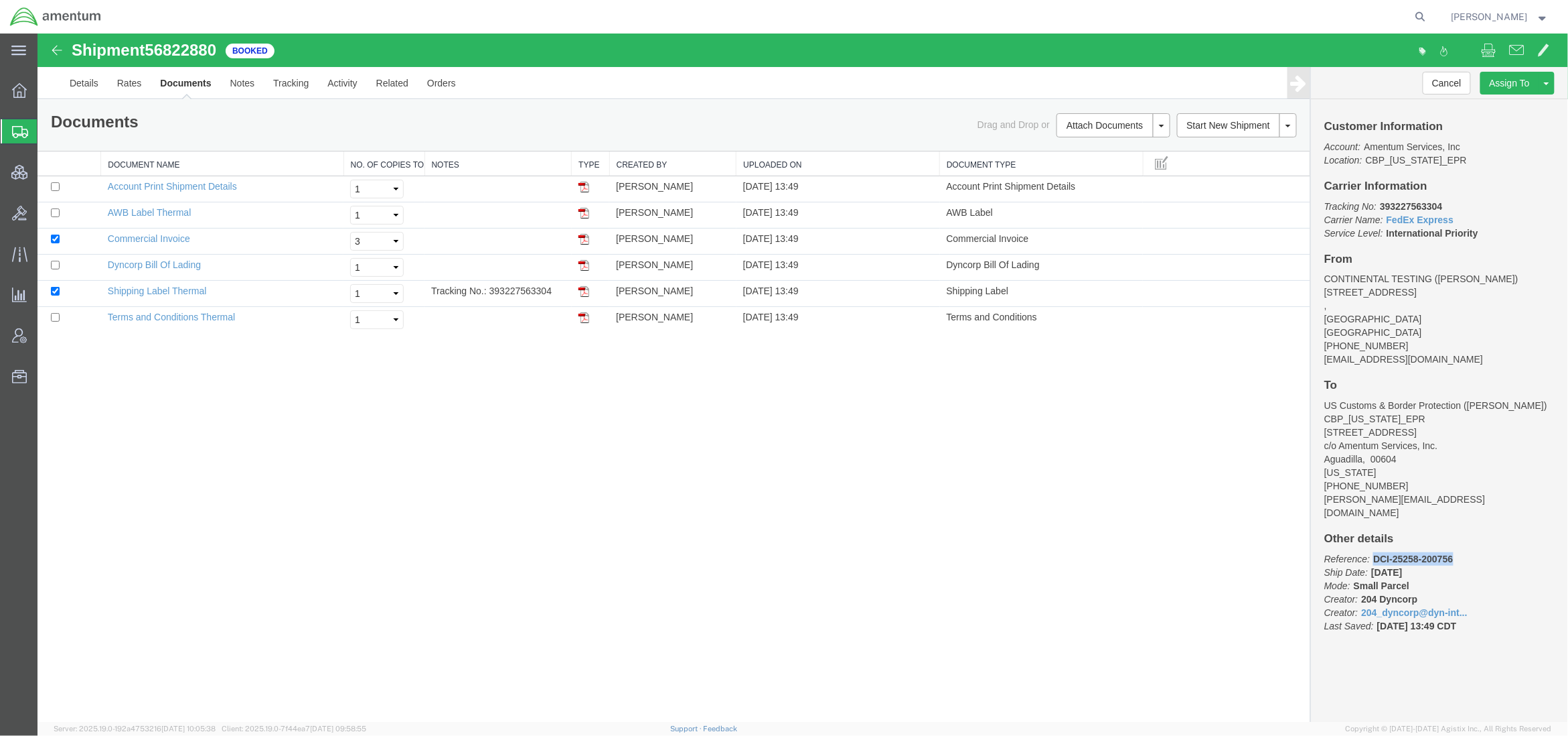
drag, startPoint x: 1462, startPoint y: 542, endPoint x: 1375, endPoint y: 544, distance: 87.0
click at [1375, 552] on p "Reference: DCI-25258-200756 Ship Date: 09/15/2025 Mode: Small Parcel Creator: 2…" at bounding box center [1438, 592] width 231 height 81
copy b "DCI-25258-200756"
drag, startPoint x: 75, startPoint y: 130, endPoint x: 1308, endPoint y: 6, distance: 1239.2
click at [47, 130] on span "Shipments" at bounding box center [42, 131] width 11 height 27
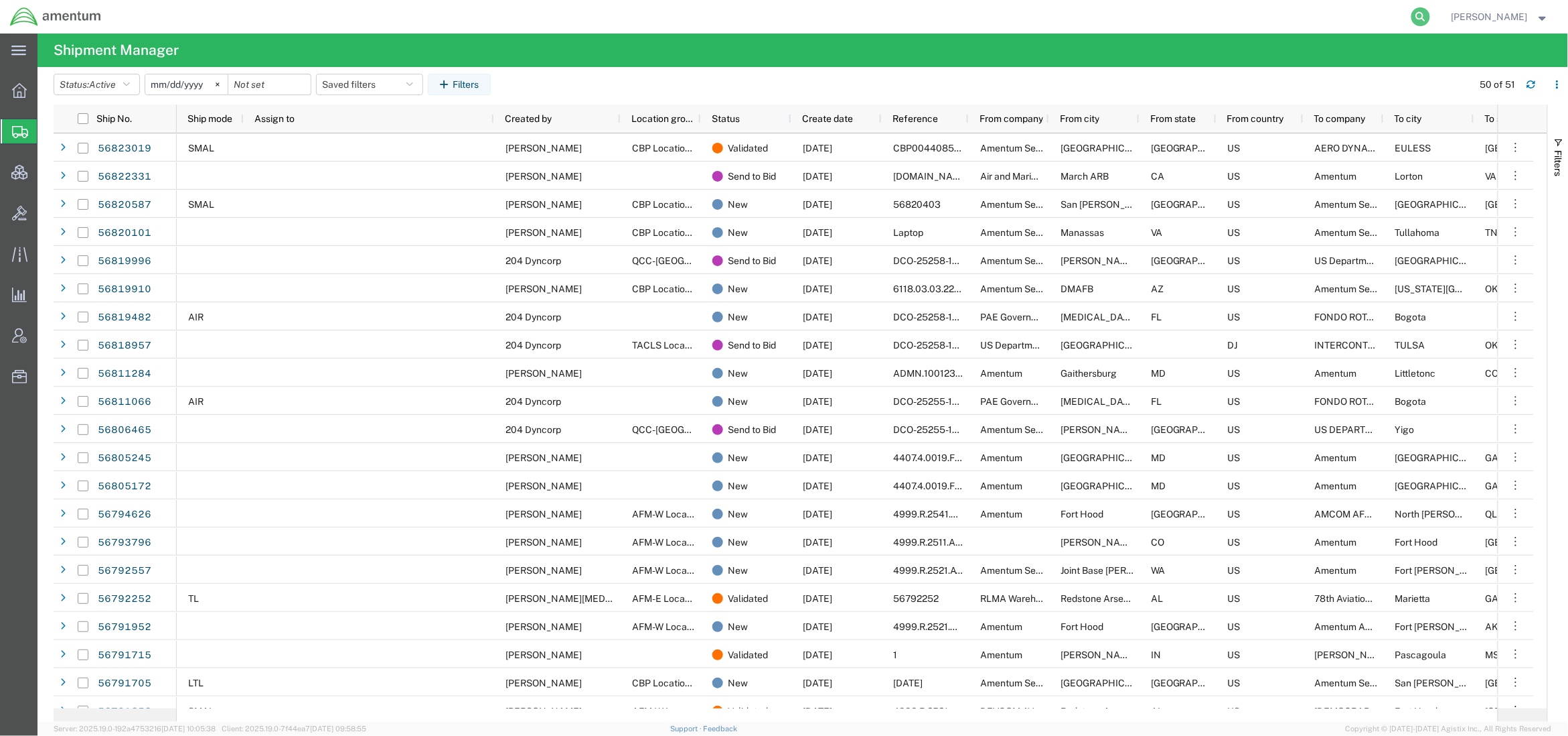
click at [1414, 23] on icon at bounding box center [1421, 16] width 19 height 19
paste input "56540229"
type input "56540229"
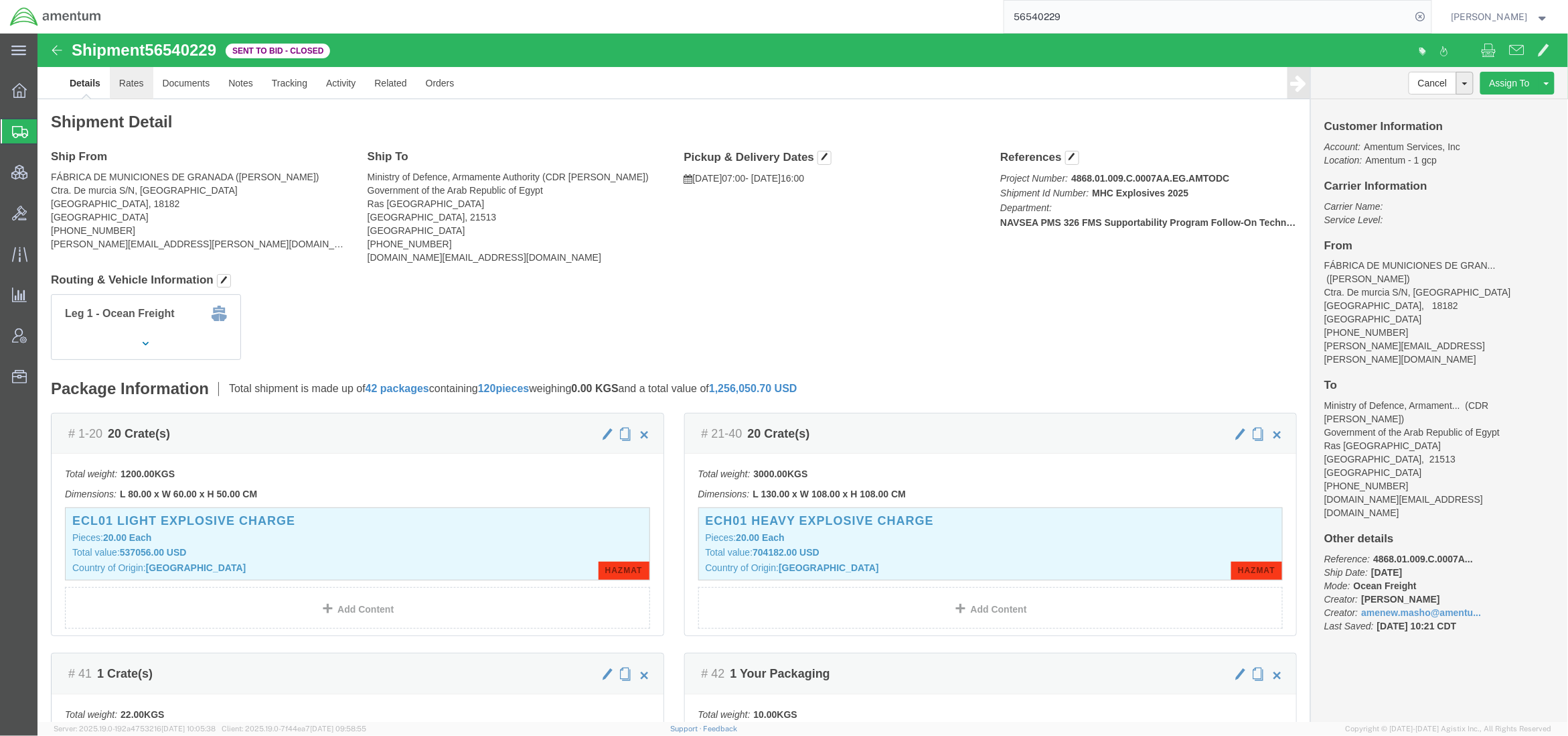
click link "Rates"
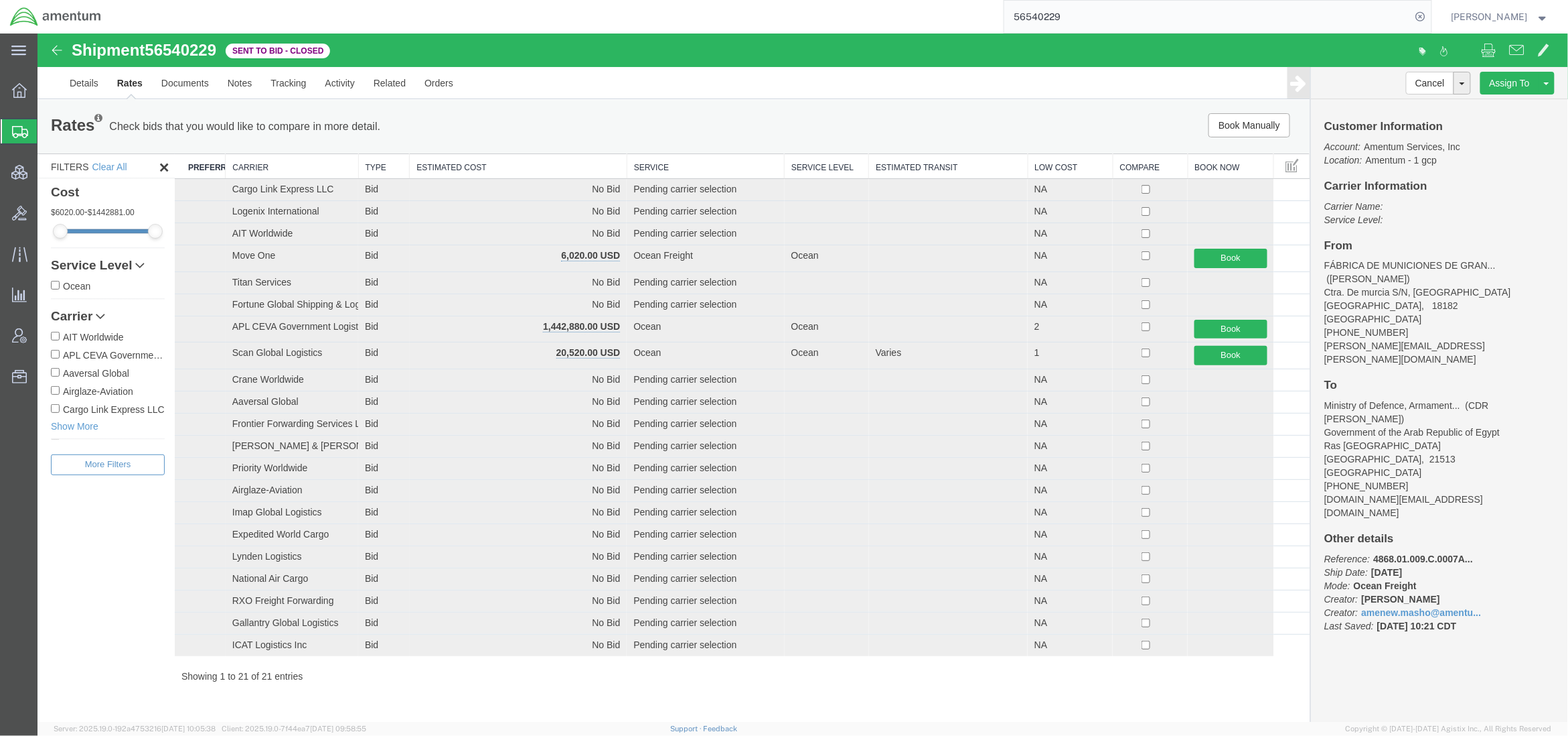
click at [533, 164] on th "Estimated Cost" at bounding box center [517, 165] width 217 height 24
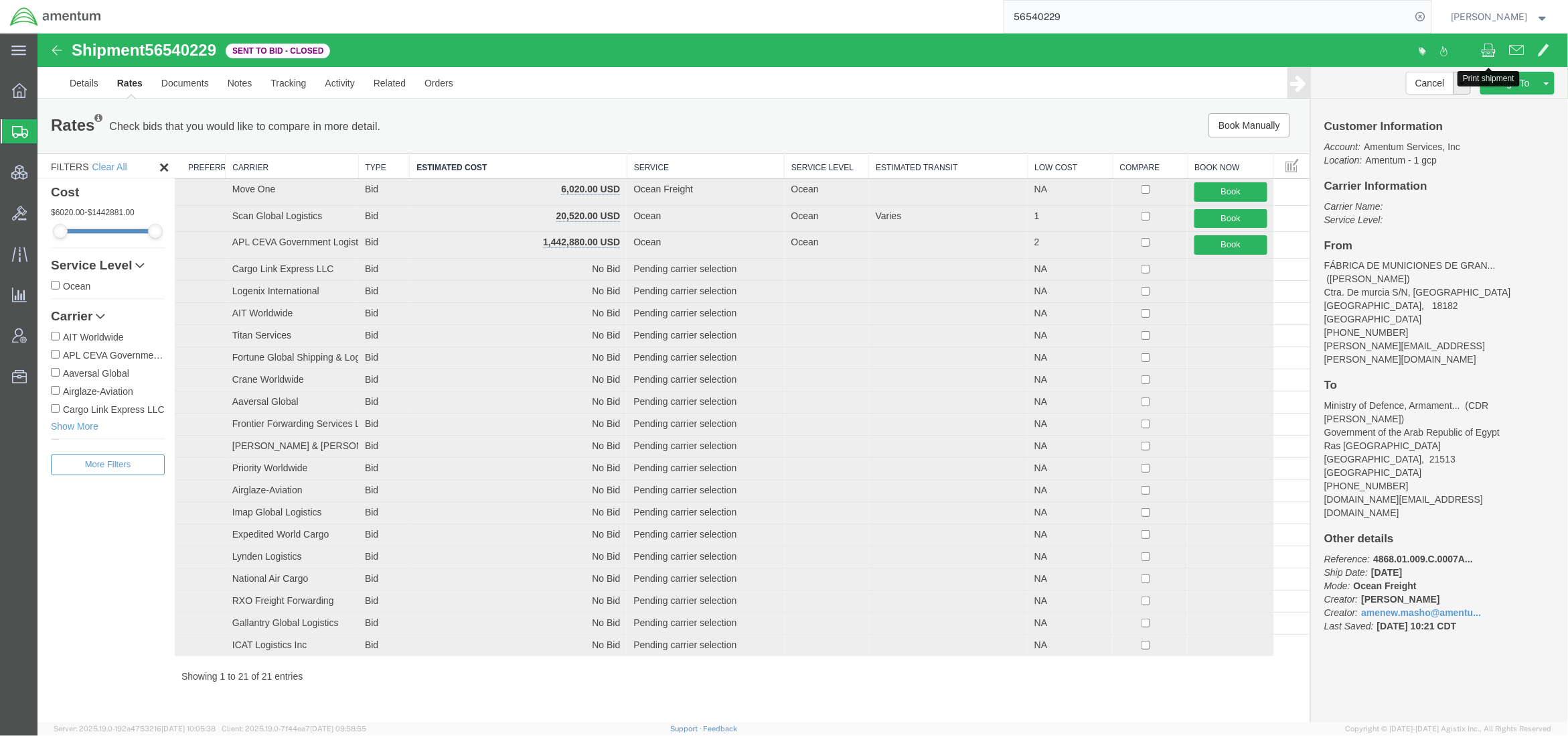
click at [1496, 57] on button at bounding box center [1488, 51] width 29 height 29
click at [1417, 17] on icon at bounding box center [1421, 16] width 19 height 19
click at [143, 627] on div "Filters Clear All Cost 6020.00 - 1442881.00 Service Level Ocean Transit Days Ca…" at bounding box center [105, 437] width 138 height 569
